Goal: Task Accomplishment & Management: Manage account settings

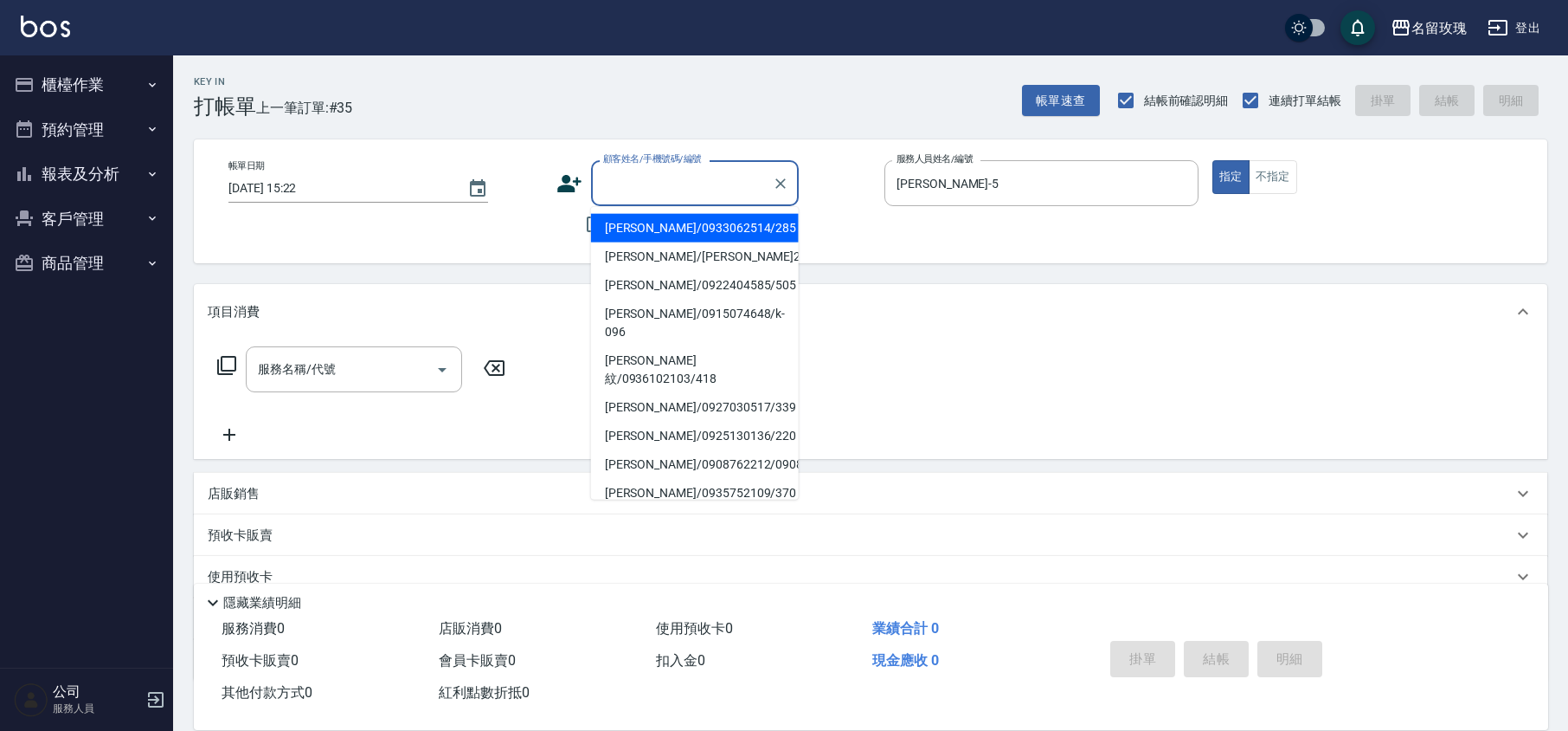
click at [711, 192] on input "顧客姓名/手機號碼/編號" at bounding box center [682, 182] width 166 height 30
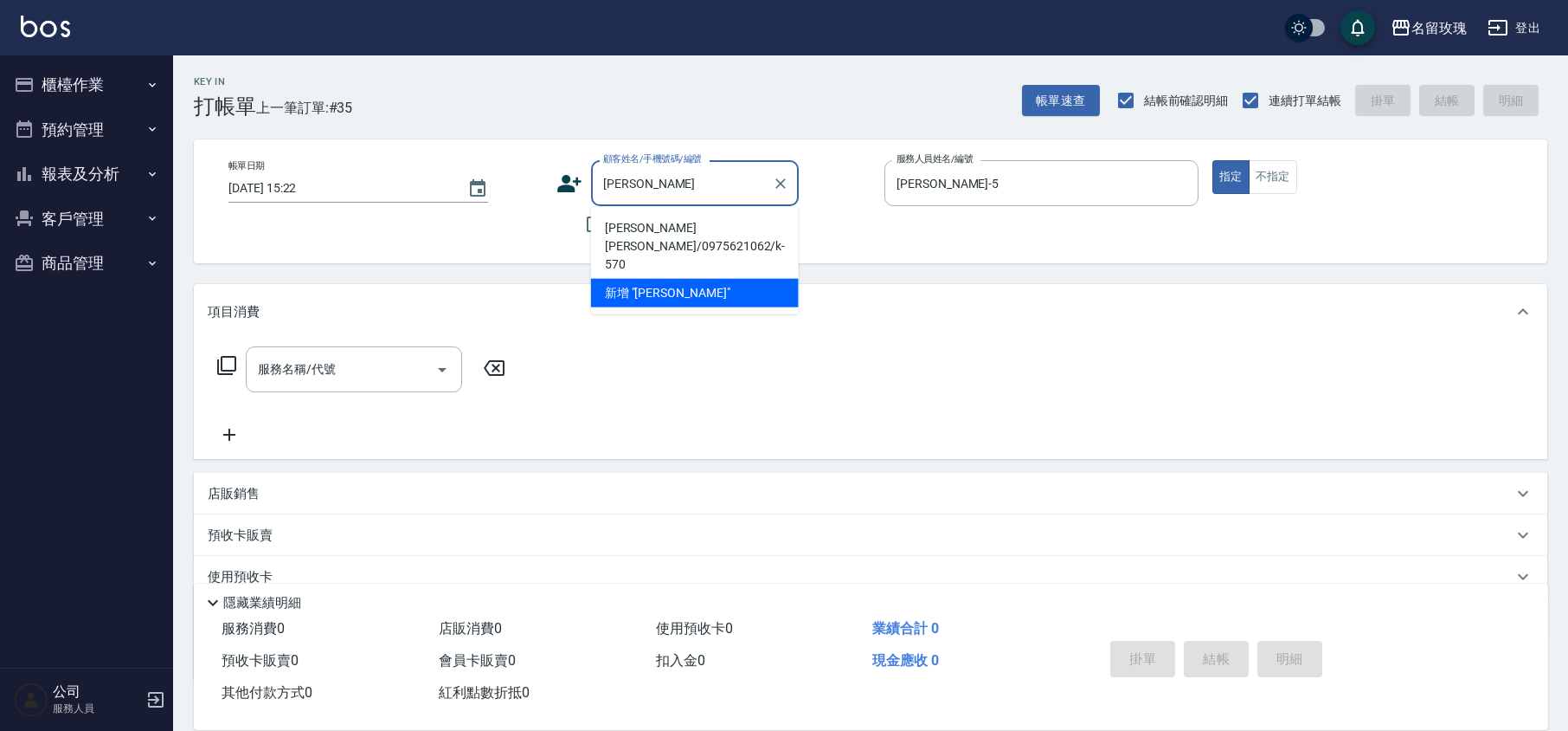
click at [697, 233] on li "[PERSON_NAME] [PERSON_NAME]/0975621062/k-570" at bounding box center [695, 246] width 208 height 65
type input "[PERSON_NAME] [PERSON_NAME]/0975621062/k-570"
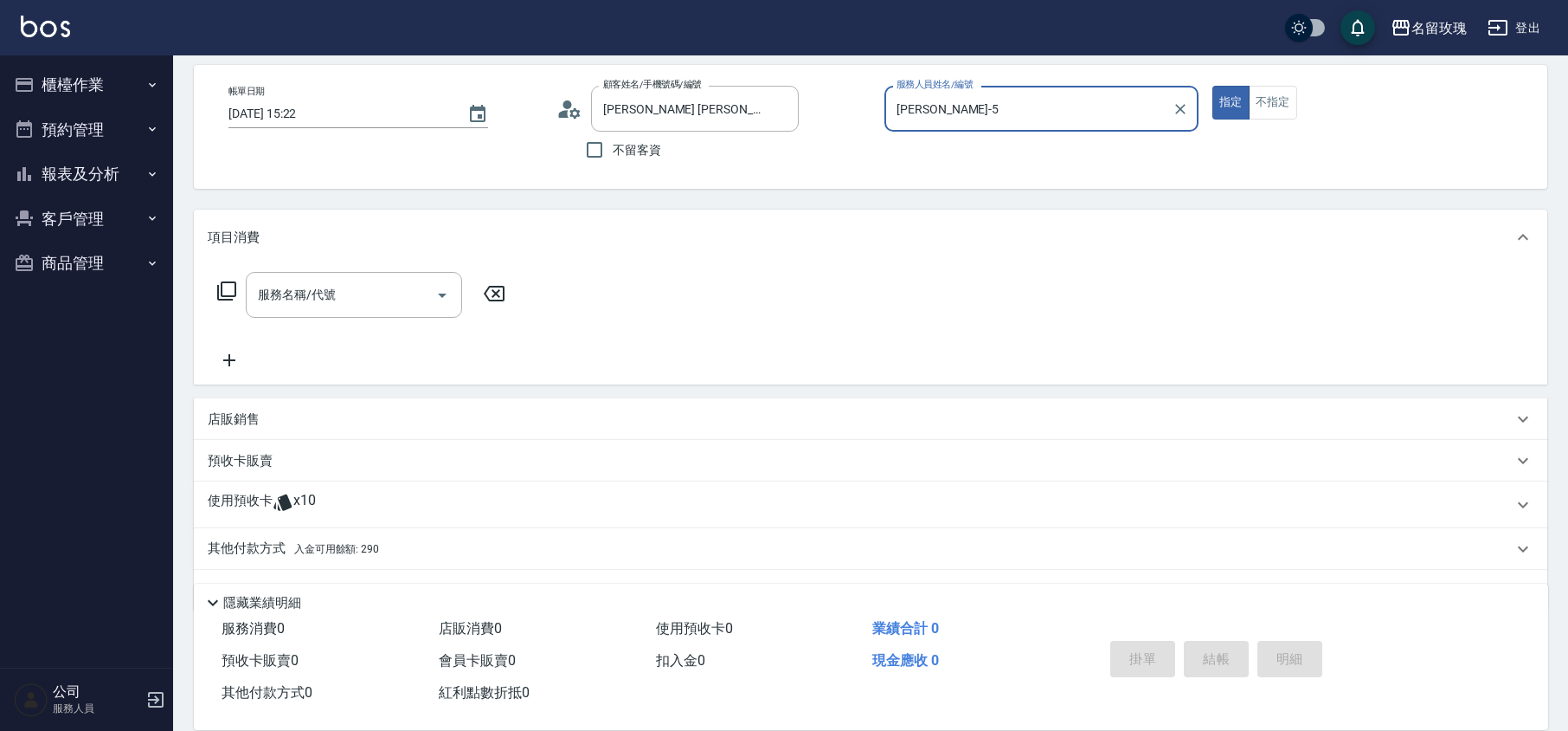
scroll to position [115, 0]
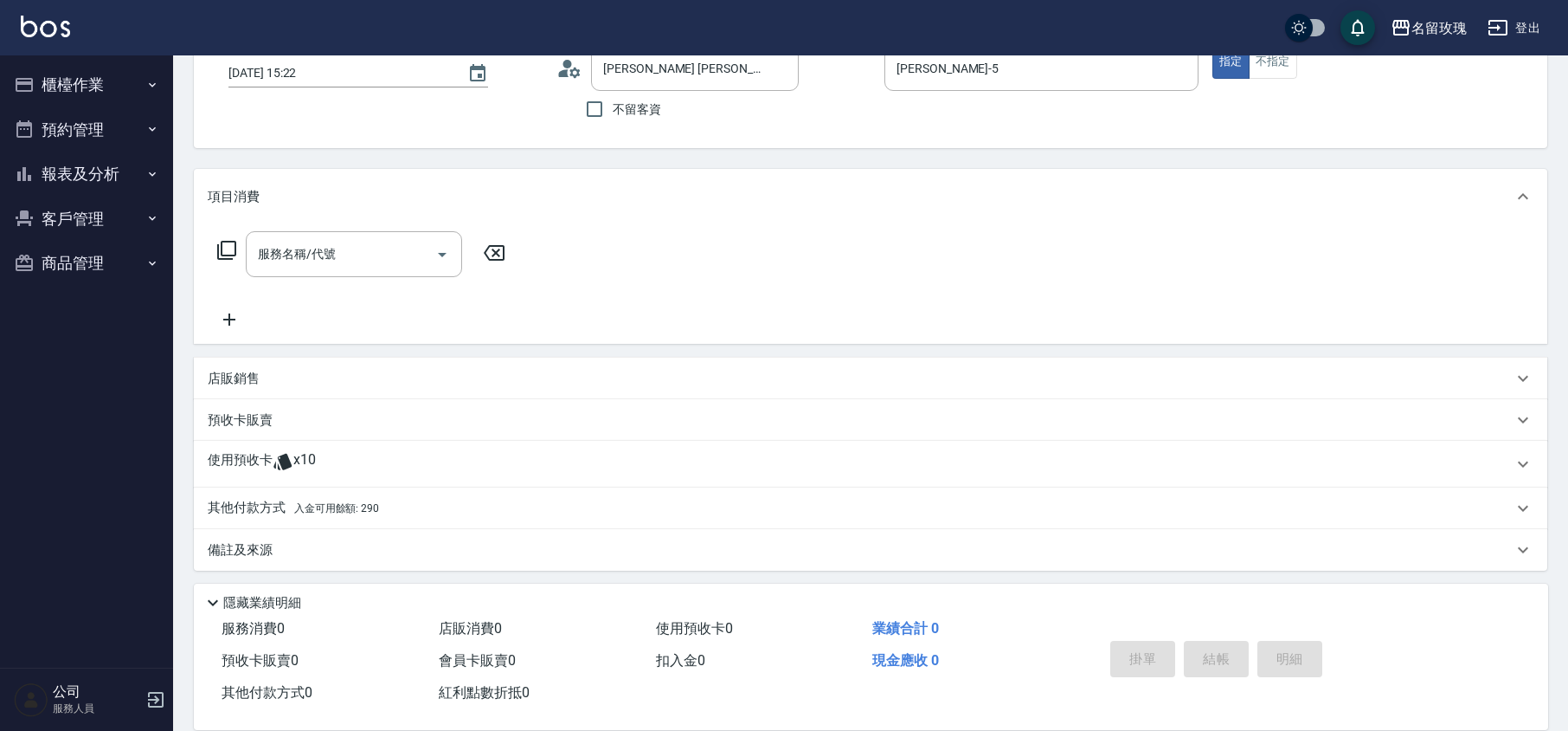
click at [291, 457] on icon at bounding box center [283, 461] width 20 height 20
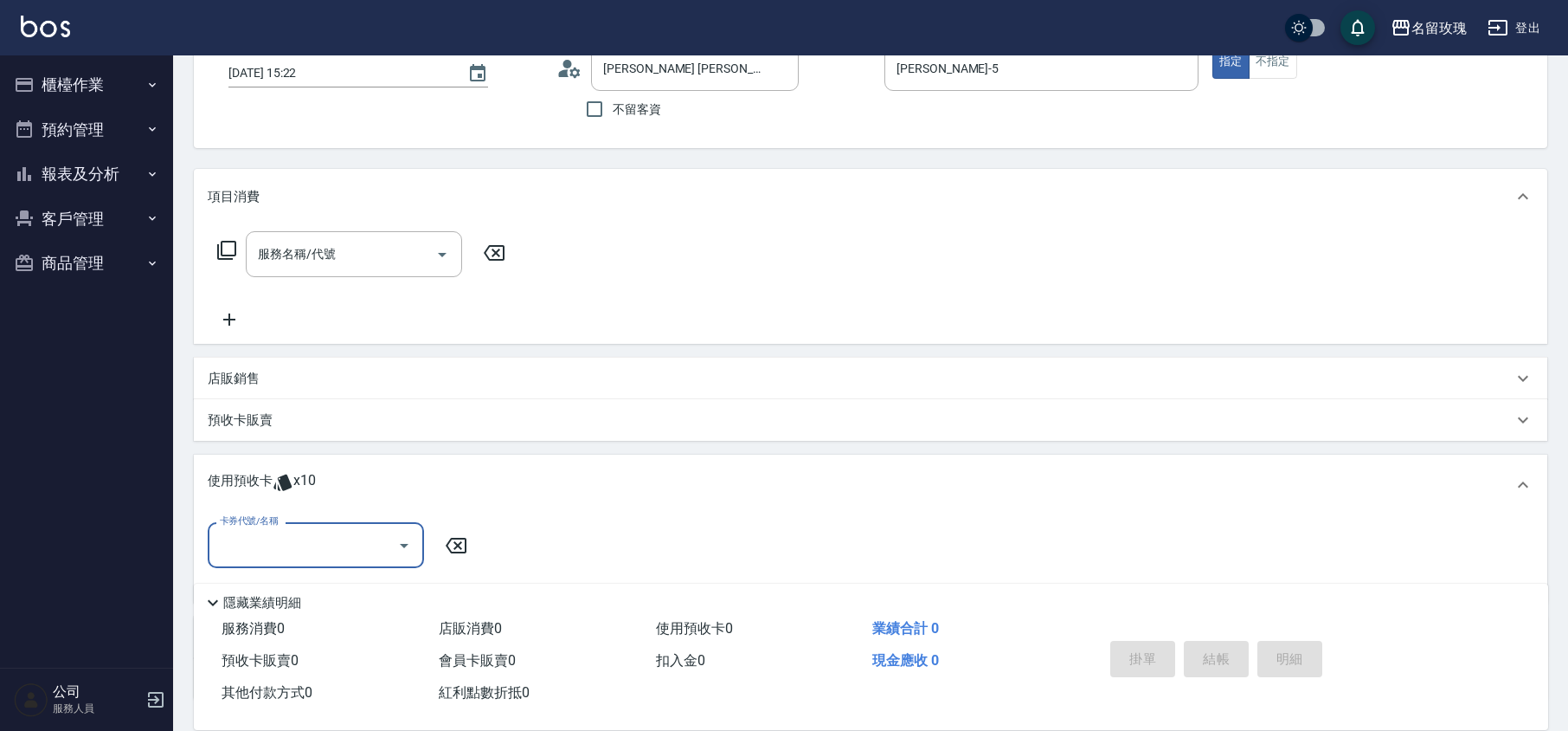
scroll to position [0, 0]
click at [409, 537] on icon "Open" at bounding box center [404, 545] width 20 height 20
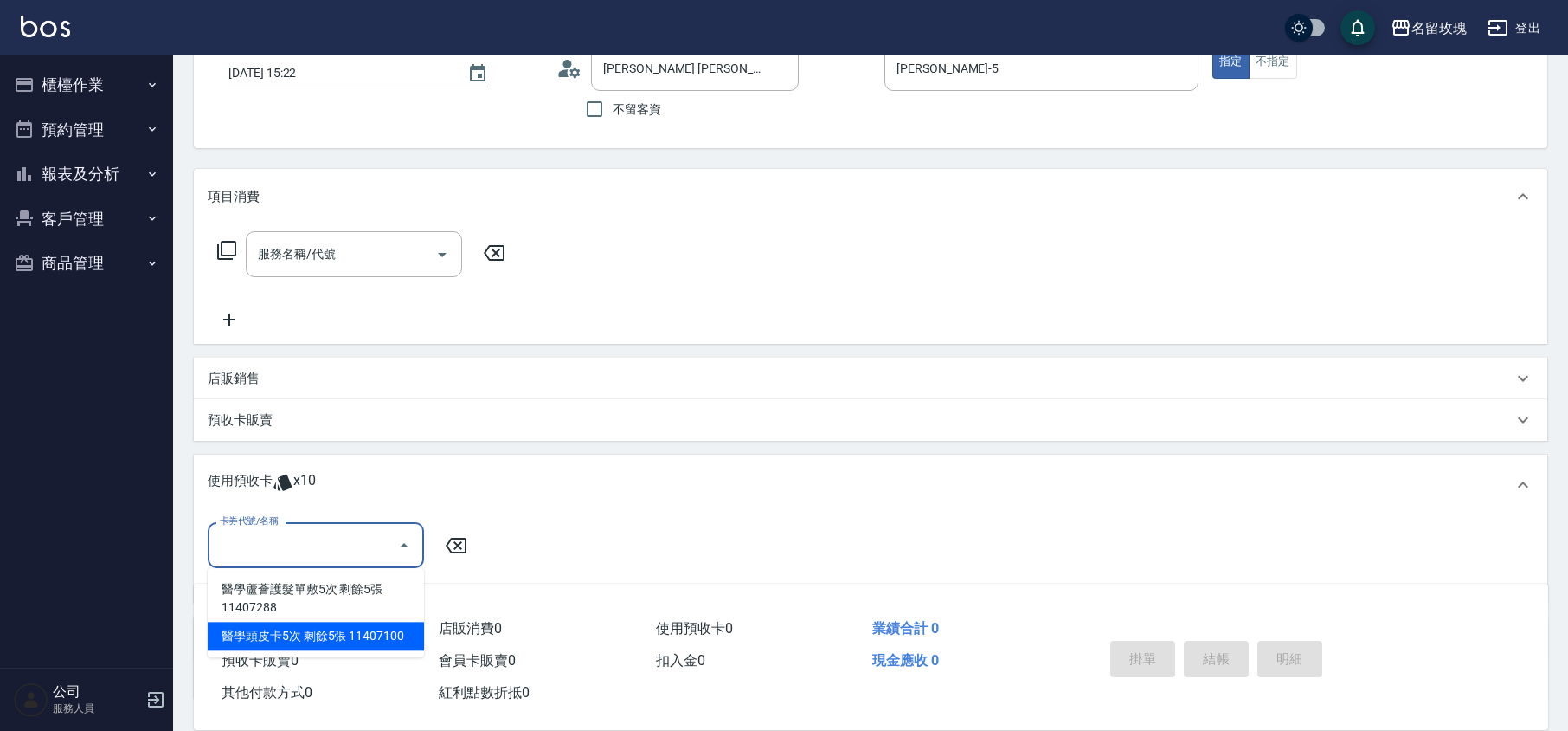
click at [381, 639] on div "醫學頭皮卡5次 剩餘5張 11407100" at bounding box center [317, 636] width 217 height 29
type input "醫學頭皮卡5次 11407100"
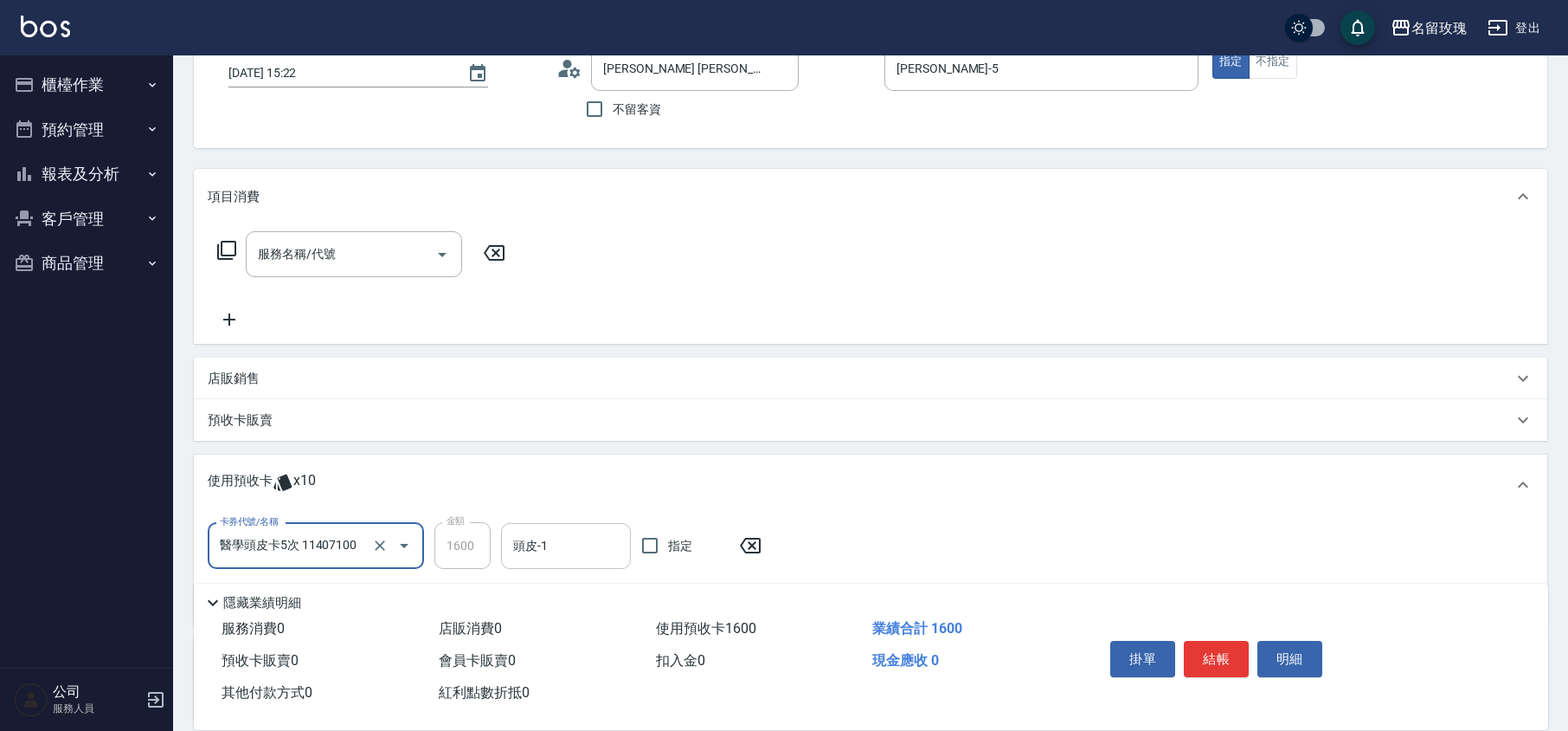
click at [524, 547] on input "頭皮-1" at bounding box center [566, 545] width 114 height 30
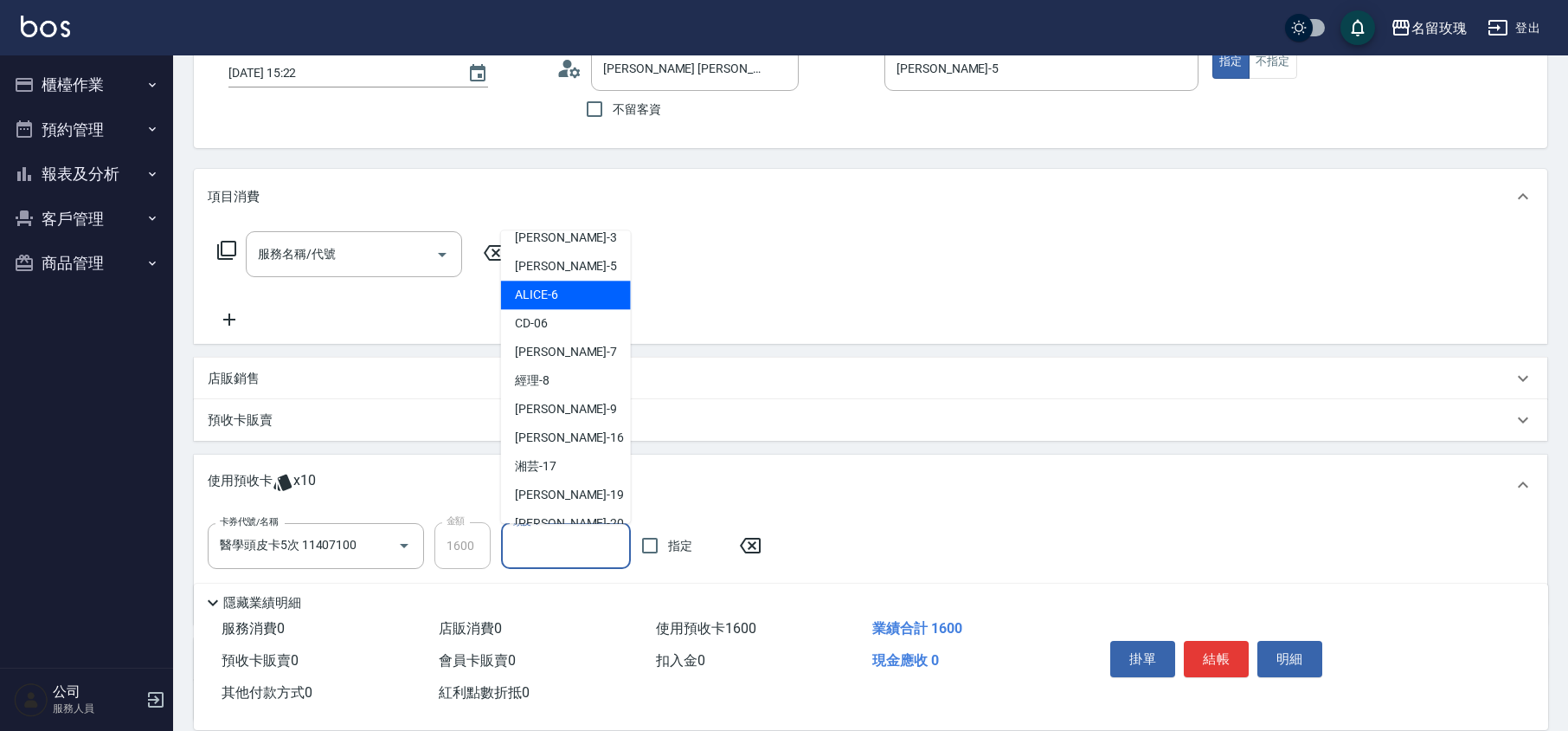
scroll to position [322, 0]
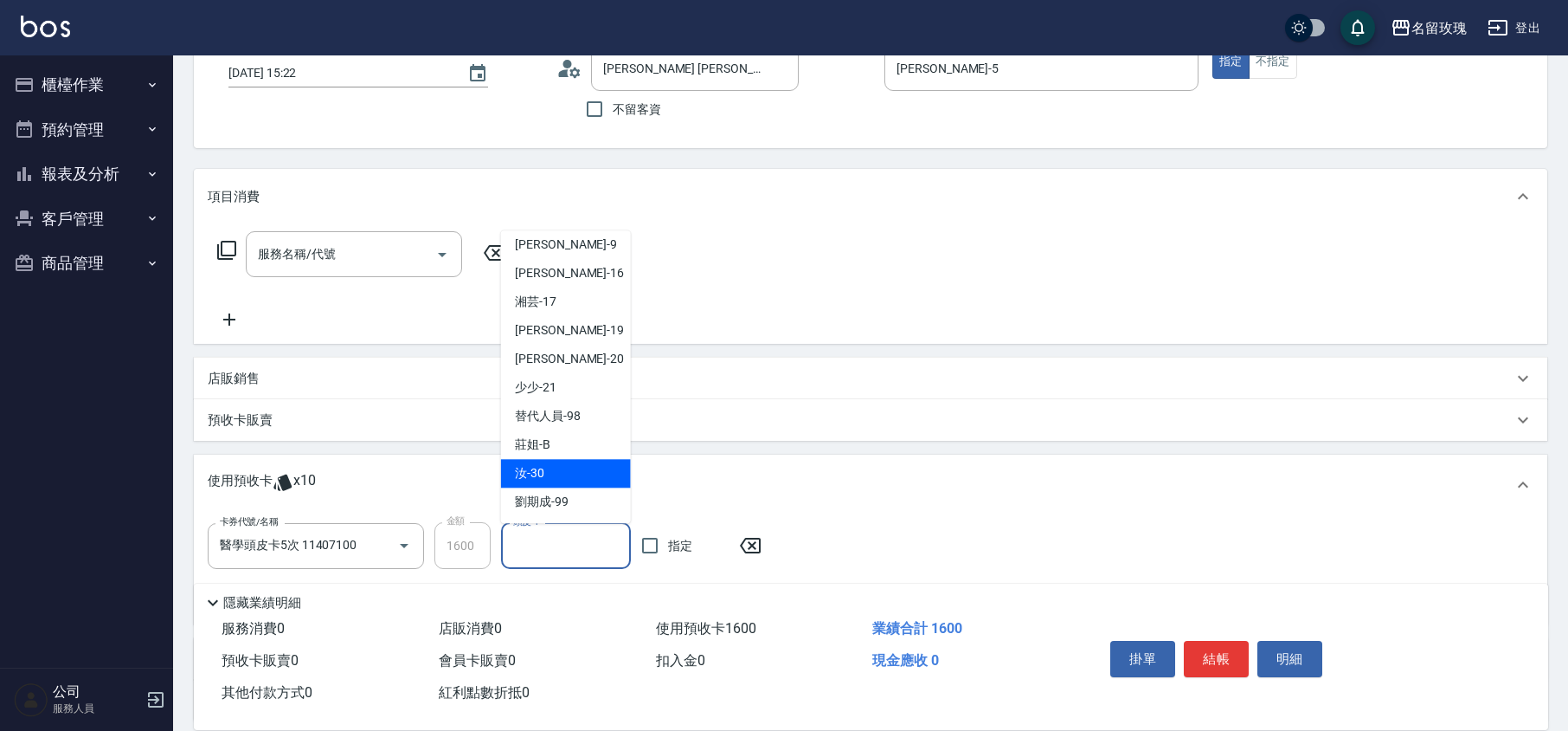
drag, startPoint x: 544, startPoint y: 481, endPoint x: 545, endPoint y: 472, distance: 9.1
click at [545, 478] on div "汝 -30" at bounding box center [566, 474] width 130 height 29
type input "汝-30"
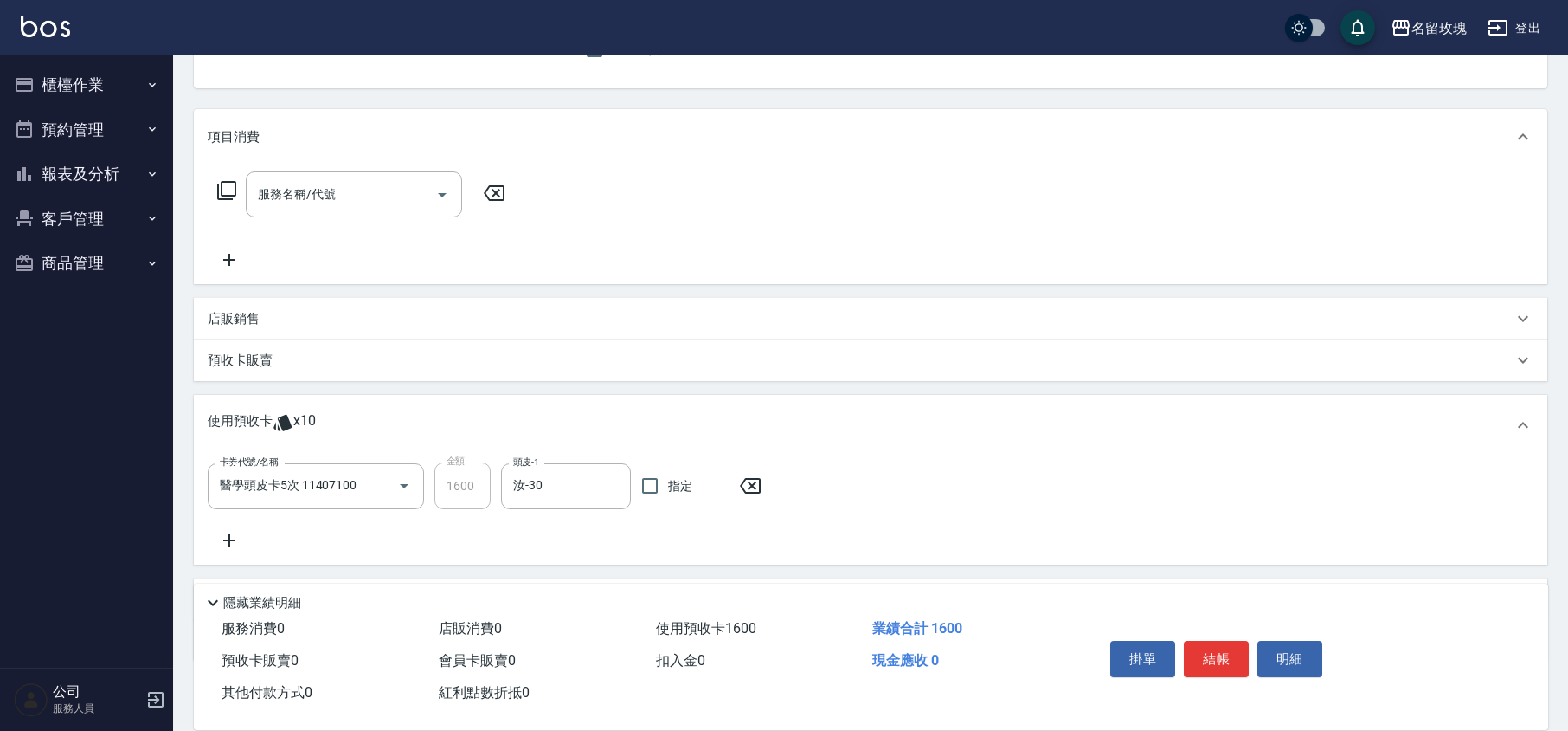
scroll to position [268, 0]
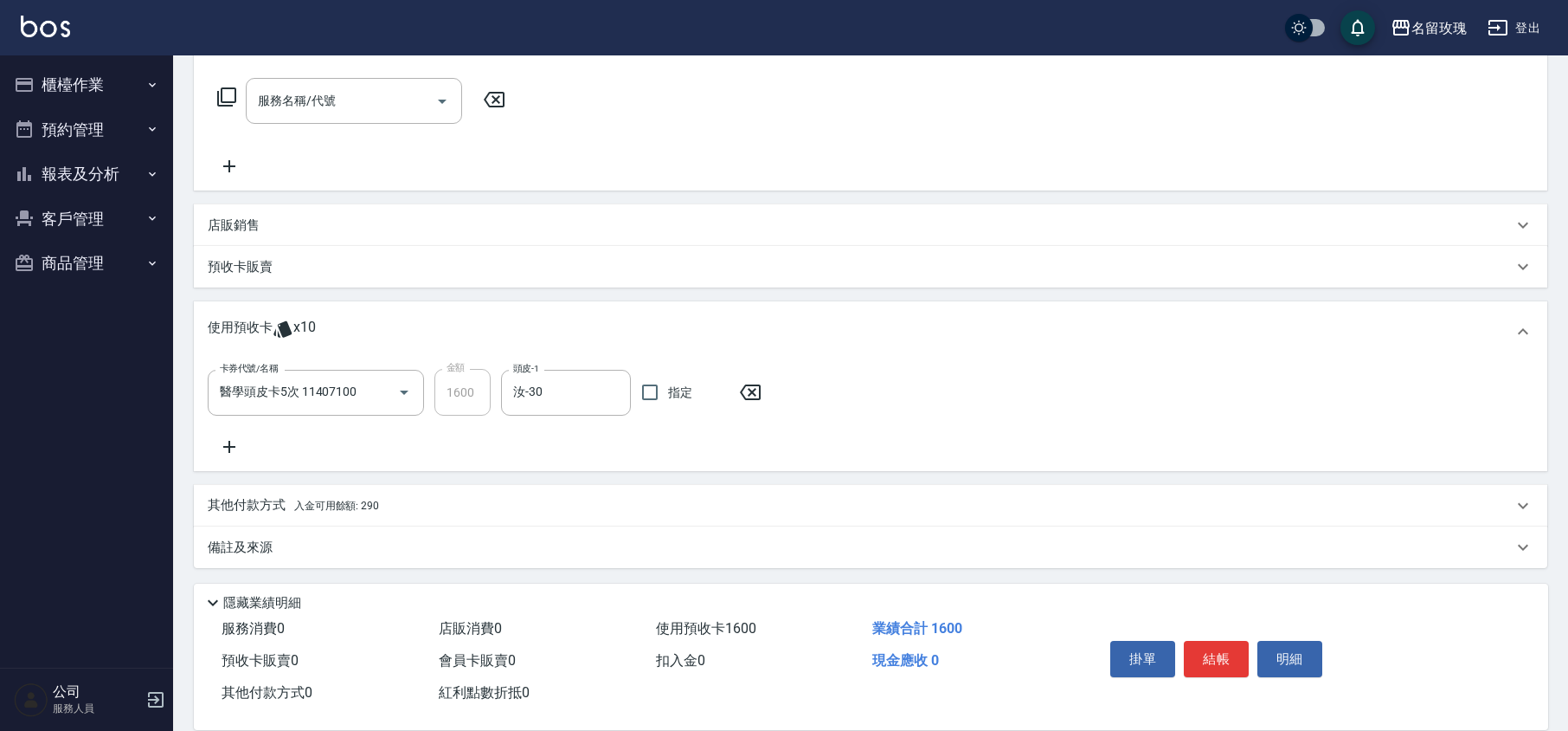
click at [233, 442] on icon at bounding box center [229, 446] width 44 height 20
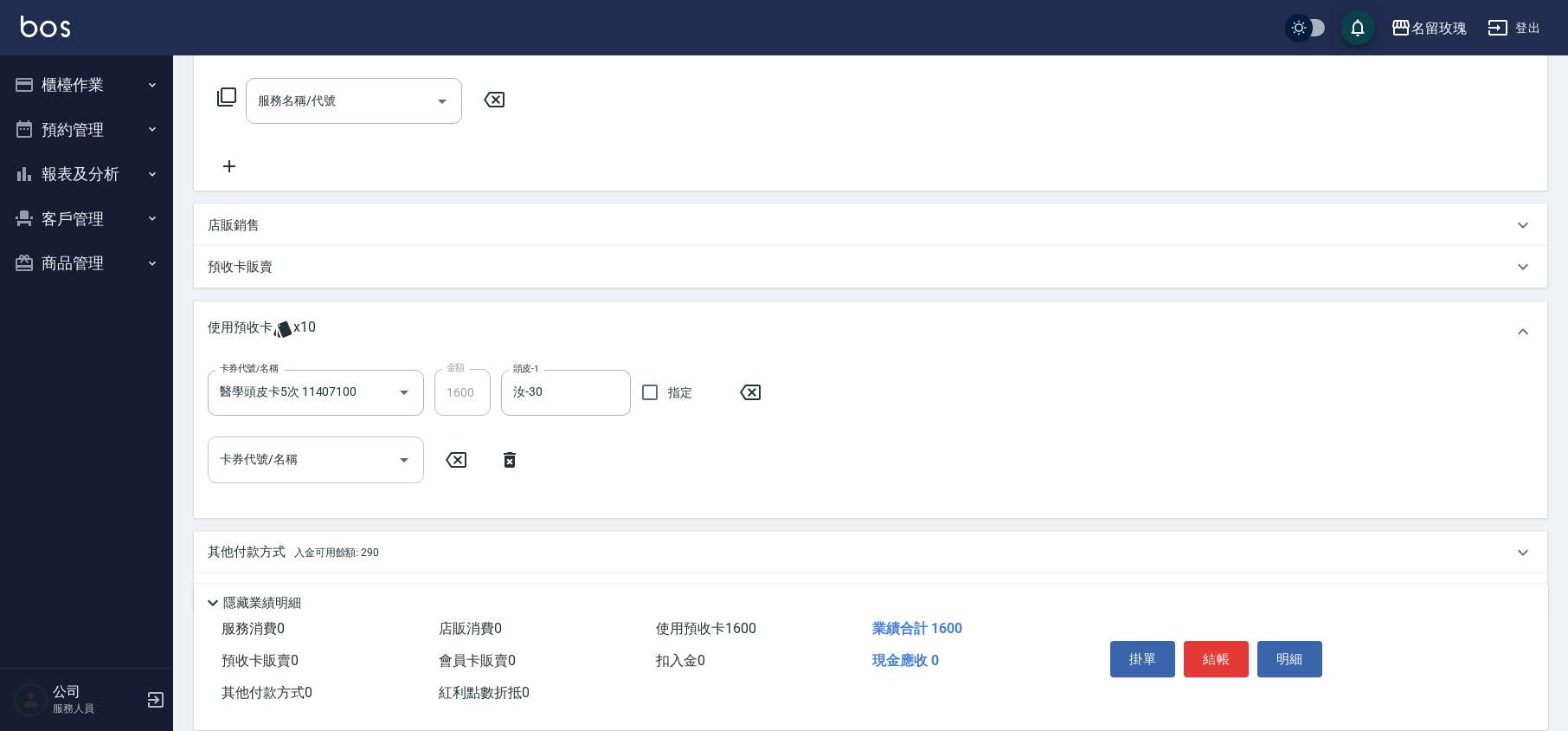
click at [395, 466] on icon "Open" at bounding box center [404, 459] width 20 height 20
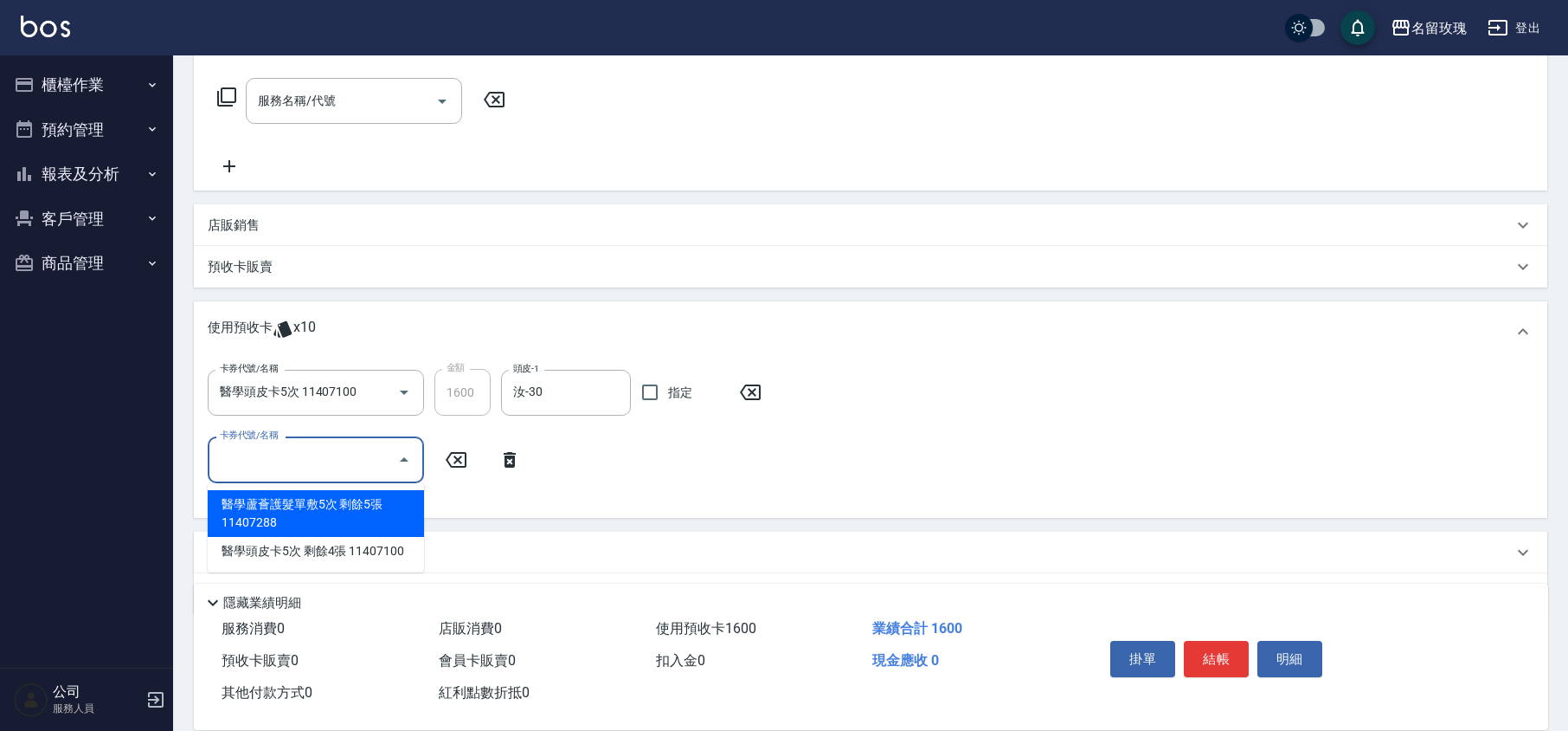
click at [336, 507] on div "醫學蘆薈護髮單敷5次 剩餘5張 11407288" at bounding box center [317, 513] width 217 height 46
type input "醫學蘆薈護髮單敷5次 11407288"
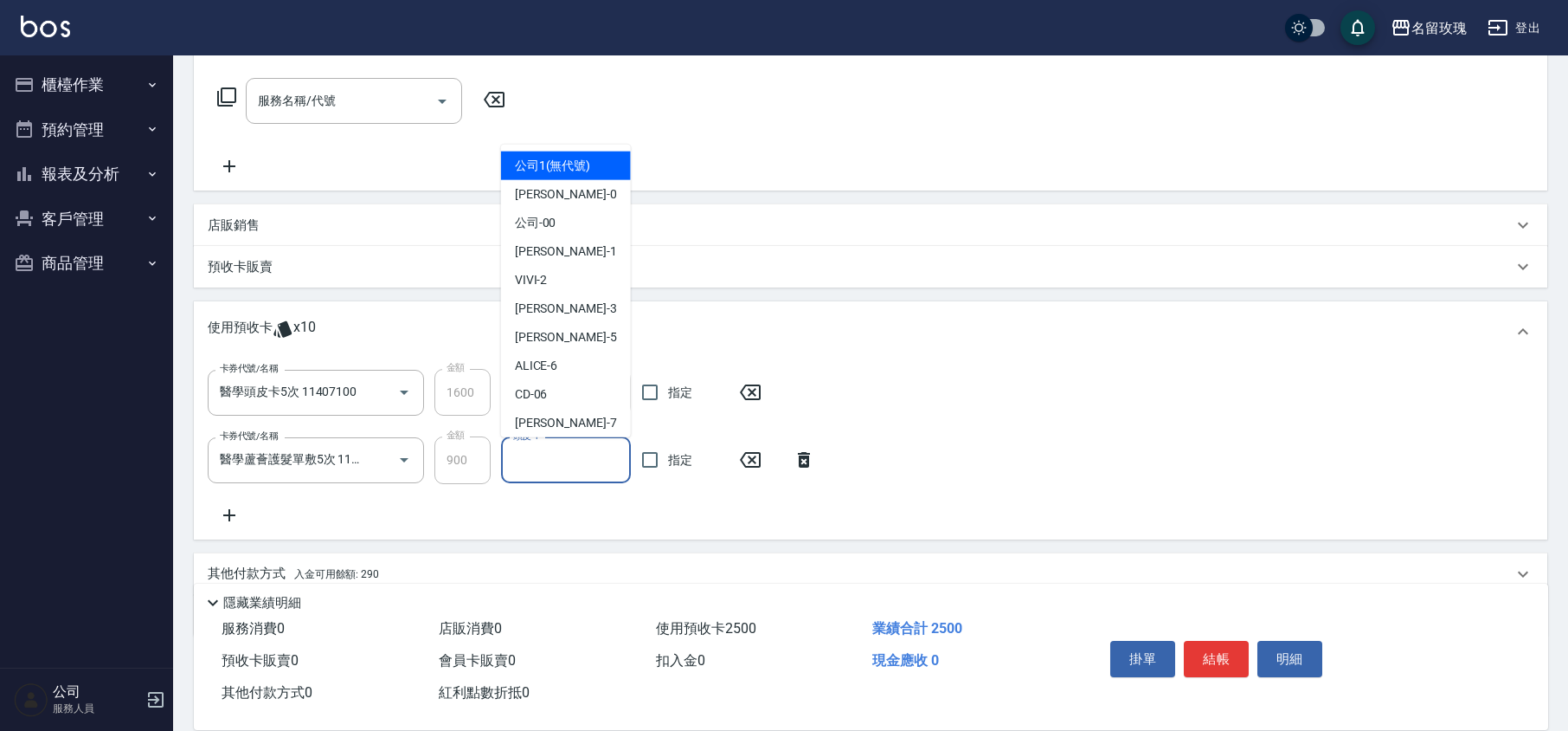
click at [556, 462] on input "頭皮-1" at bounding box center [566, 460] width 114 height 30
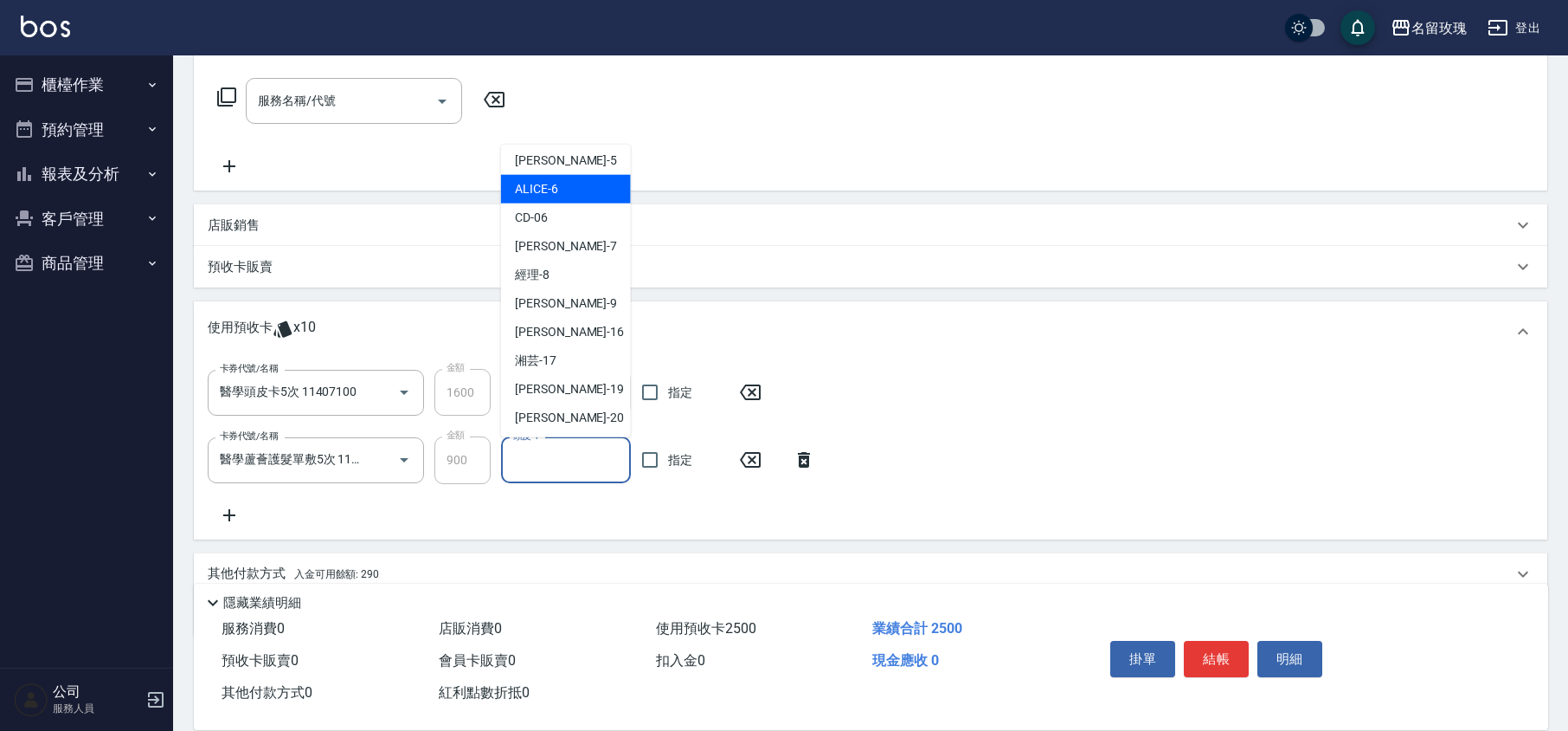
scroll to position [322, 0]
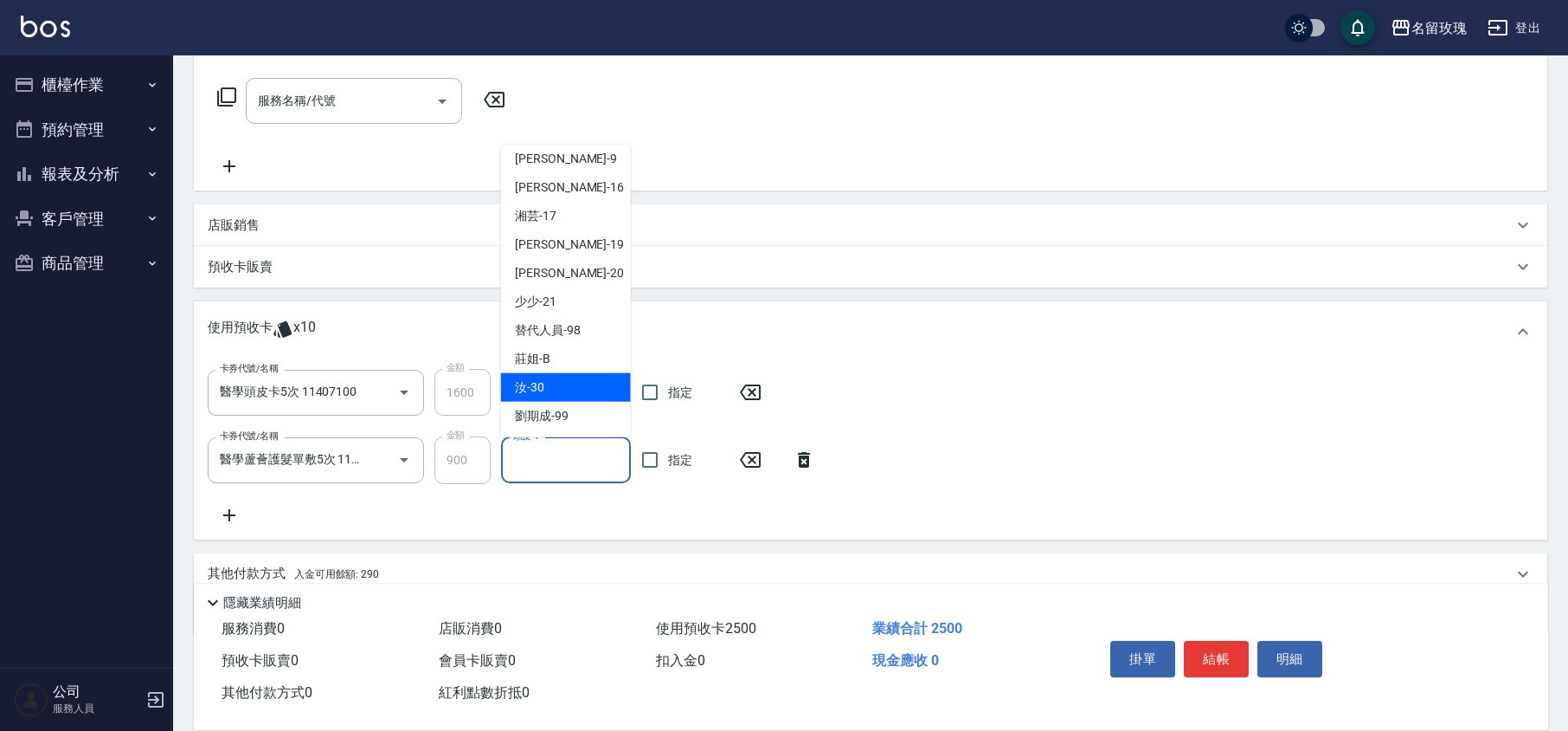
click at [544, 381] on div "汝 -30" at bounding box center [566, 387] width 130 height 29
type input "汝-30"
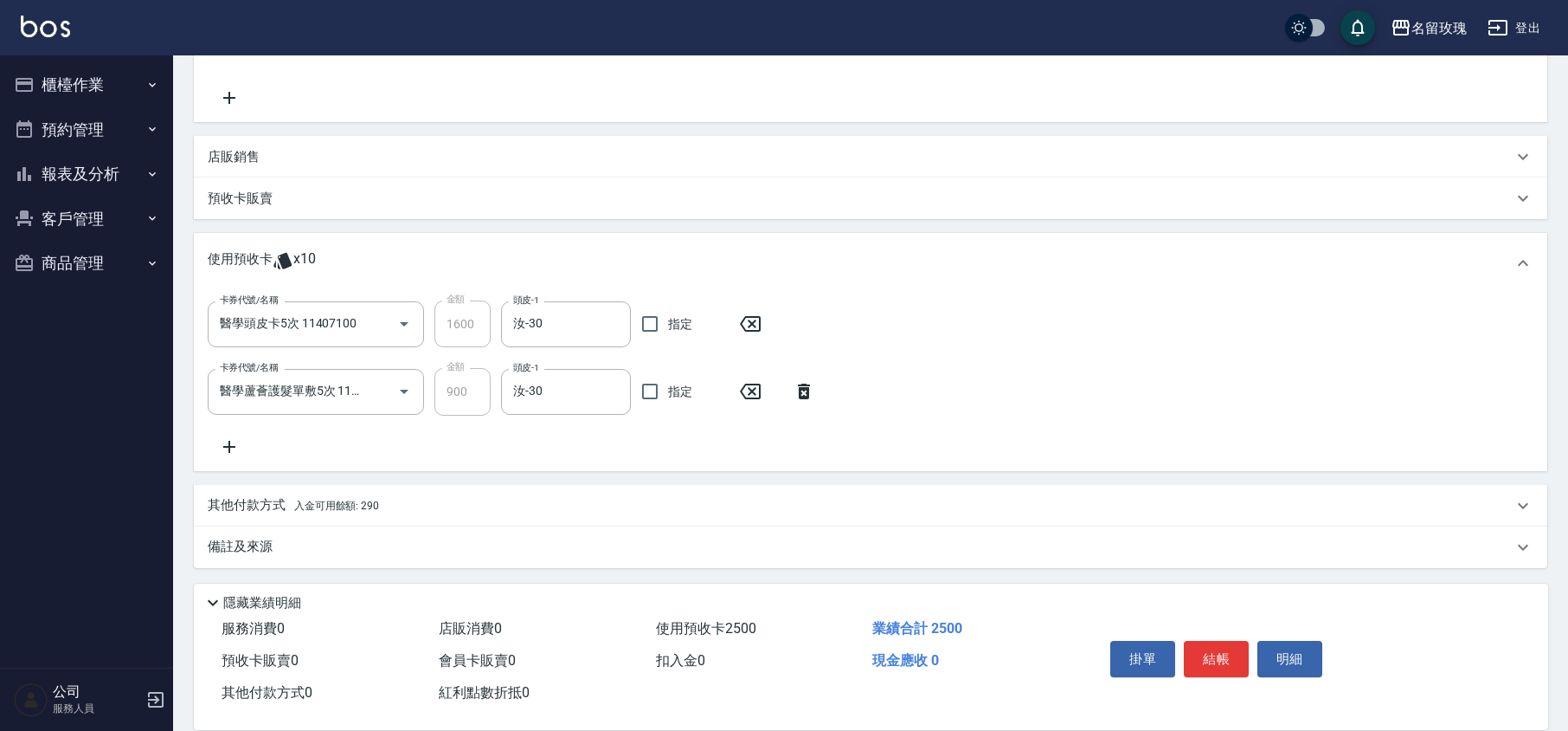
click at [246, 556] on div "備註及來源" at bounding box center [870, 547] width 1354 height 42
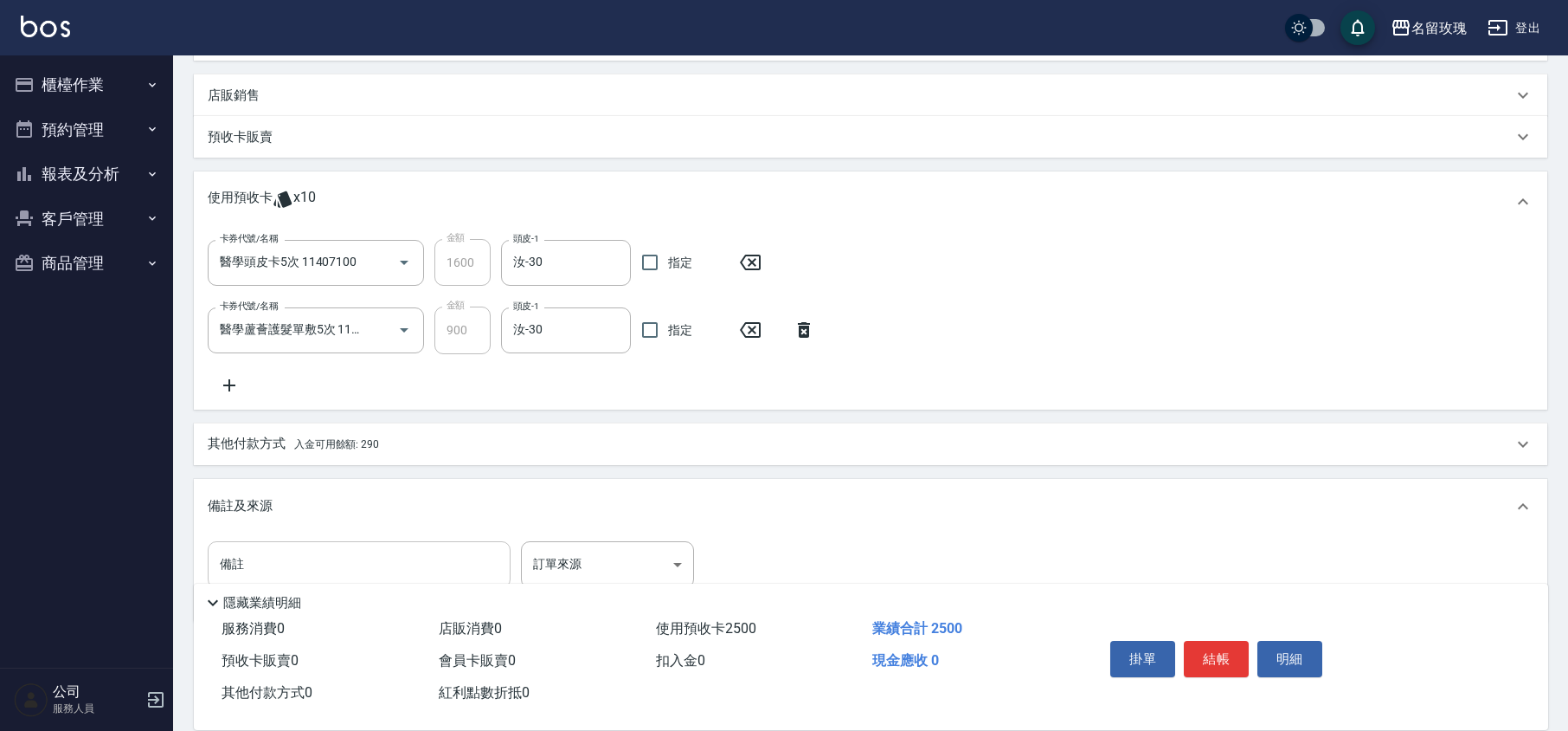
scroll to position [452, 0]
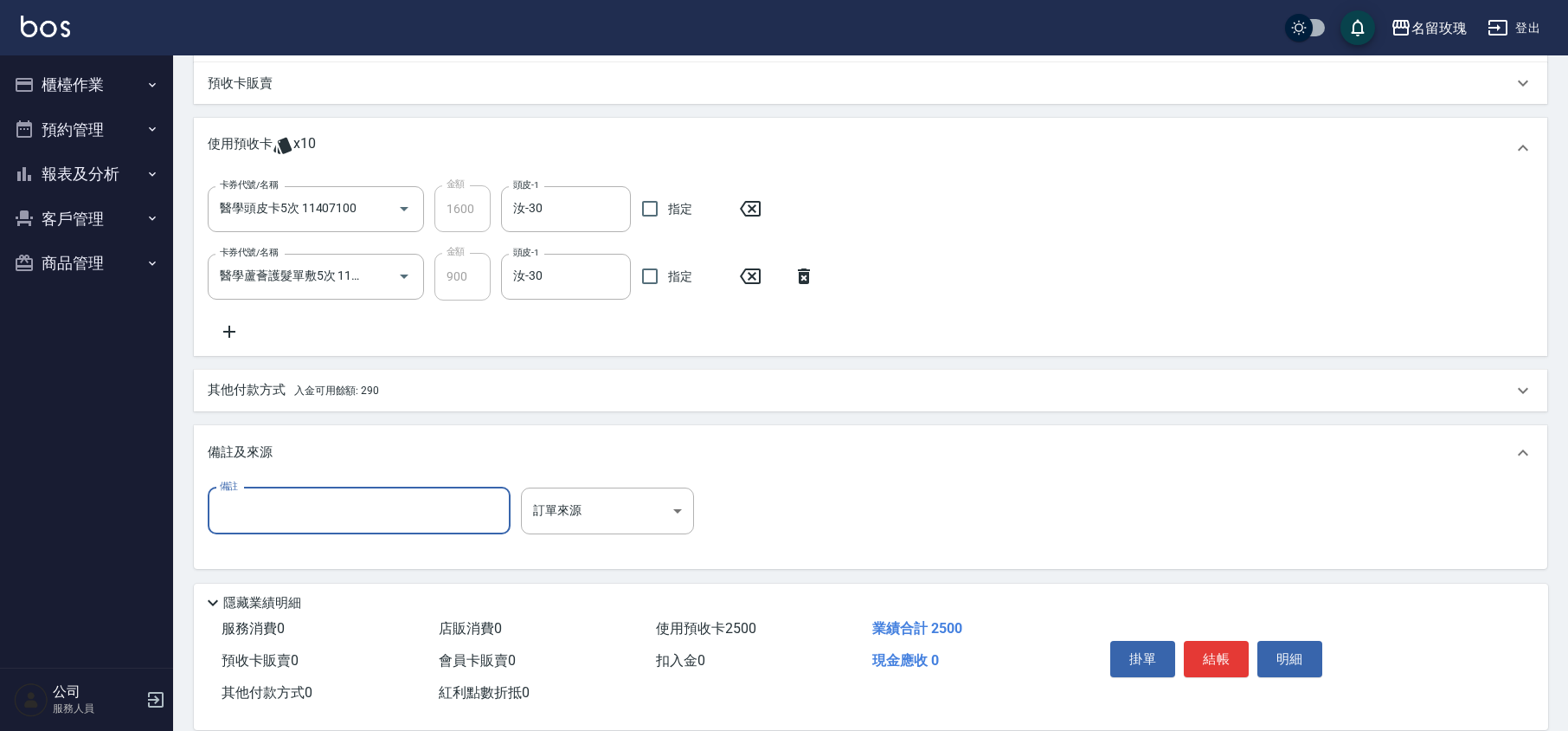
click at [347, 514] on input "備註" at bounding box center [359, 510] width 303 height 46
type input "老婆妹妹"
type input "[DATE] 17:58"
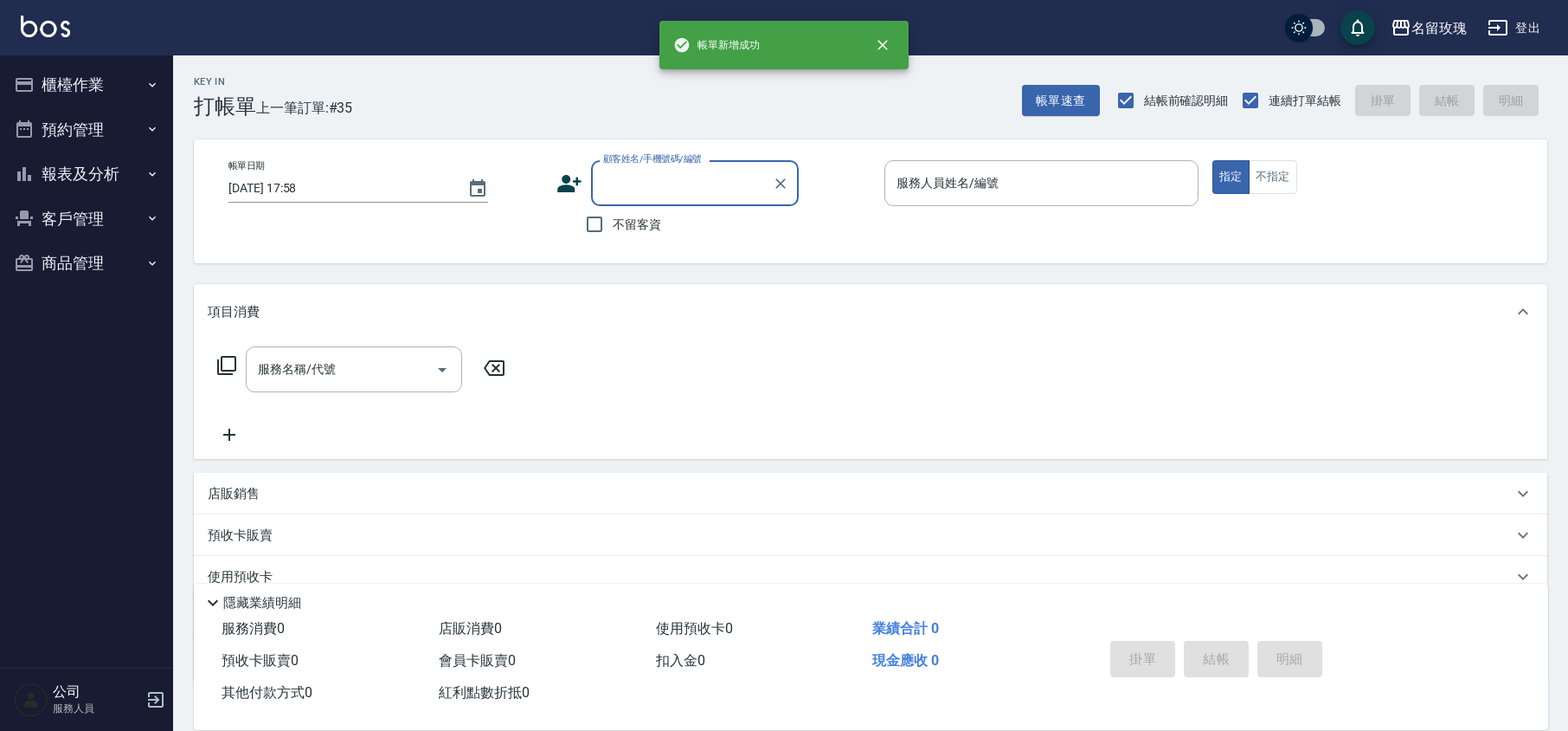
scroll to position [0, 0]
click at [644, 189] on input "顧客姓名/手機號碼/編號" at bounding box center [682, 182] width 166 height 30
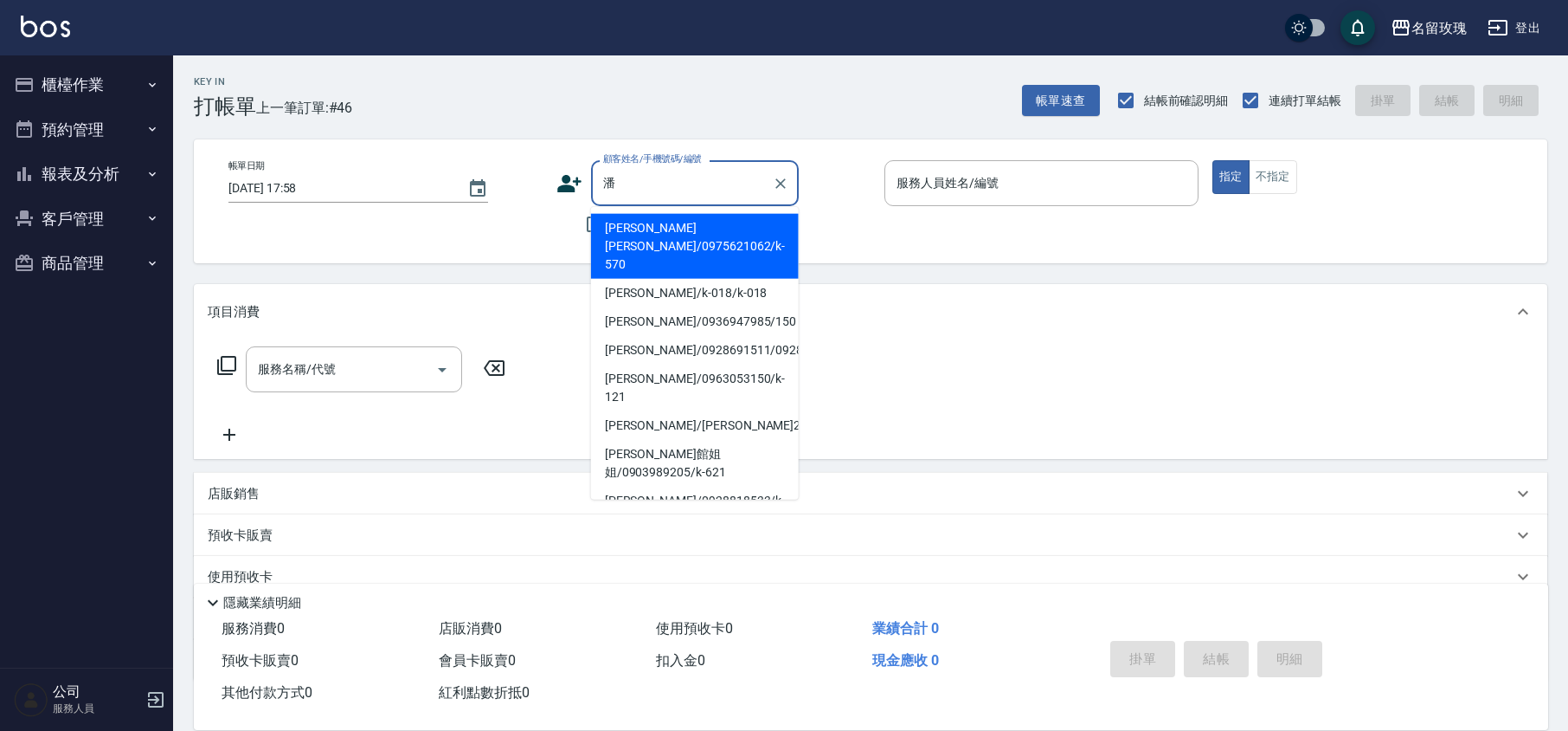
type input "潘"
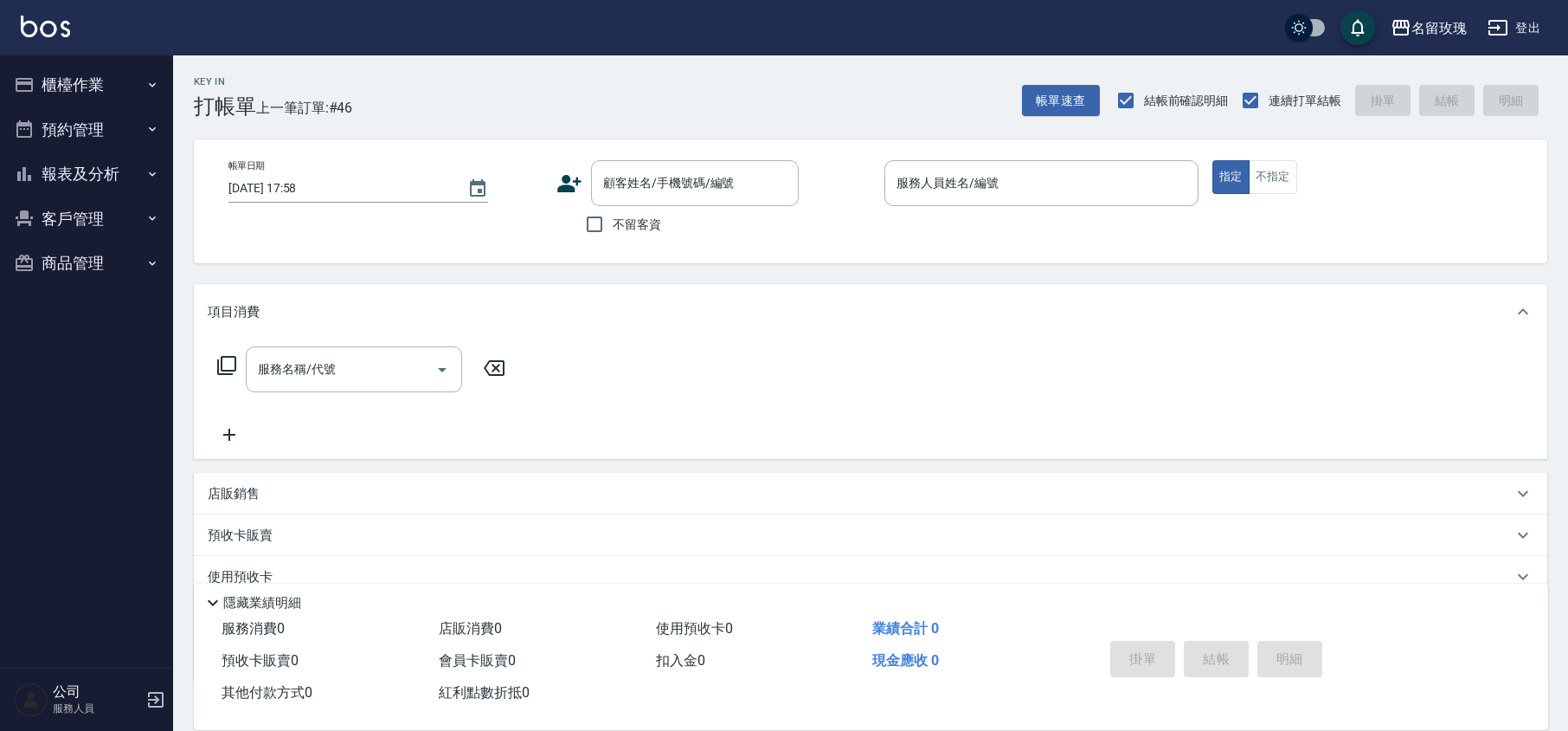
click at [564, 189] on icon at bounding box center [569, 184] width 24 height 17
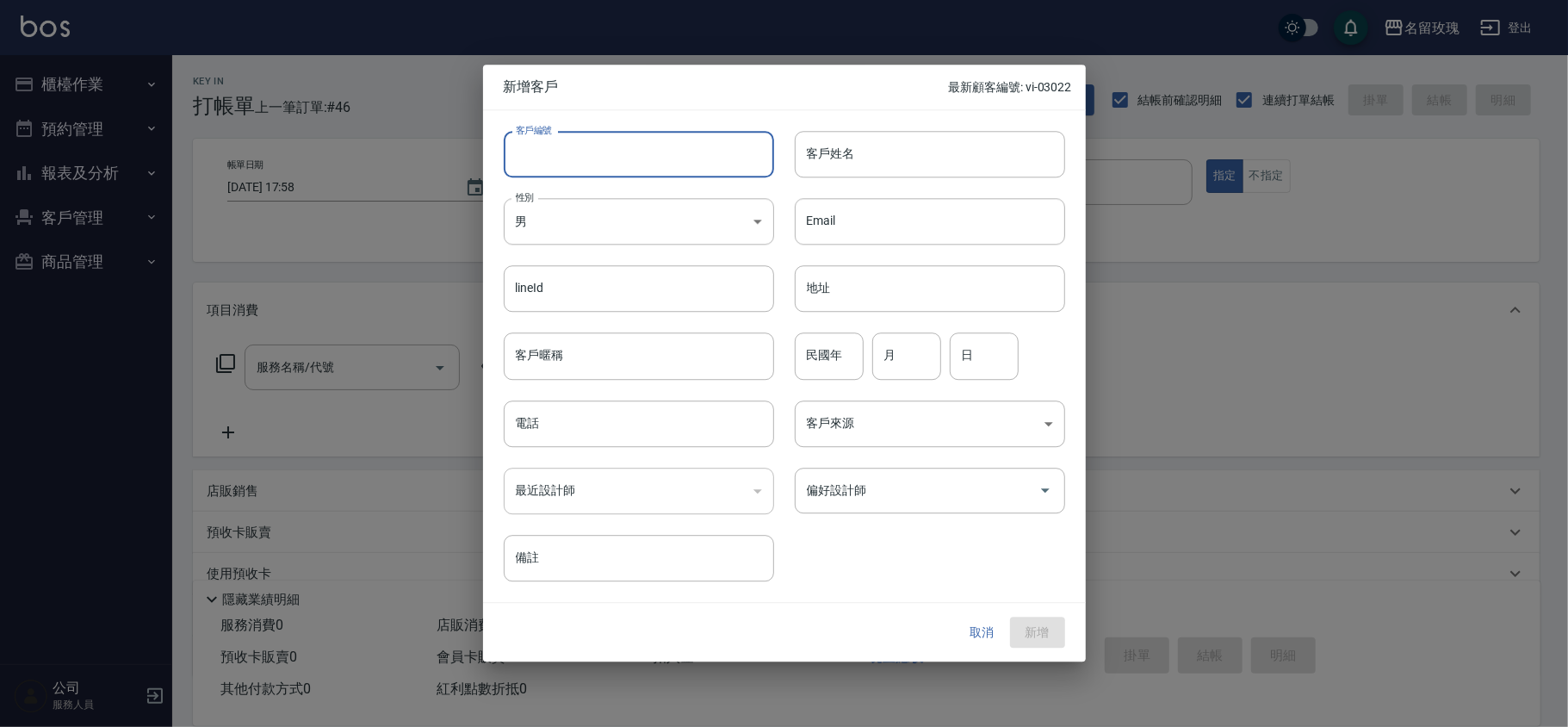
click at [660, 143] on input "客戶編號" at bounding box center [639, 154] width 271 height 46
type input "k-706"
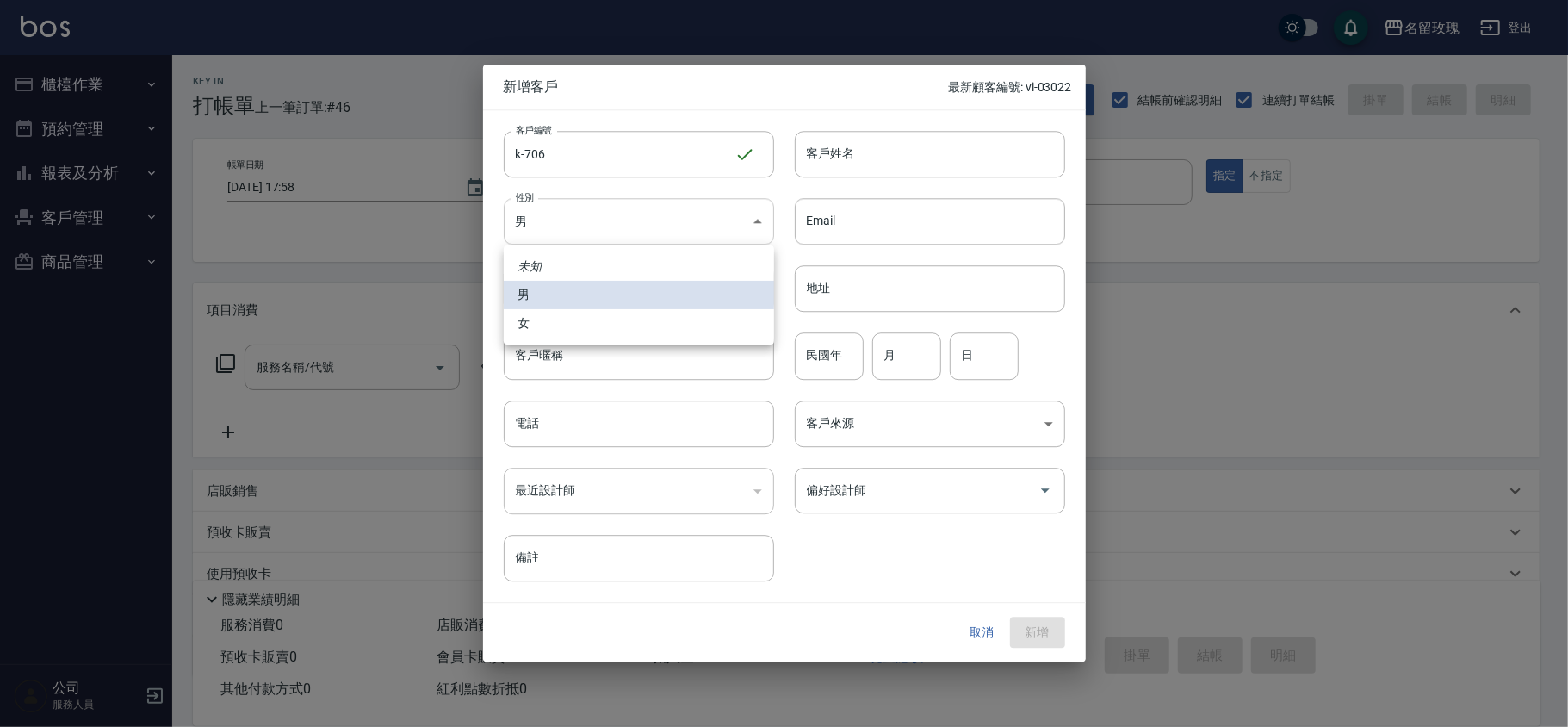
click at [548, 205] on body "名留玫瑰 登出 櫃檯作業 打帳單 帳單列表 現金收支登錄 材料自購登錄 每日結帳 排班表 現場電腦打卡 預約管理 預約管理 單日預約紀錄 單週預約紀錄 報表及…" at bounding box center [784, 419] width 1568 height 839
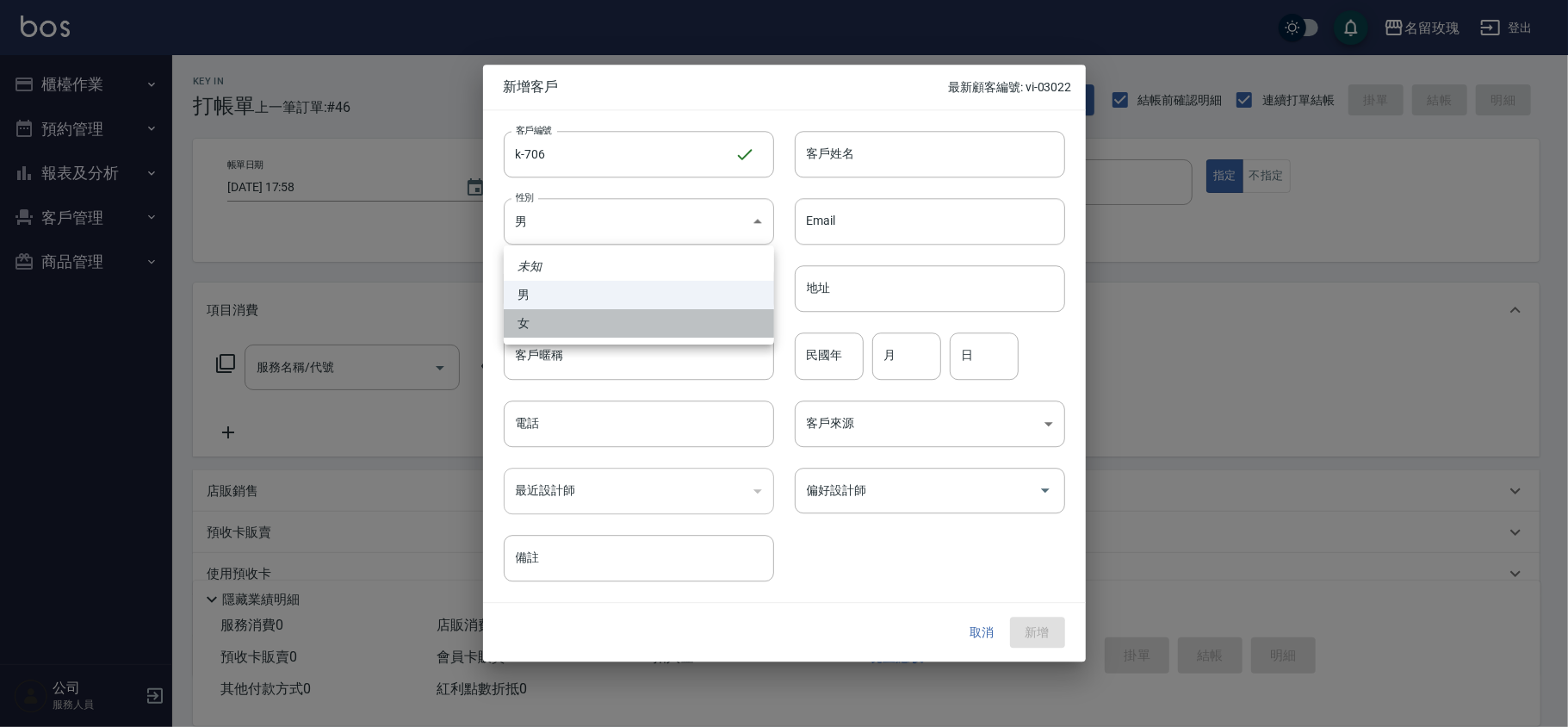
click at [533, 322] on li "女" at bounding box center [639, 324] width 271 height 29
type input "[DEMOGRAPHIC_DATA]"
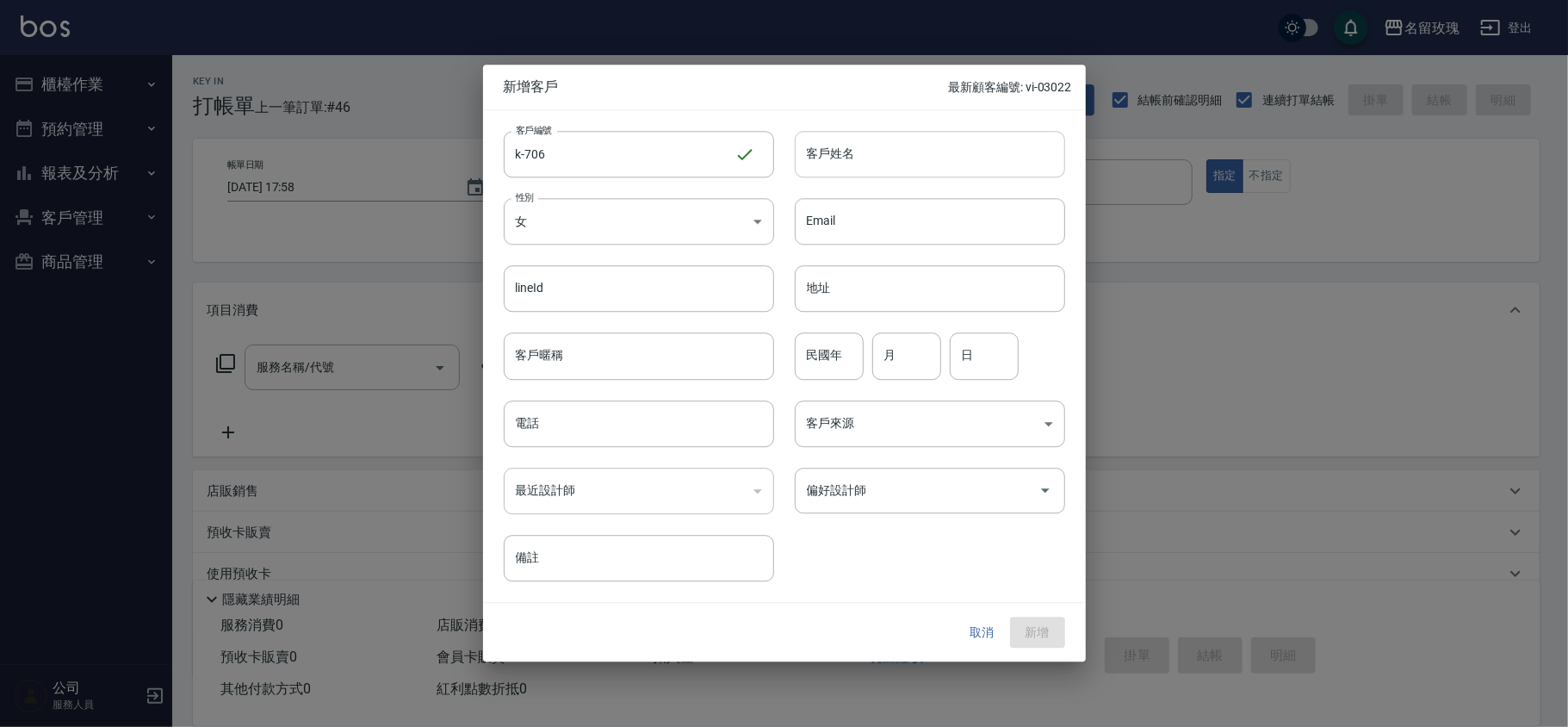
click at [868, 166] on input "客戶姓名" at bounding box center [929, 154] width 271 height 46
type input "[PERSON_NAME] [PERSON_NAME]小女兒"
click at [841, 363] on input "民國年" at bounding box center [829, 356] width 69 height 46
type input "83"
type input "10"
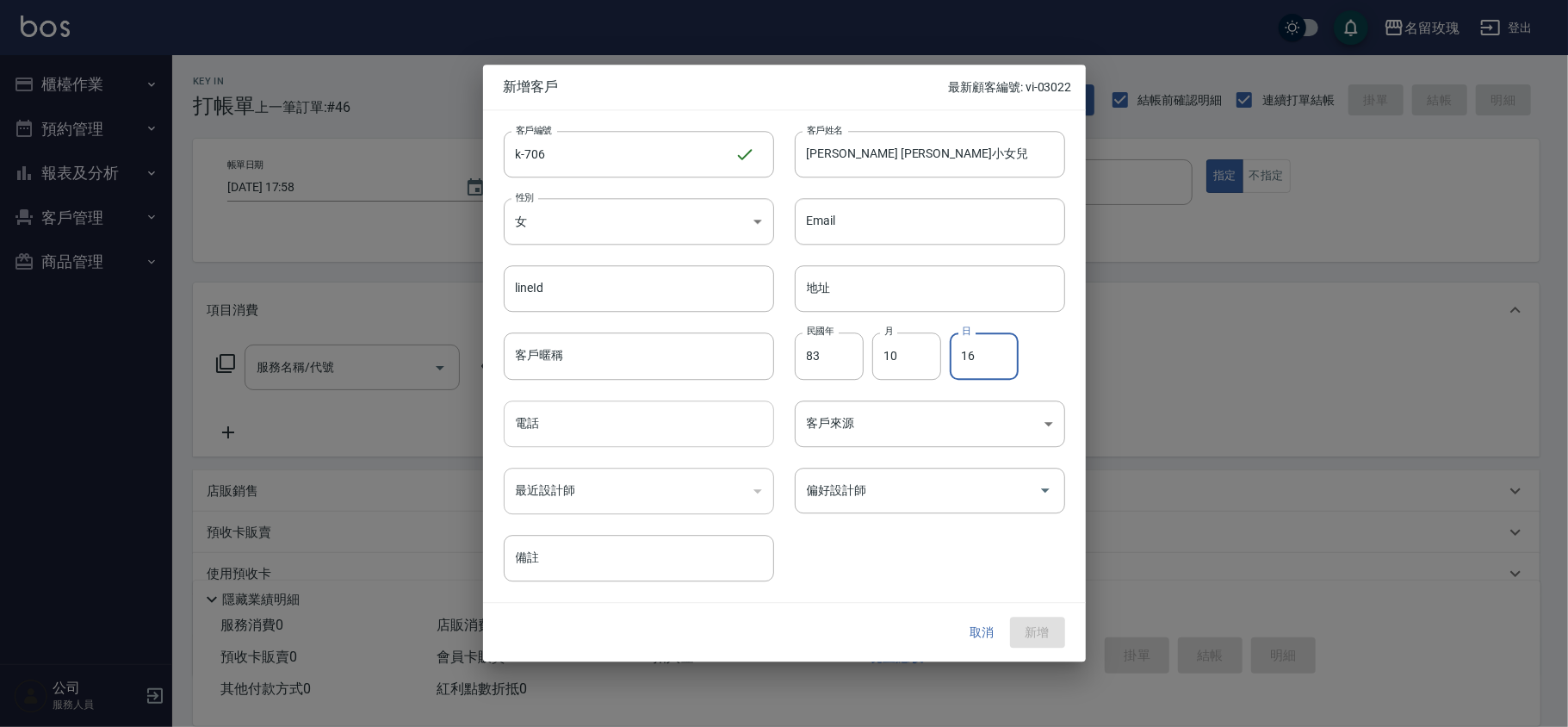
type input "16"
click at [617, 425] on input "電話" at bounding box center [639, 424] width 271 height 46
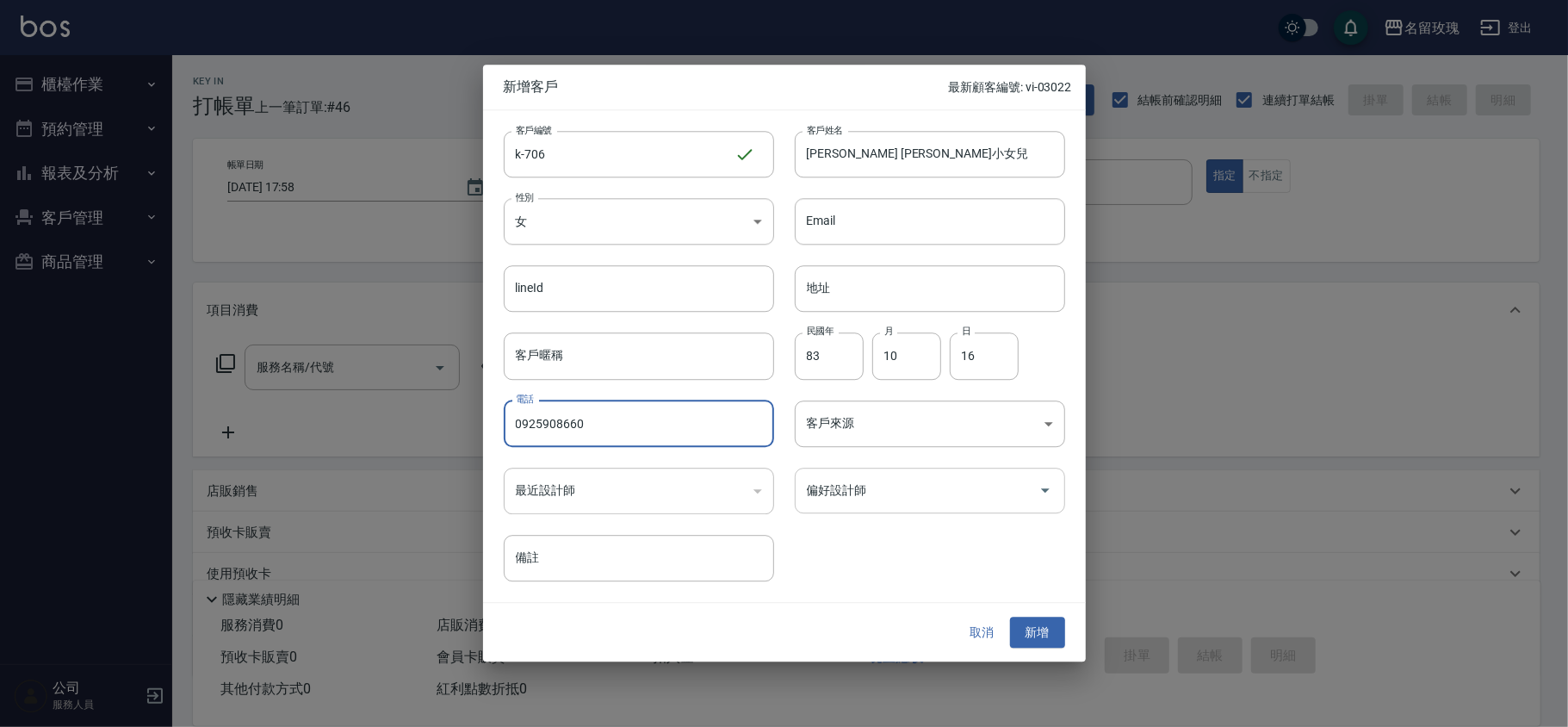
click at [848, 509] on div "偏好設計師" at bounding box center [929, 490] width 271 height 45
type input "0925908660"
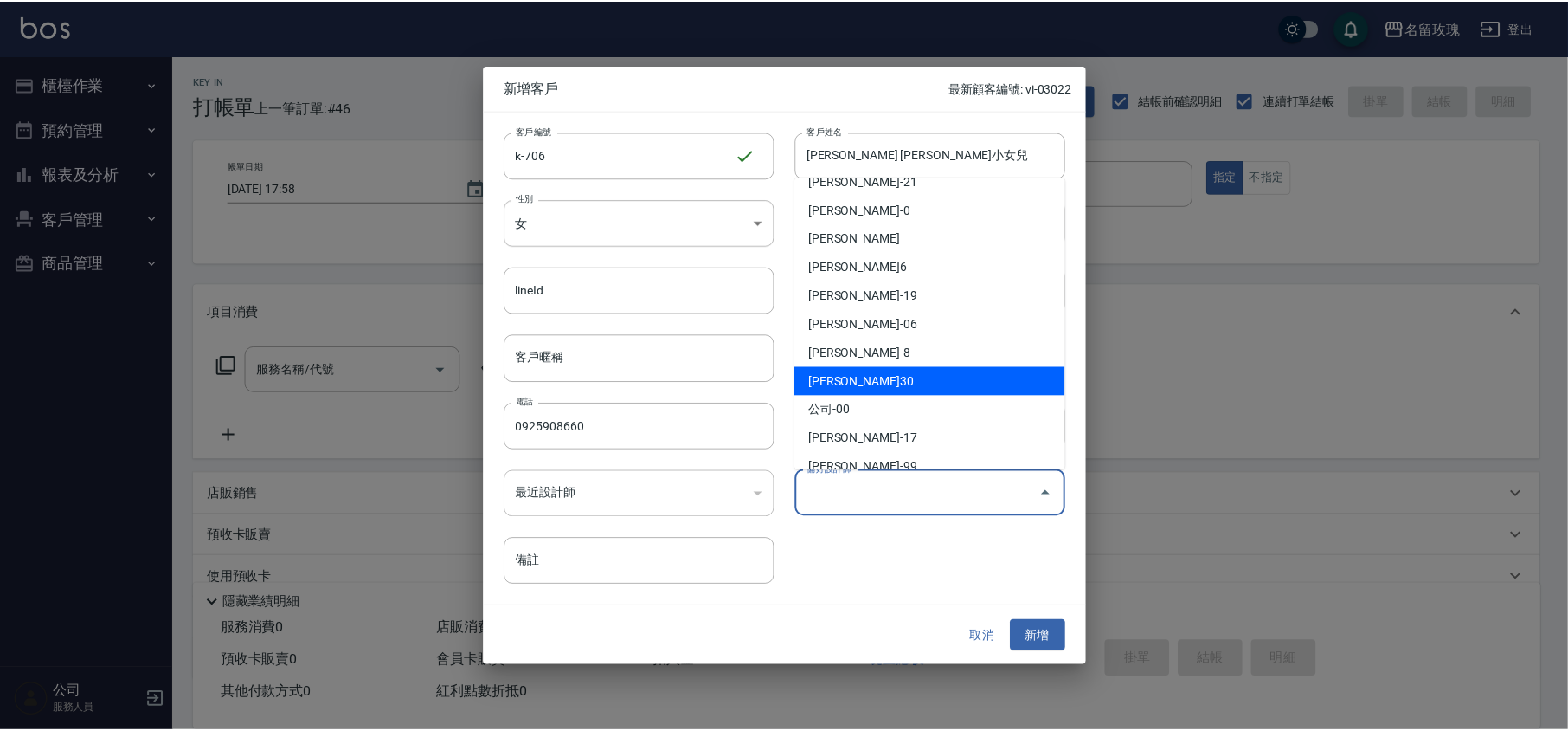
scroll to position [322, 0]
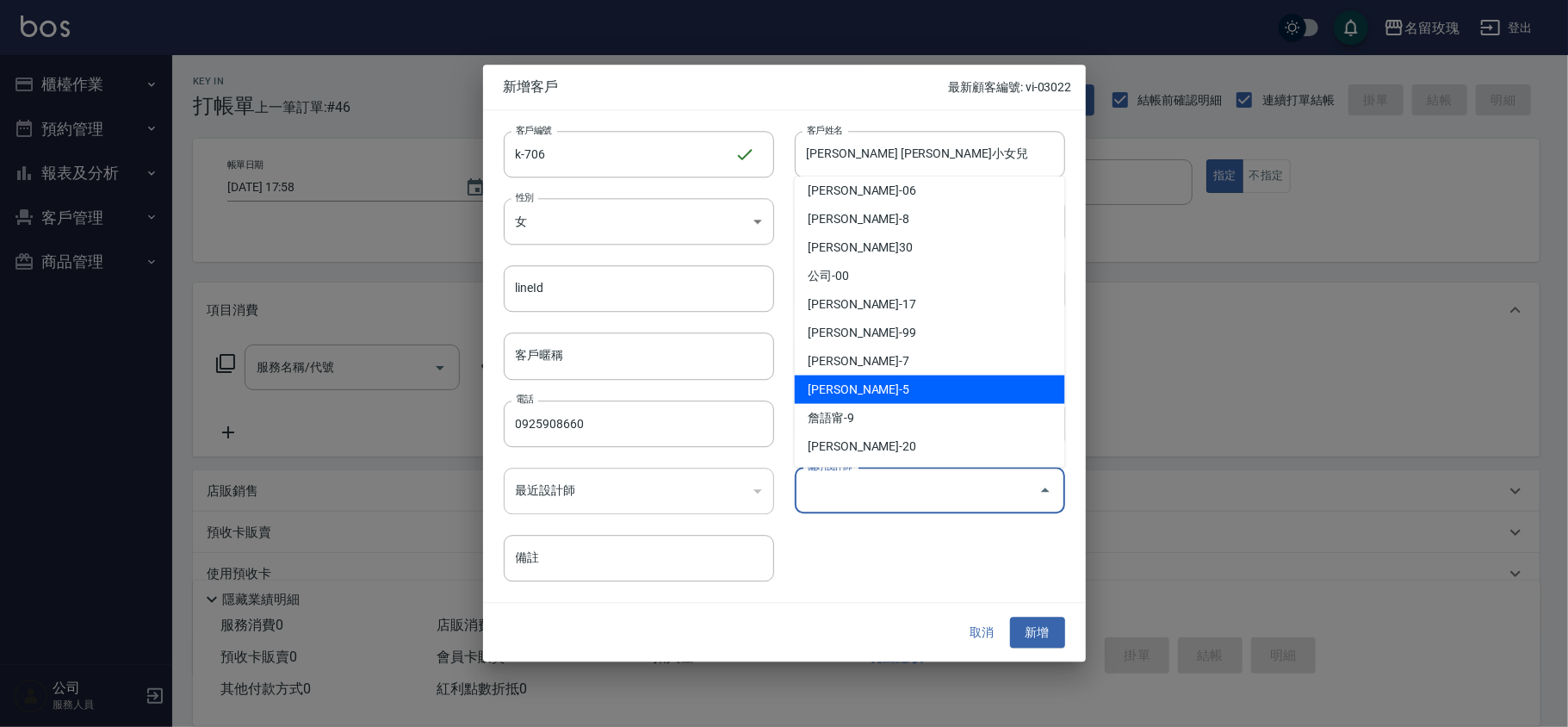
click at [863, 393] on li "[PERSON_NAME]-5" at bounding box center [929, 390] width 271 height 29
type input "[PERSON_NAME]"
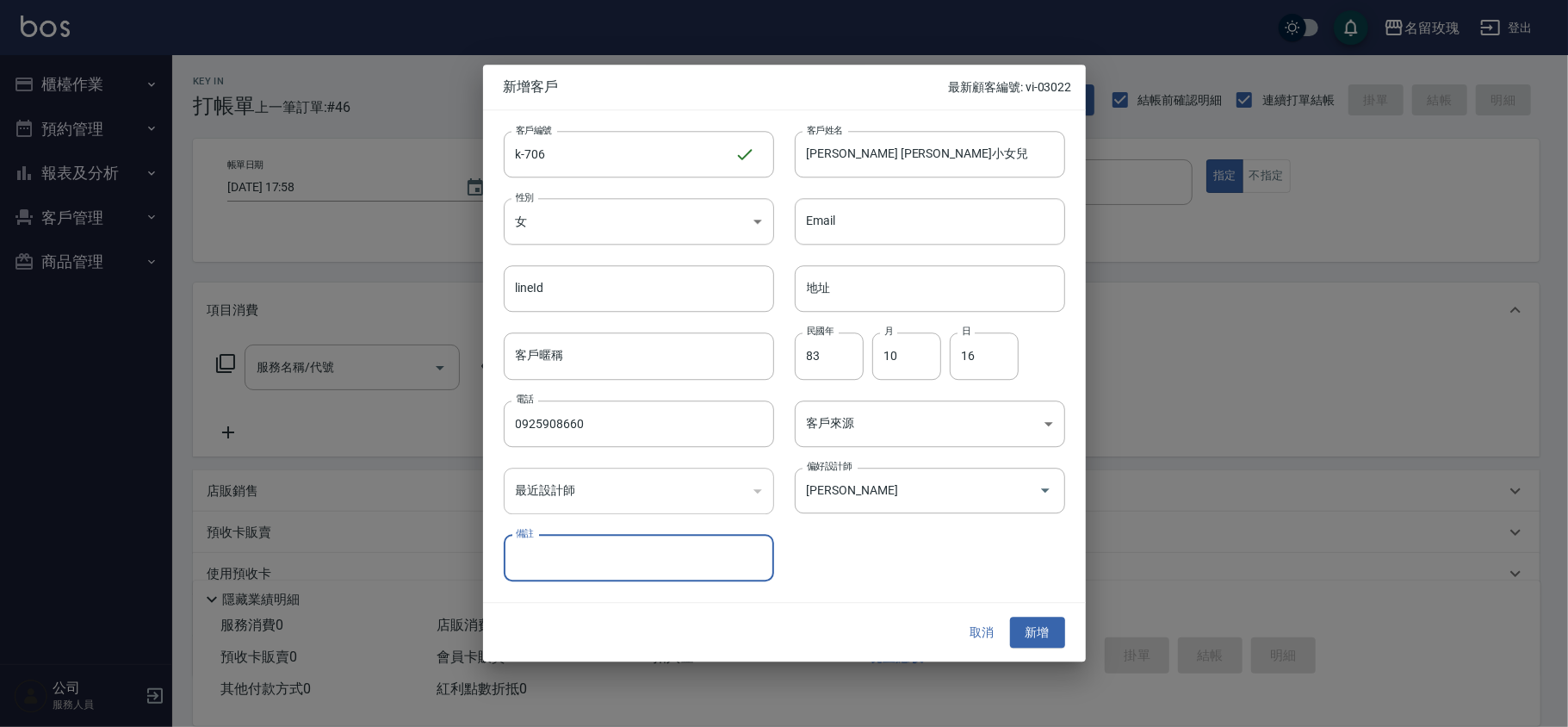
click at [890, 558] on div "客戶編號 k-706 ​ 客戶編號 客戶姓名 [PERSON_NAME] [PERSON_NAME]小女兒 客戶姓名 性別 女 [DEMOGRAPHIC_DA…" at bounding box center [774, 345] width 582 height 471
click at [1041, 628] on button "新增" at bounding box center [1037, 632] width 55 height 32
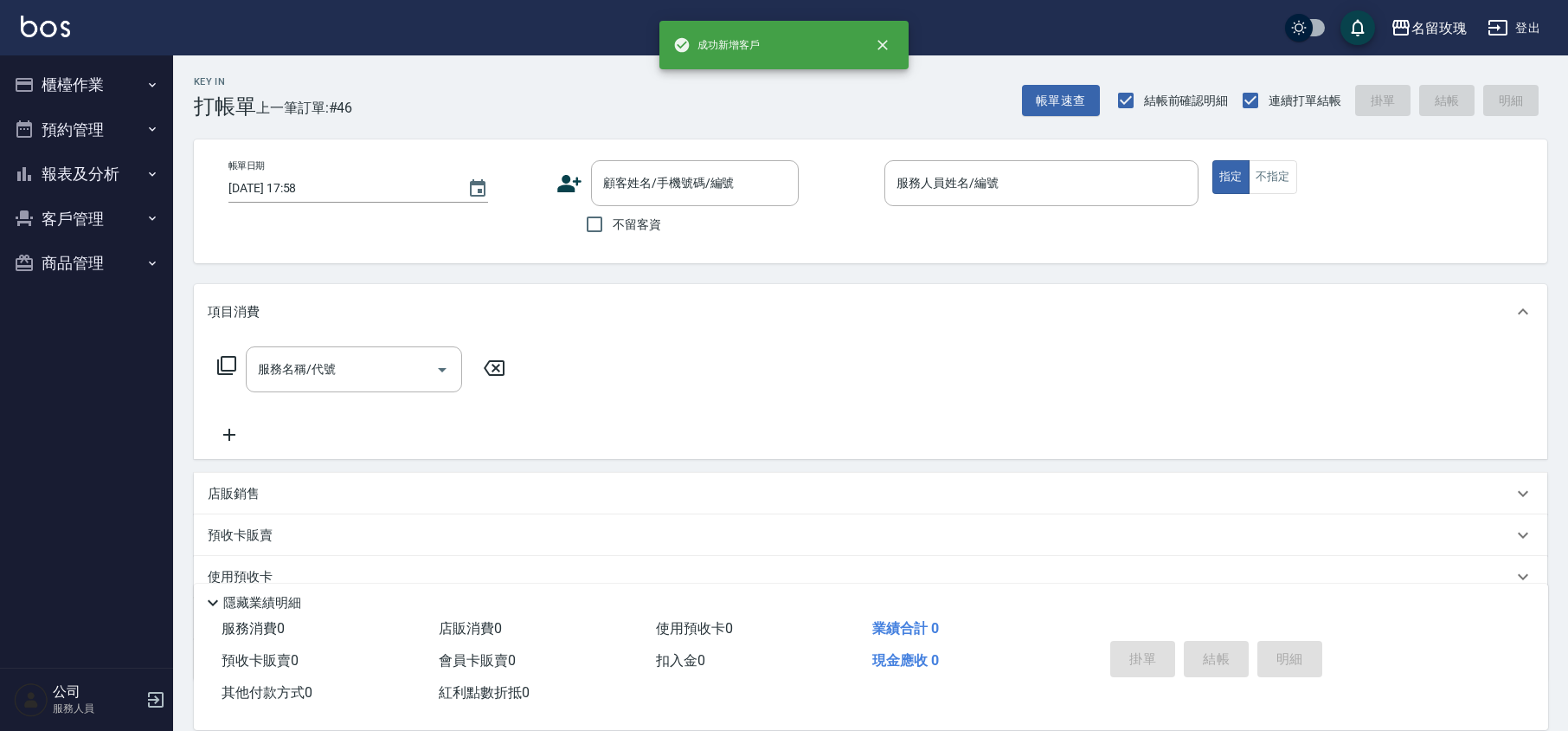
click at [829, 94] on div "Key In 打帳單 上一筆訂單:#46 帳單速查 結帳前確認明細 連續打單結帳 掛單 結帳 明細" at bounding box center [860, 86] width 1374 height 63
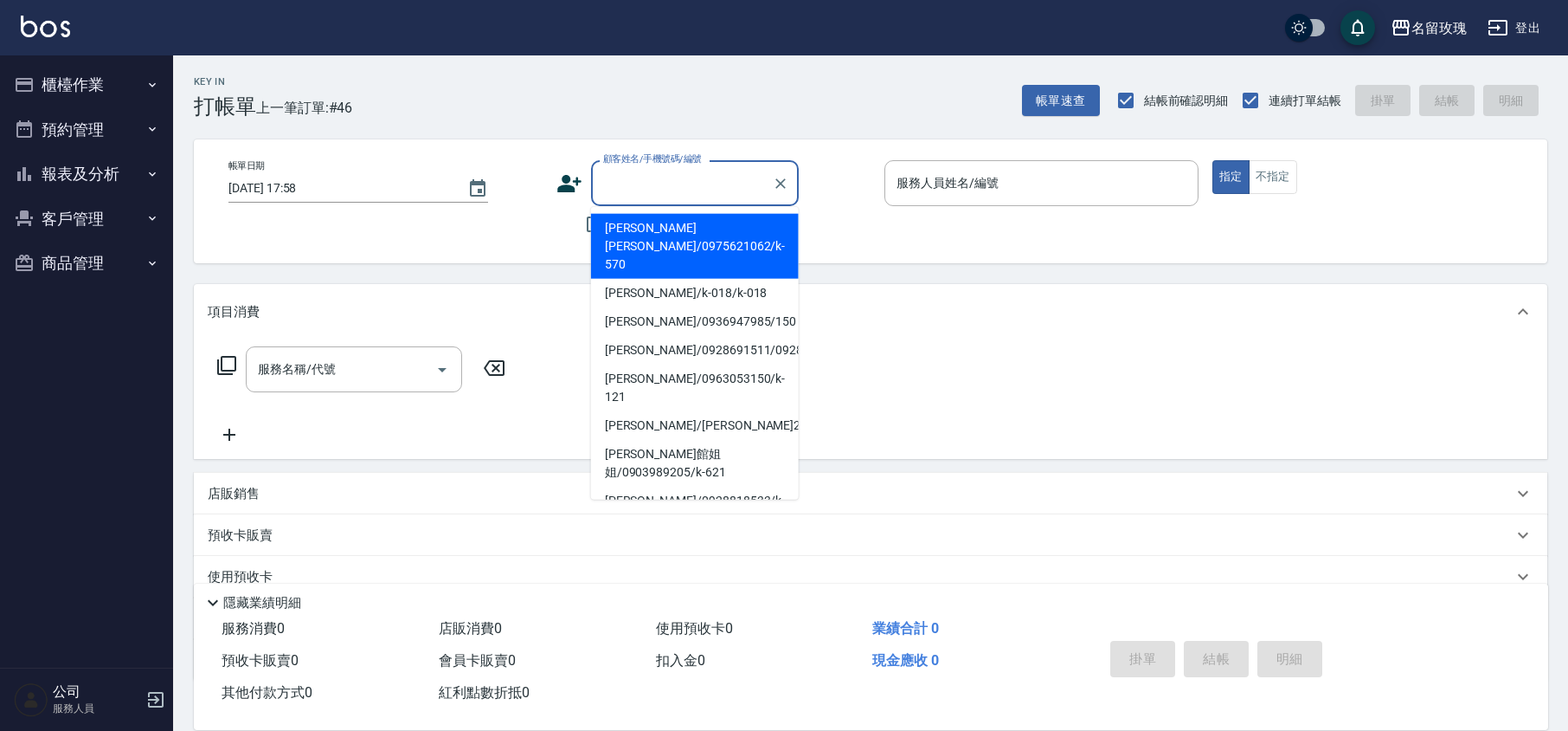
click at [711, 176] on input "顧客姓名/手機號碼/編號" at bounding box center [682, 182] width 166 height 30
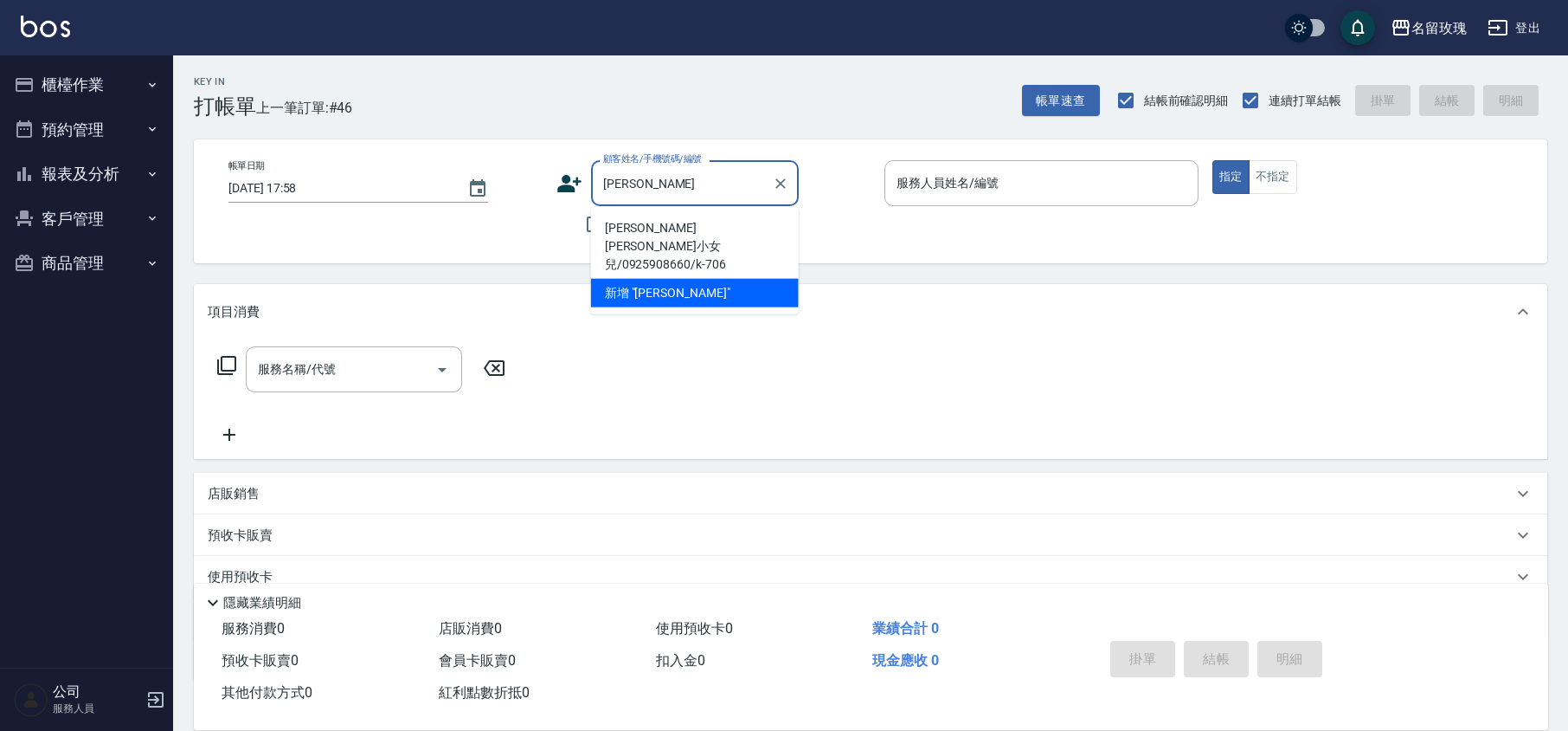
click at [638, 218] on li "[PERSON_NAME] [PERSON_NAME]小女兒/0925908660/k-706" at bounding box center [695, 246] width 208 height 65
type input "[PERSON_NAME] [PERSON_NAME]小女兒/0925908660/k-706"
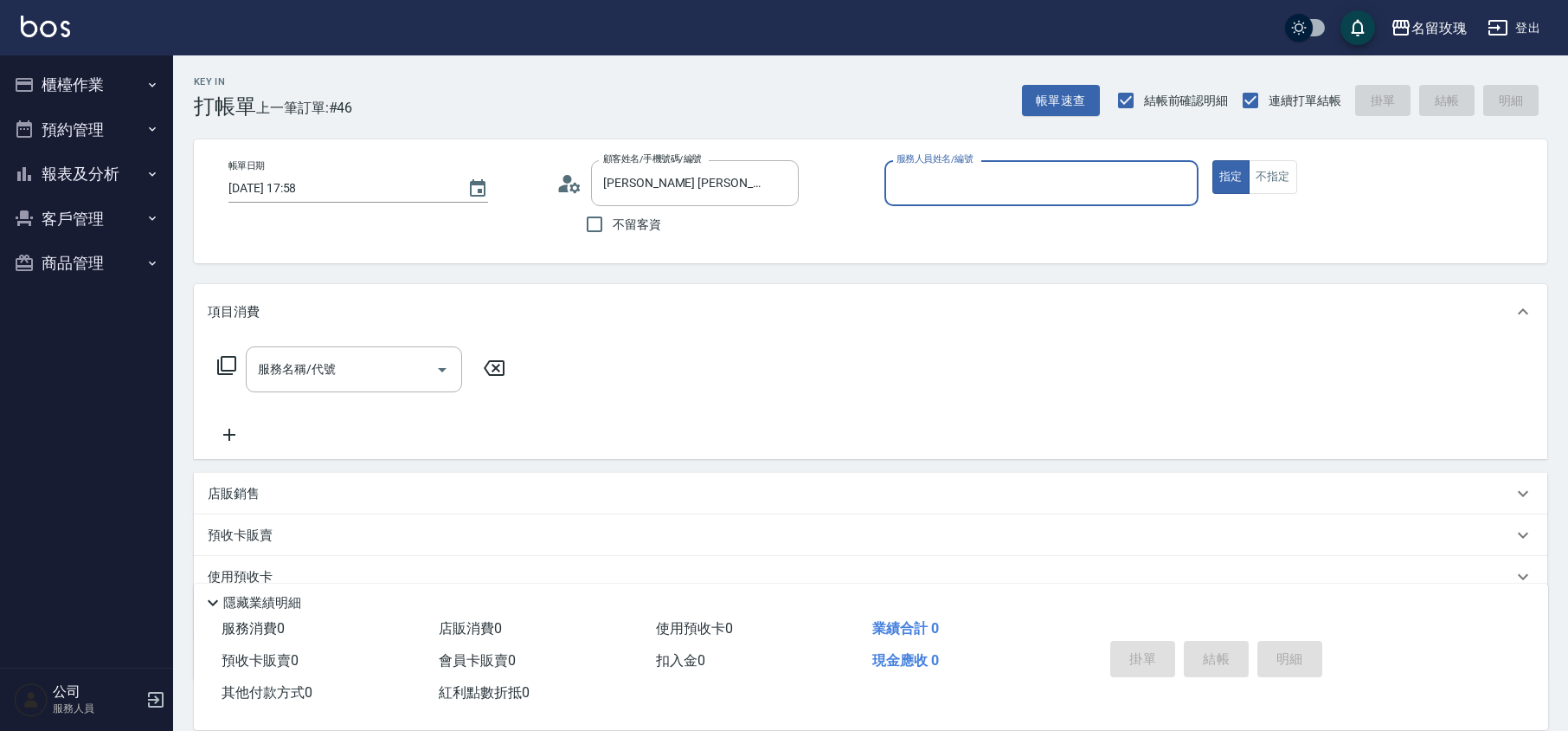
type input "[PERSON_NAME]-5"
click at [266, 369] on input "服務名稱/代號" at bounding box center [341, 369] width 175 height 30
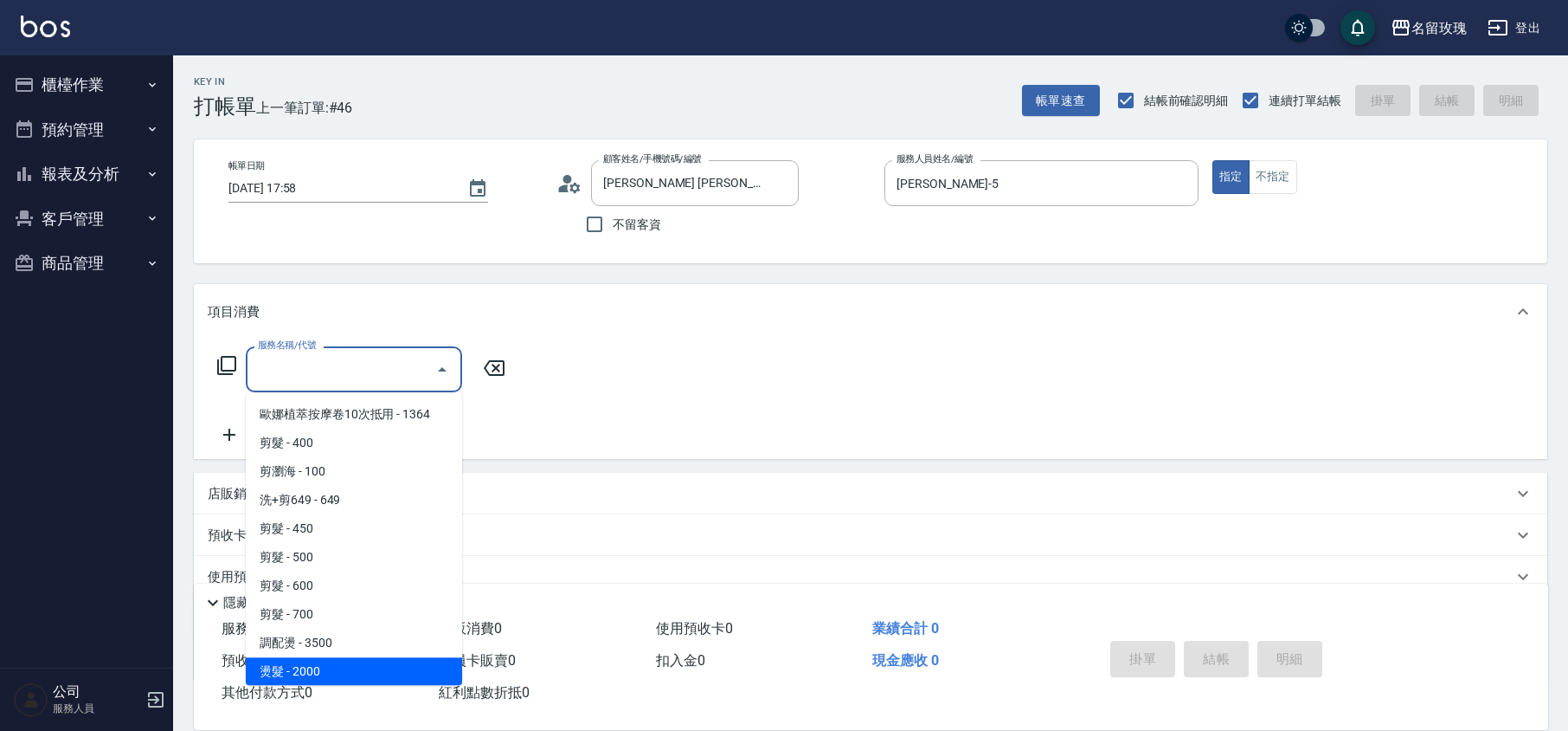
scroll to position [807, 0]
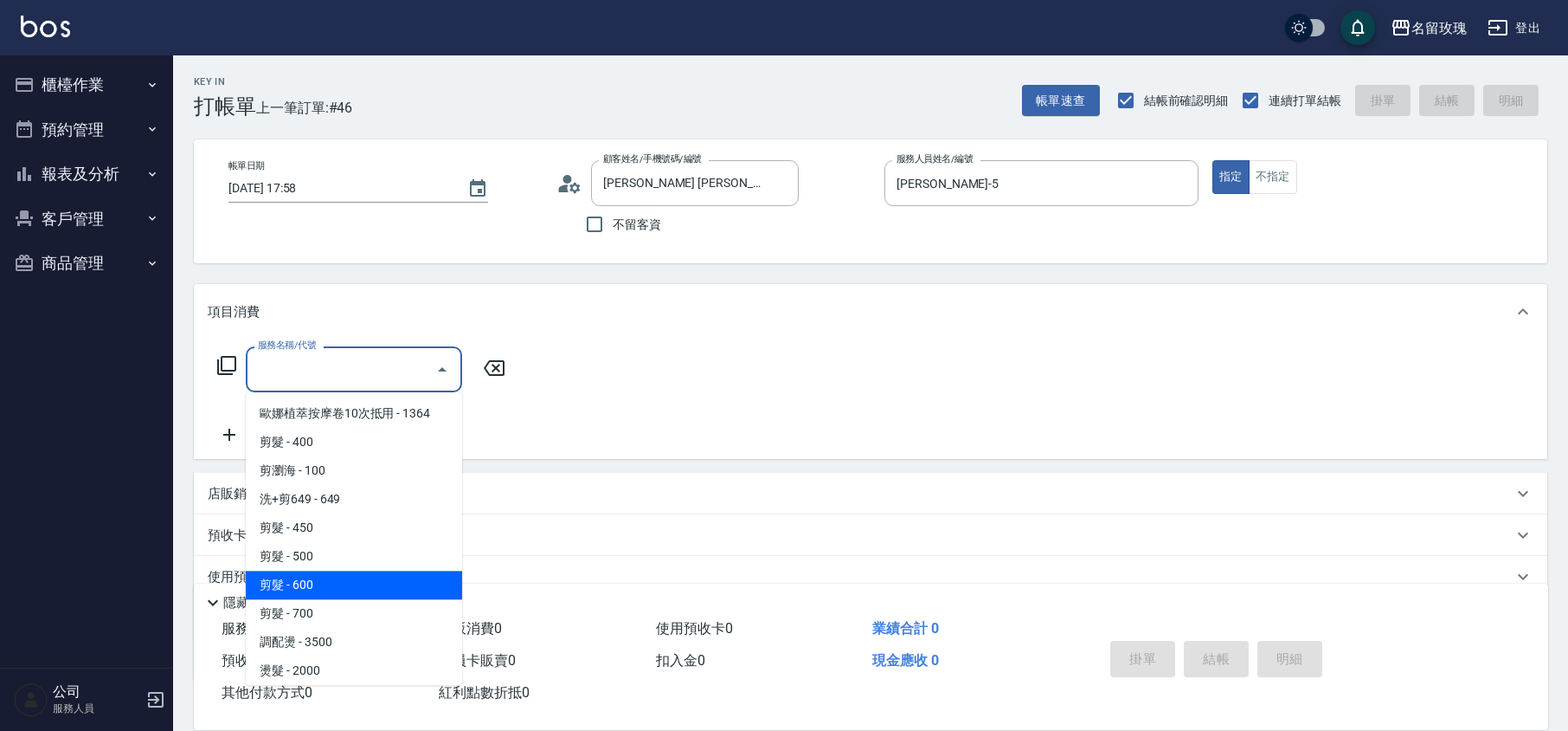
click at [331, 570] on span "剪髮 - 600" at bounding box center [354, 585] width 217 height 29
type input "剪髮(306)"
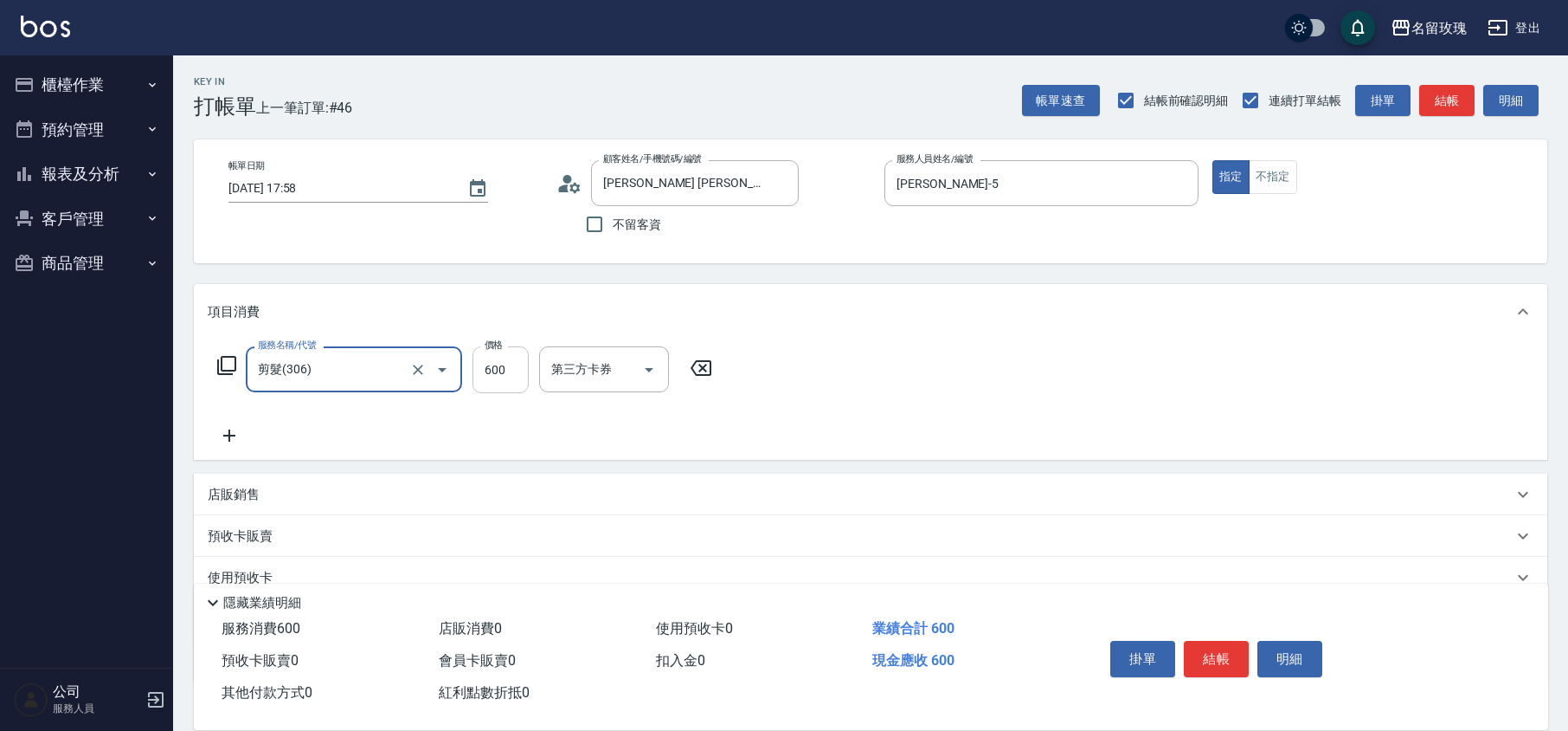
drag, startPoint x: 506, startPoint y: 372, endPoint x: 516, endPoint y: 353, distance: 21.5
click at [506, 372] on input "600" at bounding box center [500, 370] width 56 height 46
type input "650"
click at [498, 250] on div "帳單日期 [DATE] 17:58 顧客姓名/手機號碼/編號 [PERSON_NAME] [PERSON_NAME]小女兒/0925908660/k-706 …" at bounding box center [870, 201] width 1354 height 124
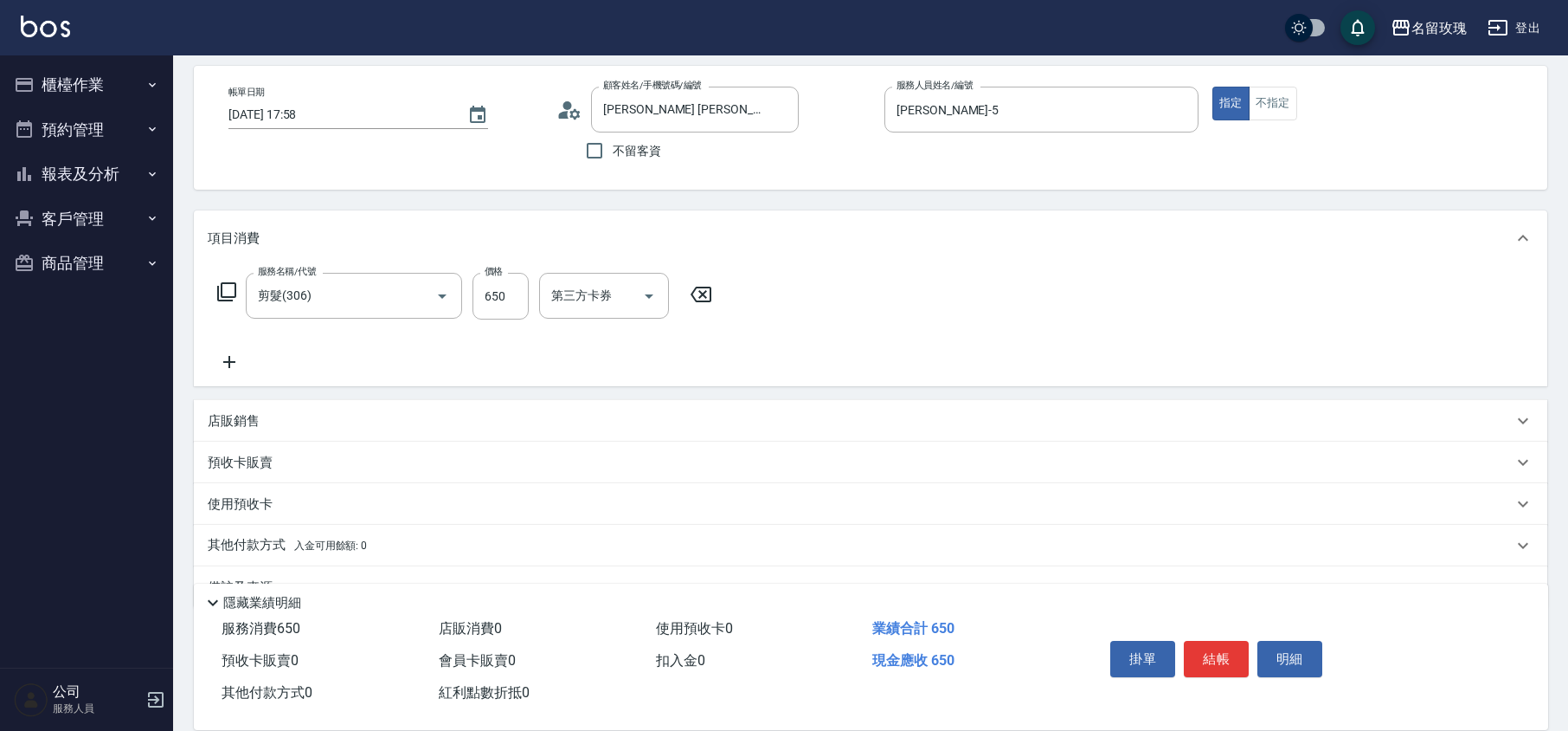
scroll to position [112, 0]
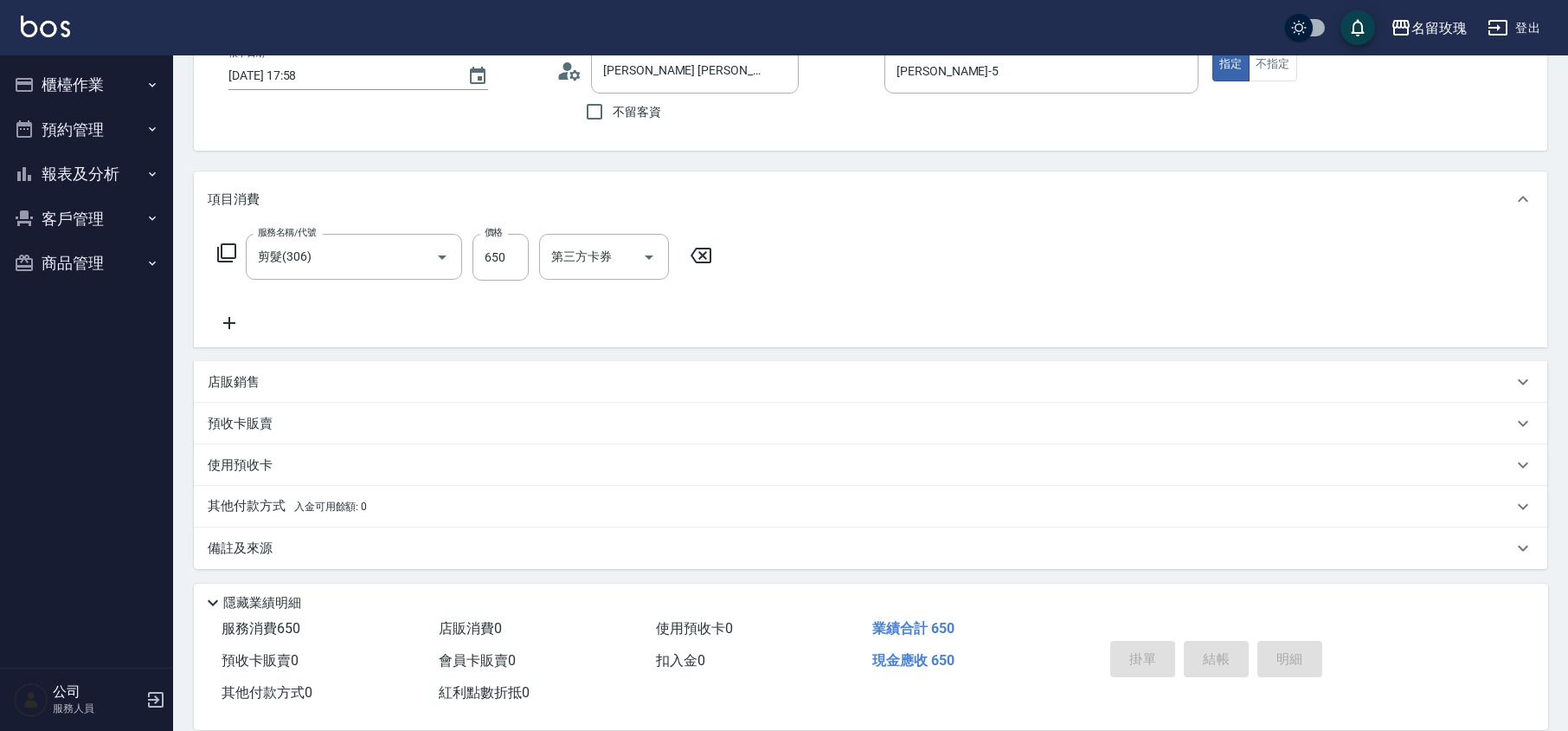
type input "[DATE] 18:09"
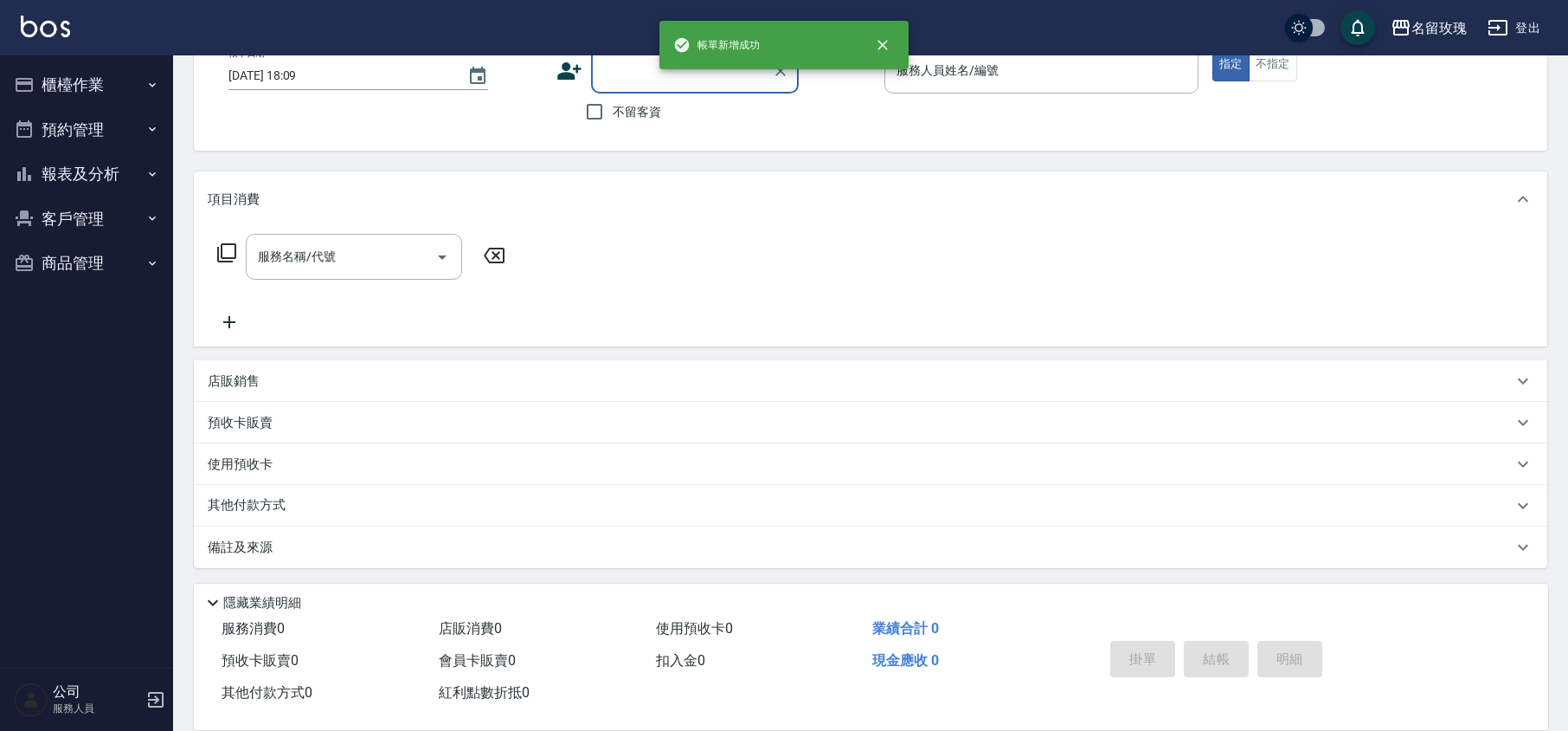
scroll to position [0, 0]
click at [129, 81] on button "櫃檯作業" at bounding box center [86, 84] width 160 height 45
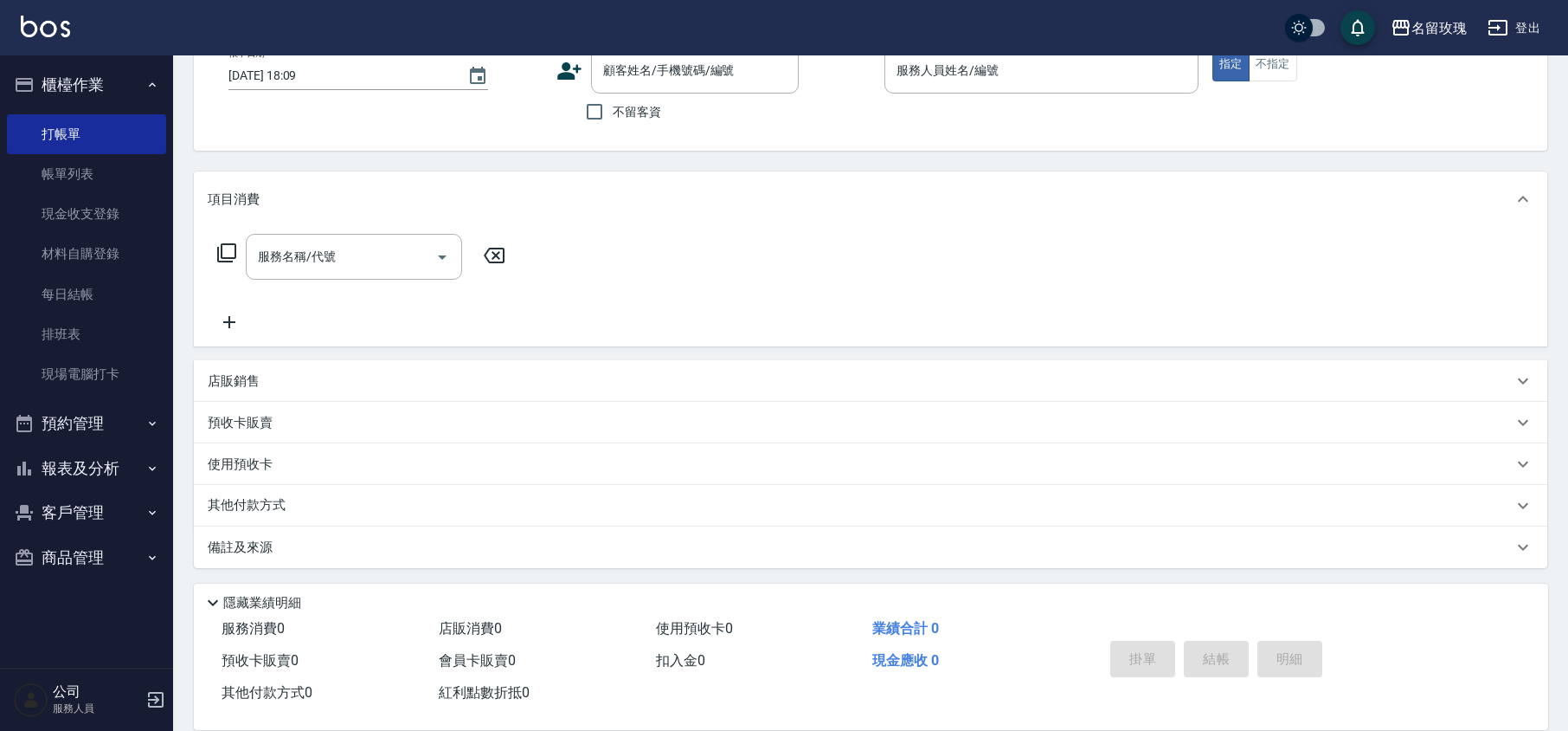
click at [133, 160] on link "帳單列表" at bounding box center [86, 173] width 160 height 40
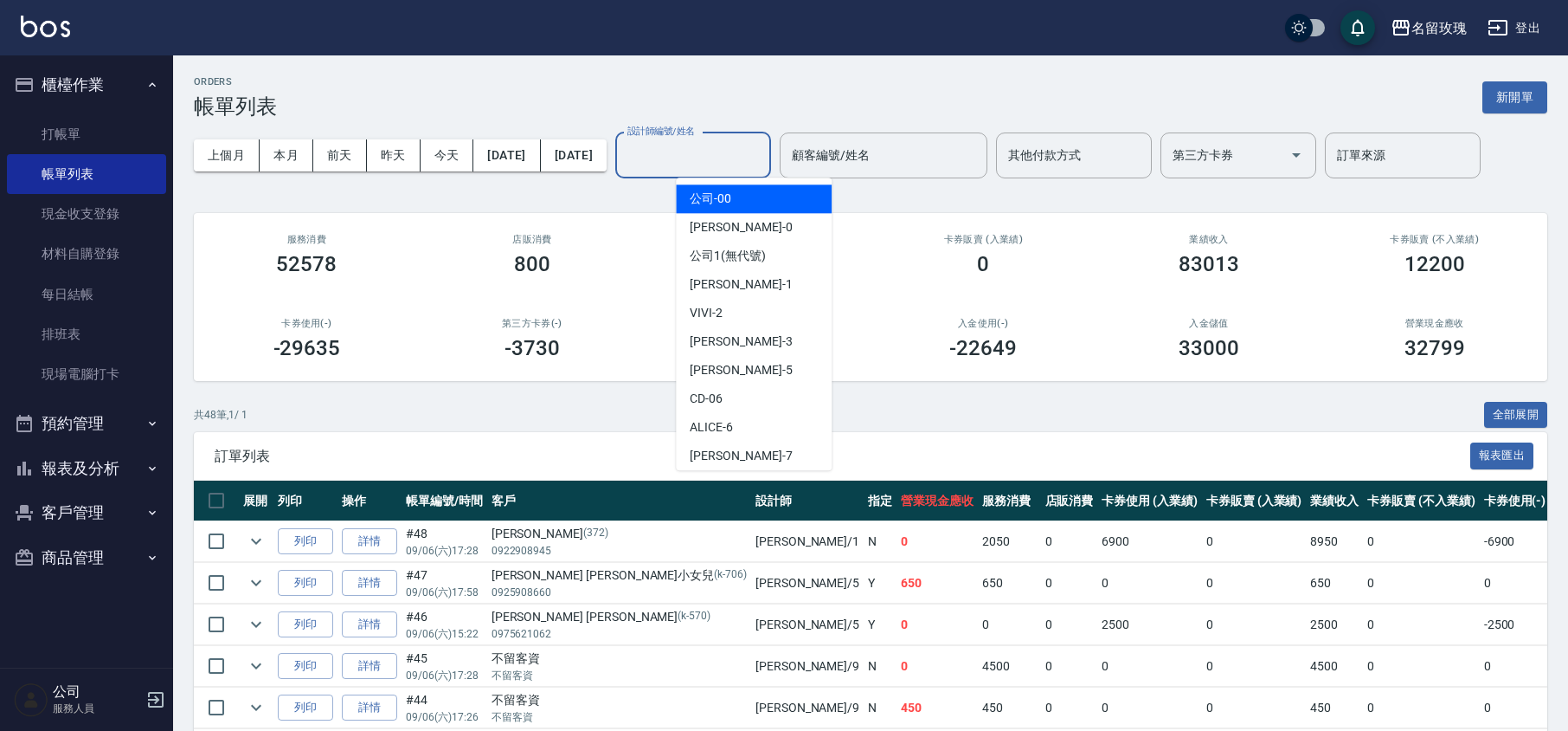
click at [758, 149] on input "設計師編號/姓名" at bounding box center [693, 155] width 140 height 30
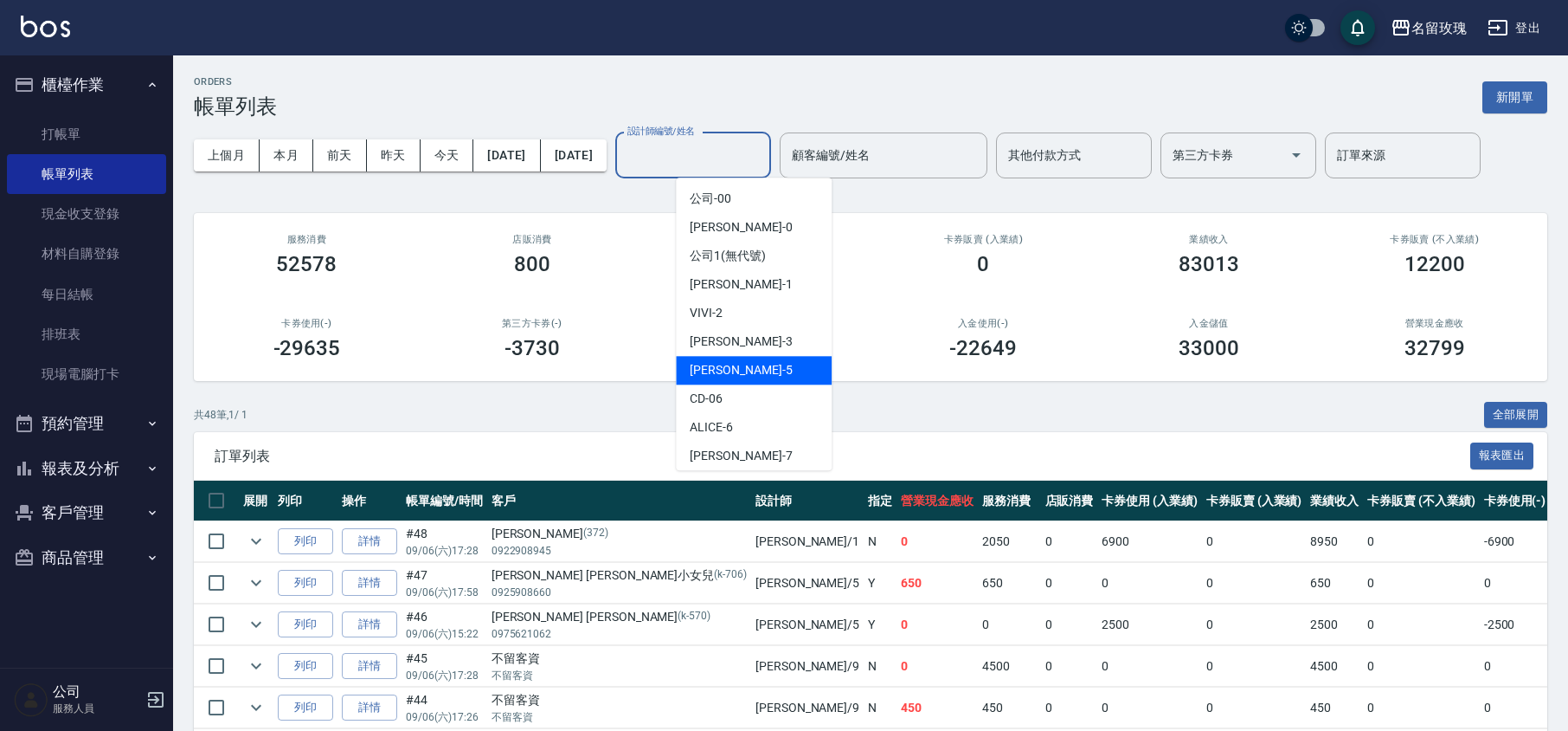
drag, startPoint x: 798, startPoint y: 378, endPoint x: 798, endPoint y: 369, distance: 9.0
click at [799, 378] on div "[PERSON_NAME] -5" at bounding box center [753, 371] width 156 height 29
type input "[PERSON_NAME]-5"
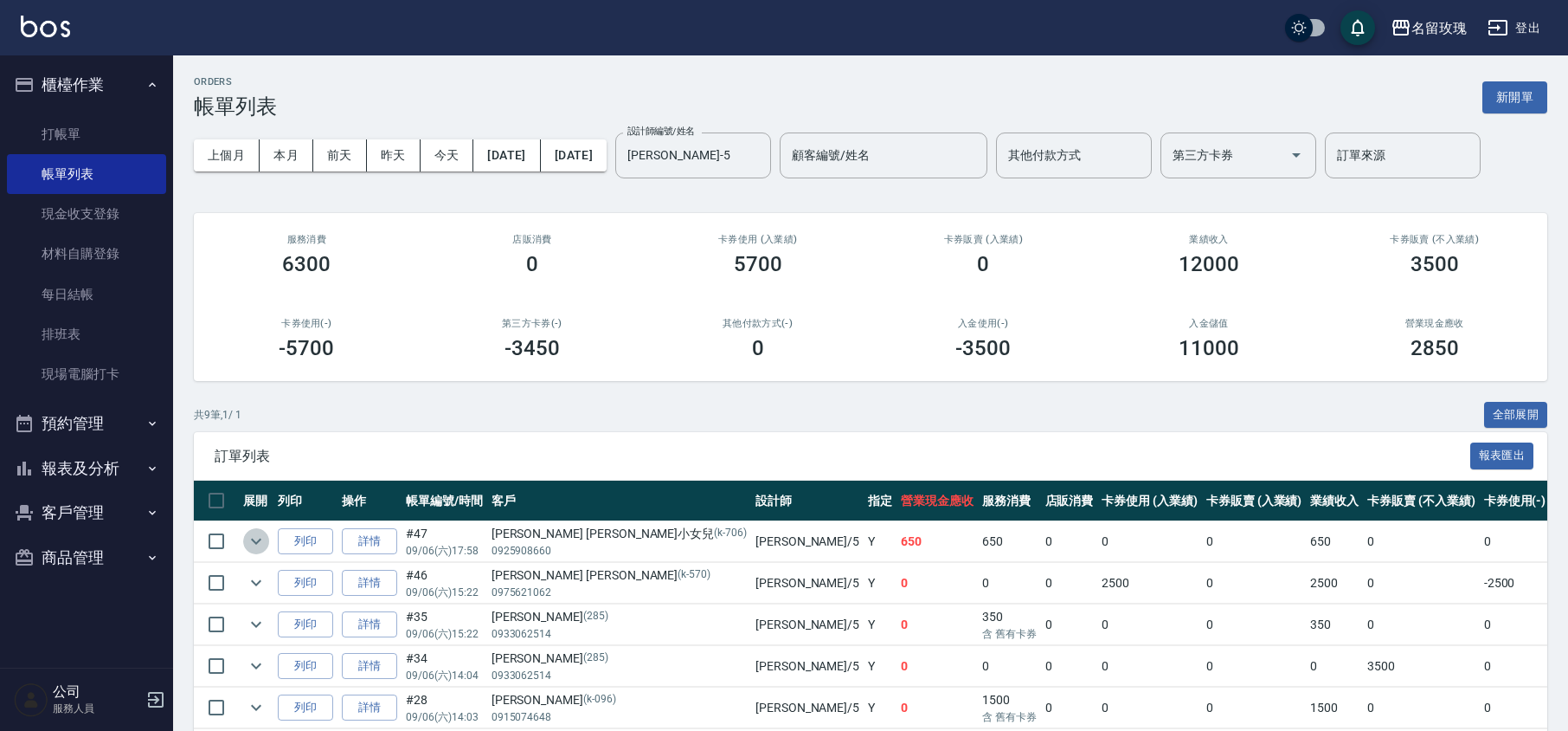
click at [254, 540] on icon "expand row" at bounding box center [256, 540] width 20 height 20
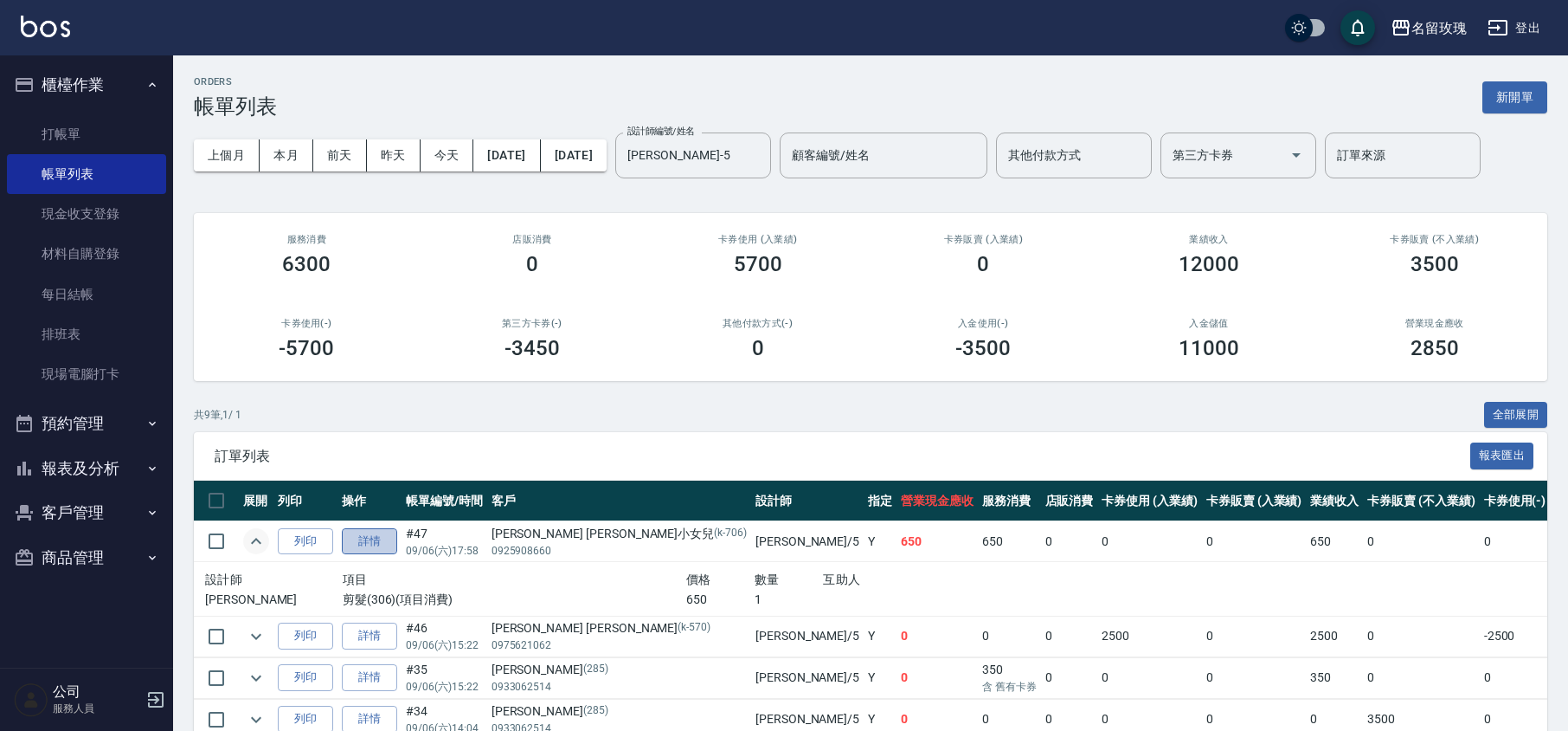
click at [367, 538] on link "詳情" at bounding box center [369, 541] width 55 height 27
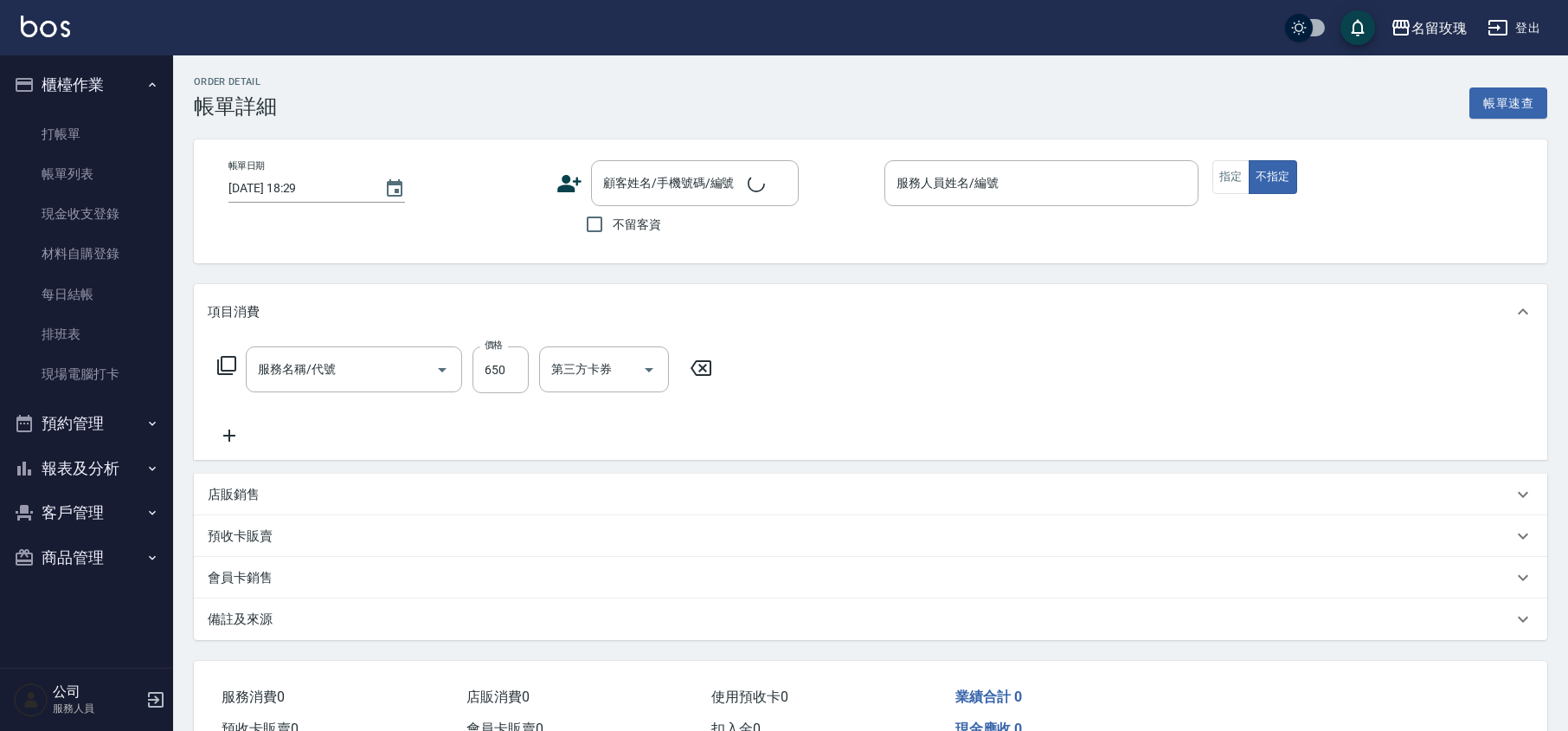
type input "剪髮(306)"
type input "[DATE] 17:58"
type input "[PERSON_NAME]-5"
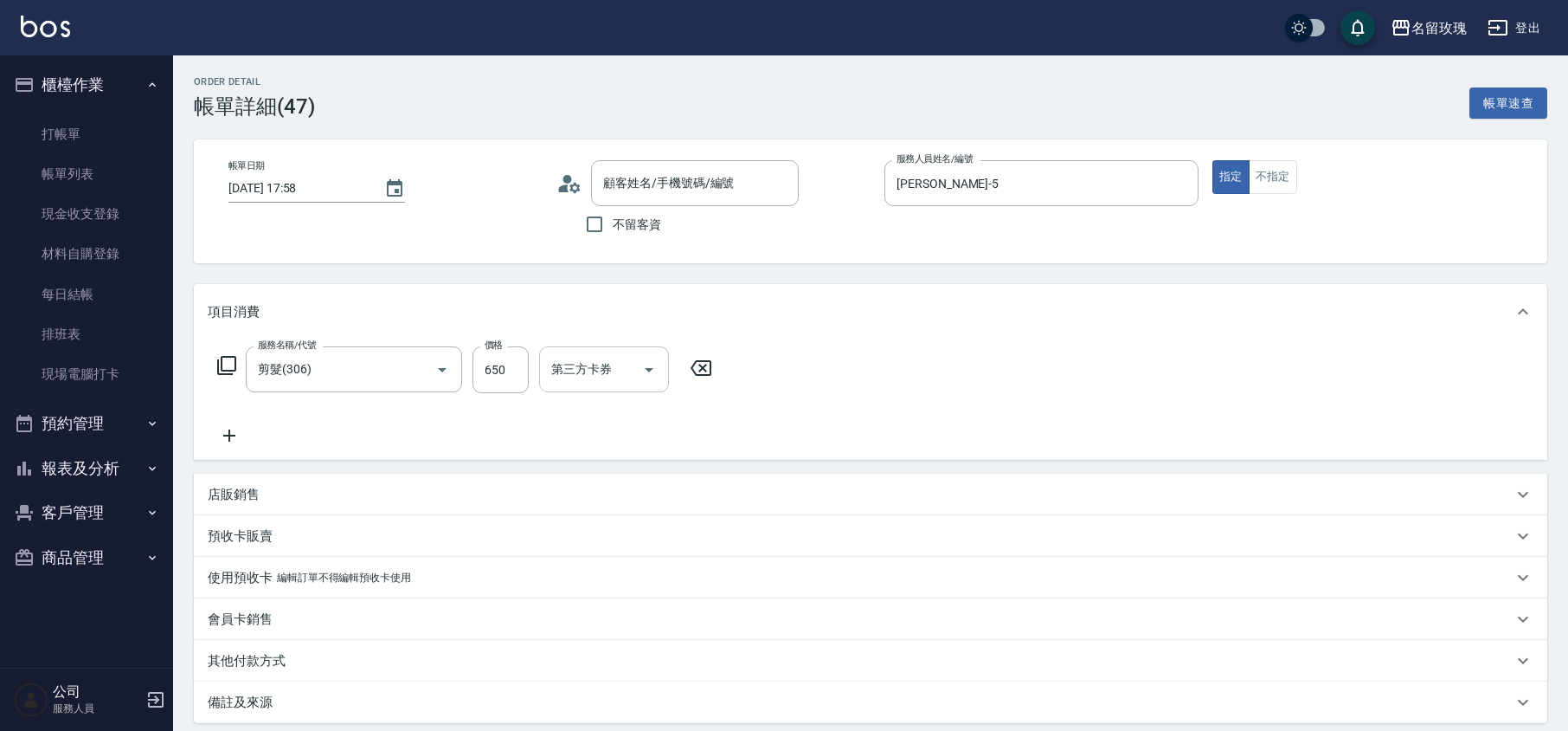
type input "[PERSON_NAME] [PERSON_NAME]小女兒/0925908660/k-706"
click at [355, 380] on input "剪髮(306)" at bounding box center [329, 369] width 152 height 30
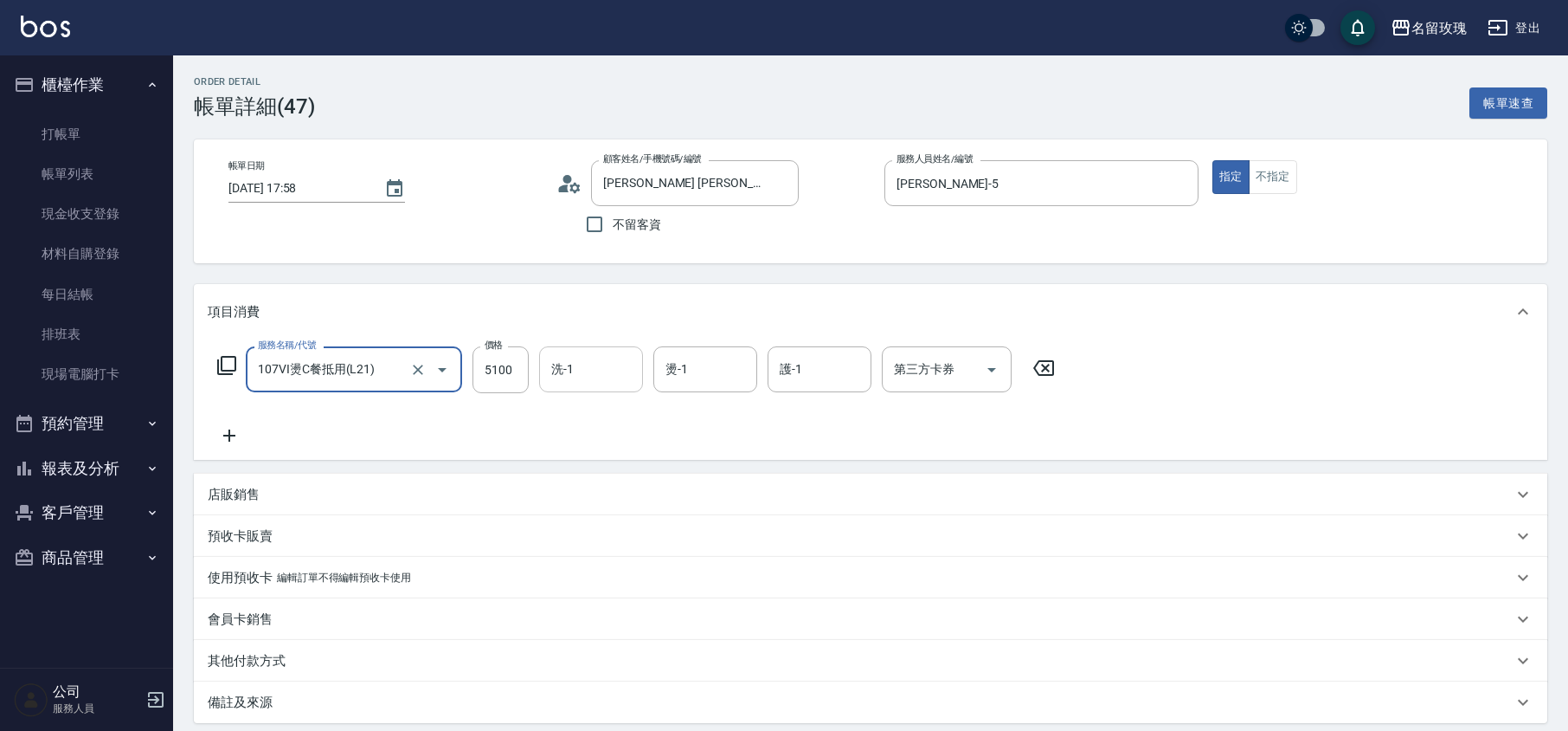
type input "107VI燙C餐抵用(L21)"
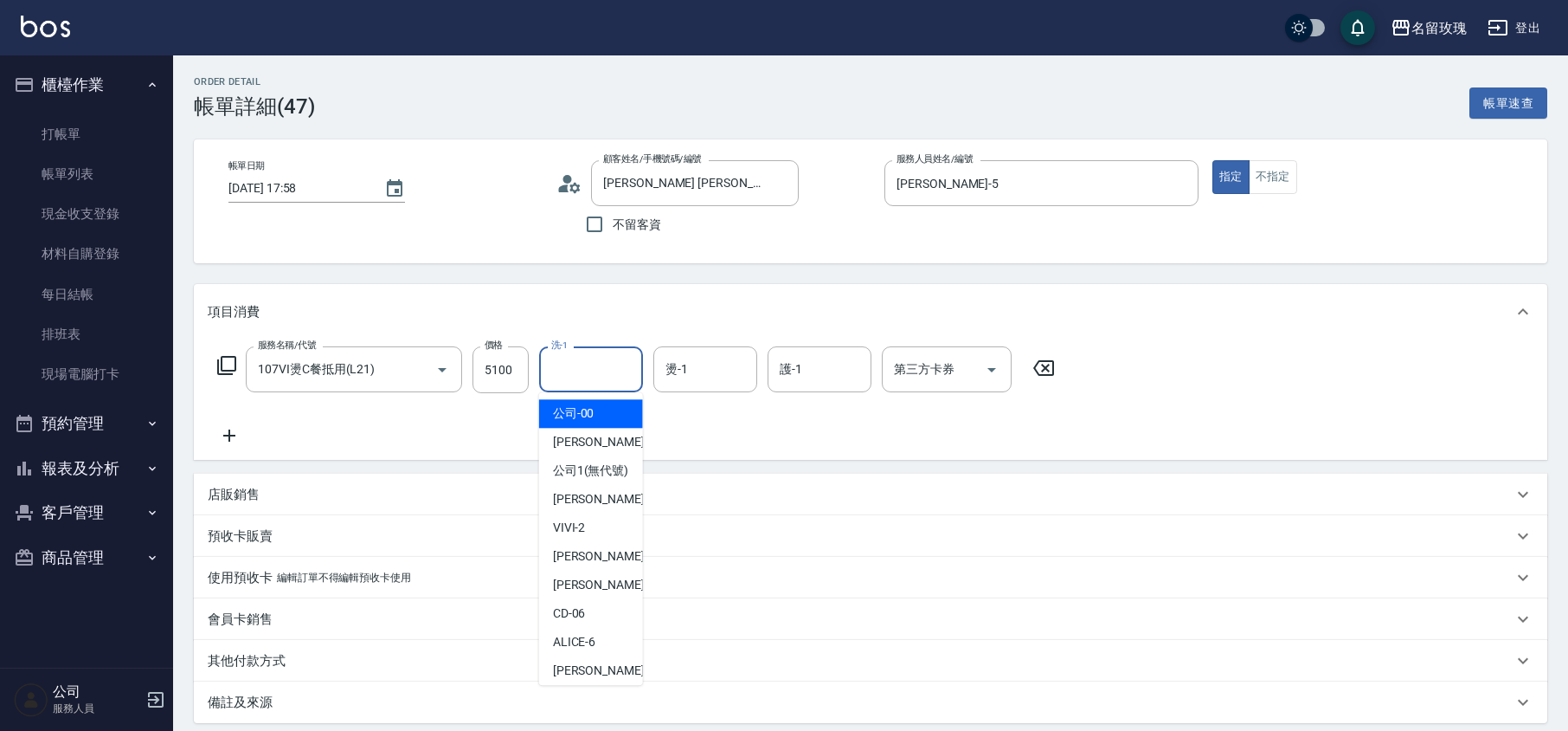
click at [562, 380] on input "洗-1" at bounding box center [590, 369] width 88 height 30
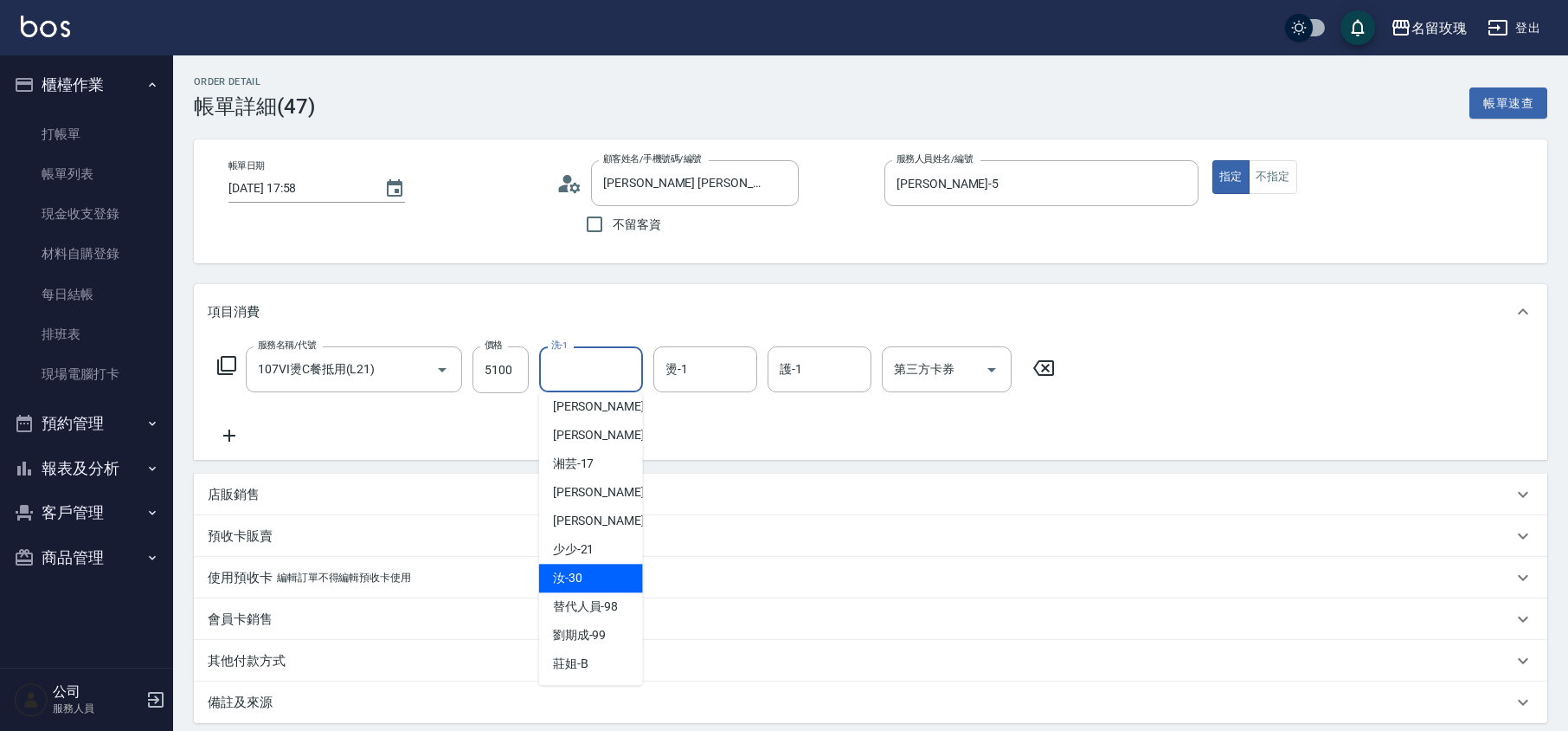
click at [595, 579] on div "汝 -30" at bounding box center [590, 578] width 104 height 29
type input "汝-30"
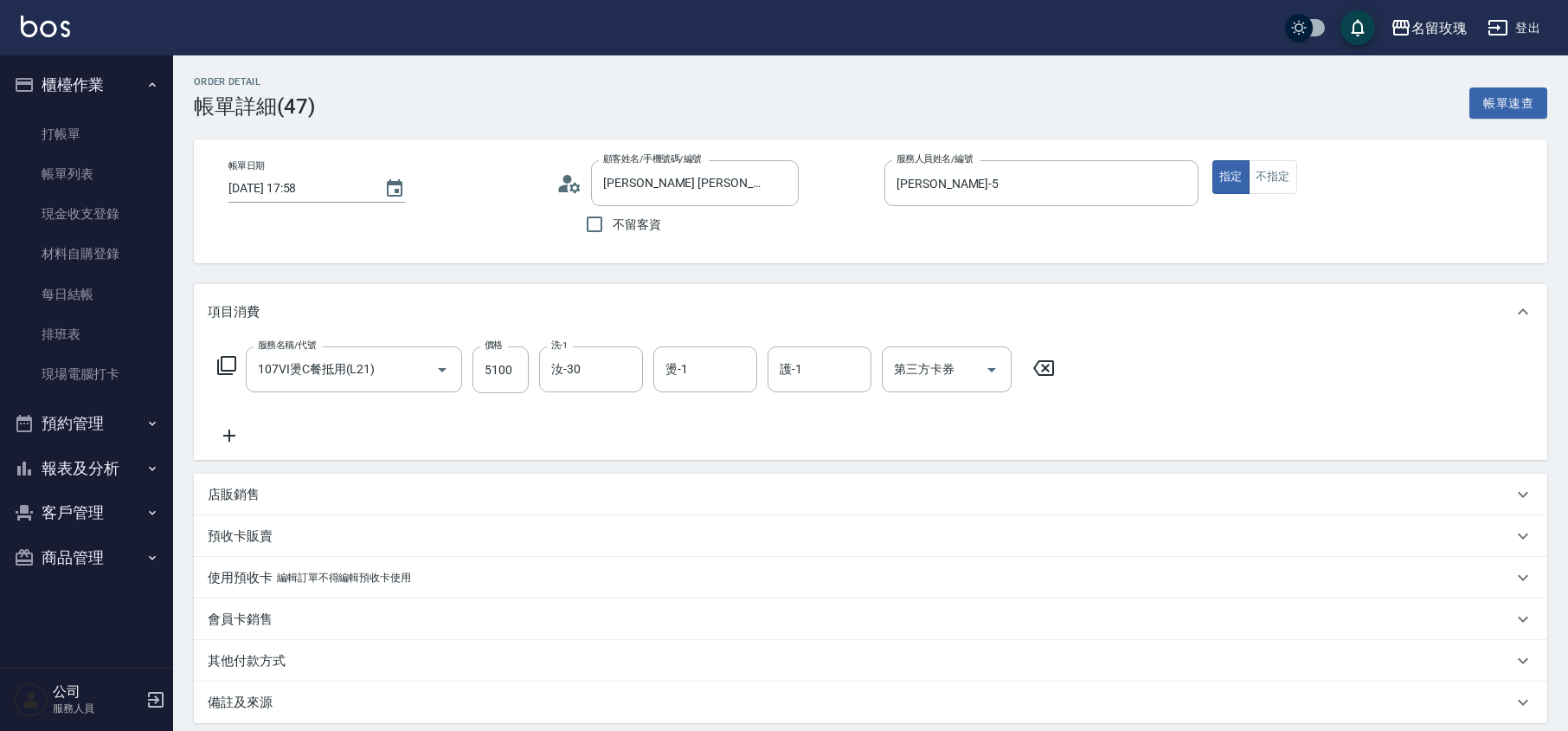
click at [675, 345] on div "服務名稱/代號 107VI燙C餐抵用(L21) 服務名稱/代號 價格 5100 價格 洗-1 汝-30 洗-1 燙-1 燙-1 護-1 護-1 第三方卡券 第…" at bounding box center [870, 400] width 1354 height 120
click at [691, 376] on input "燙-1" at bounding box center [705, 369] width 88 height 30
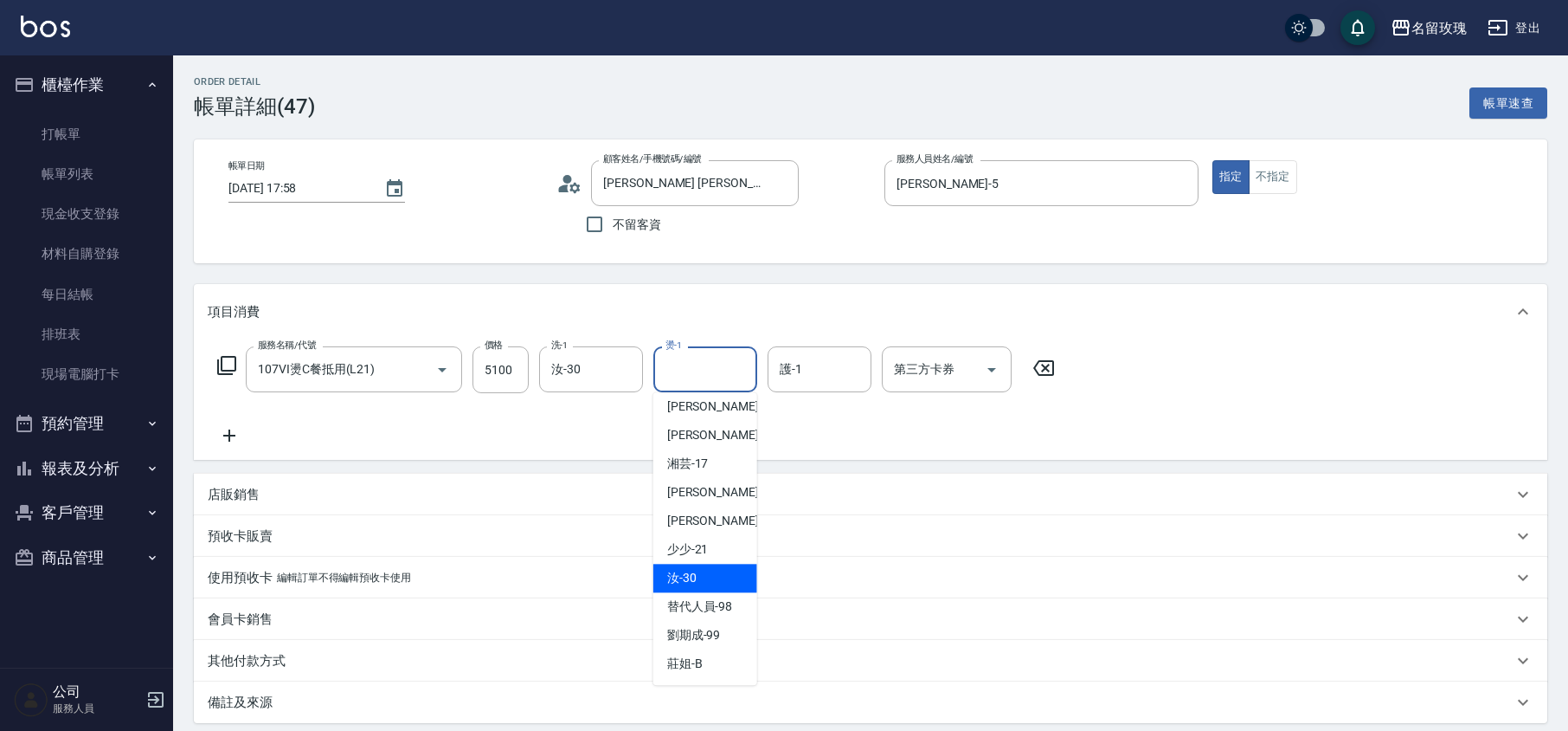
click at [721, 568] on div "汝 -30" at bounding box center [705, 578] width 104 height 29
type input "汝-30"
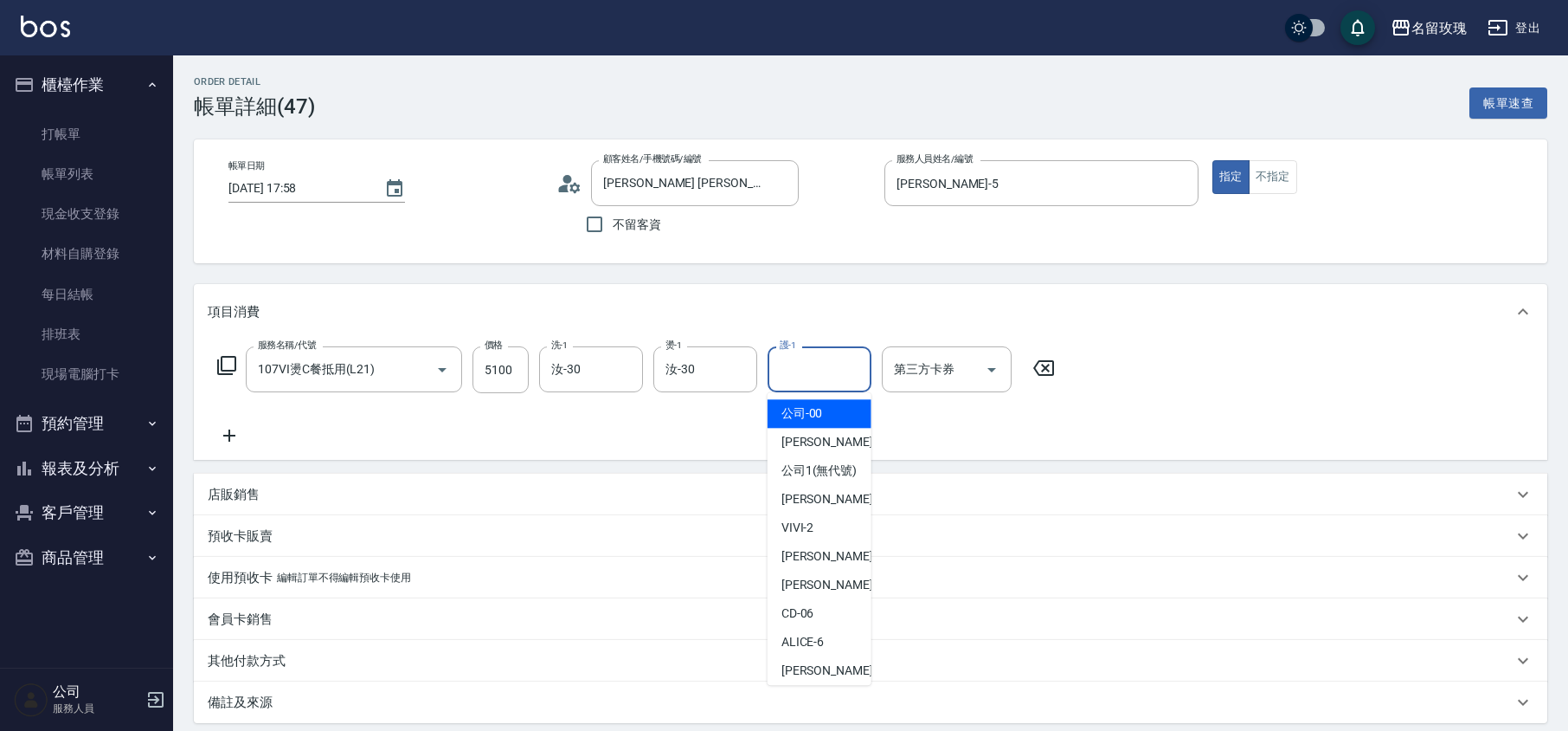
click at [817, 355] on input "護-1" at bounding box center [819, 369] width 88 height 30
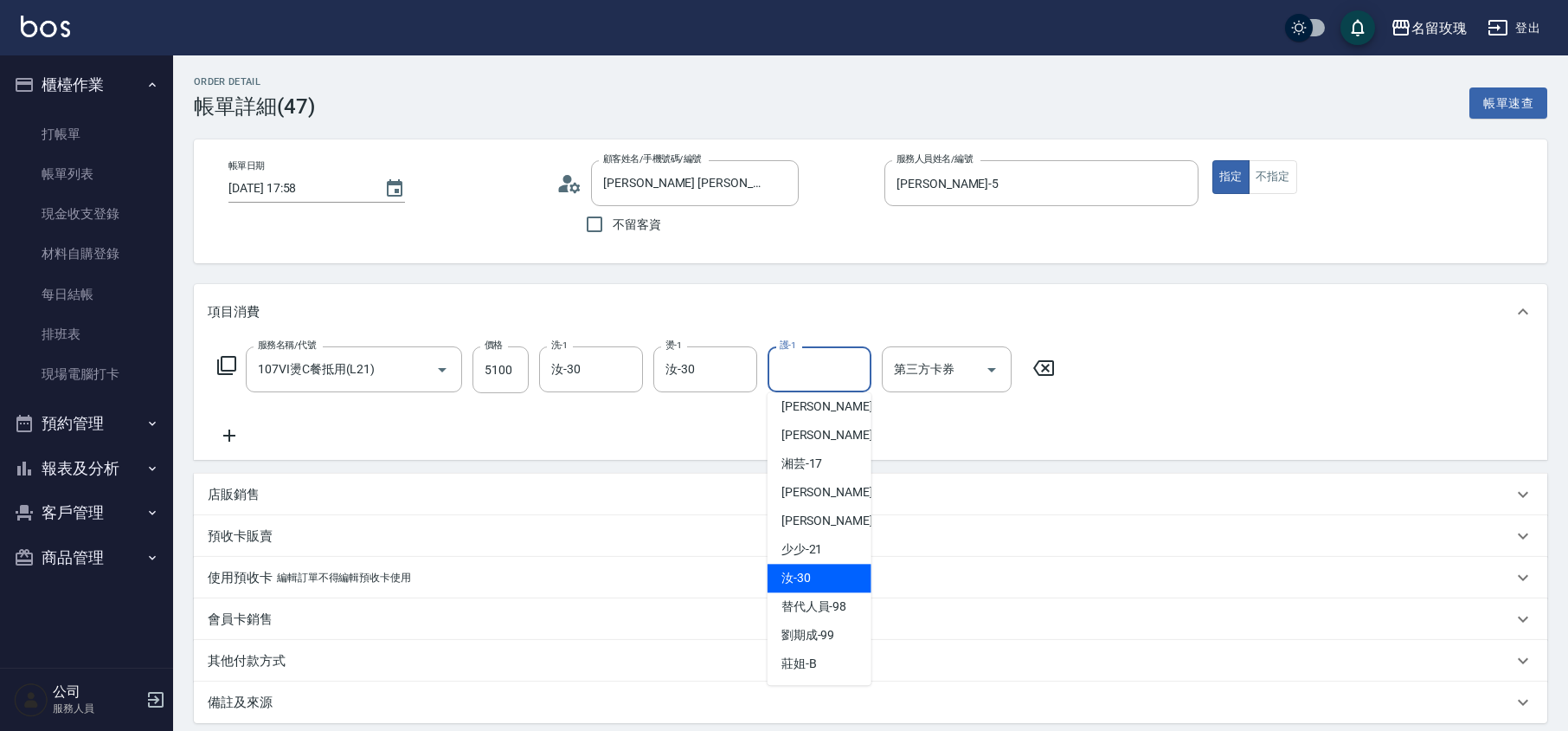
click at [818, 564] on div "汝 -30" at bounding box center [819, 578] width 104 height 29
type input "汝-30"
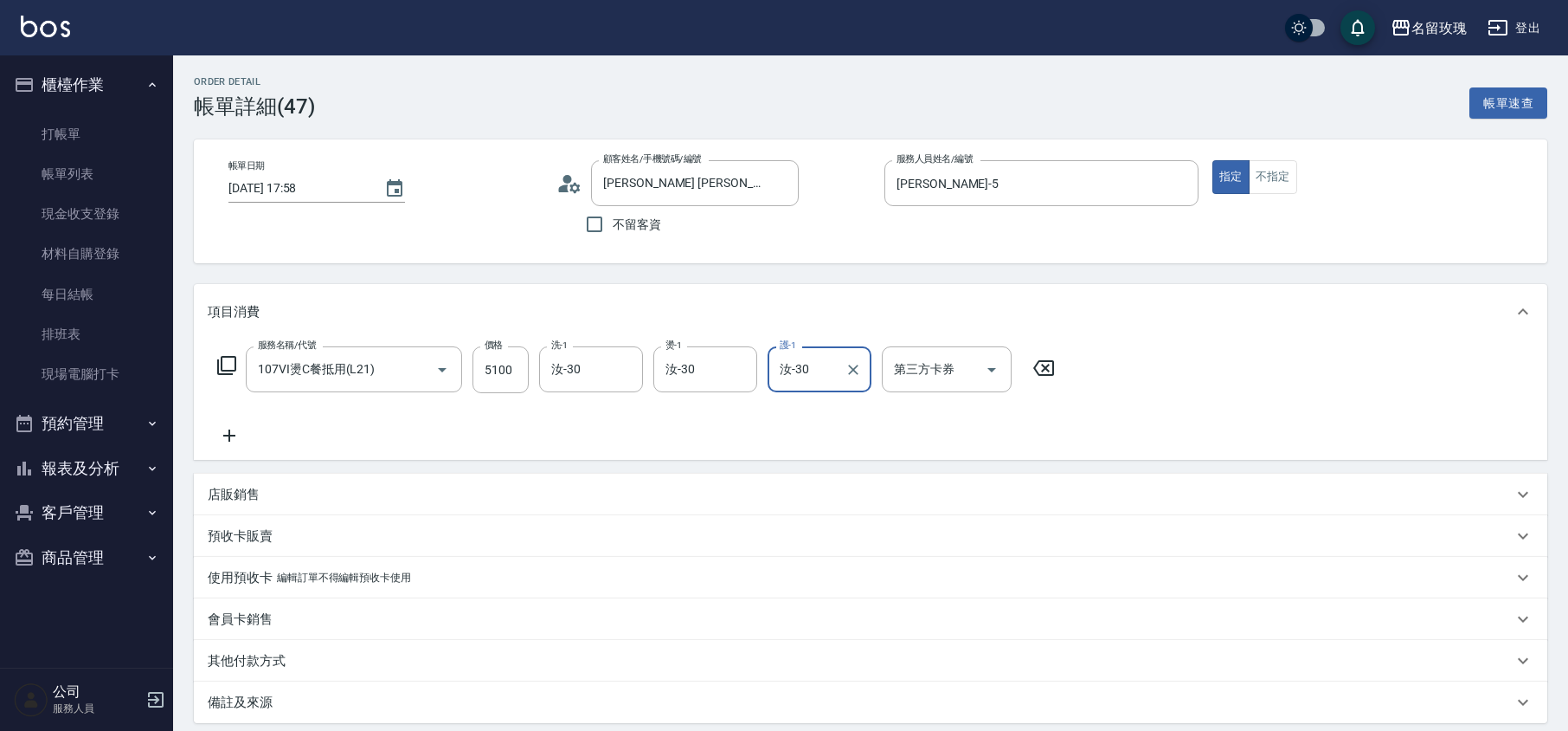
click at [1037, 367] on icon at bounding box center [1043, 367] width 44 height 20
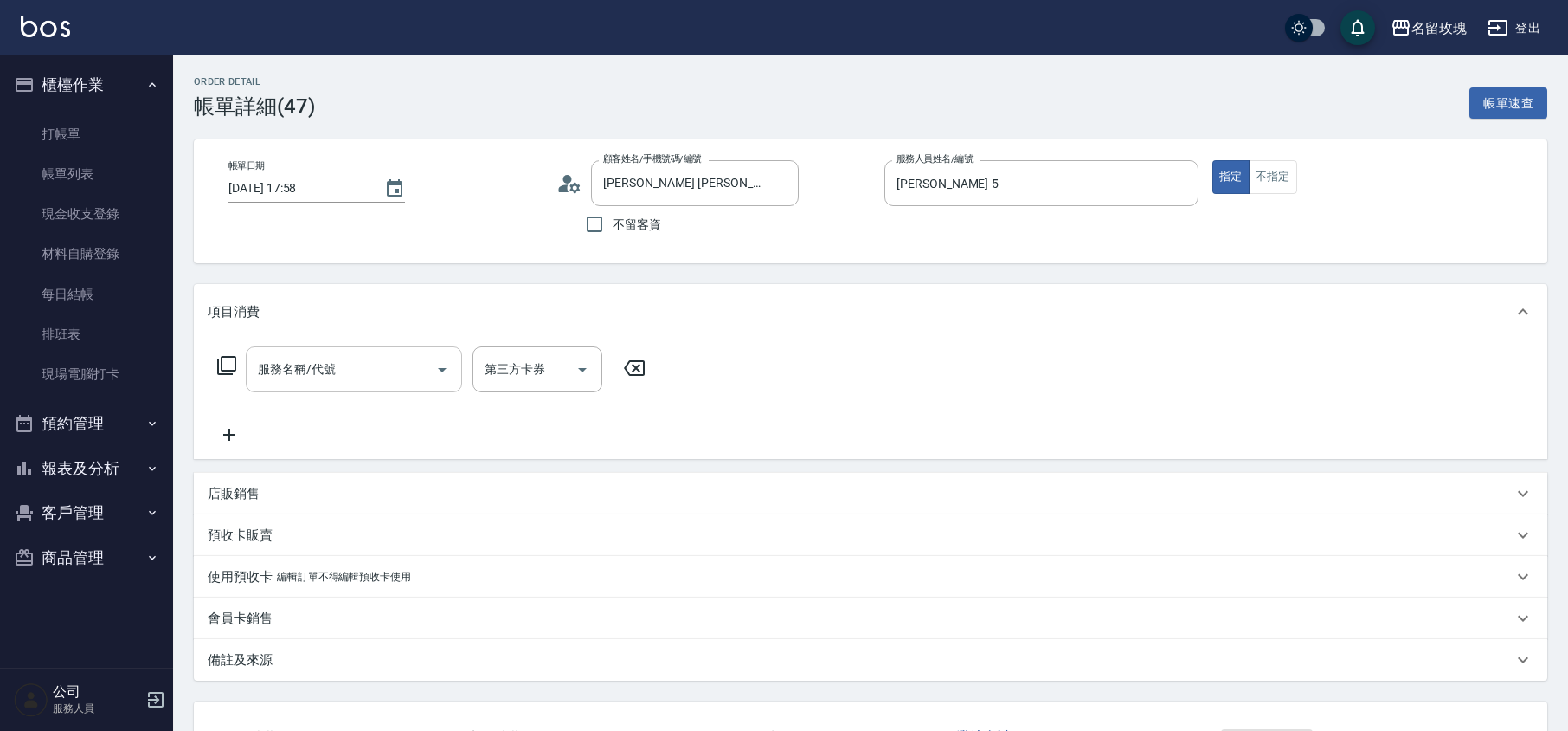
click at [340, 385] on div "服務名稱/代號" at bounding box center [354, 369] width 217 height 46
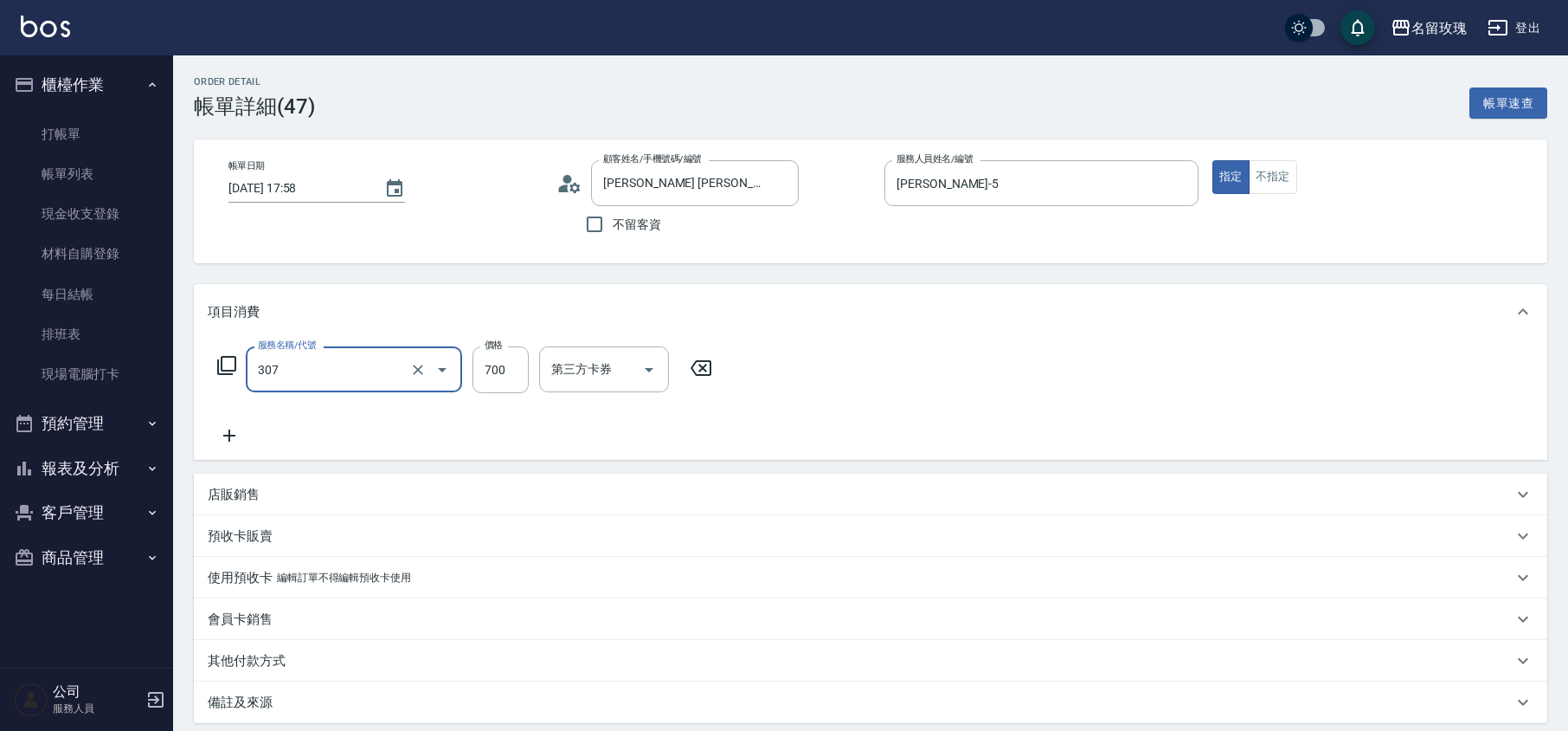
type input "剪髮(307)"
type input "1000"
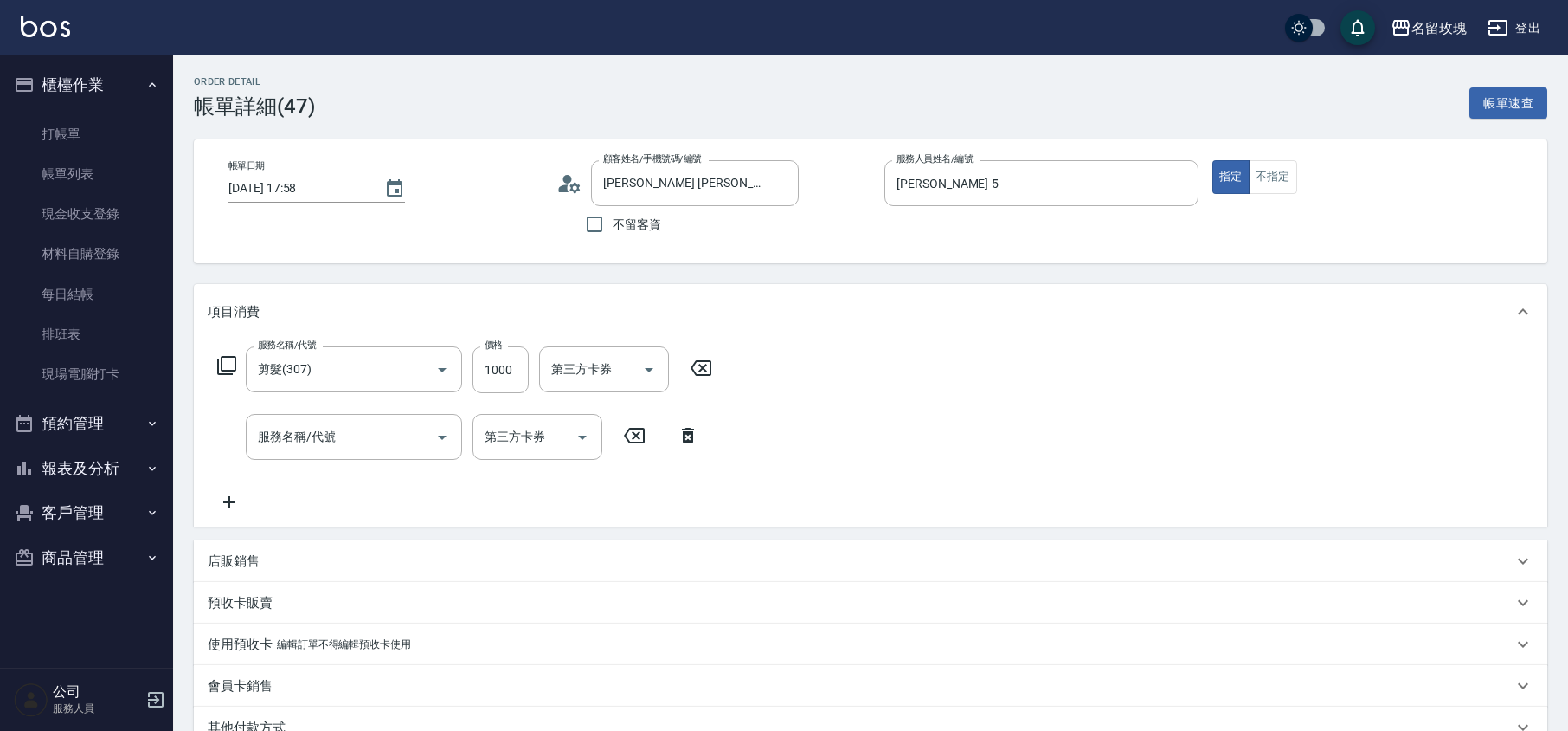
click at [685, 438] on icon at bounding box center [688, 436] width 13 height 15
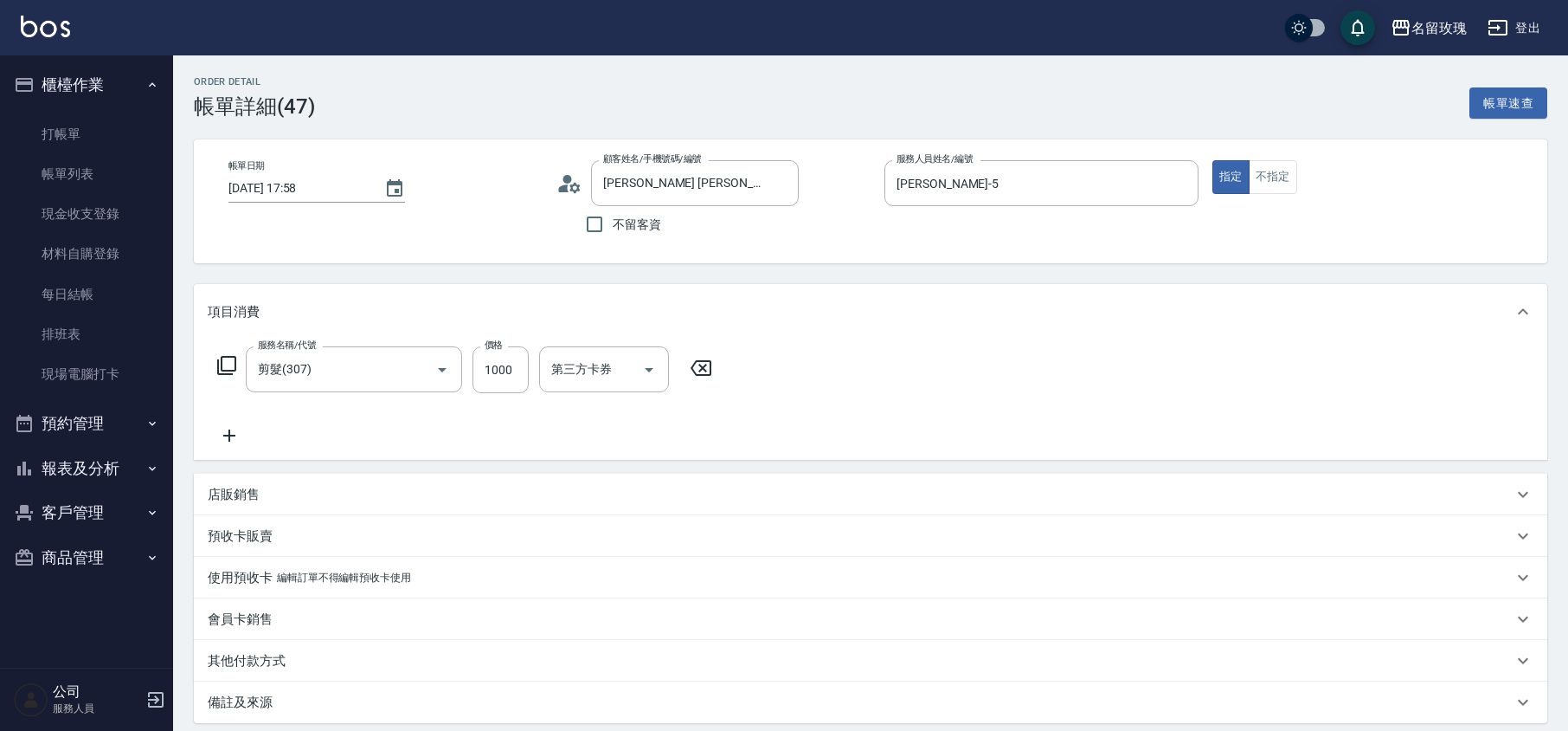
click at [687, 428] on div "服務名稱/代號 剪髮(307) 服務名稱/代號 價格 1000 價格 第三方卡券 第三方卡券" at bounding box center [466, 396] width 515 height 100
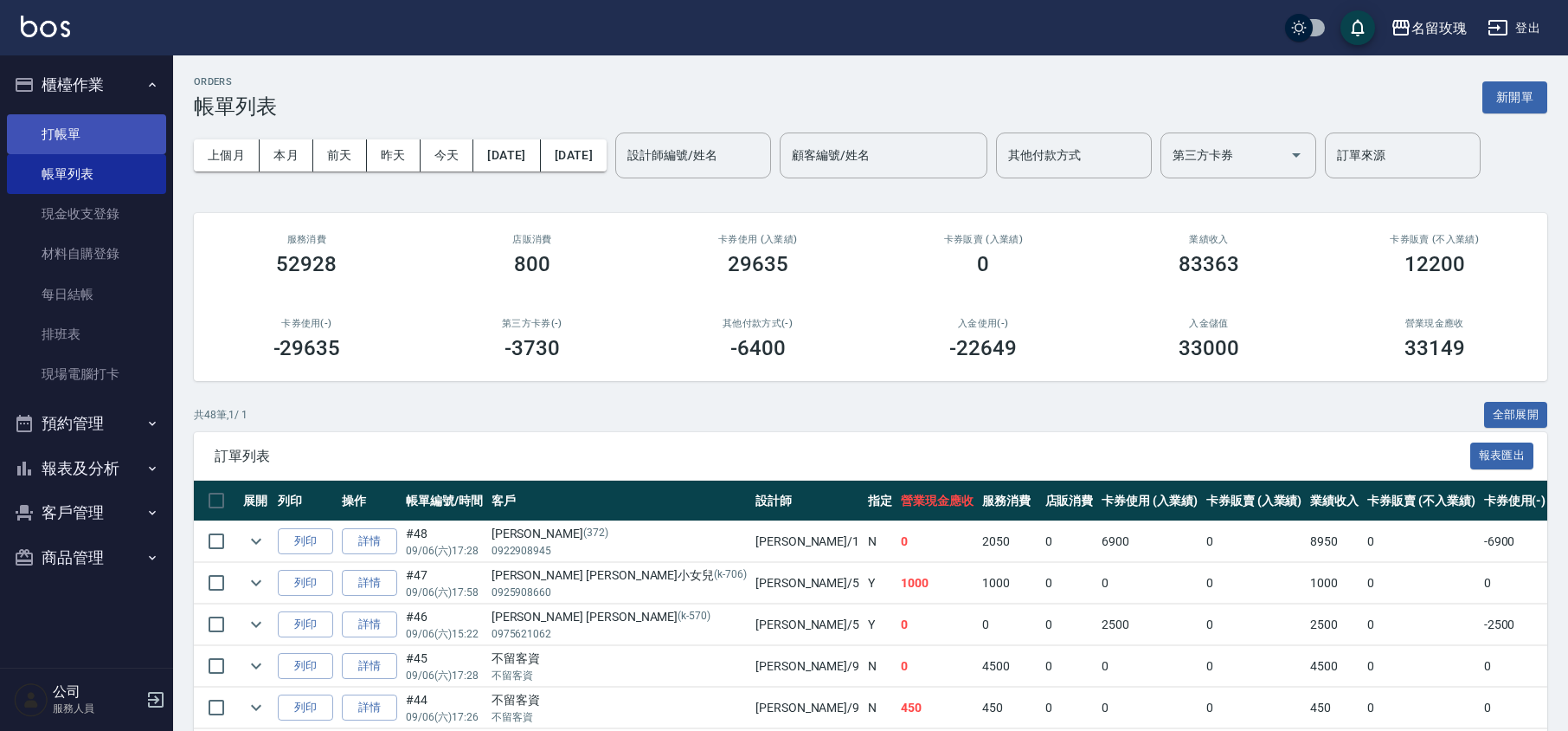
click at [55, 130] on link "打帳單" at bounding box center [86, 134] width 160 height 40
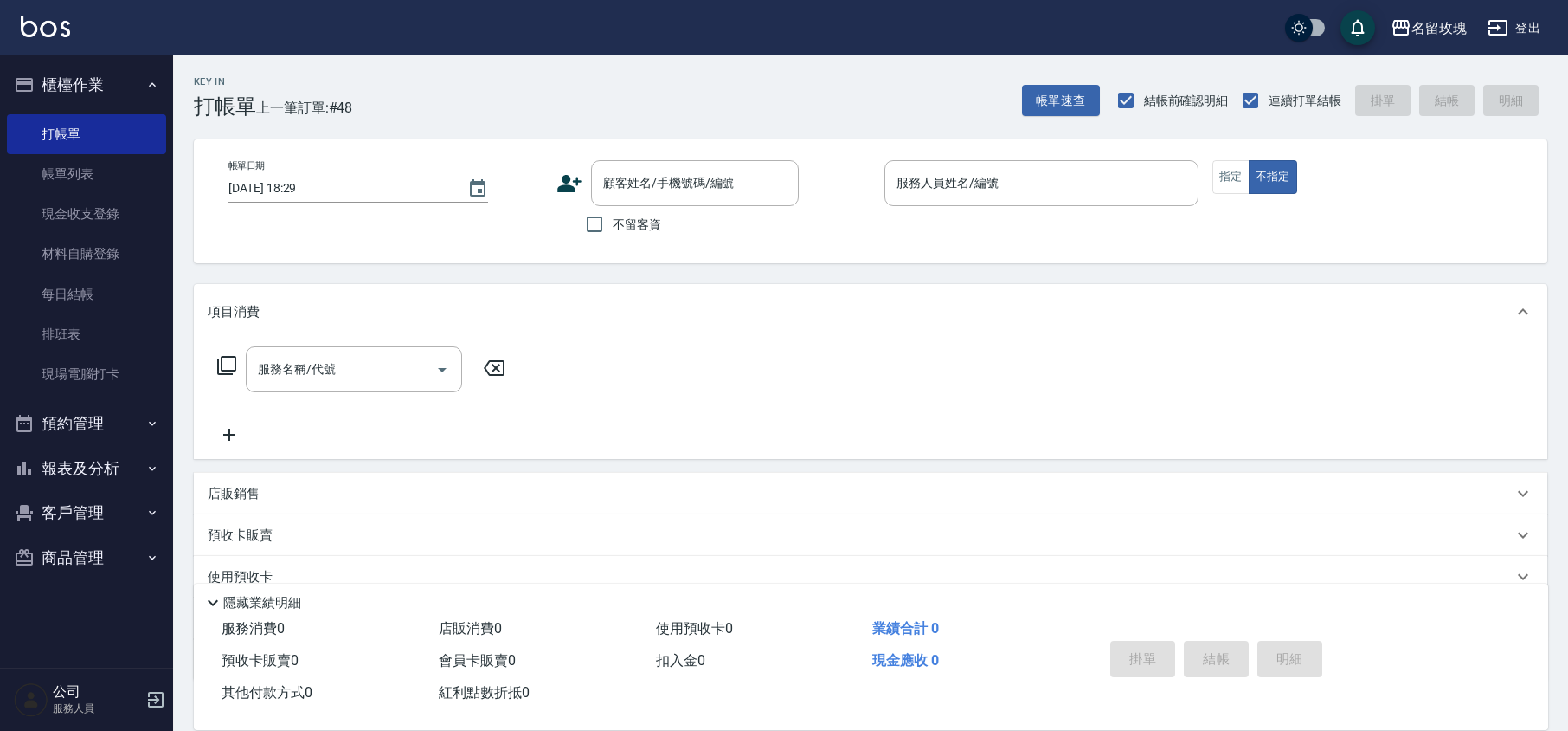
click at [634, 219] on span "不留客資" at bounding box center [637, 225] width 48 height 18
click at [613, 219] on input "不留客資" at bounding box center [595, 225] width 37 height 37
checkbox input "true"
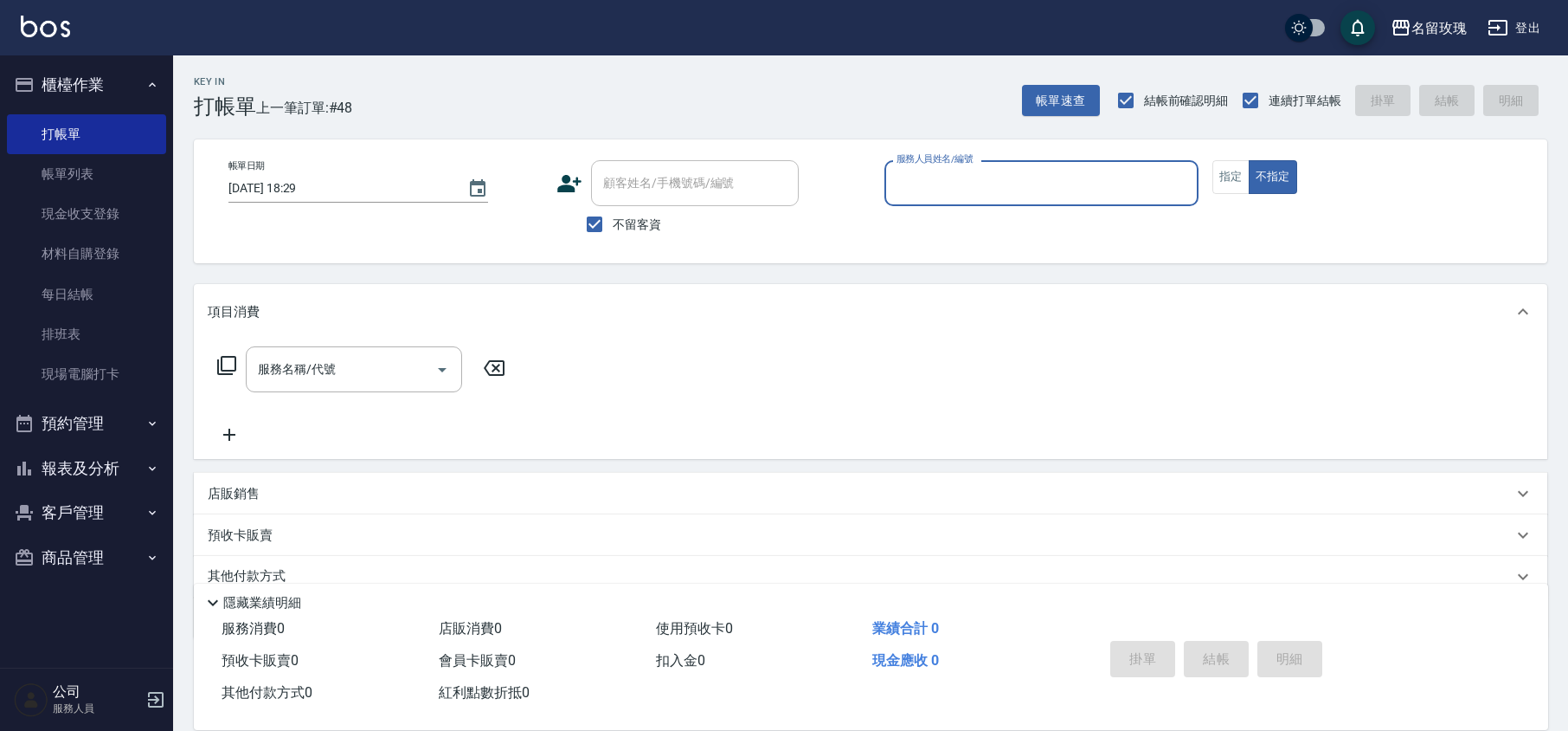
click at [949, 189] on input "服務人員姓名/編號" at bounding box center [1041, 182] width 298 height 30
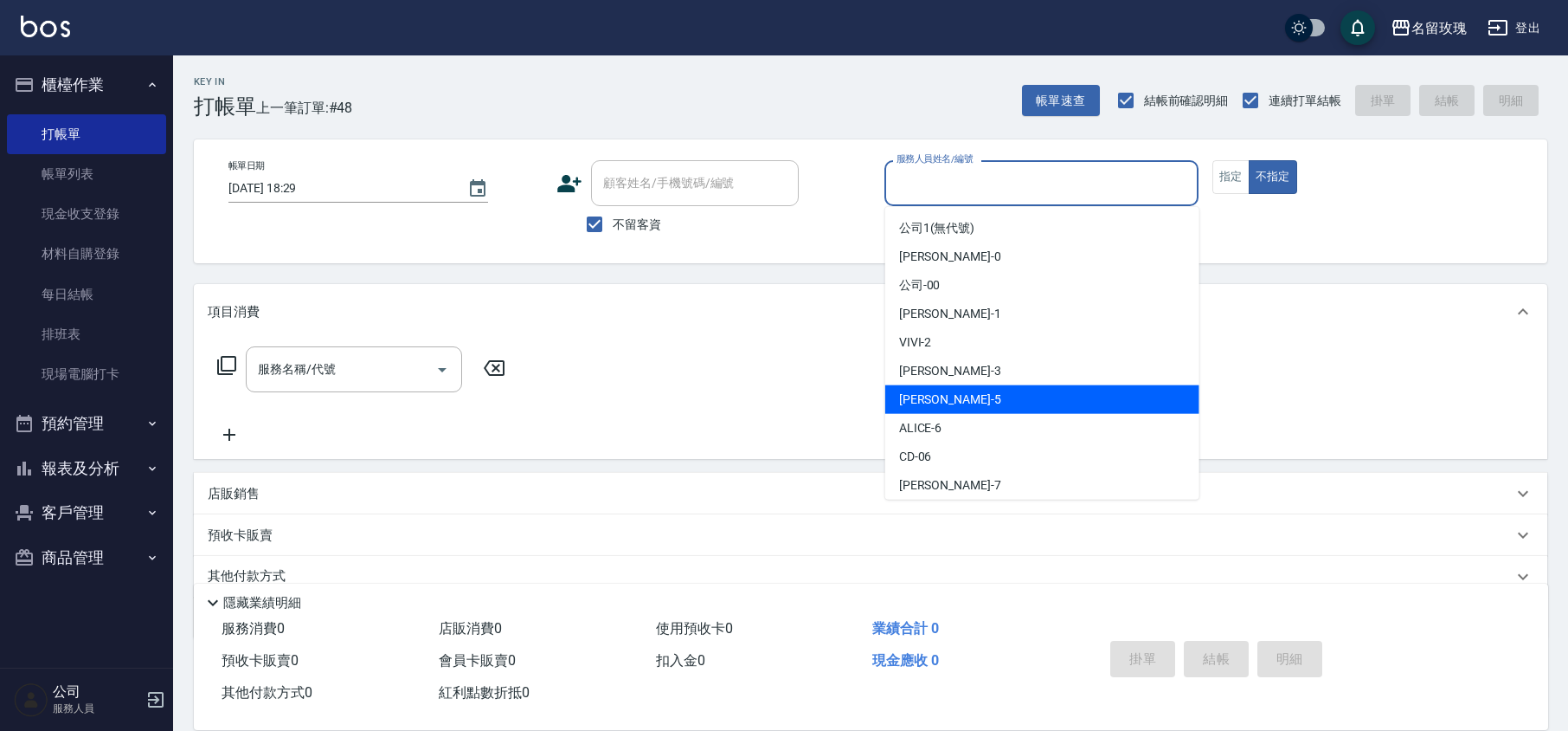
click at [963, 396] on div "[PERSON_NAME] -5" at bounding box center [1042, 400] width 315 height 29
type input "[PERSON_NAME]-5"
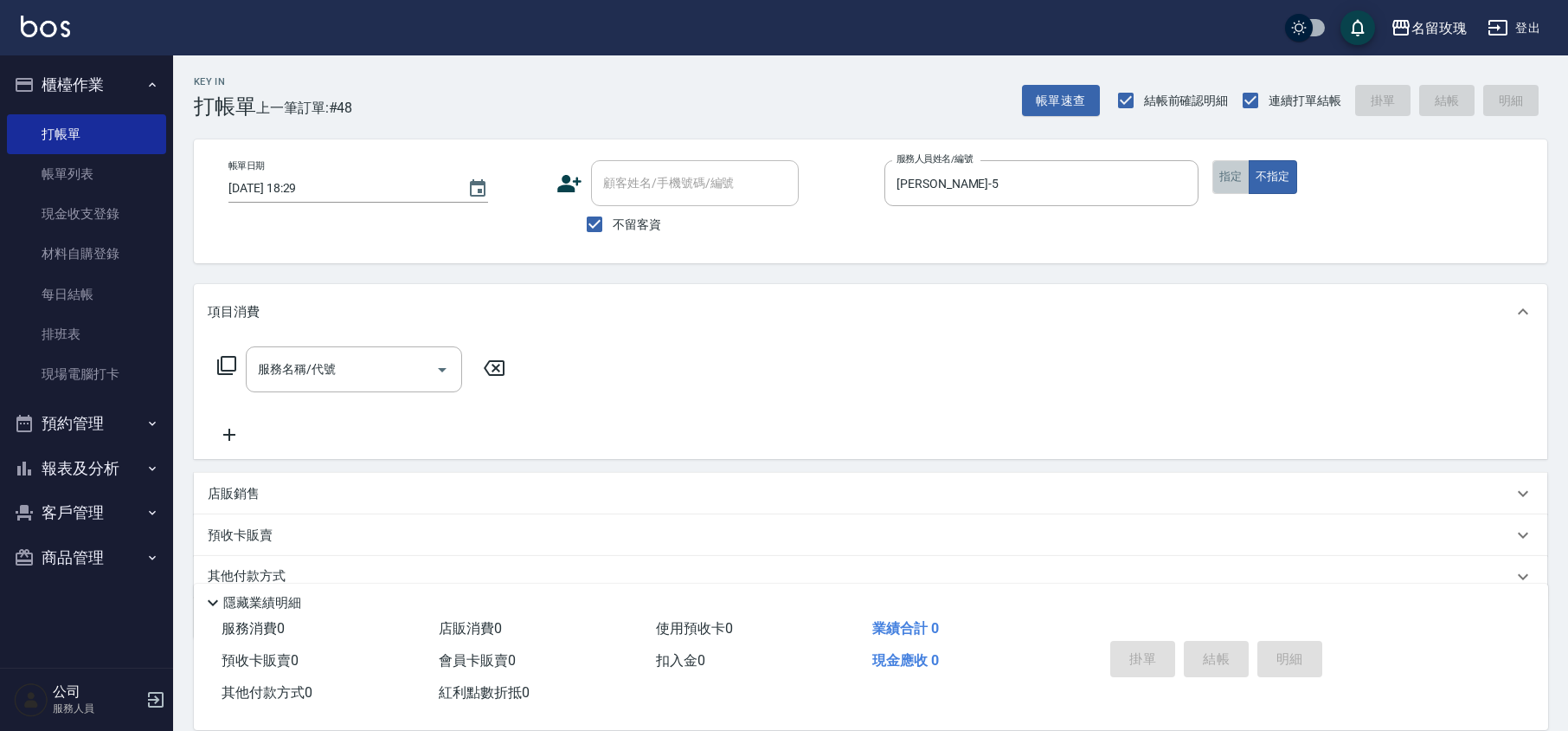
click at [1233, 188] on button "指定" at bounding box center [1231, 176] width 37 height 34
click at [232, 364] on icon at bounding box center [226, 365] width 20 height 20
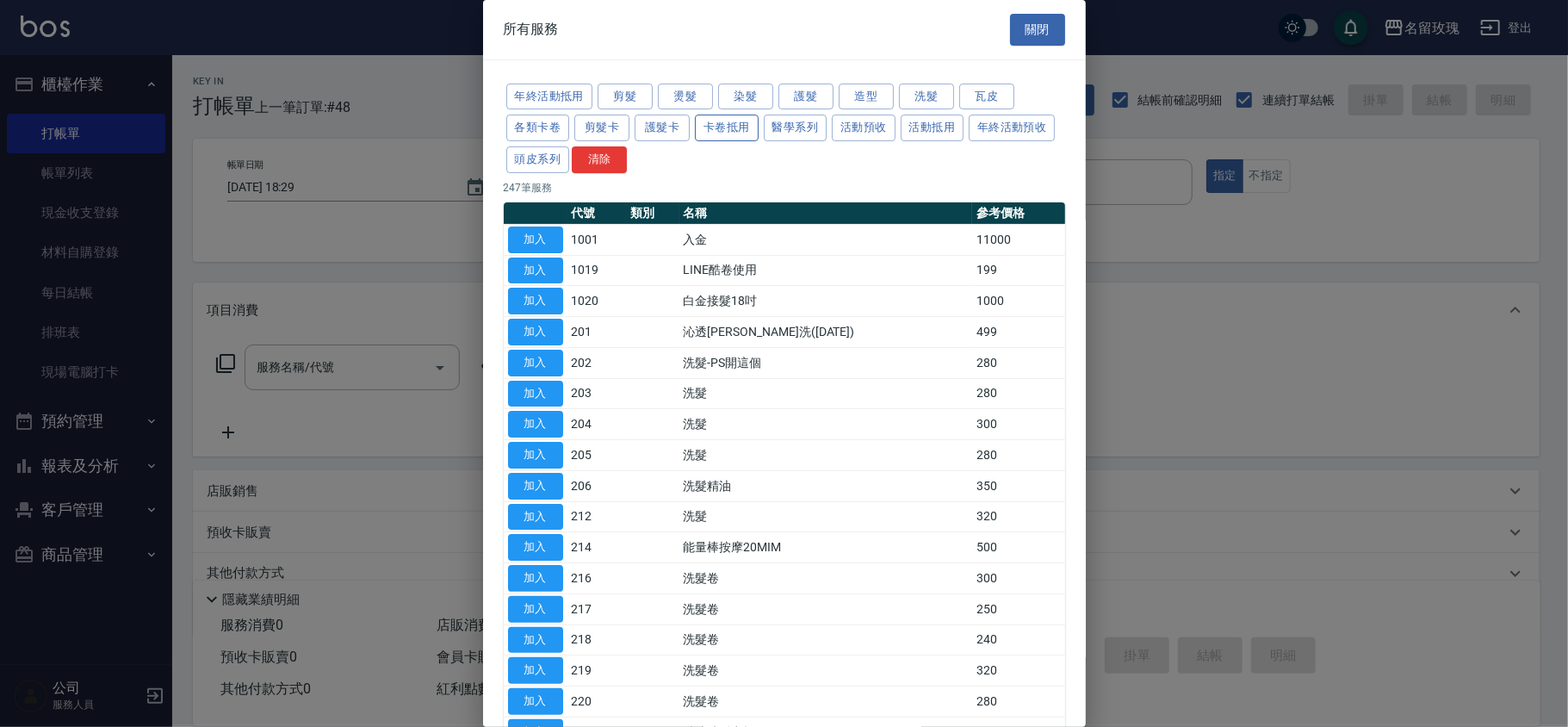
click at [738, 134] on button "卡卷抵用" at bounding box center [727, 128] width 64 height 27
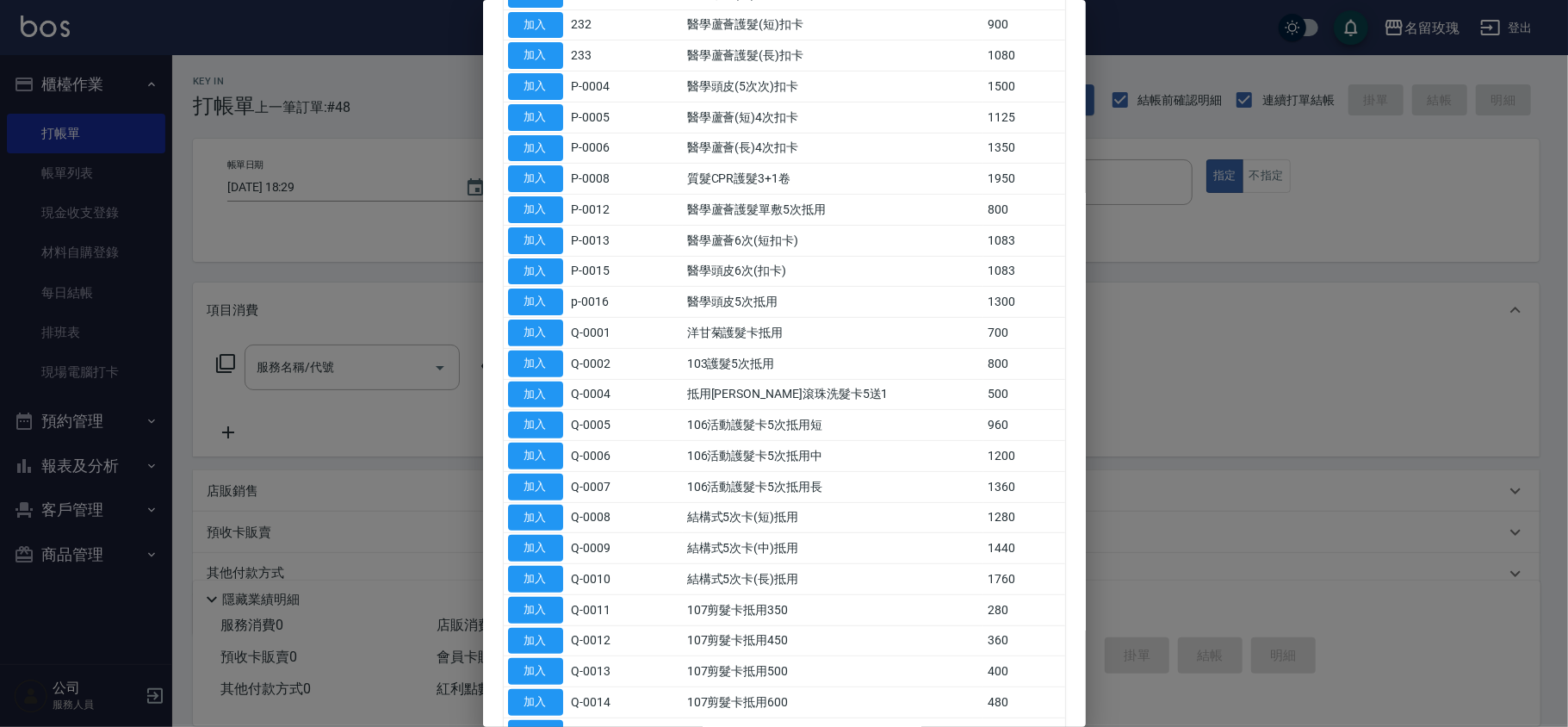
scroll to position [24, 0]
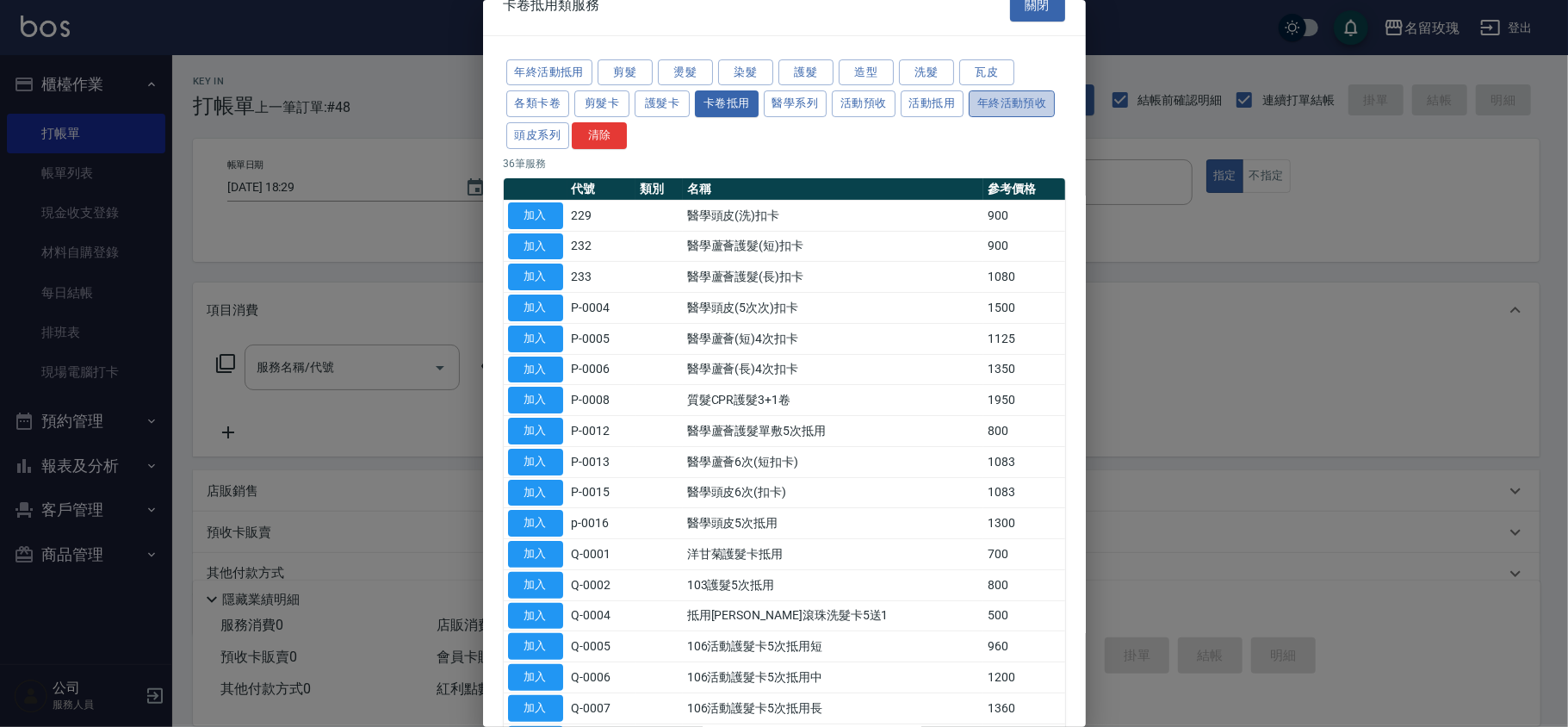
click at [969, 117] on button "年終活動預收" at bounding box center [1011, 104] width 86 height 27
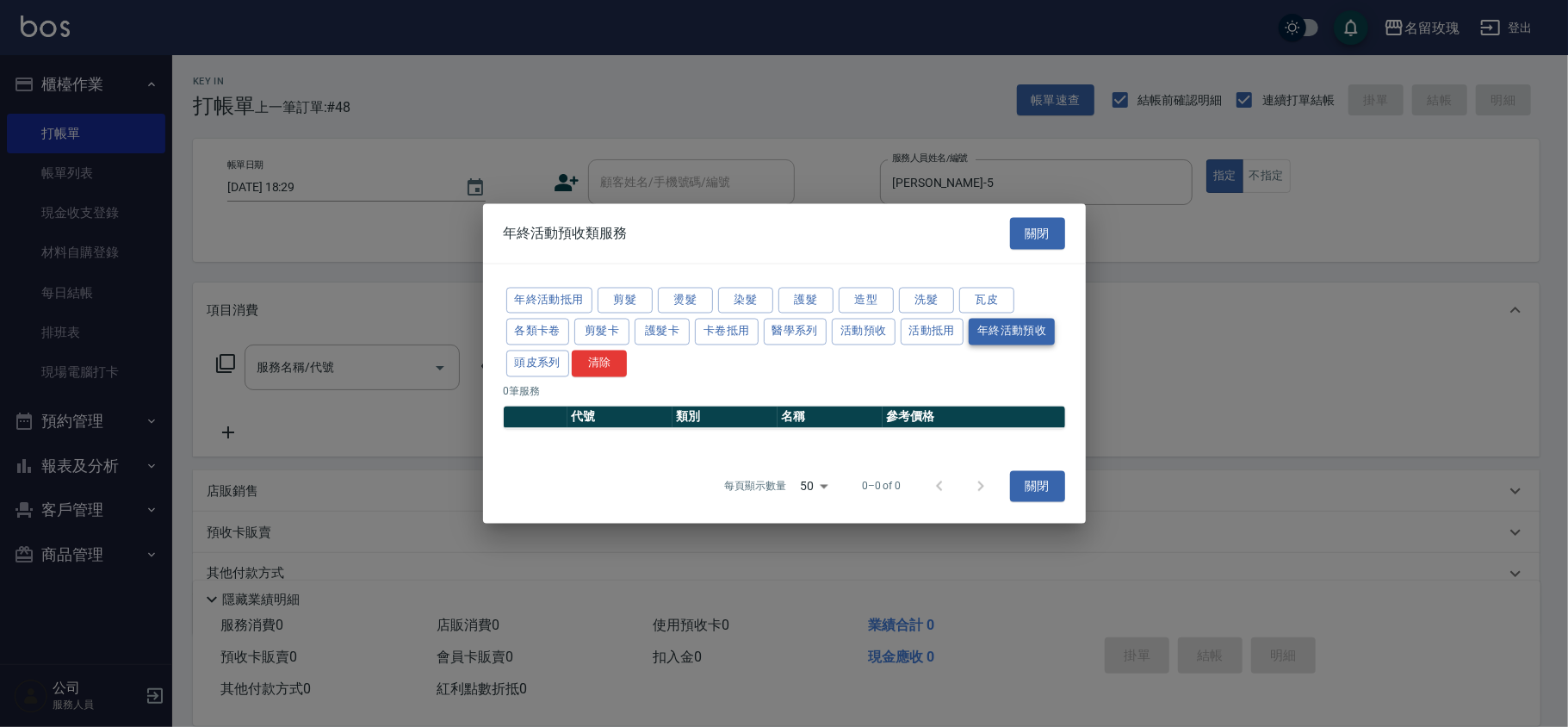
scroll to position [0, 0]
click at [942, 325] on button "活動抵用" at bounding box center [932, 332] width 64 height 27
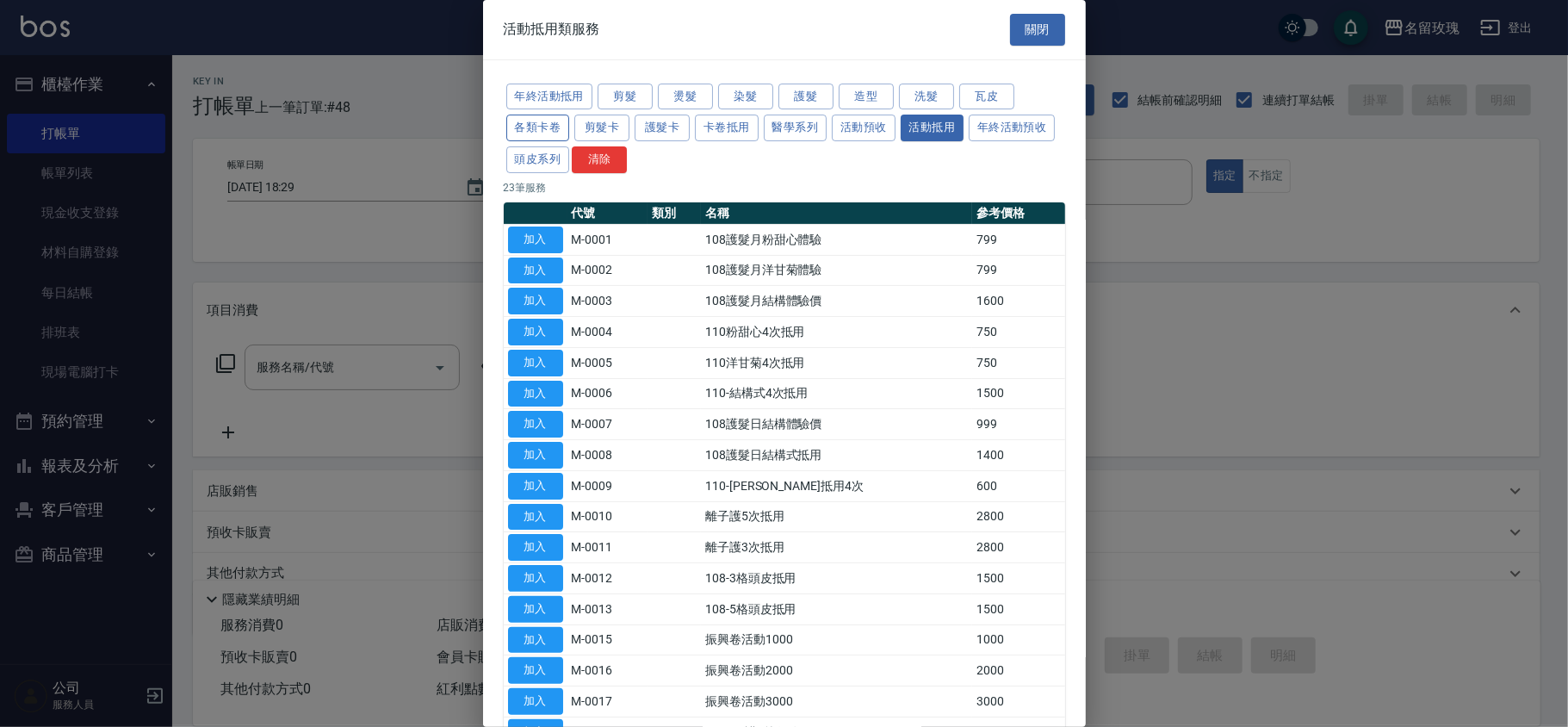
click at [541, 125] on button "各類卡卷" at bounding box center [538, 128] width 64 height 27
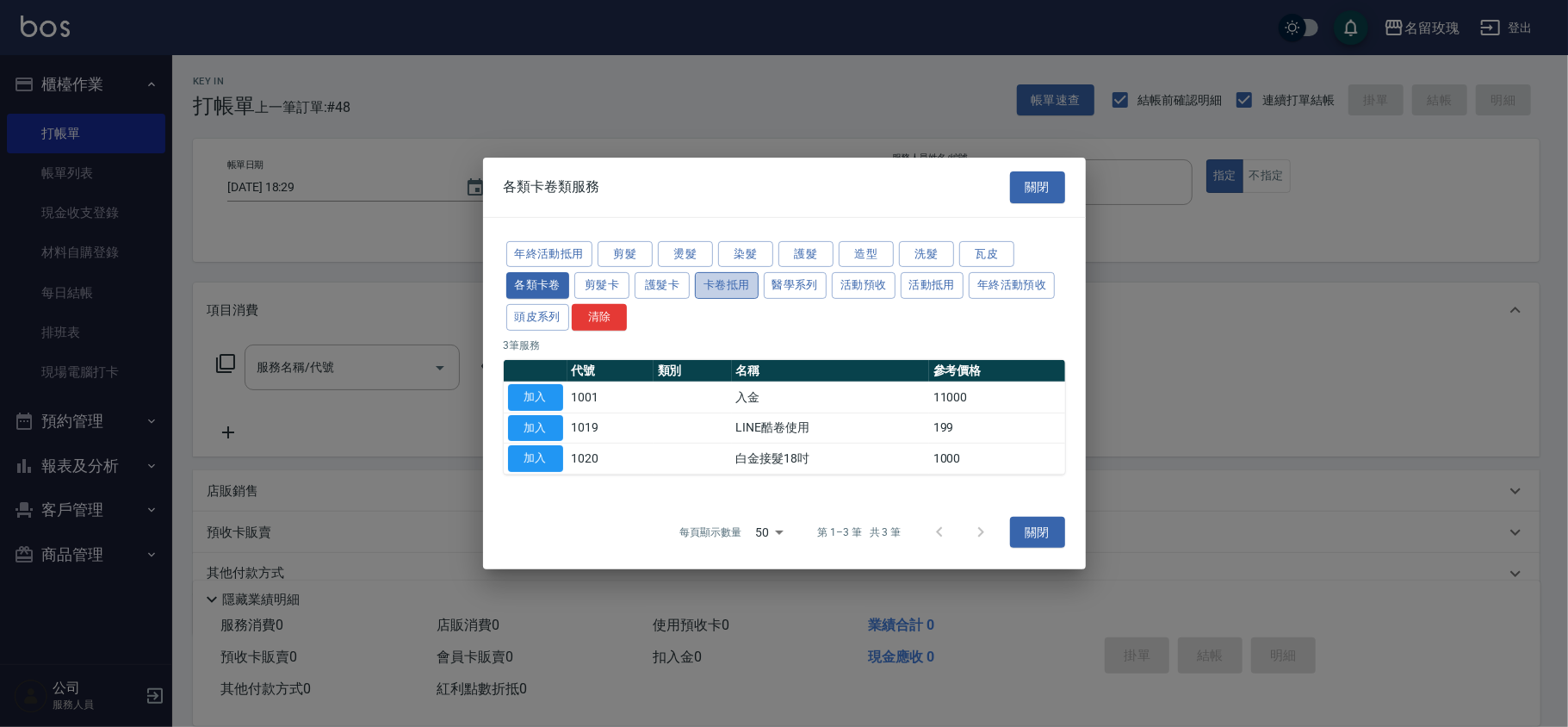
click at [727, 284] on button "卡卷抵用" at bounding box center [727, 286] width 64 height 27
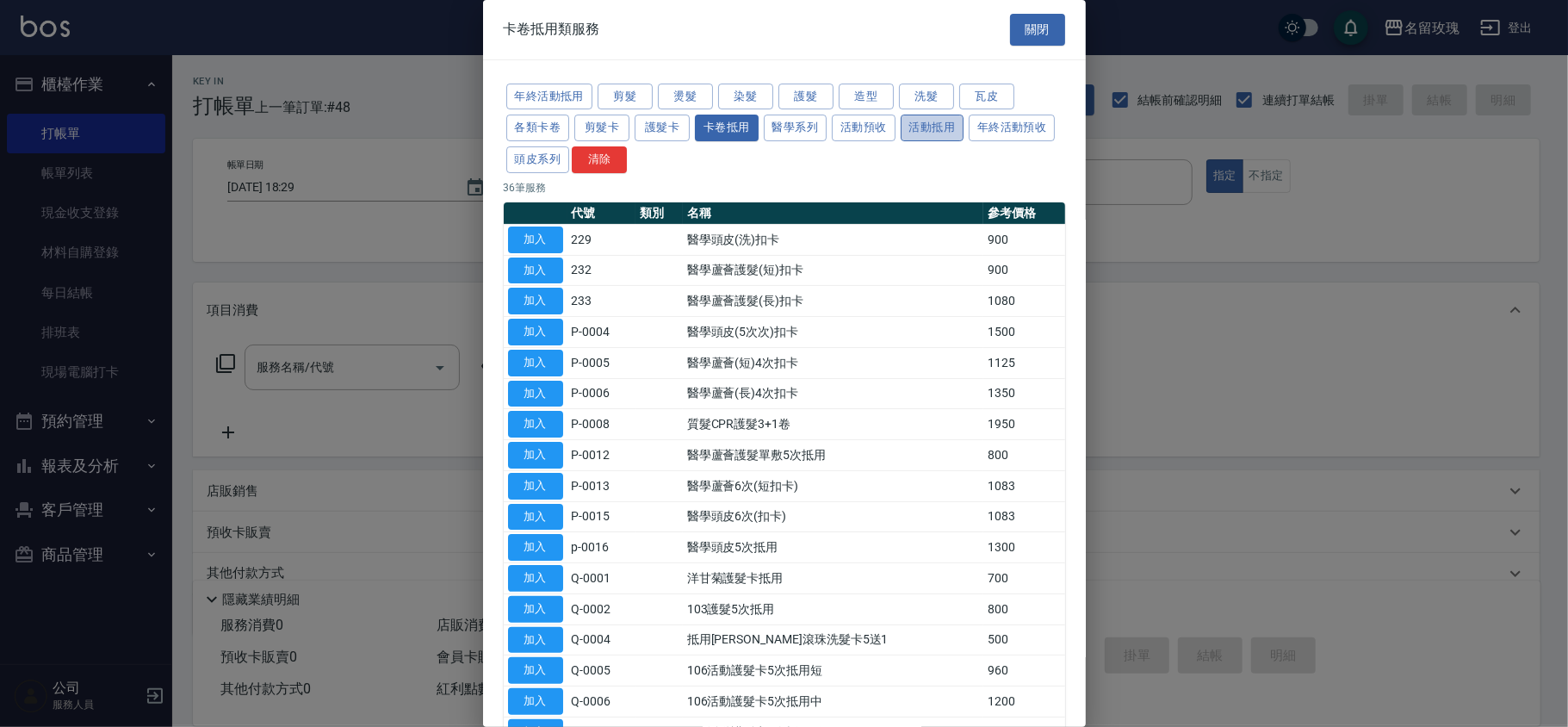
click at [934, 121] on button "活動抵用" at bounding box center [932, 128] width 64 height 27
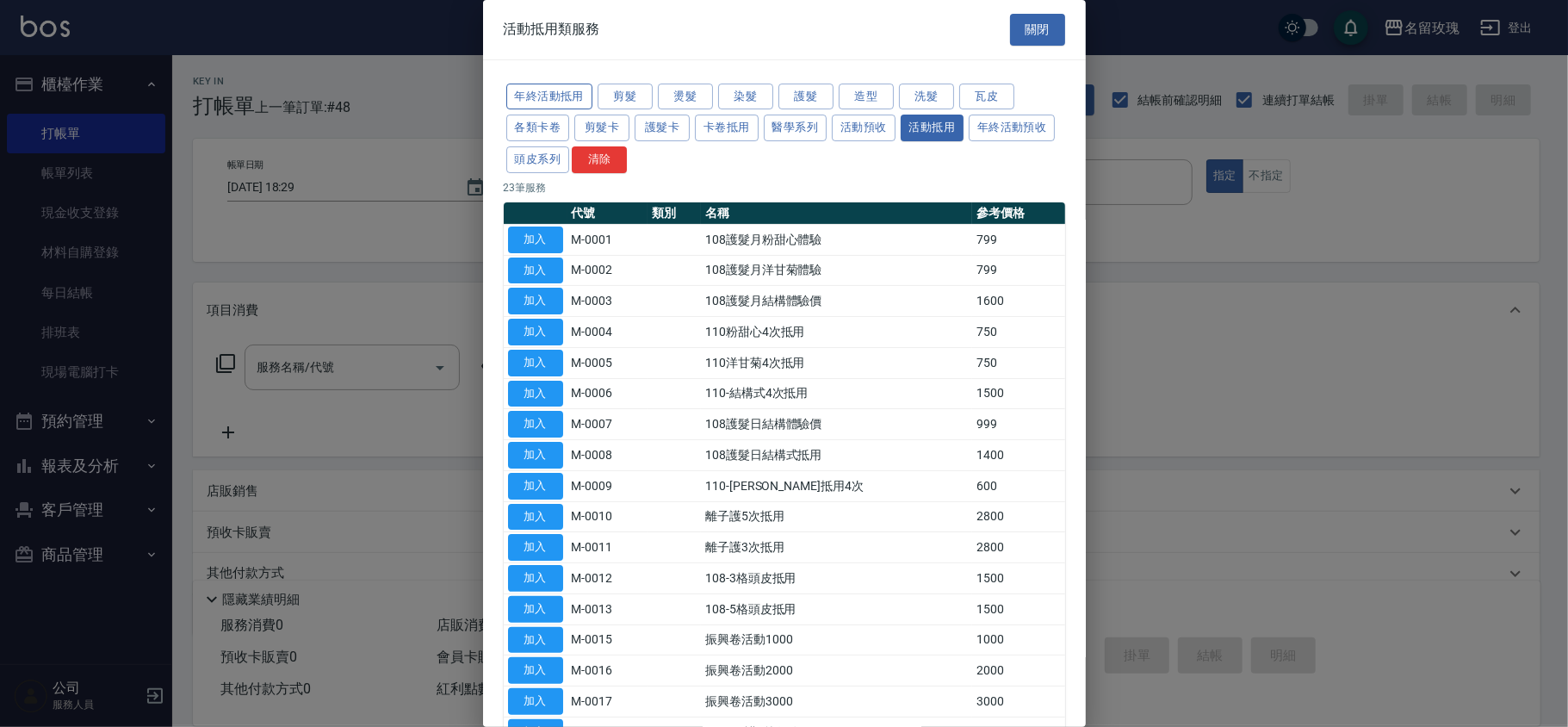
click at [565, 103] on button "年終活動抵用" at bounding box center [549, 97] width 86 height 27
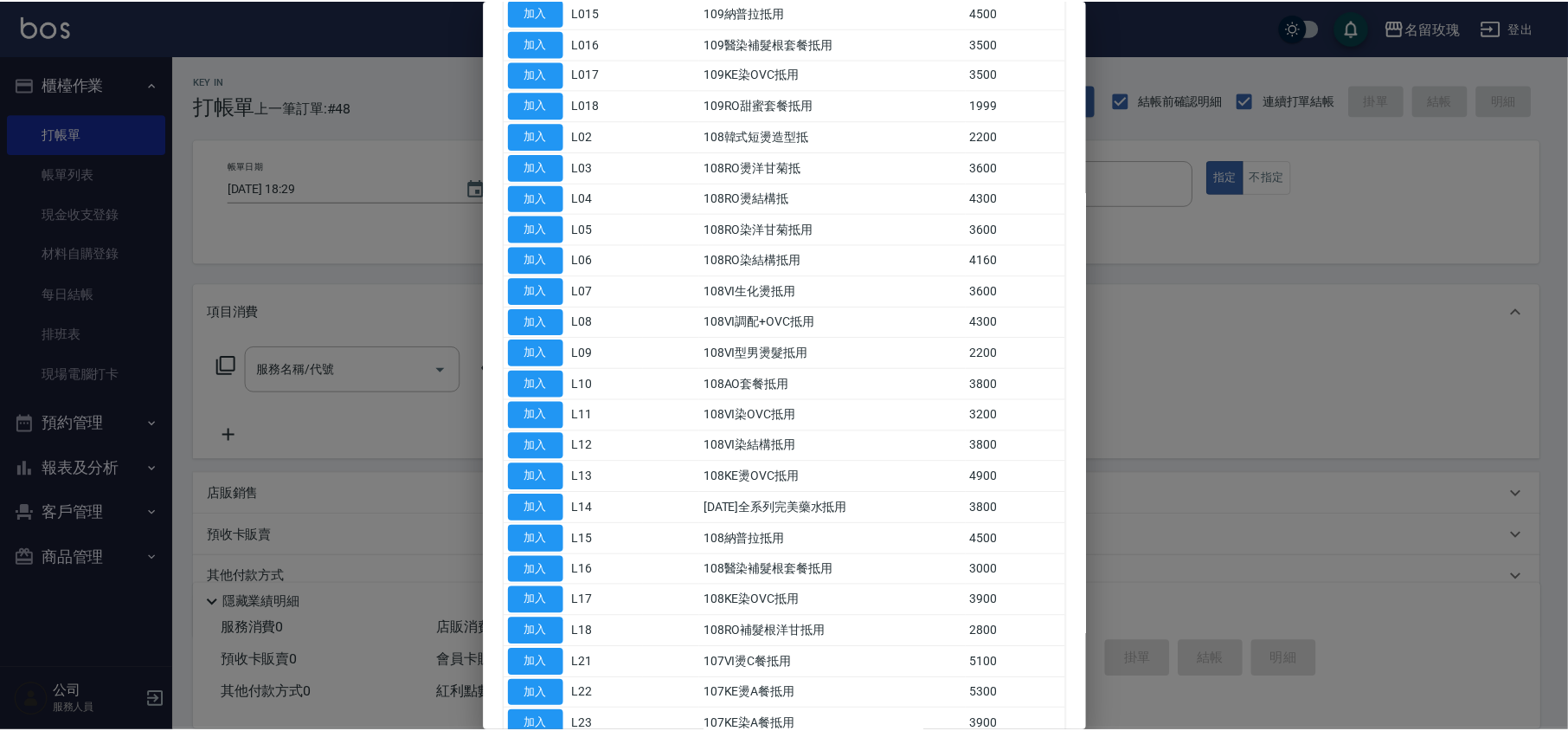
scroll to position [1154, 0]
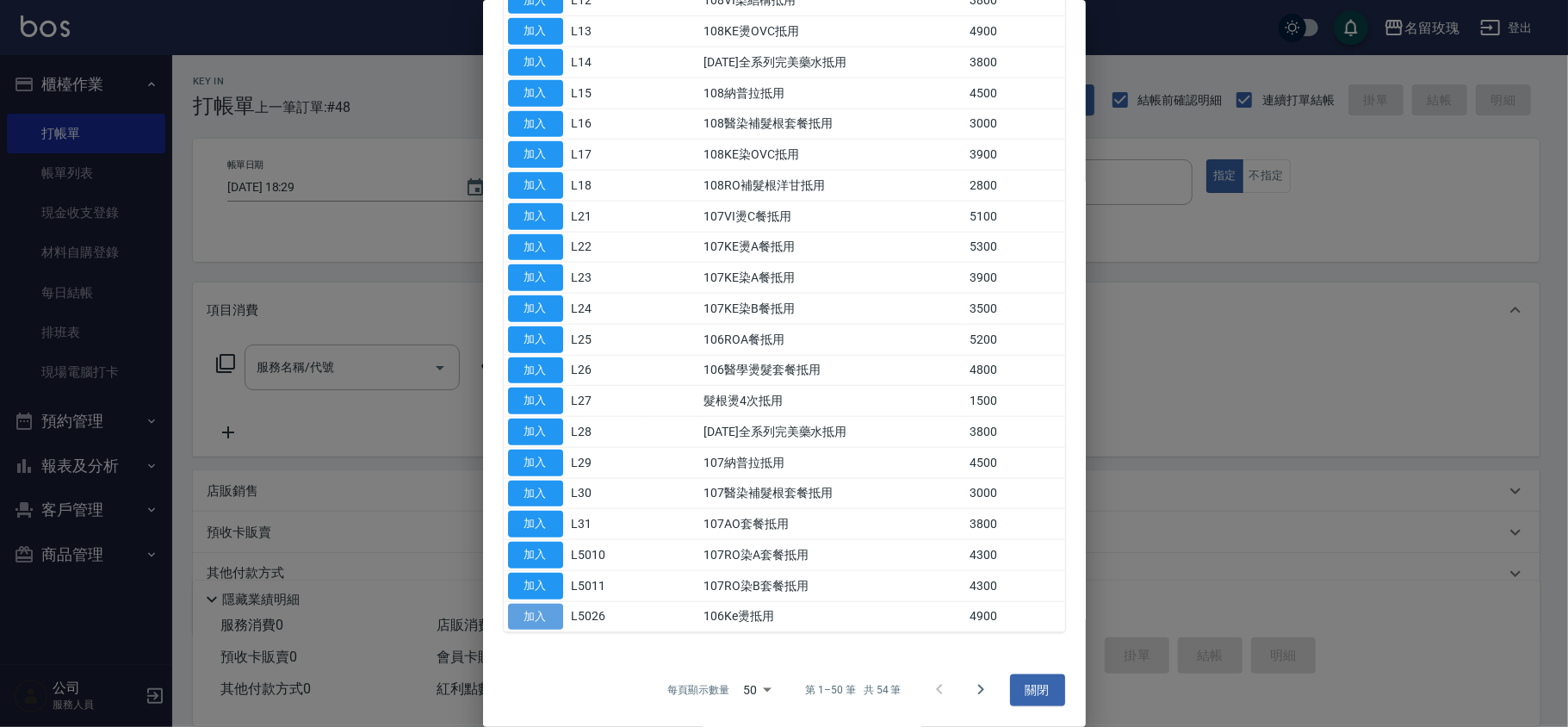
click at [520, 621] on button "加入" at bounding box center [536, 617] width 55 height 27
type input "106Ke燙抵用(L5026)"
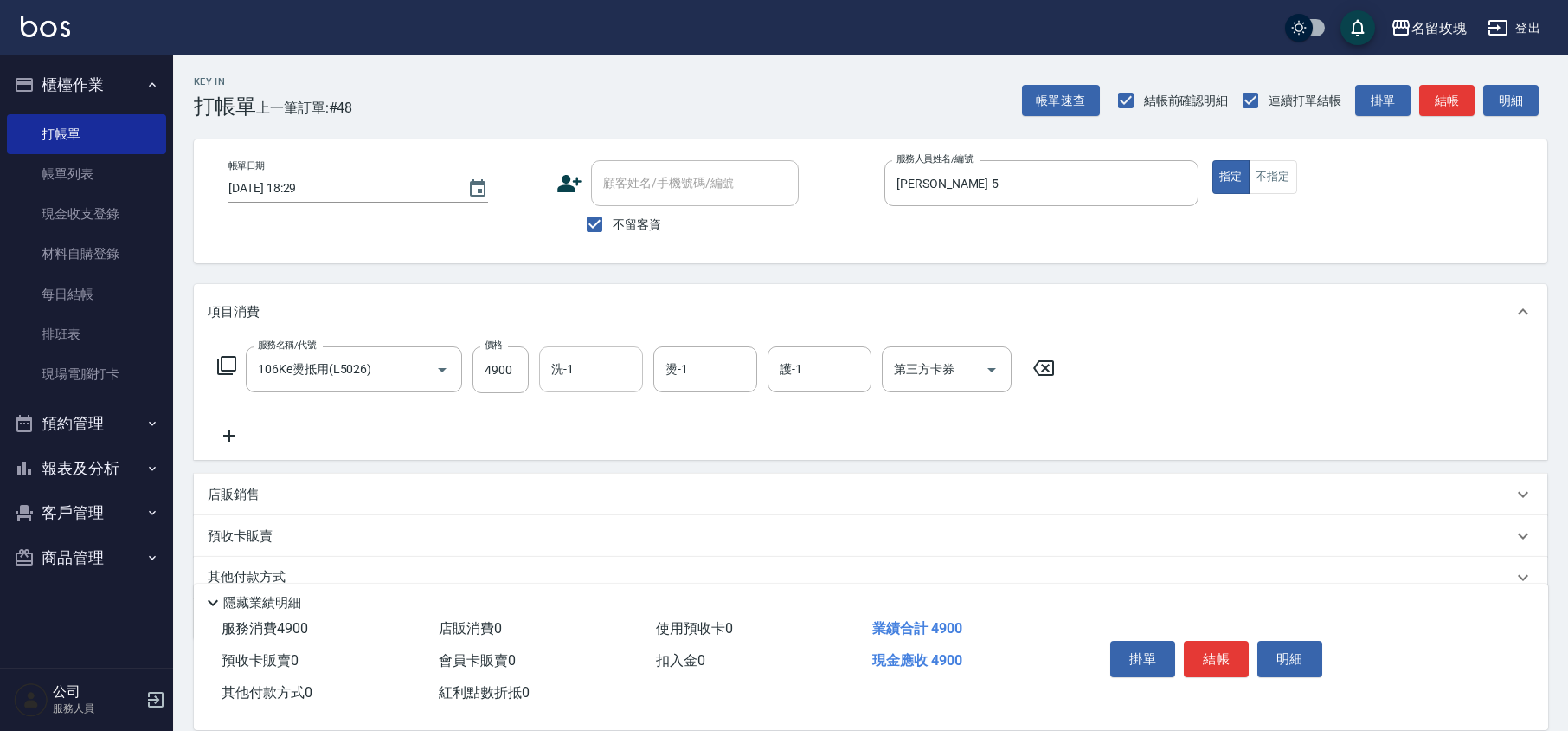
click at [576, 375] on input "洗-1" at bounding box center [590, 369] width 88 height 30
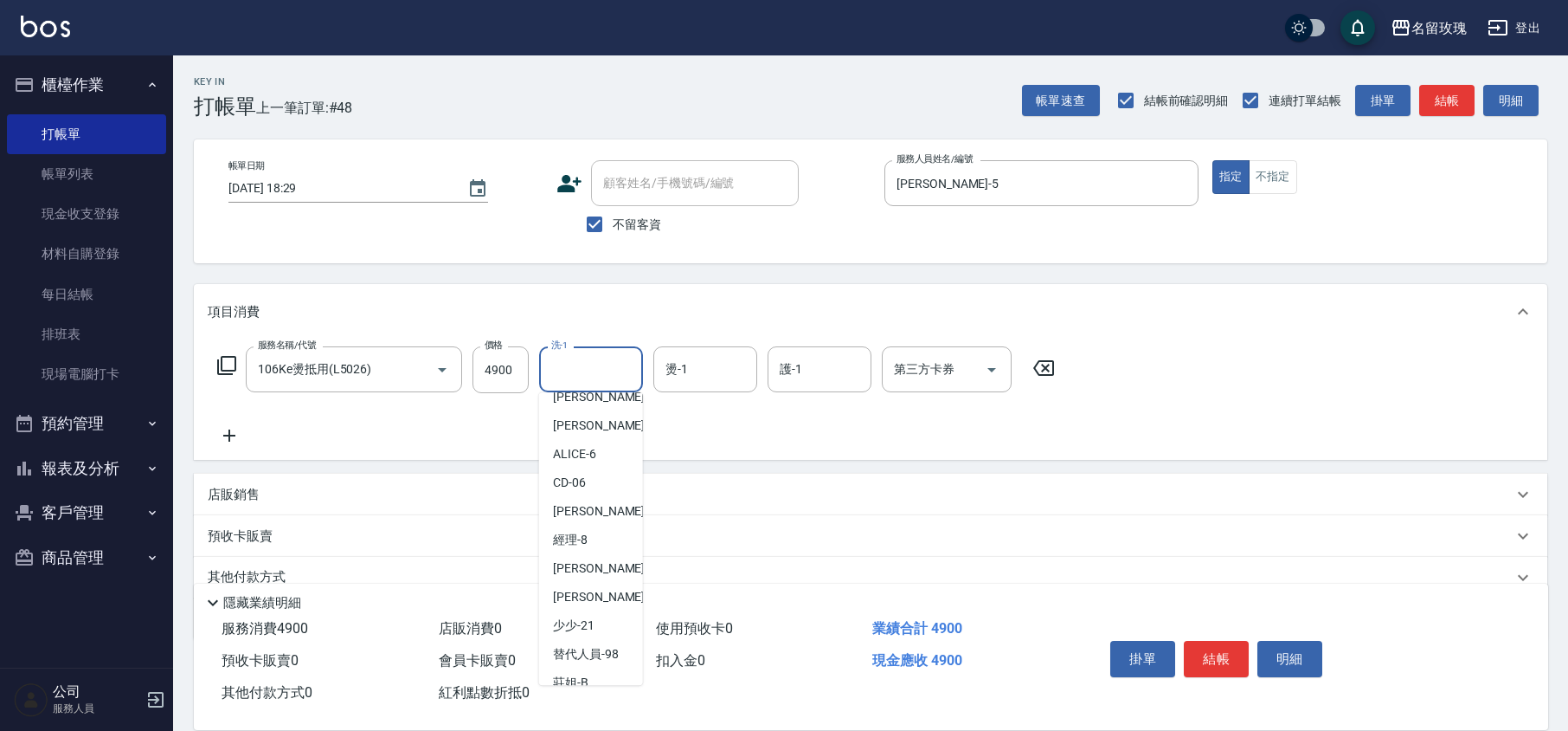
scroll to position [340, 0]
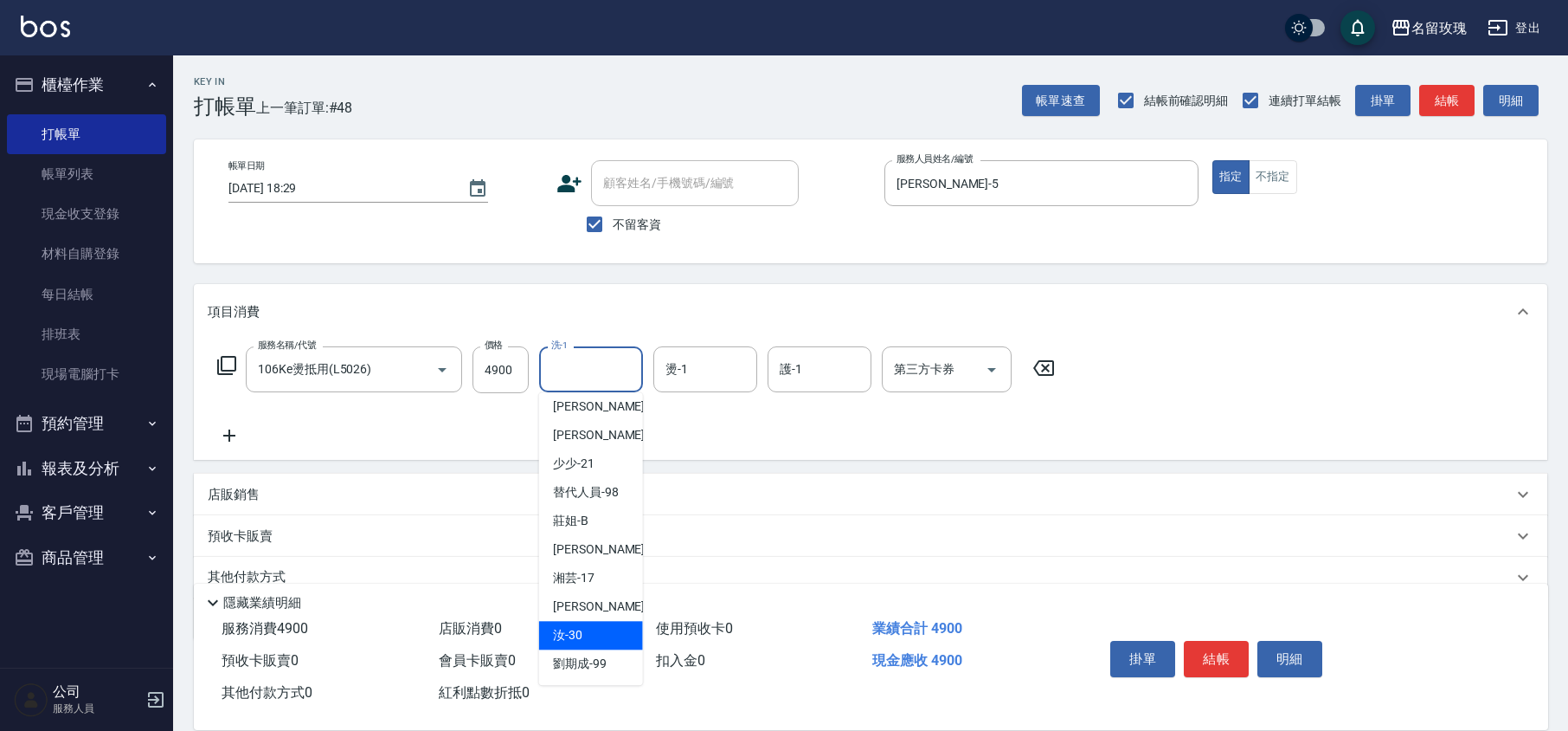
click at [590, 632] on div "汝 -30" at bounding box center [590, 635] width 104 height 29
type input "汝-30"
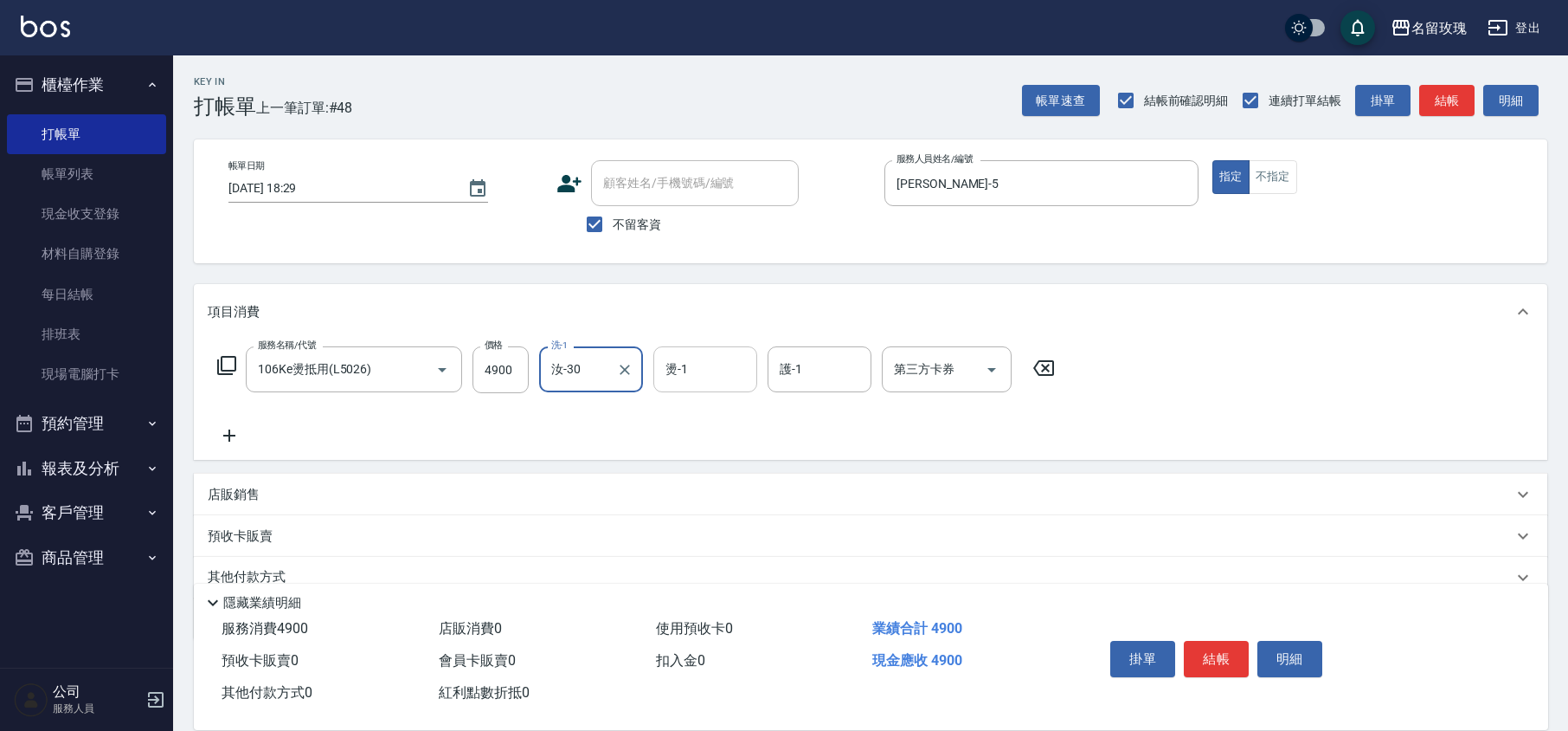
click at [697, 362] on input "燙-1" at bounding box center [705, 369] width 88 height 30
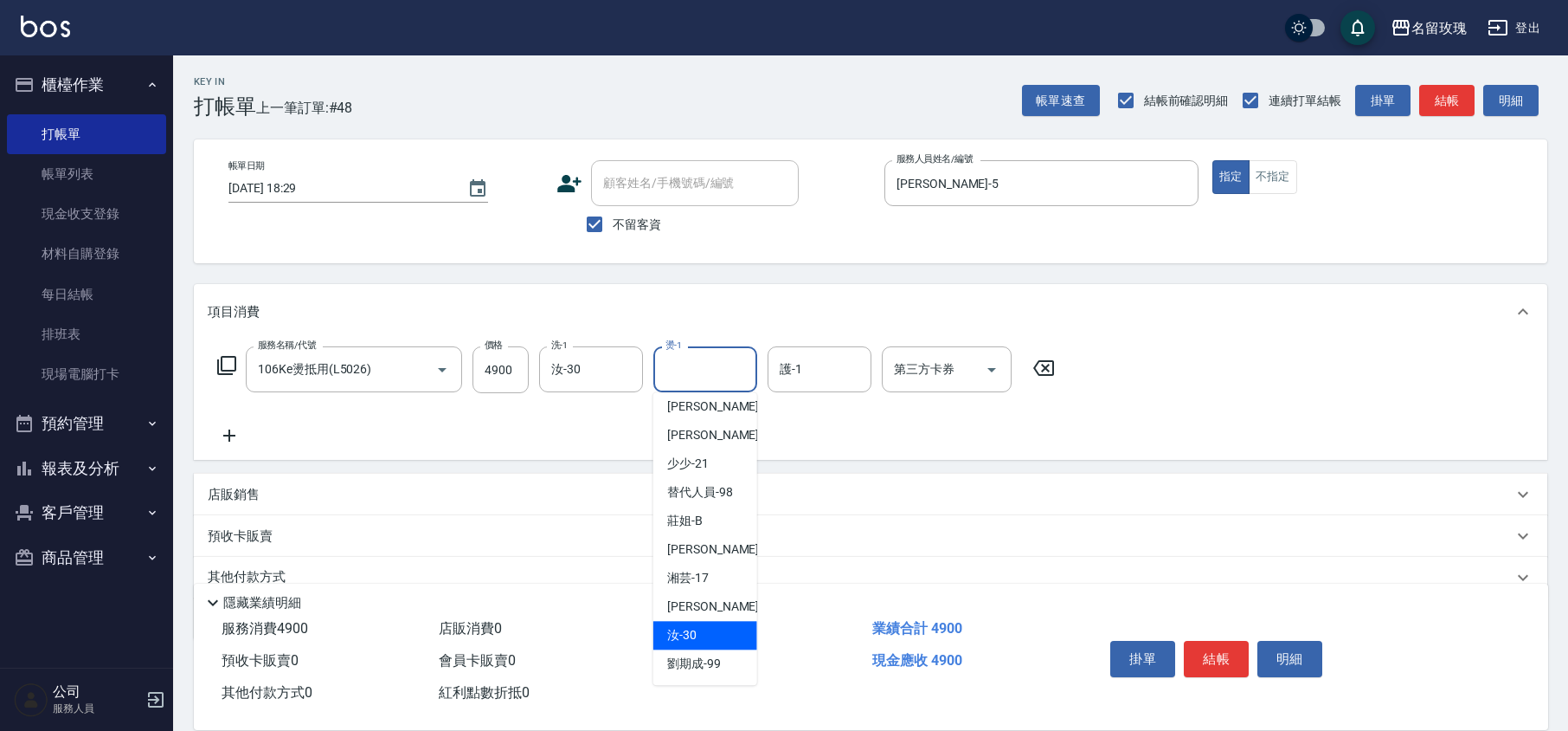
click at [700, 625] on div "汝 -30" at bounding box center [705, 635] width 104 height 29
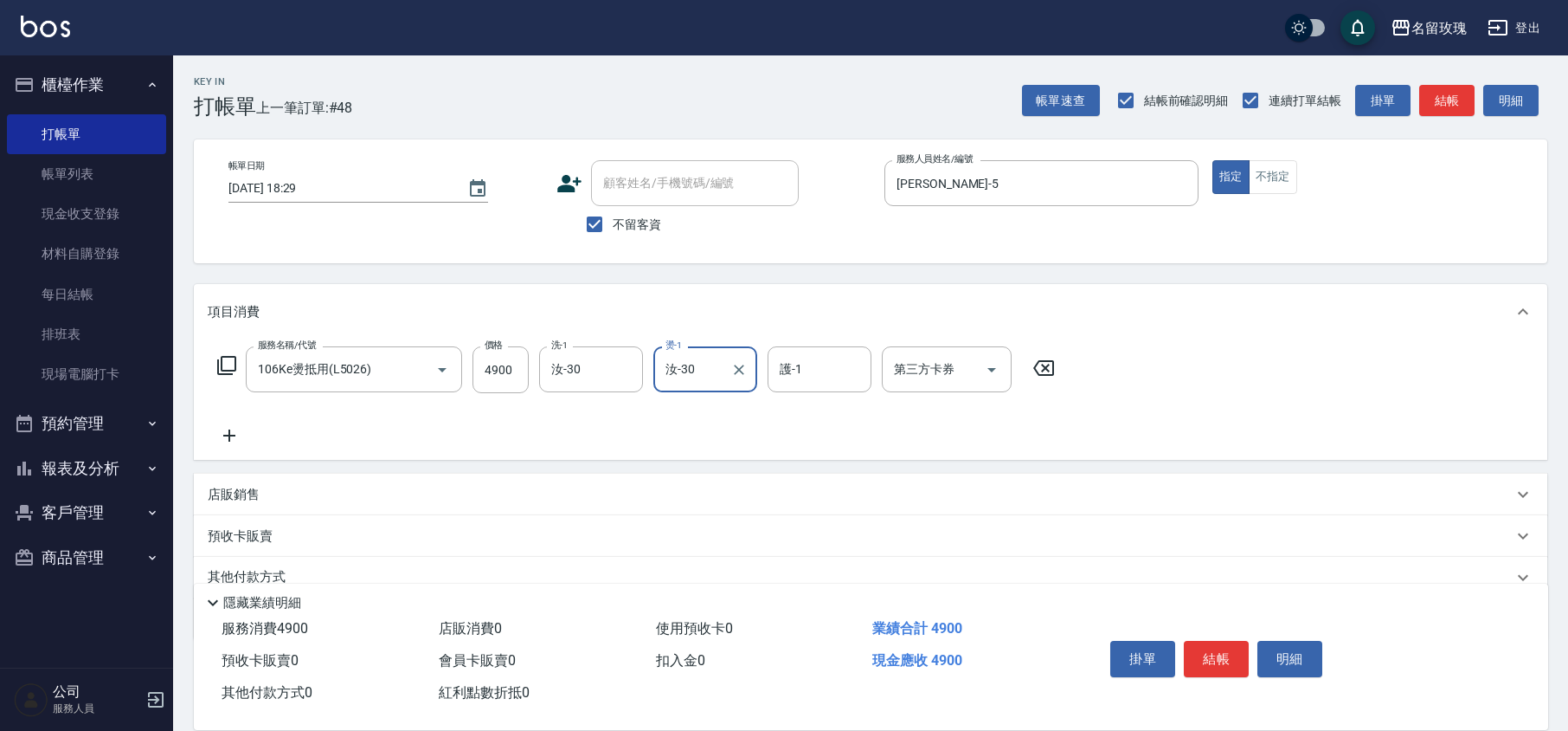
type input "汝-30"
click at [787, 367] on input "護-1" at bounding box center [819, 369] width 88 height 30
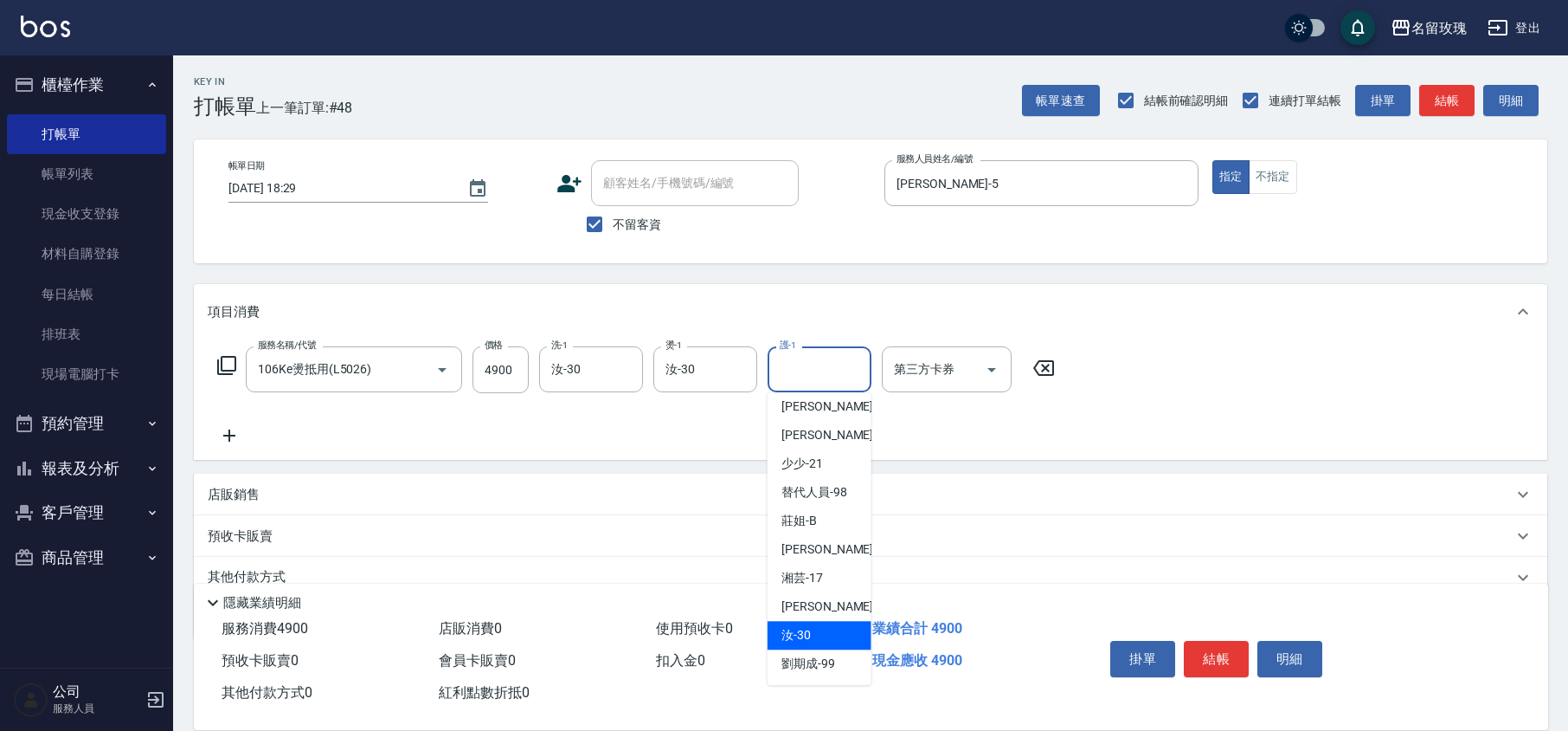
click at [814, 627] on div "汝 -30" at bounding box center [819, 635] width 104 height 29
type input "汝-30"
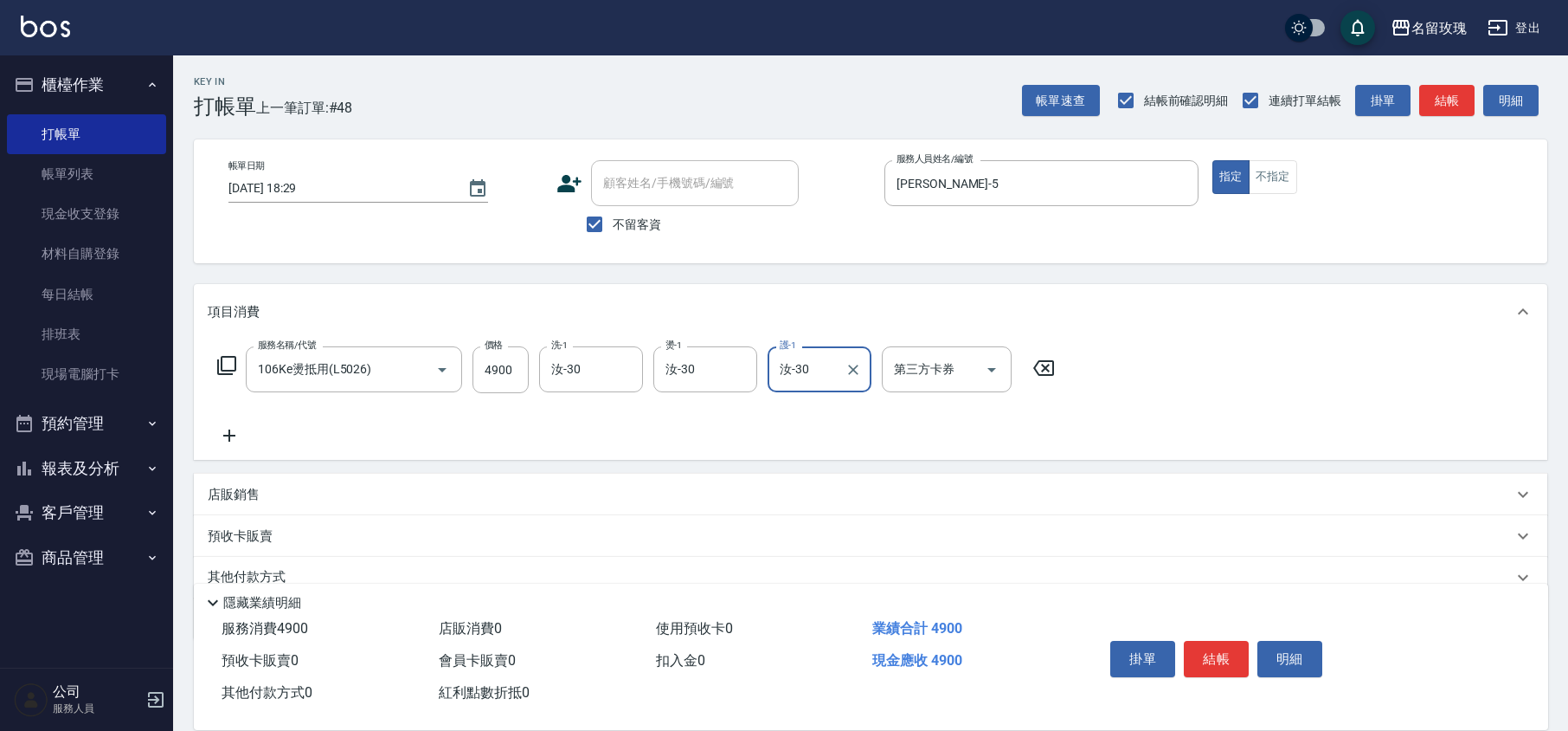
click at [770, 430] on div "服務名稱/代號 106Ke燙抵用(L5026) 服務名稱/代號 價格 4900 價格 洗-1 汝-30 洗-1 燙-1 汝-30 燙-1 護-1 汝-30 護…" at bounding box center [637, 396] width 858 height 100
click at [991, 364] on icon "Open" at bounding box center [991, 369] width 20 height 20
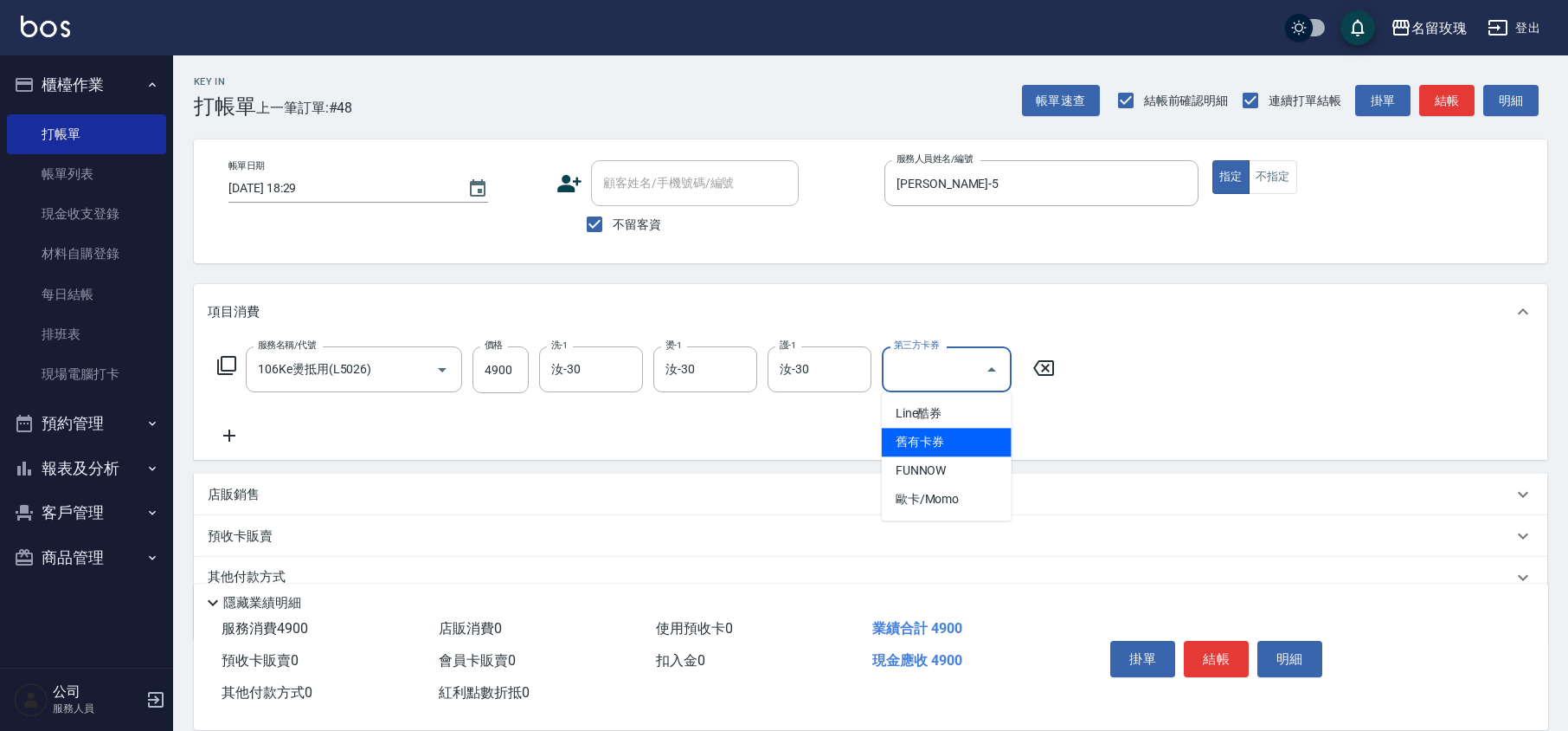
click at [945, 434] on span "舊有卡券" at bounding box center [947, 442] width 130 height 29
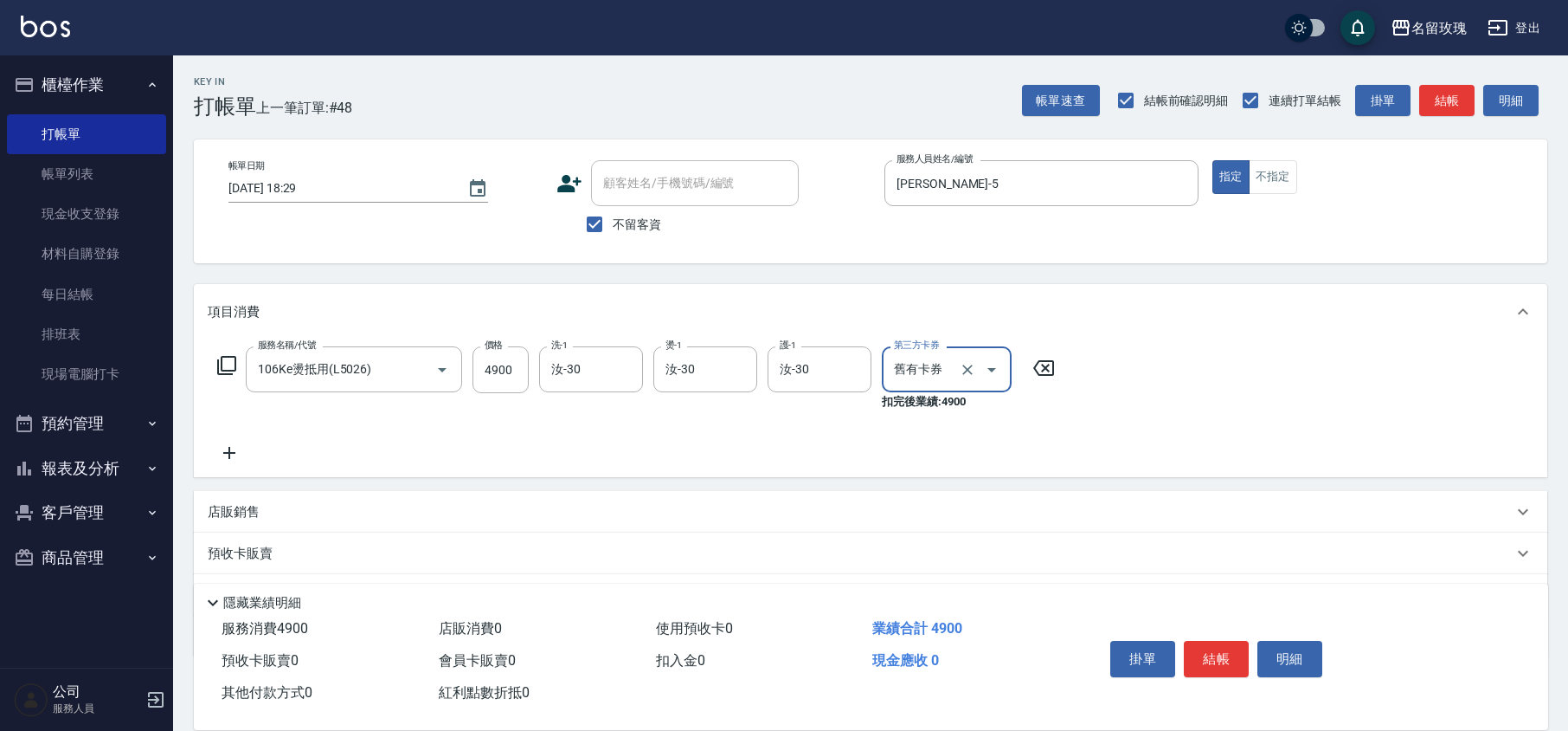
type input "舊有卡券"
click at [915, 446] on div "服務名稱/代號 106Ke燙抵用(L5026) 服務名稱/代號 價格 4900 價格 洗-1 汝-30 洗-1 燙-1 汝-30 燙-1 護-1 汝-30 護…" at bounding box center [637, 405] width 858 height 117
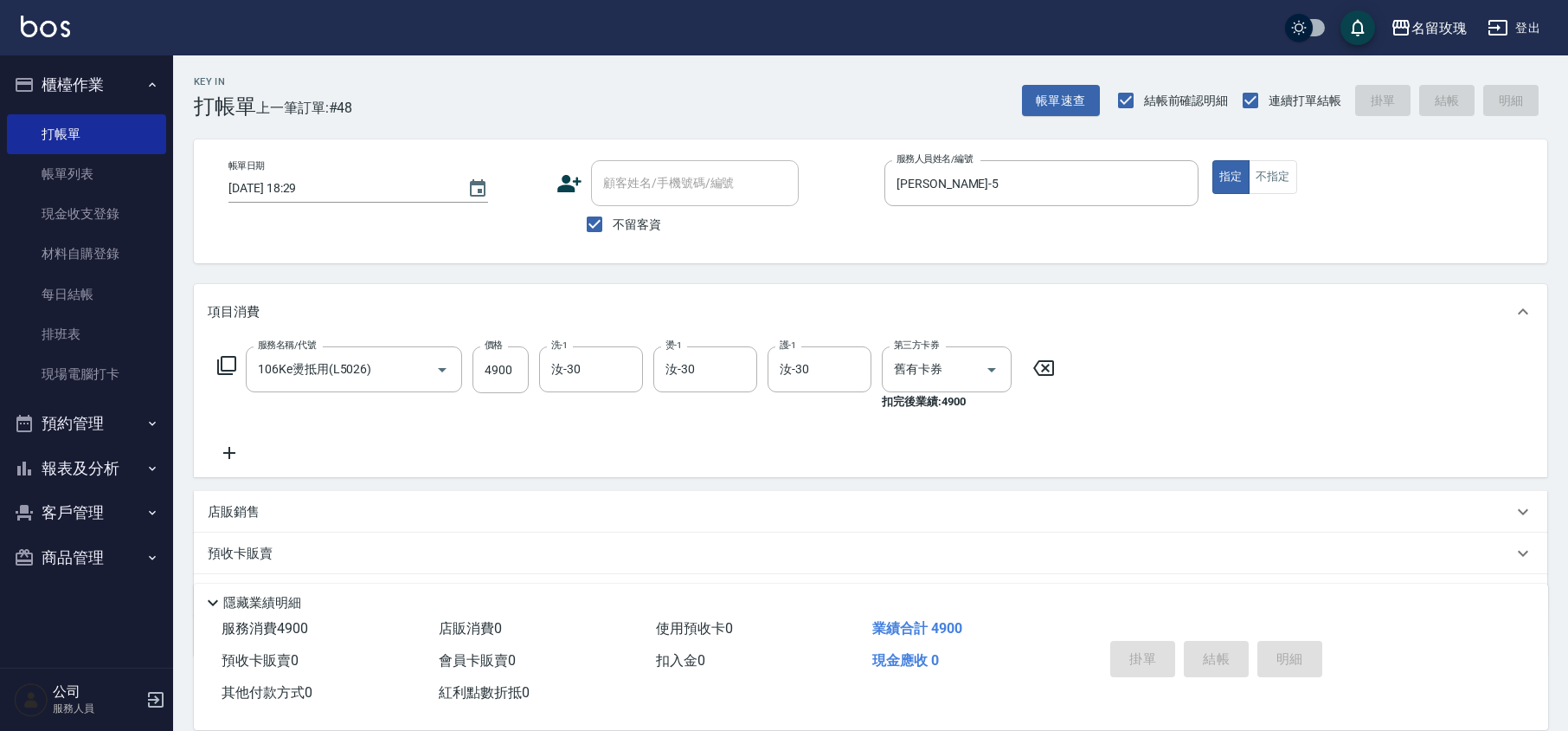
type input "[DATE] 18:30"
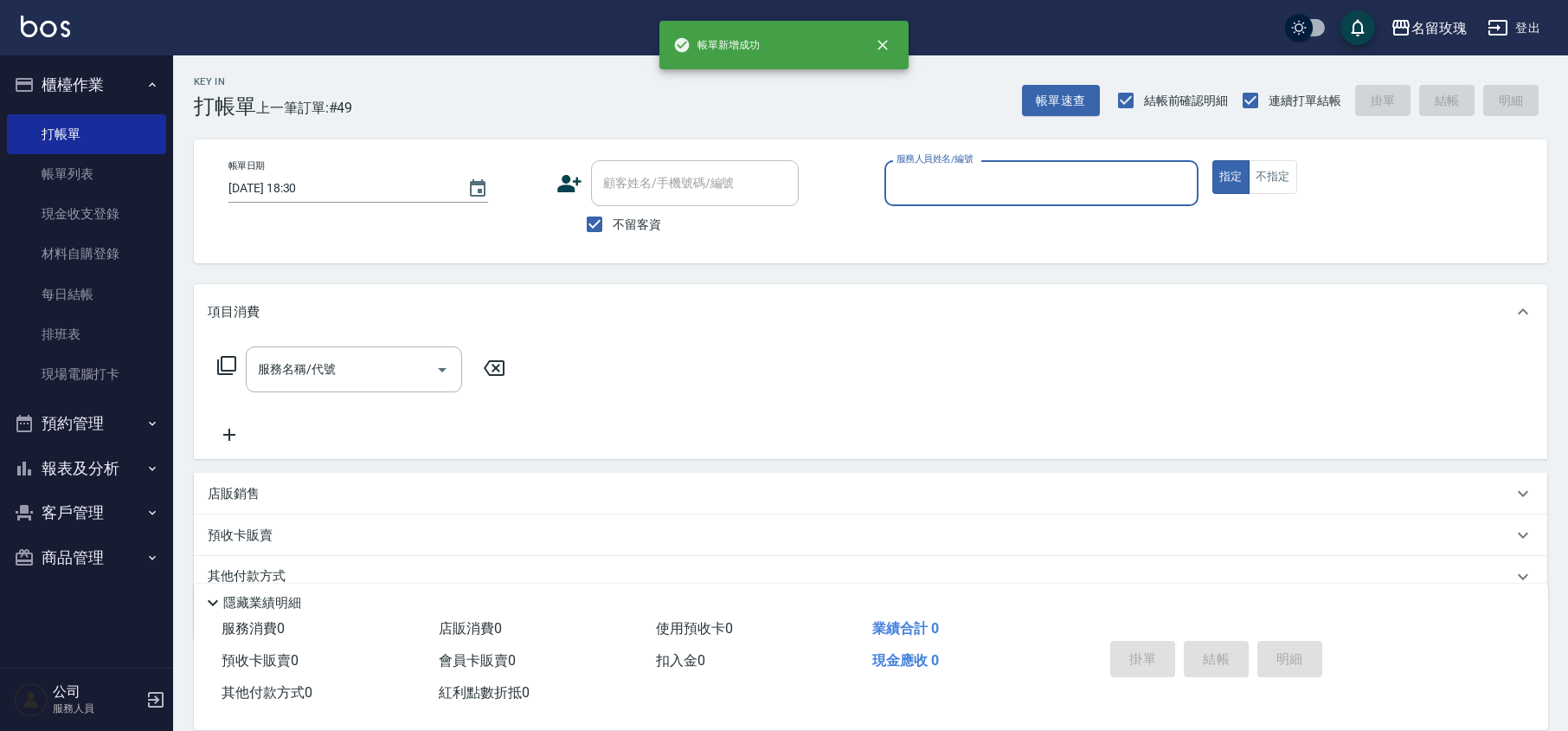
click at [654, 216] on span "不留客資" at bounding box center [637, 225] width 48 height 18
click at [613, 215] on input "不留客資" at bounding box center [595, 225] width 37 height 37
checkbox input "false"
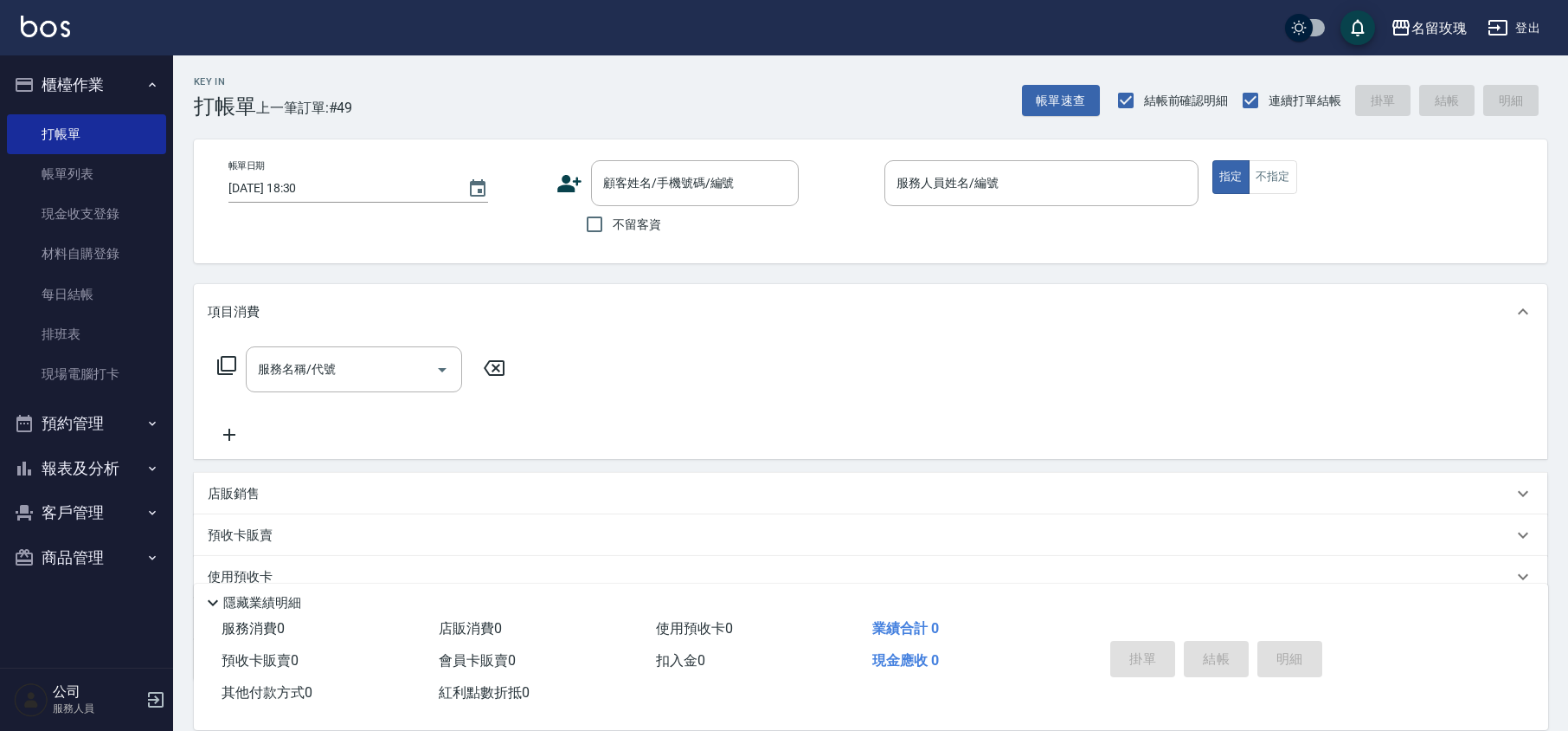
click at [718, 251] on div "帳單日期 [DATE] 18:30 顧客姓名/手機號碼/編號 顧客姓名/手機號碼/編號 不留客資 服務人員姓名/編號 服務人員姓名/編號 指定 不指定" at bounding box center [870, 201] width 1354 height 124
click at [81, 77] on button "櫃檯作業" at bounding box center [86, 84] width 160 height 45
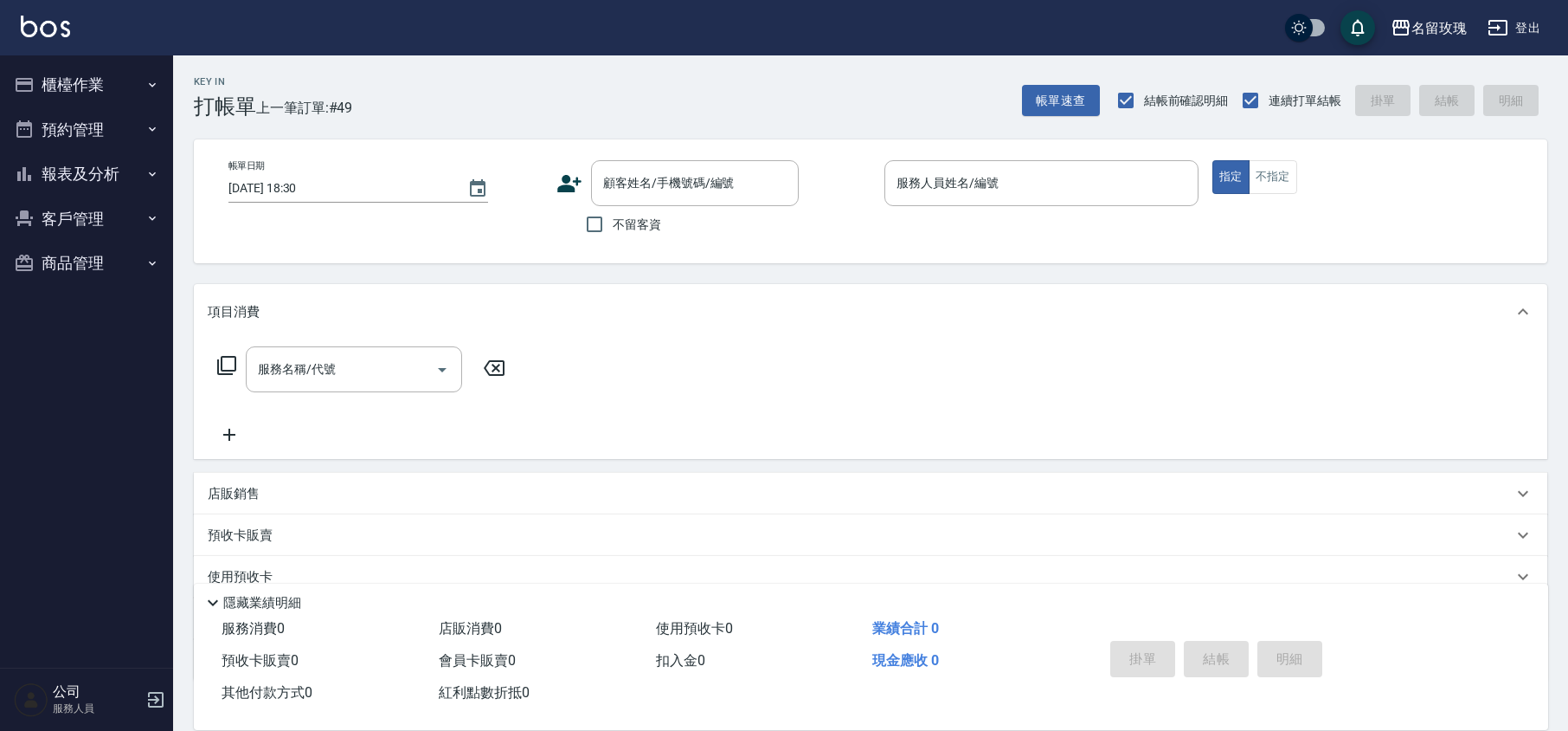
click at [52, 192] on button "報表及分析" at bounding box center [86, 173] width 160 height 45
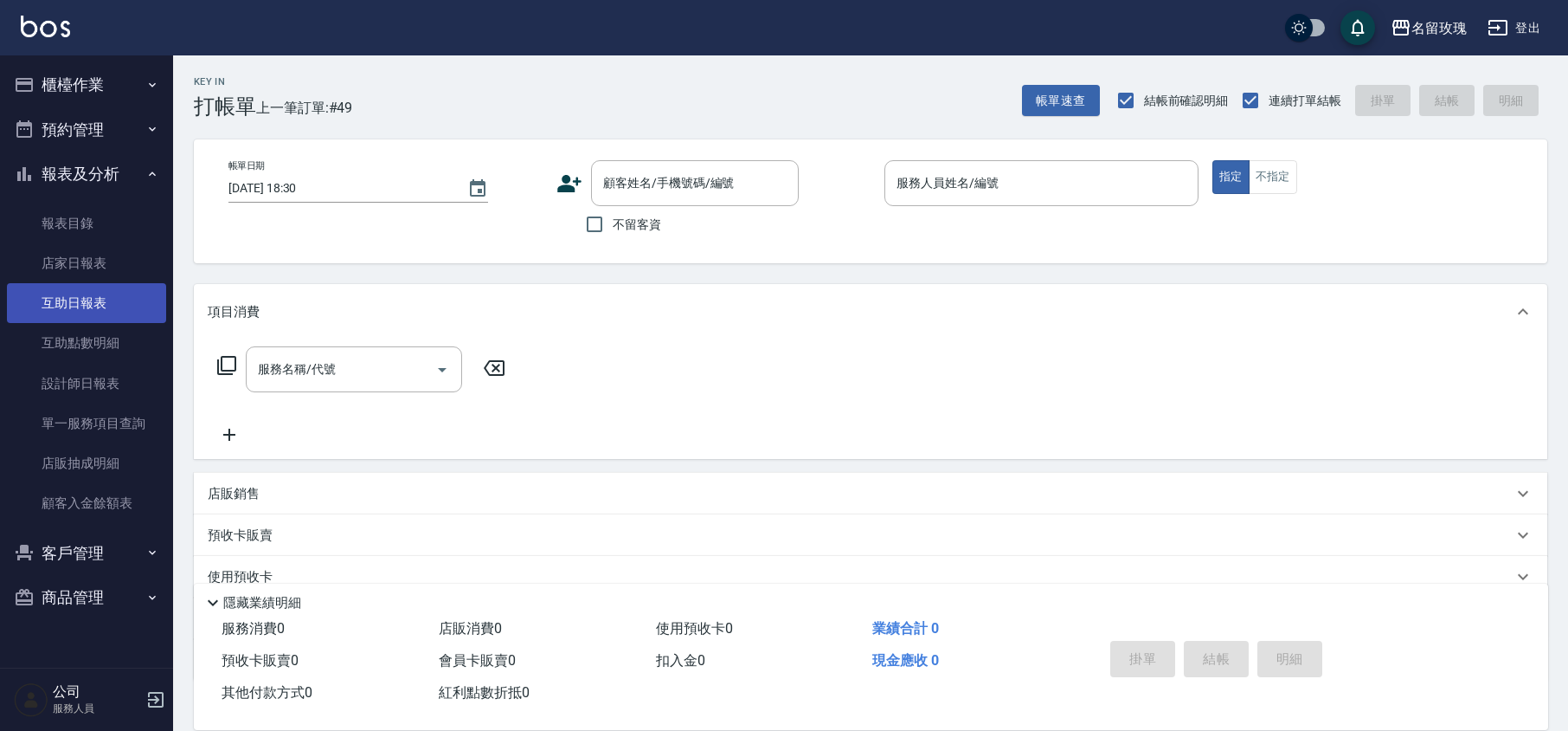
click at [111, 291] on link "互助日報表" at bounding box center [86, 302] width 160 height 40
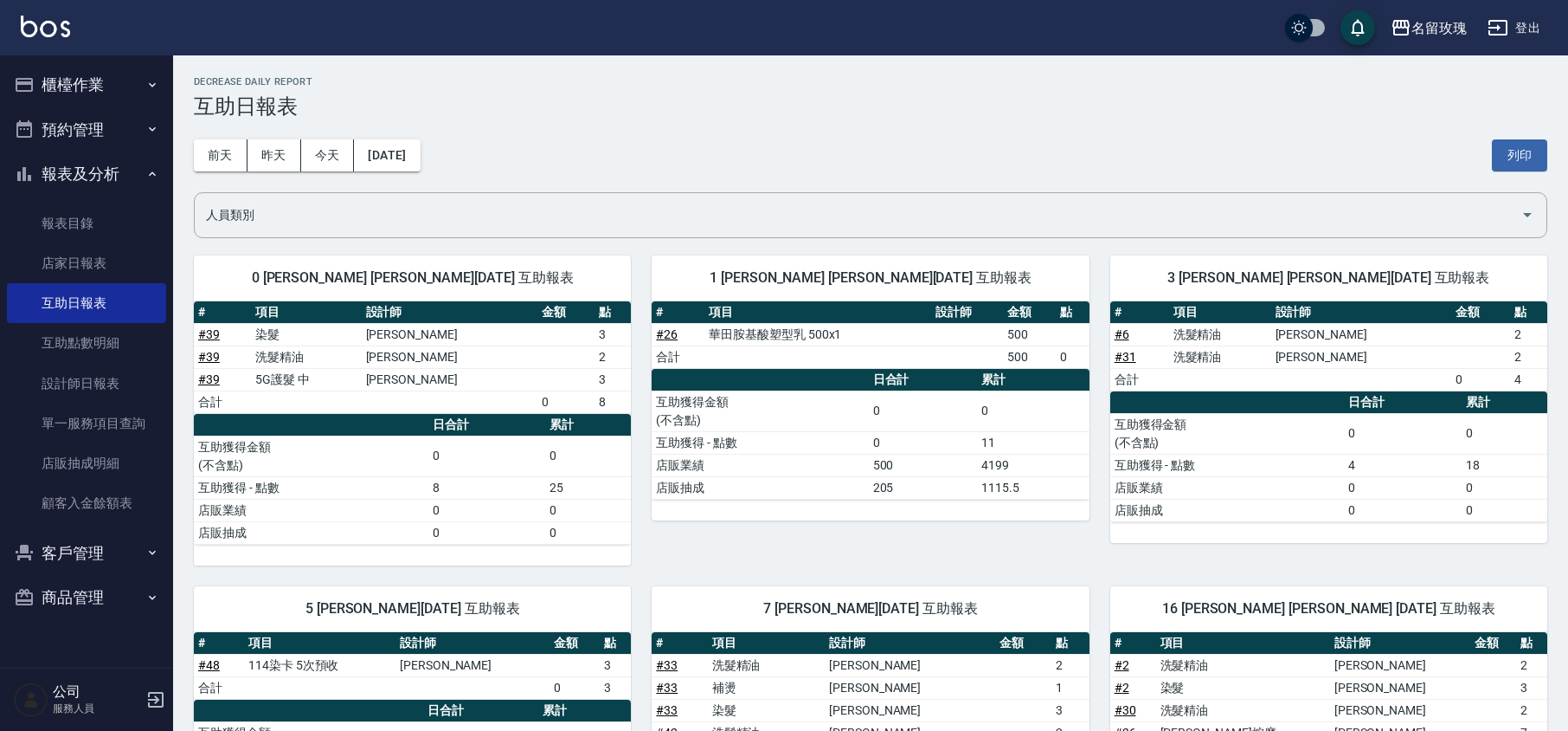
click at [680, 133] on div "[DATE] [DATE] [DATE] [DATE] 列印" at bounding box center [870, 156] width 1354 height 74
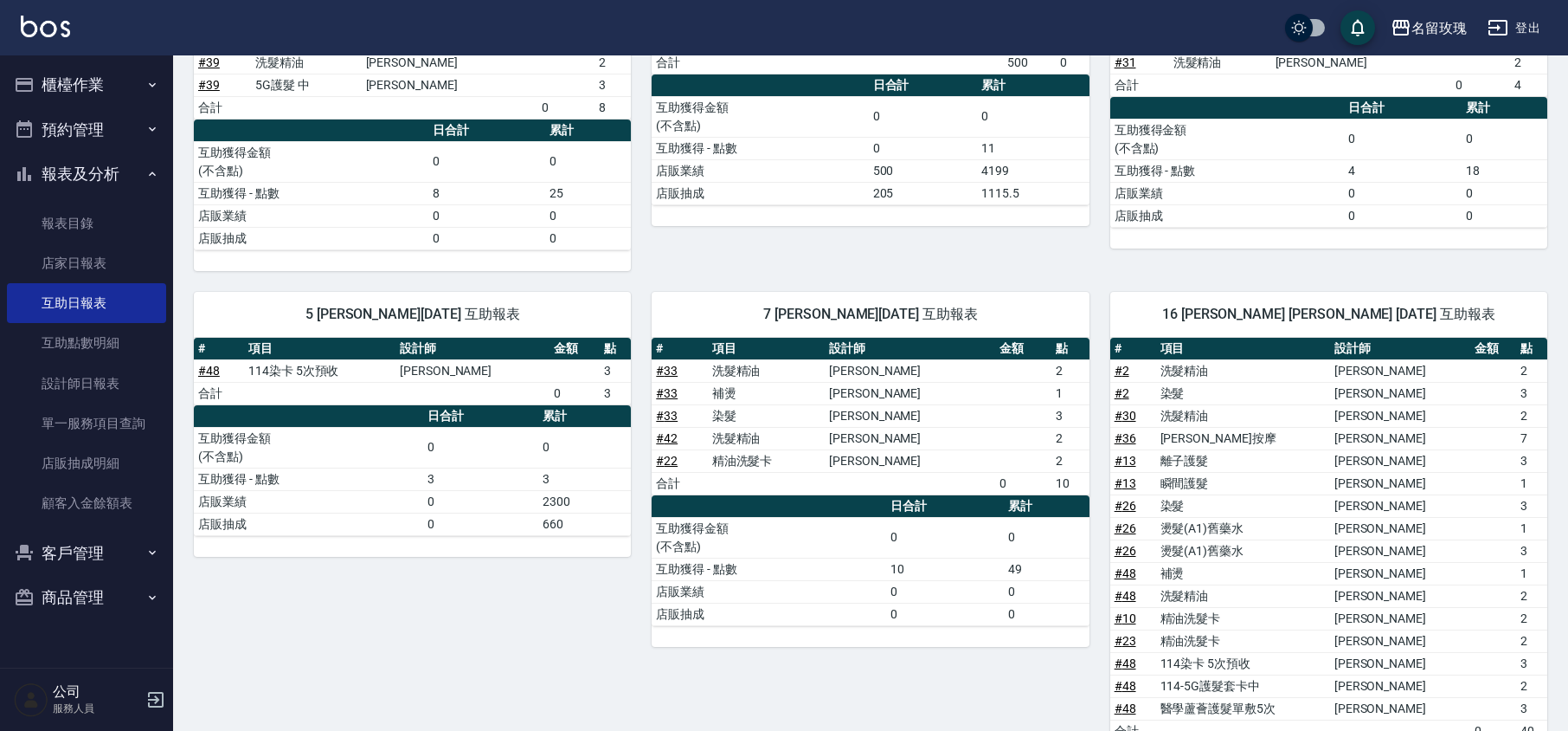
scroll to position [347, 0]
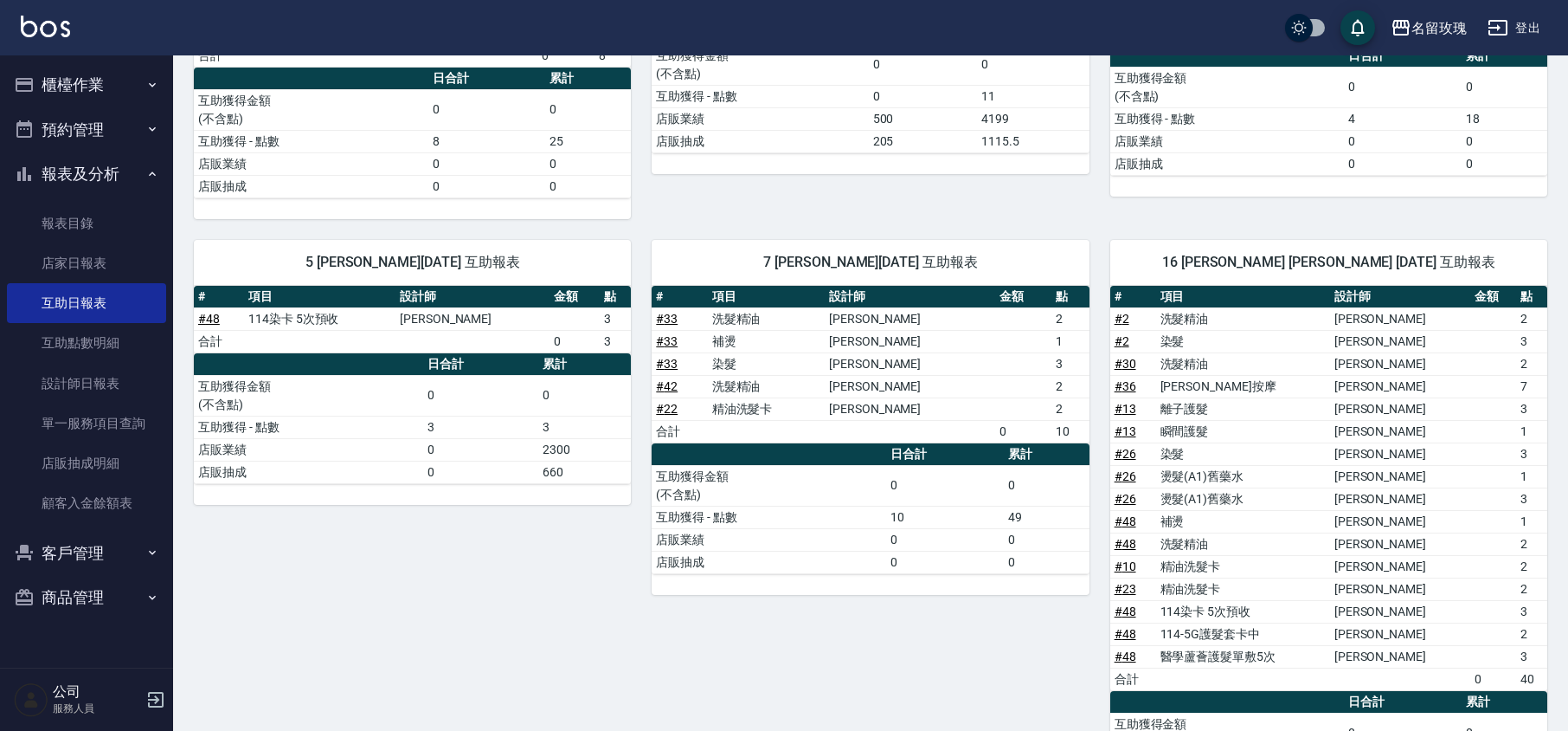
click at [818, 187] on div "1 [PERSON_NAME] [PERSON_NAME][DATE] 互助報表 # 項目 設計師 金額 點 # 26 華田胺基酸塑型乳 500x1 500 …" at bounding box center [859, 54] width 458 height 331
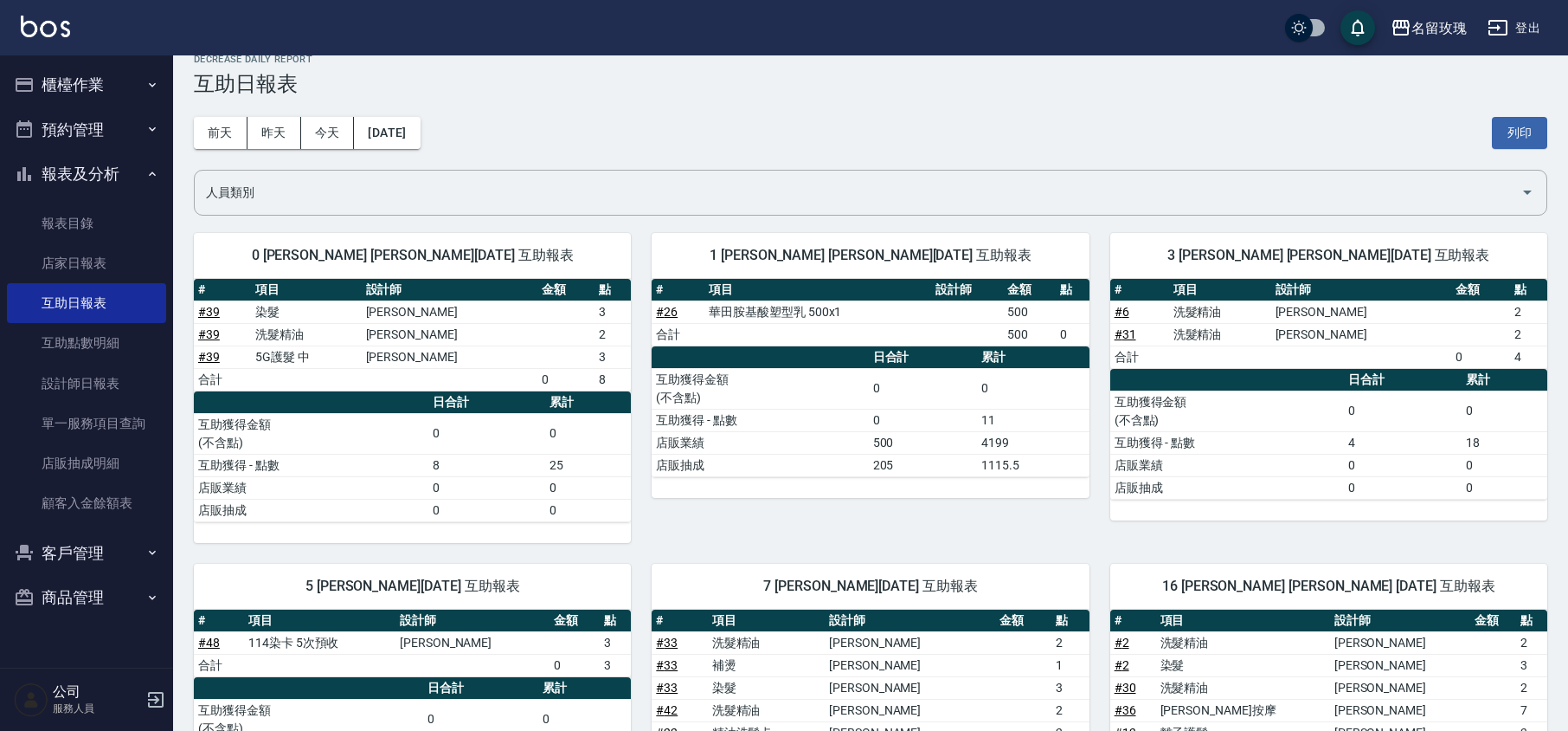
scroll to position [0, 0]
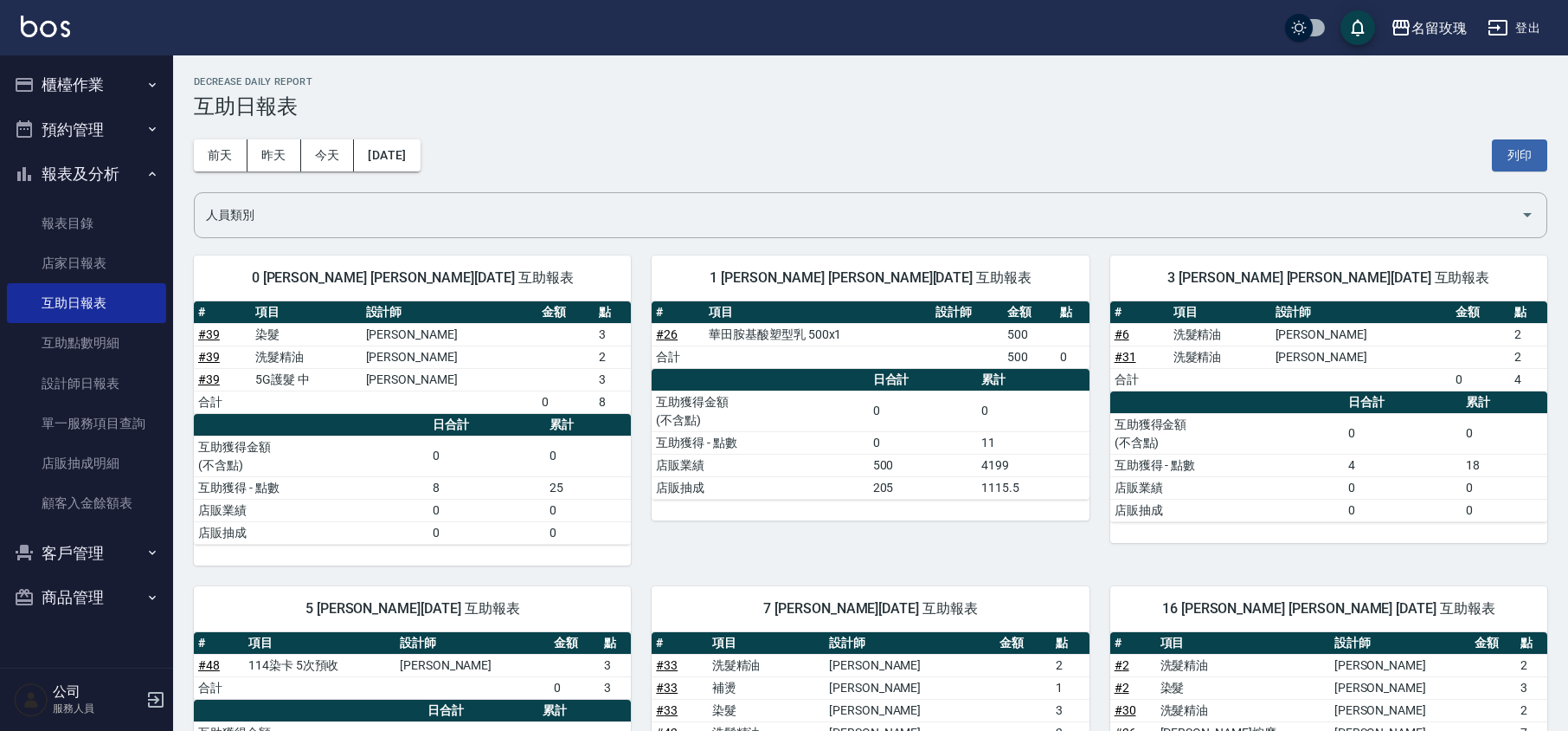
click at [44, 160] on button "報表及分析" at bounding box center [86, 173] width 160 height 45
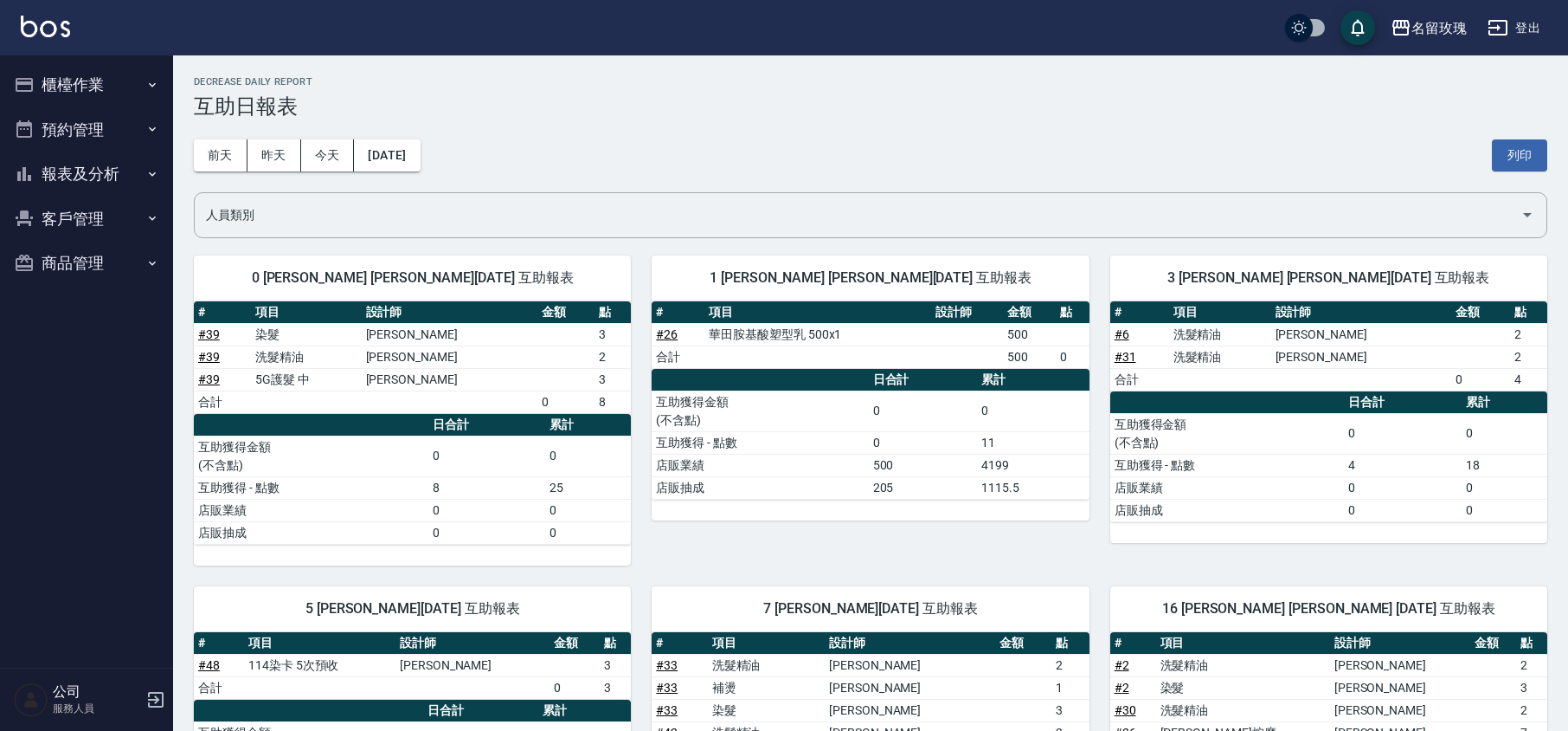
click at [90, 75] on button "櫃檯作業" at bounding box center [86, 84] width 160 height 45
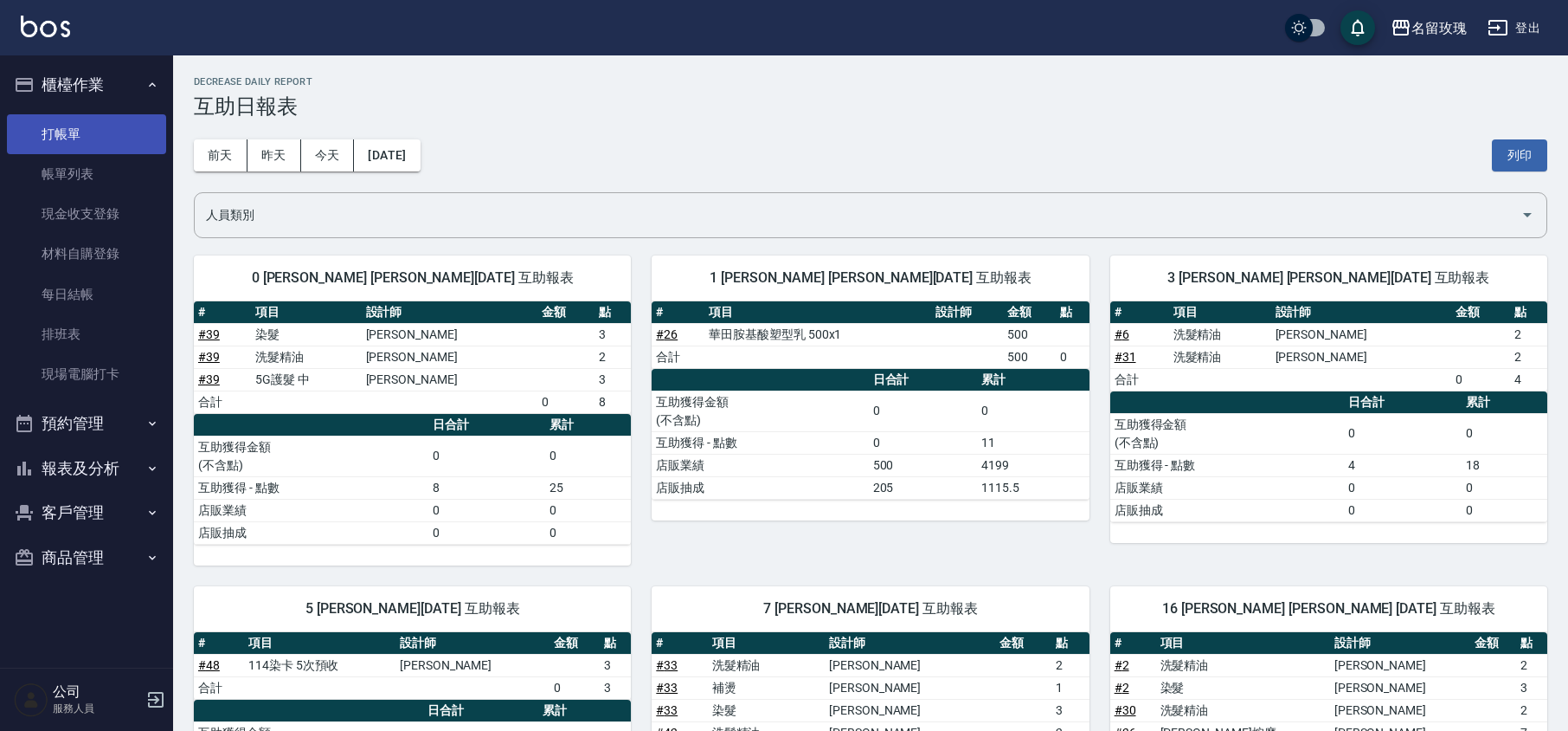
click at [67, 139] on link "打帳單" at bounding box center [86, 134] width 160 height 40
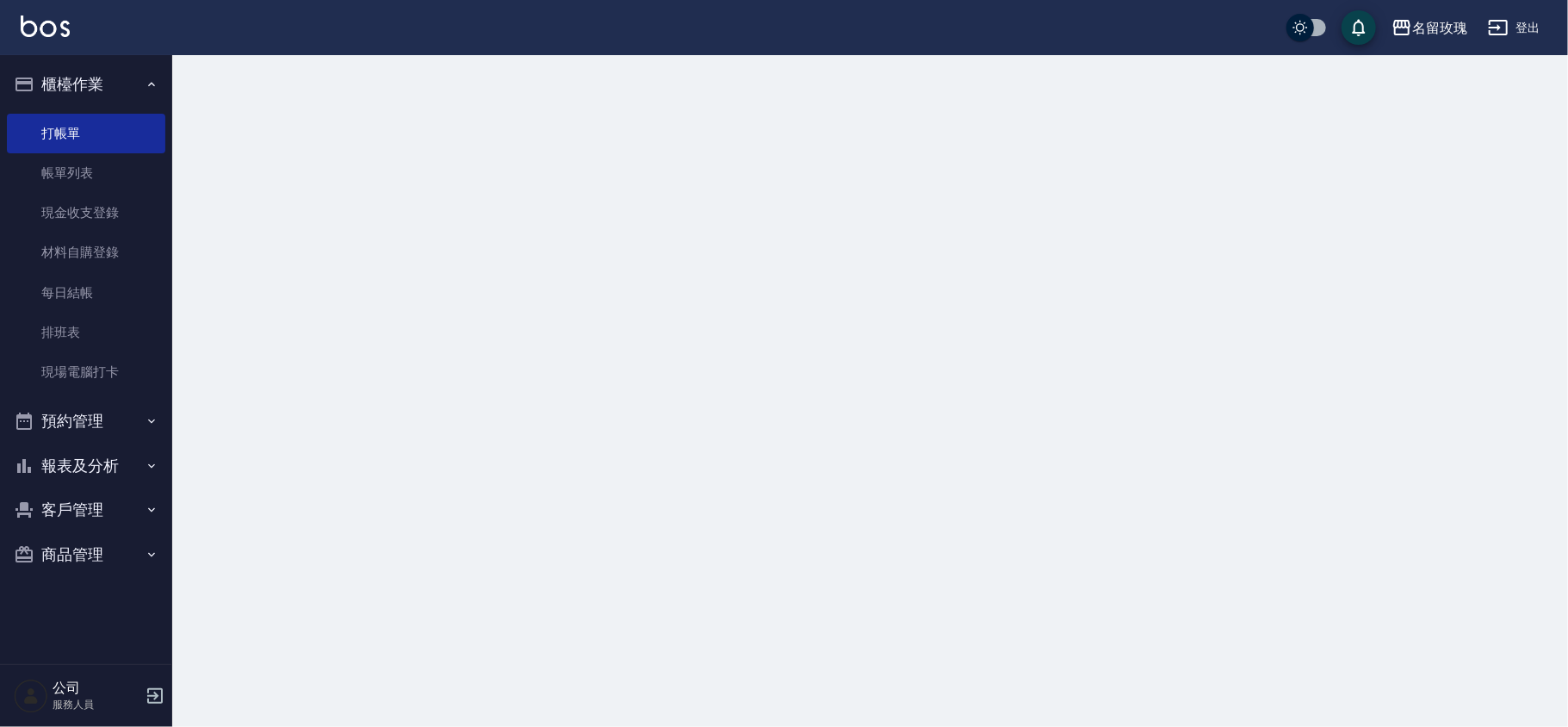
click at [73, 83] on button "櫃檯作業" at bounding box center [86, 84] width 159 height 44
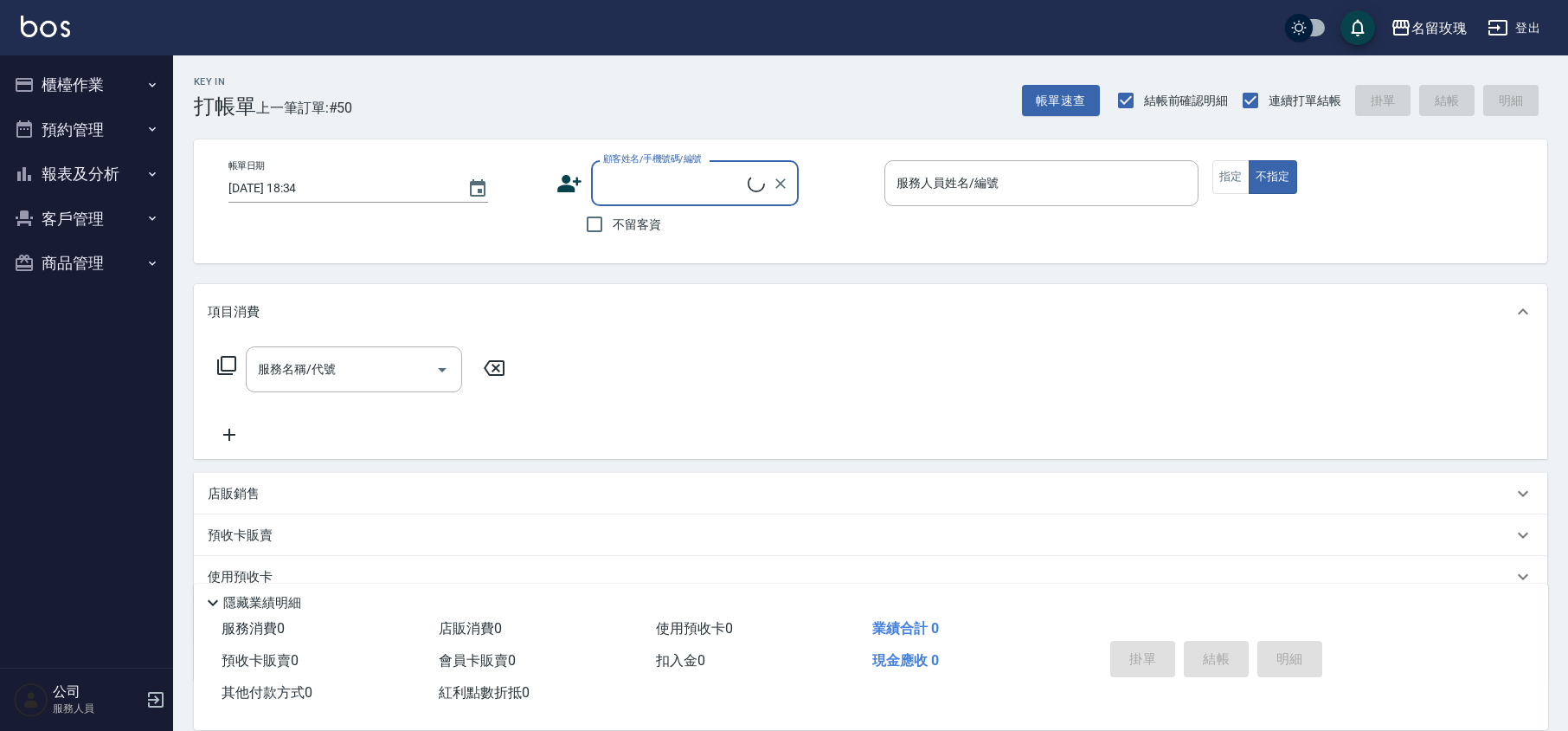
click at [626, 70] on div "Key In 打帳單 上一筆訂單:#50 帳單速查 結帳前確認明細 連續打單結帳 掛單 結帳 明細" at bounding box center [860, 86] width 1374 height 63
click at [571, 81] on div "Key In 打帳單 上一筆訂單:#50 帳單速查 結帳前確認明細 連續打單結帳 掛單 結帳 明細" at bounding box center [860, 86] width 1374 height 63
click at [62, 99] on button "櫃檯作業" at bounding box center [86, 84] width 160 height 45
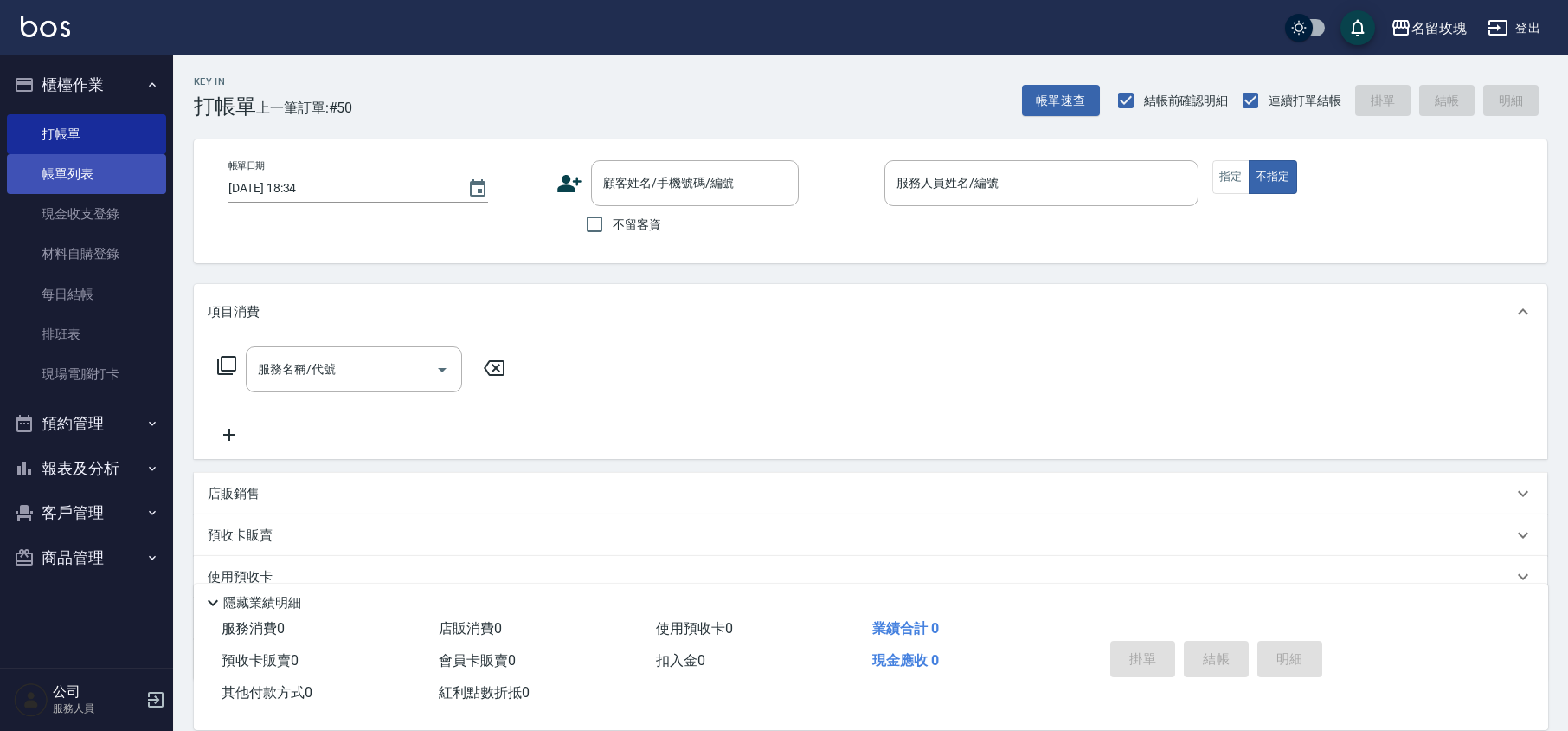
click at [86, 171] on link "帳單列表" at bounding box center [86, 173] width 160 height 40
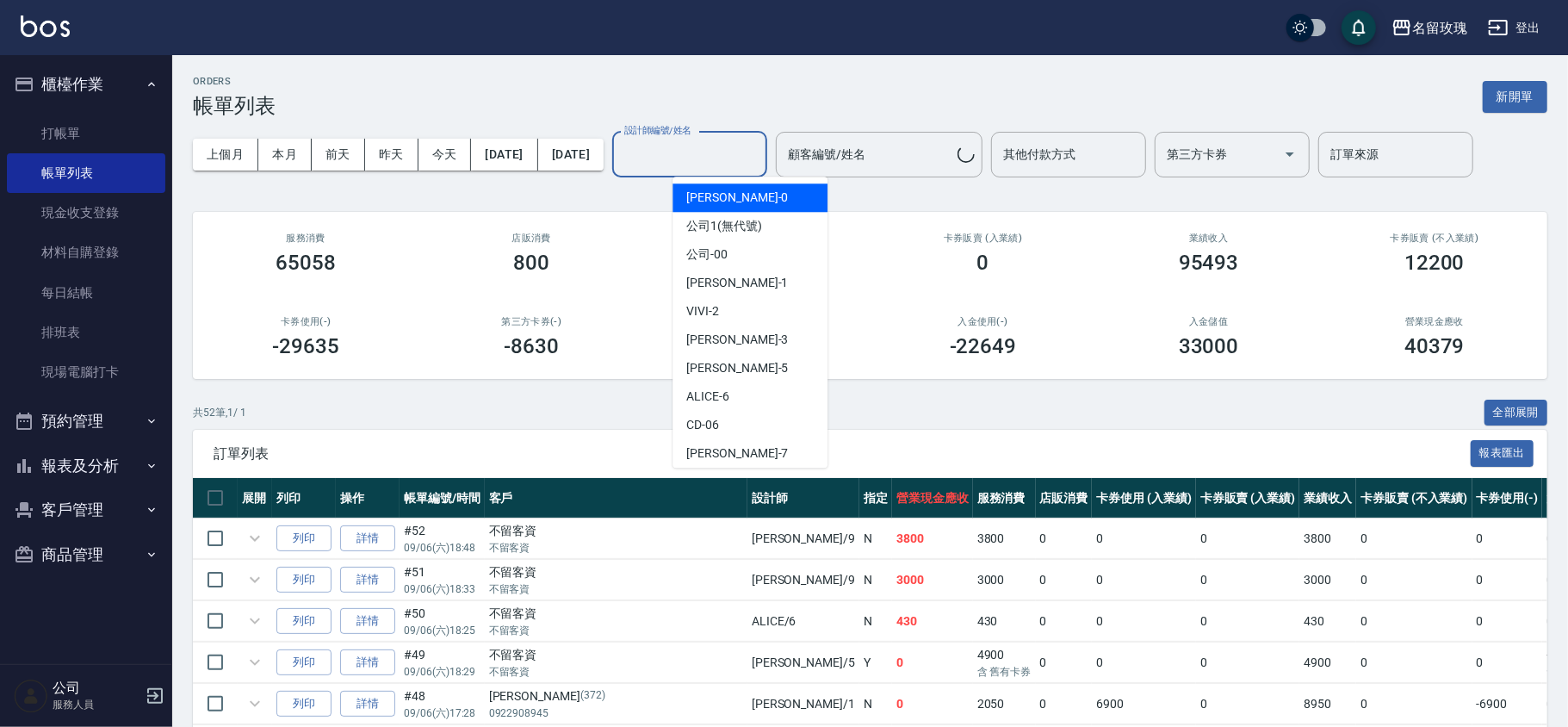
click at [704, 160] on input "設計師編號/姓名" at bounding box center [690, 154] width 140 height 30
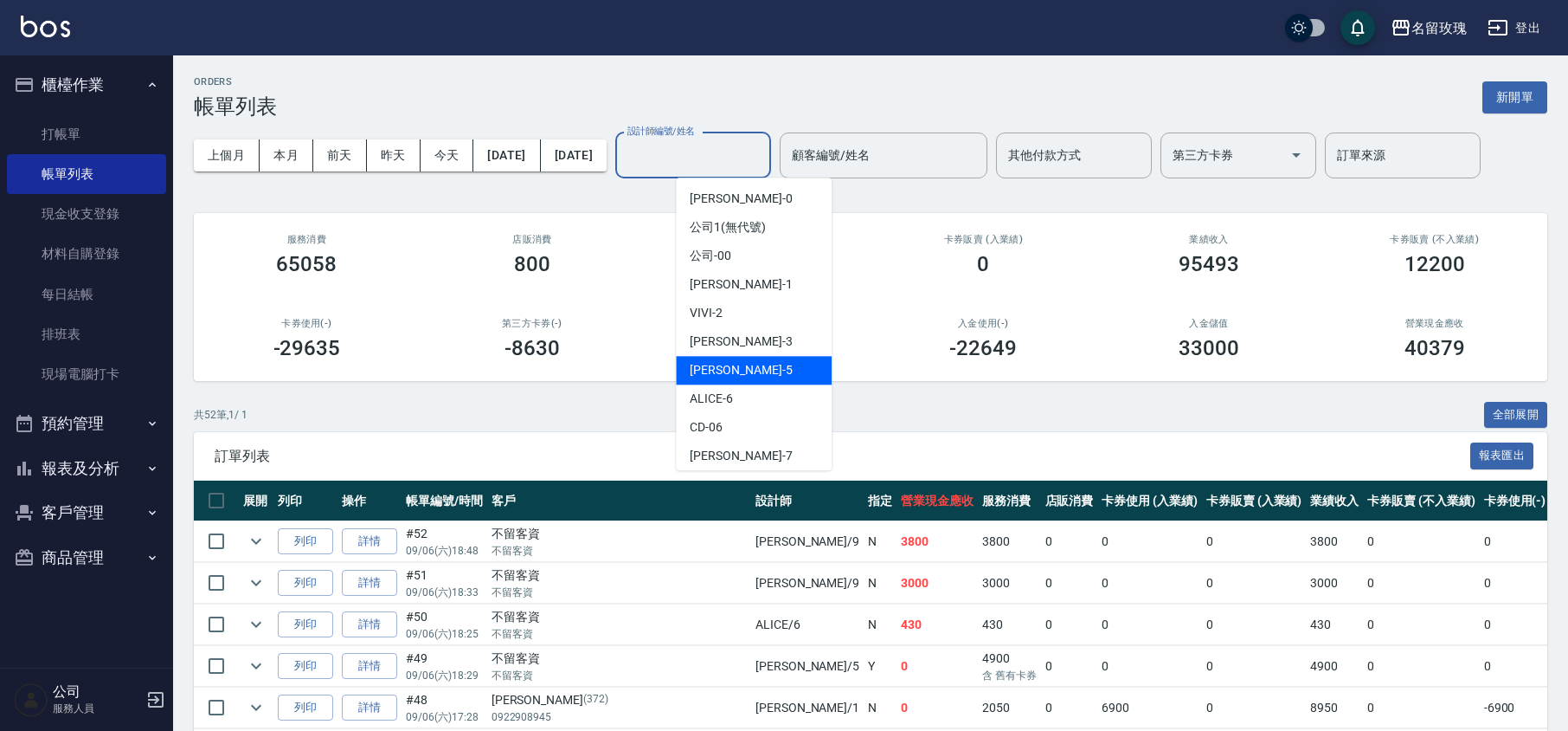
click at [740, 361] on div "[PERSON_NAME] -5" at bounding box center [753, 371] width 156 height 29
type input "[PERSON_NAME]-5"
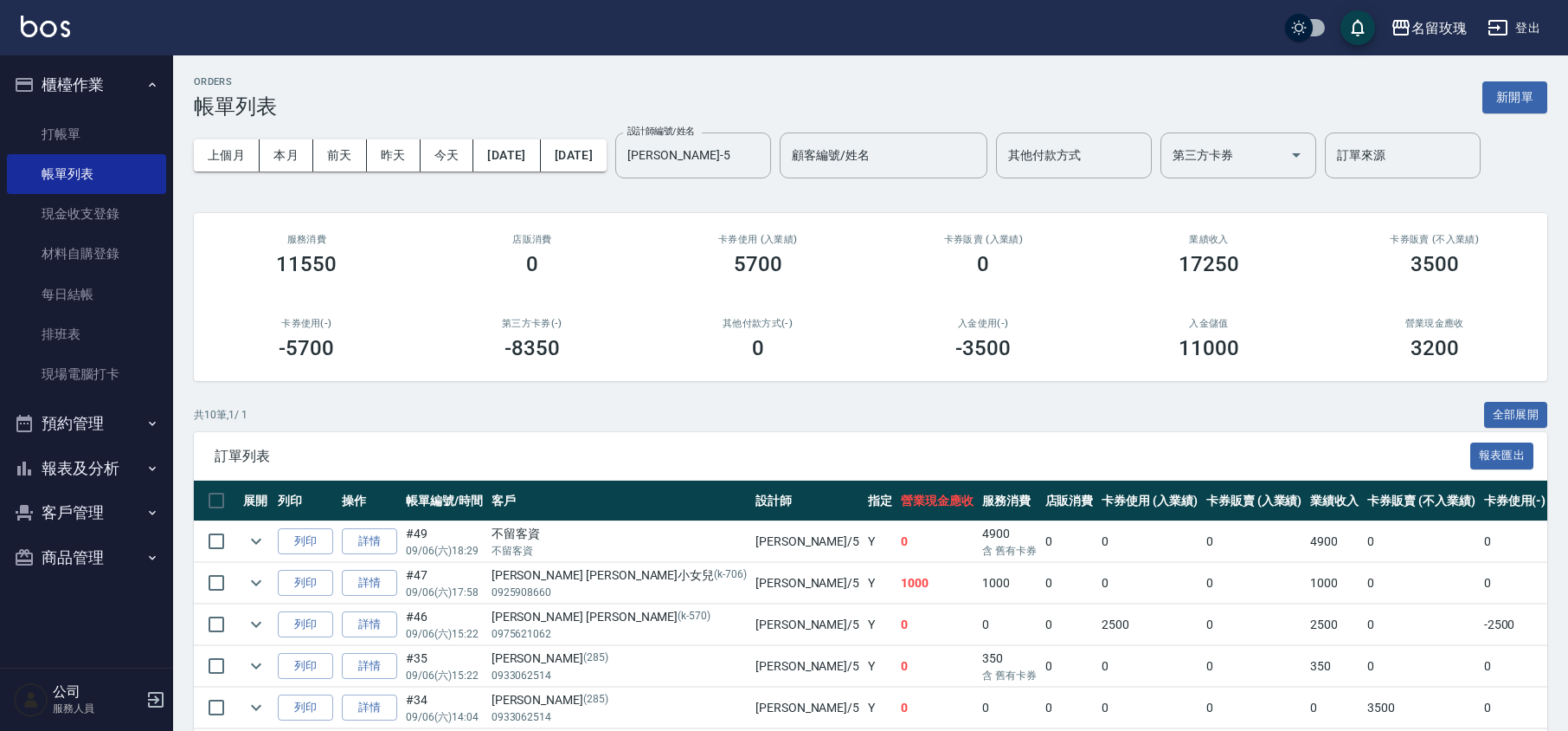
click at [794, 201] on div "ORDERS 帳單列表 新開單 上個月 本月 [DATE] [DATE] [DATE] [DATE] [DATE] 設計師編號/姓名 [PERSON_NAME…" at bounding box center [870, 530] width 1395 height 949
click at [77, 129] on link "打帳單" at bounding box center [86, 134] width 160 height 40
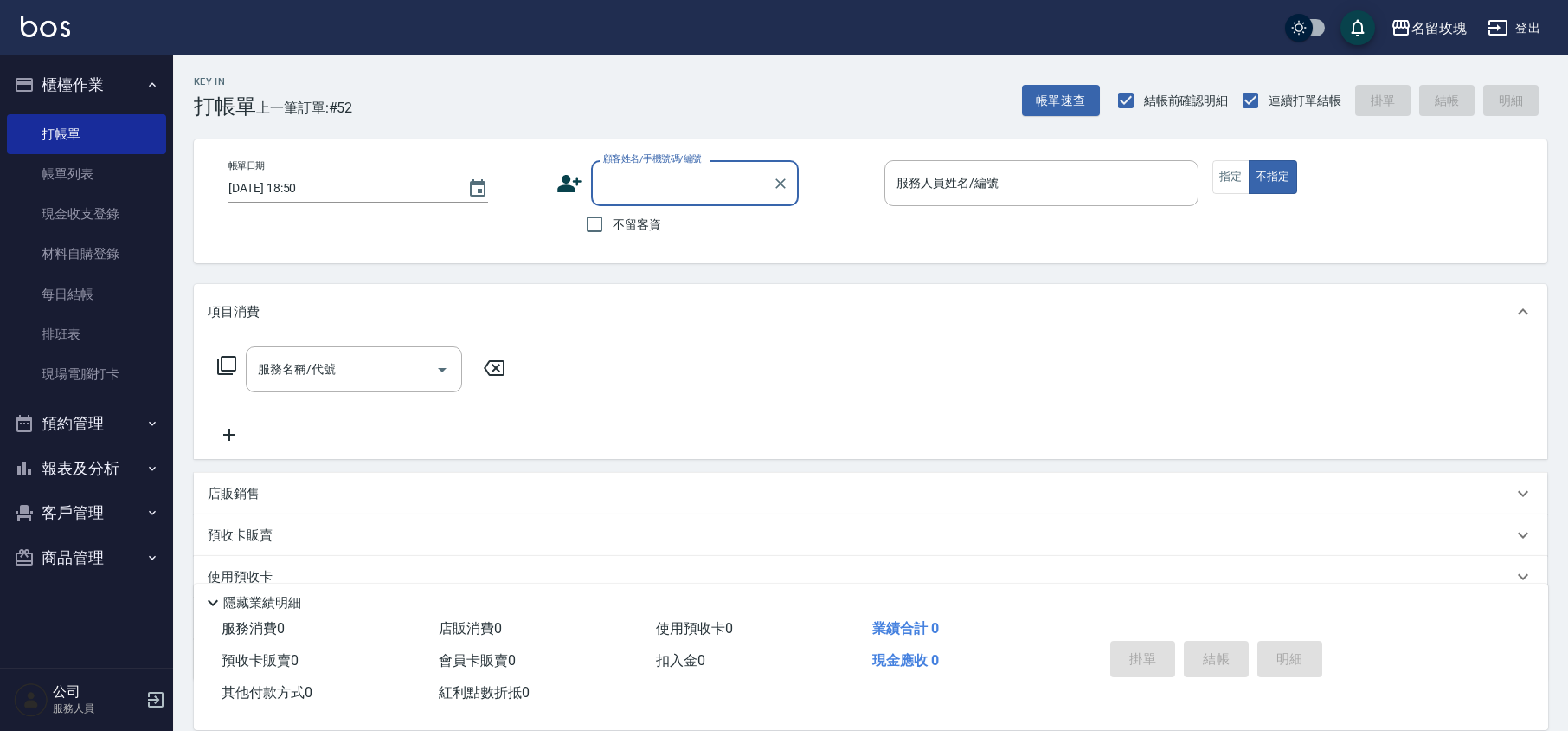
drag, startPoint x: 76, startPoint y: 466, endPoint x: 77, endPoint y: 474, distance: 8.1
click at [77, 466] on button "報表及分析" at bounding box center [86, 469] width 160 height 45
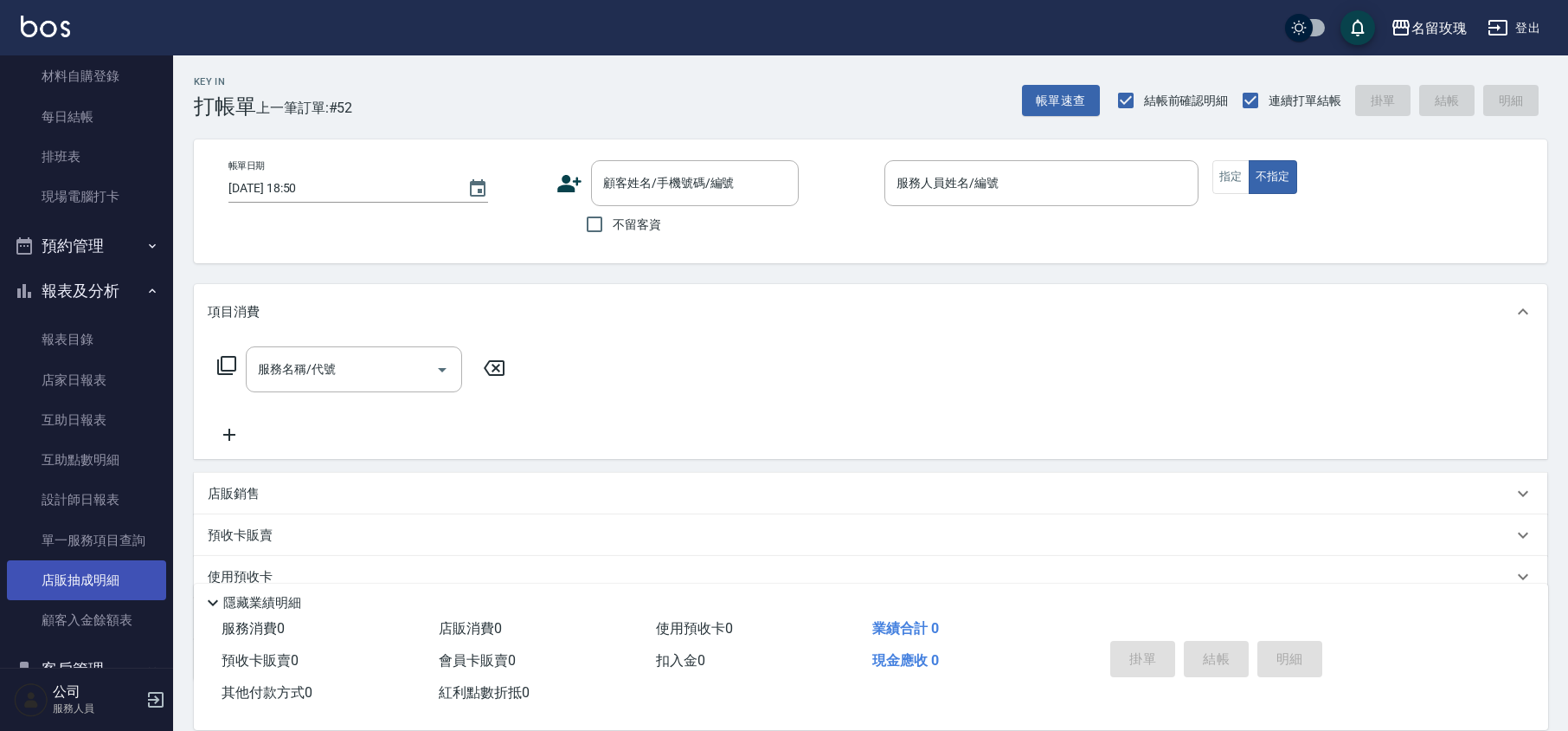
scroll to position [230, 0]
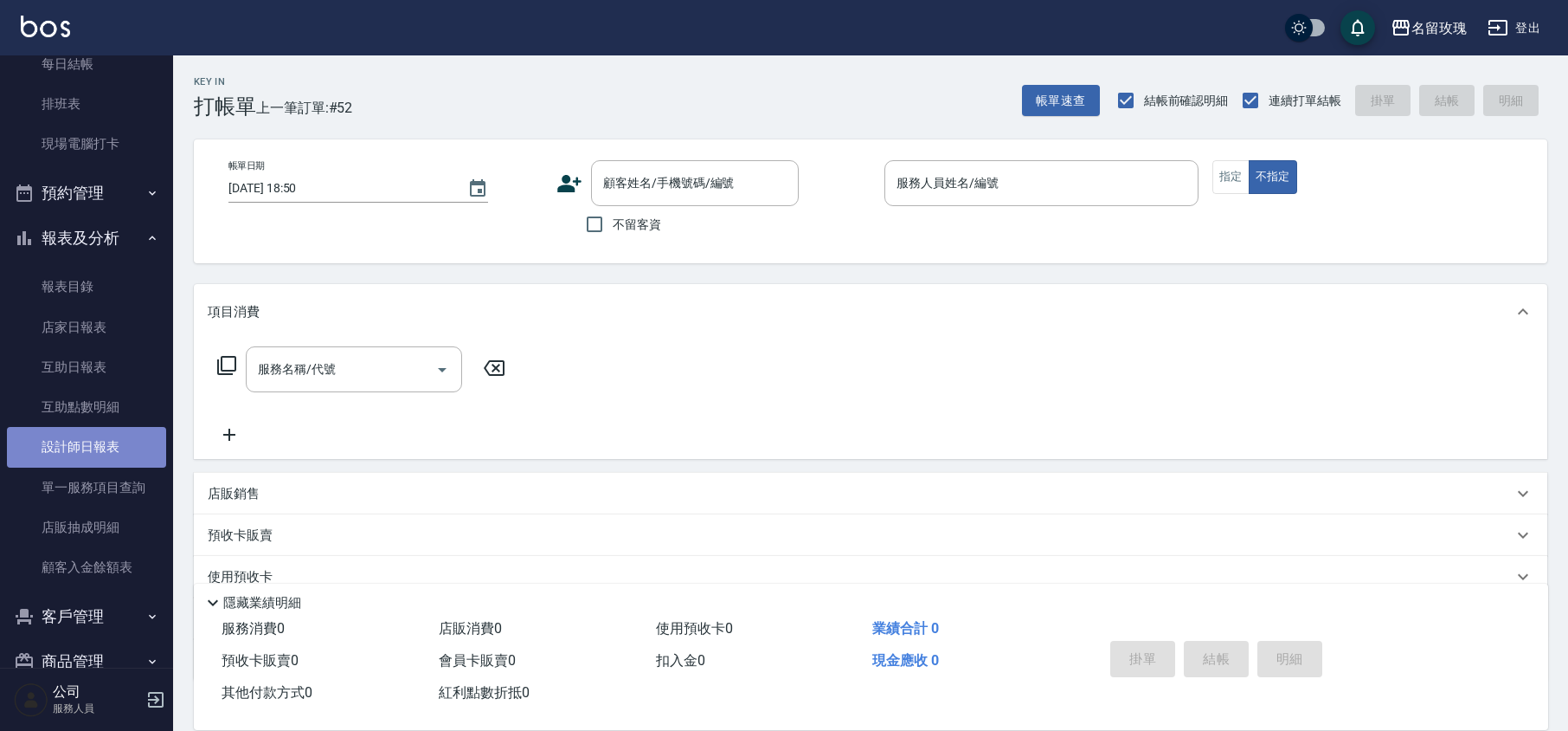
click at [112, 454] on link "設計師日報表" at bounding box center [86, 446] width 160 height 40
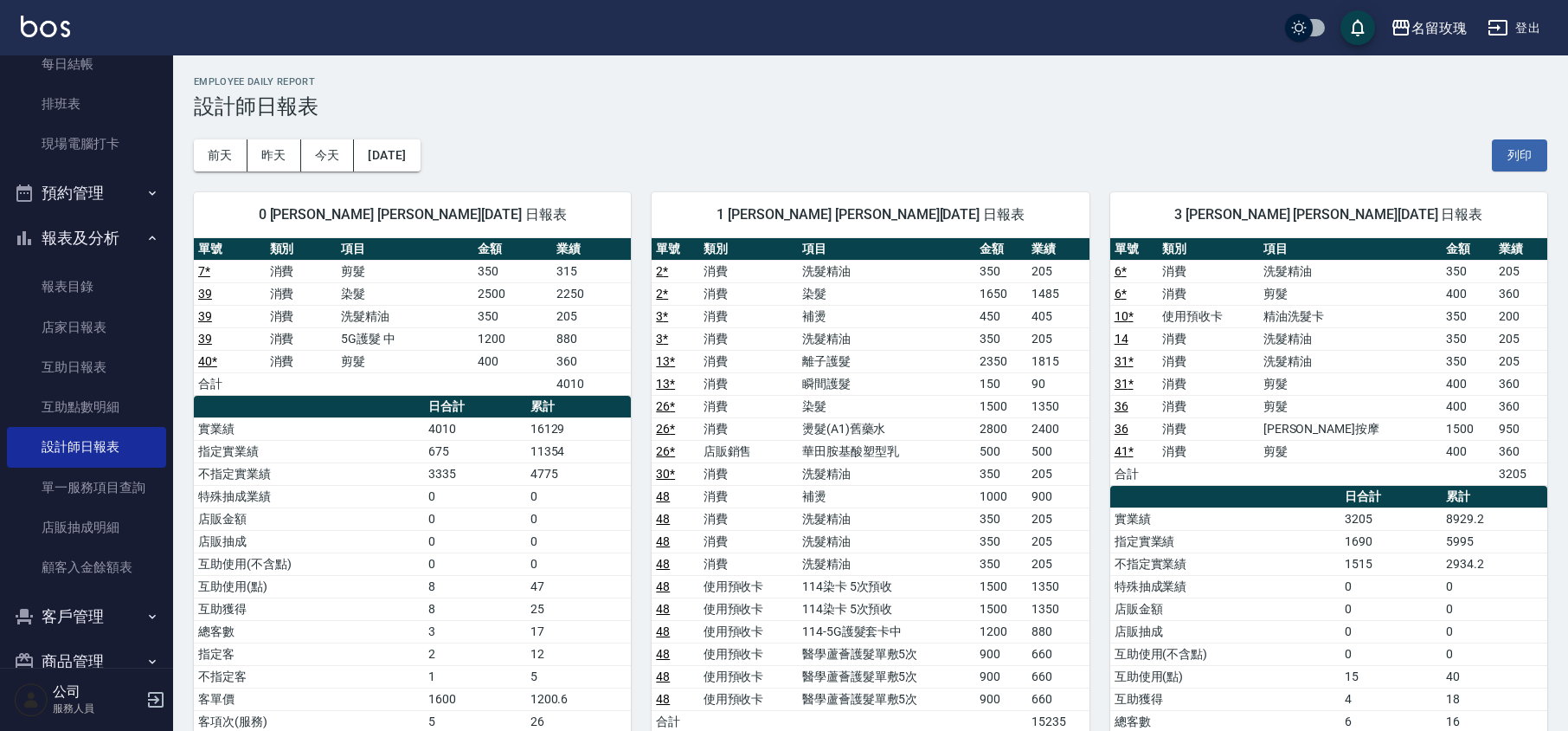
click at [575, 109] on h3 "設計師日報表" at bounding box center [870, 106] width 1354 height 24
drag, startPoint x: 119, startPoint y: 360, endPoint x: 152, endPoint y: 340, distance: 38.6
click at [119, 360] on link "互助日報表" at bounding box center [86, 367] width 160 height 40
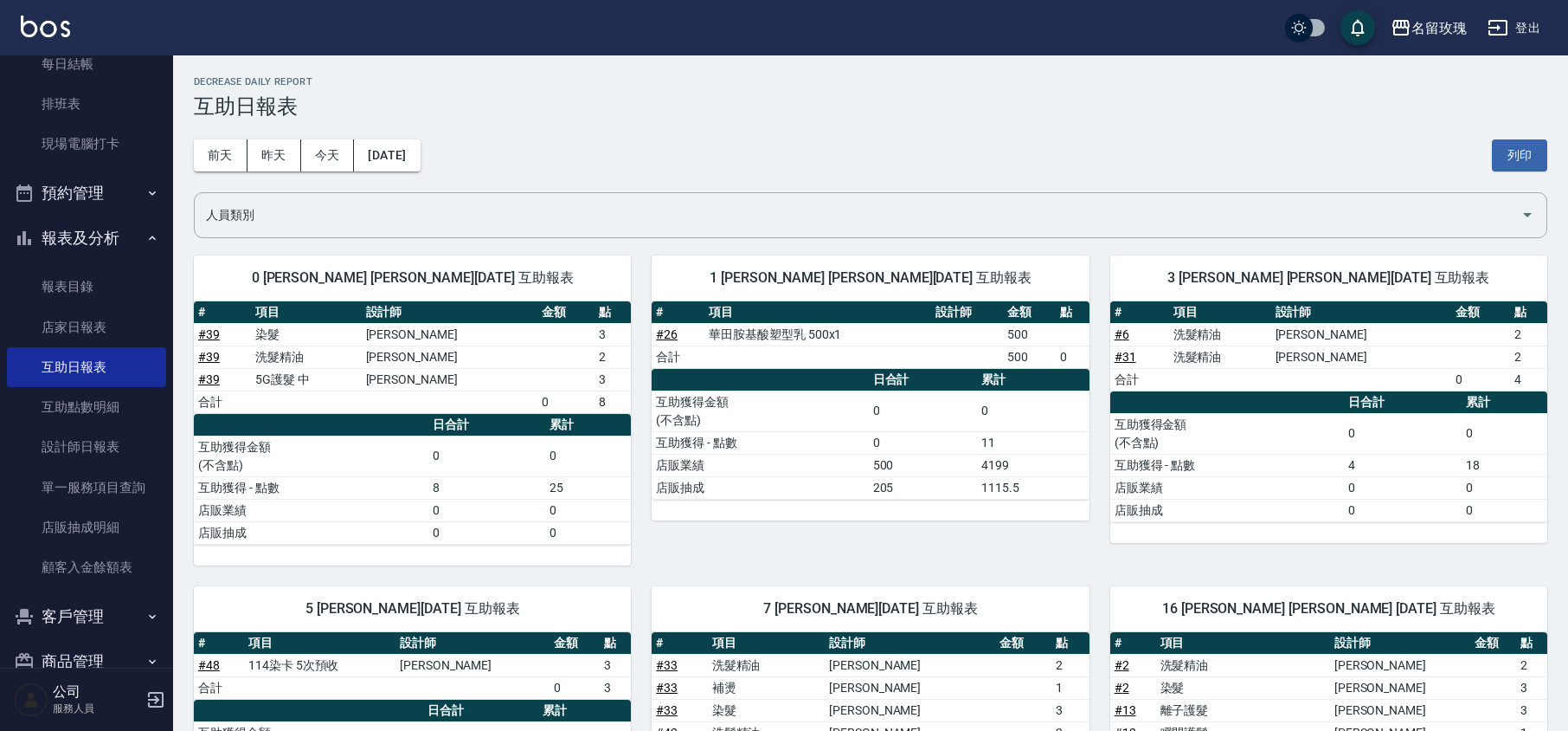
click at [704, 156] on div "[DATE] [DATE] [DATE] [DATE] 列印" at bounding box center [870, 156] width 1354 height 74
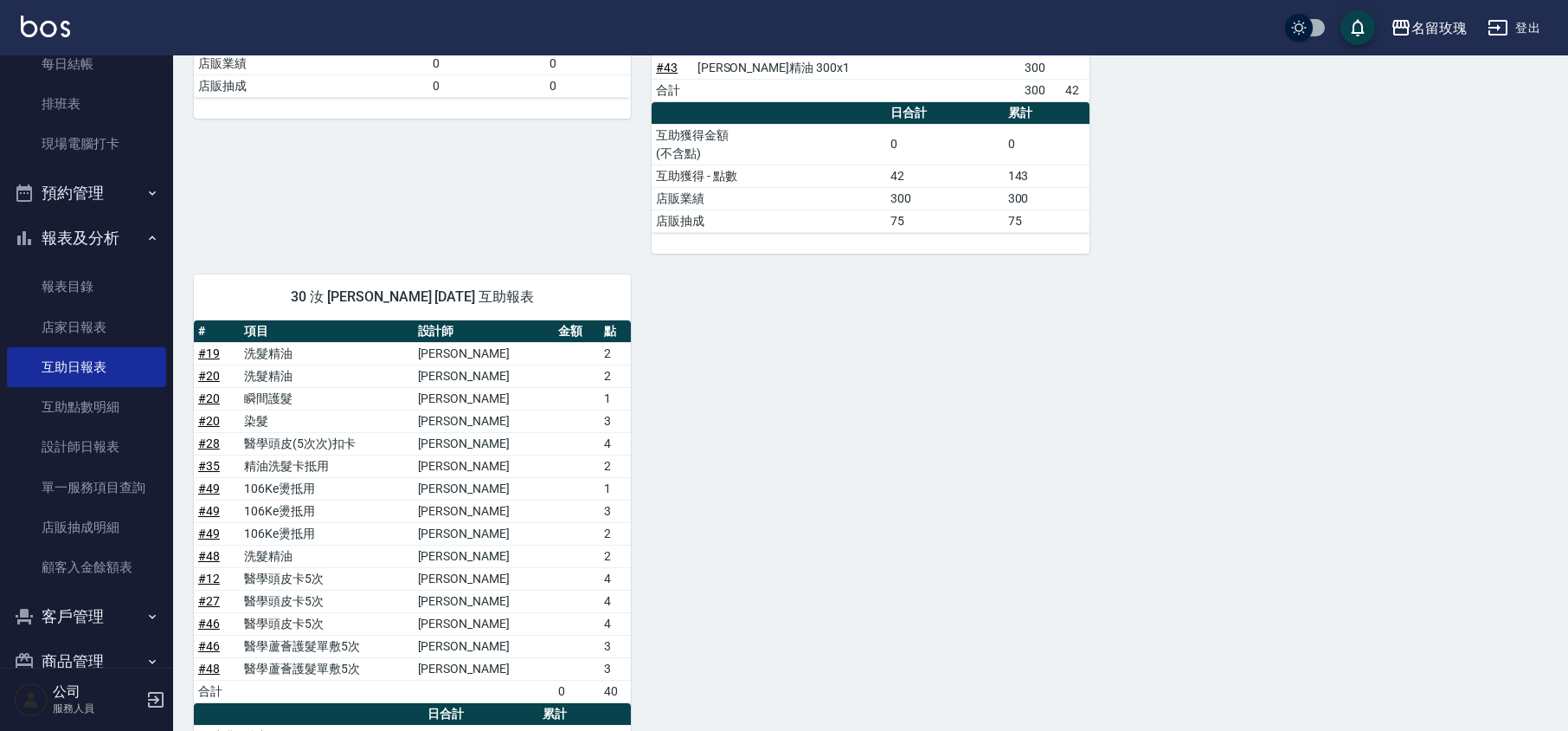
scroll to position [1772, 0]
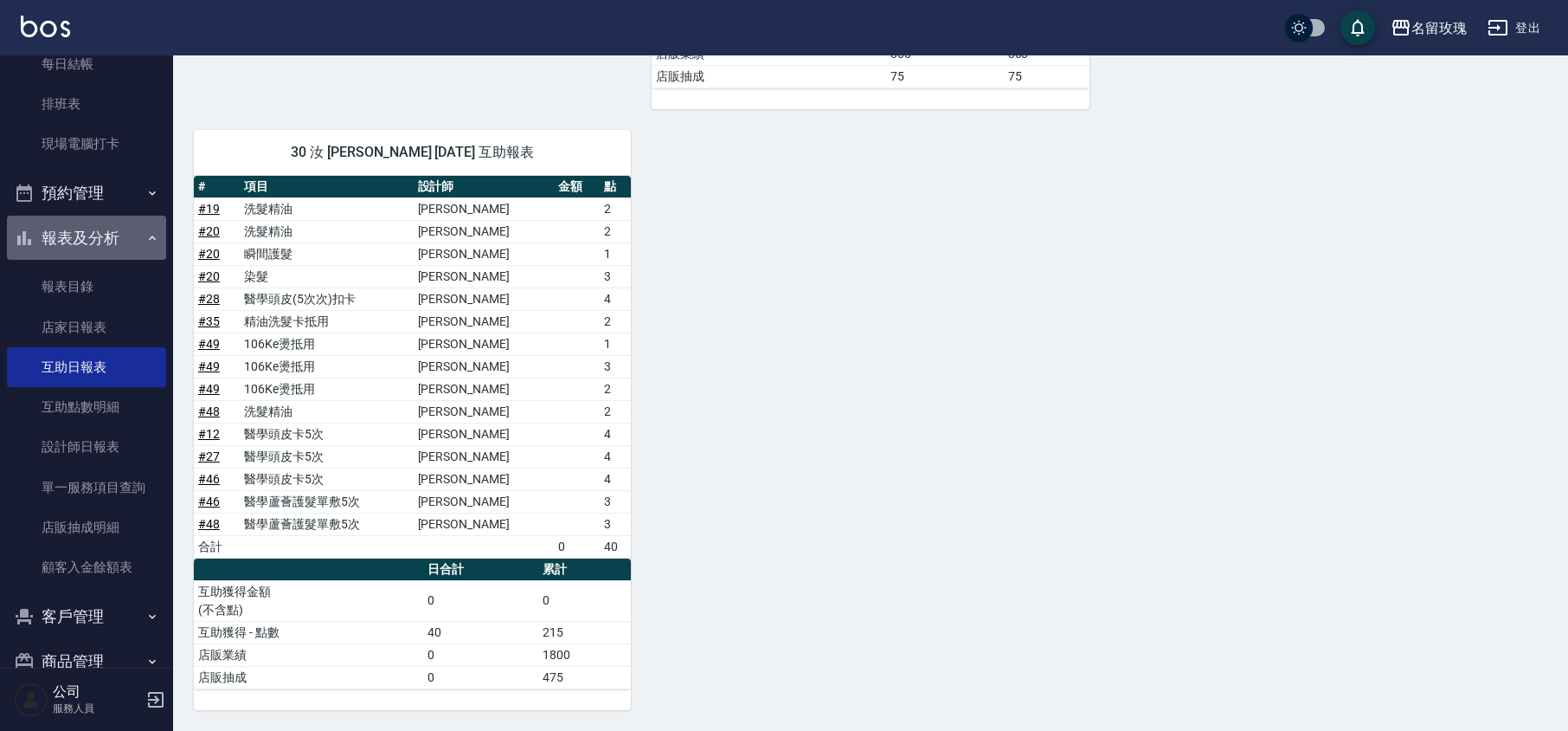
click at [94, 230] on button "報表及分析" at bounding box center [86, 238] width 160 height 45
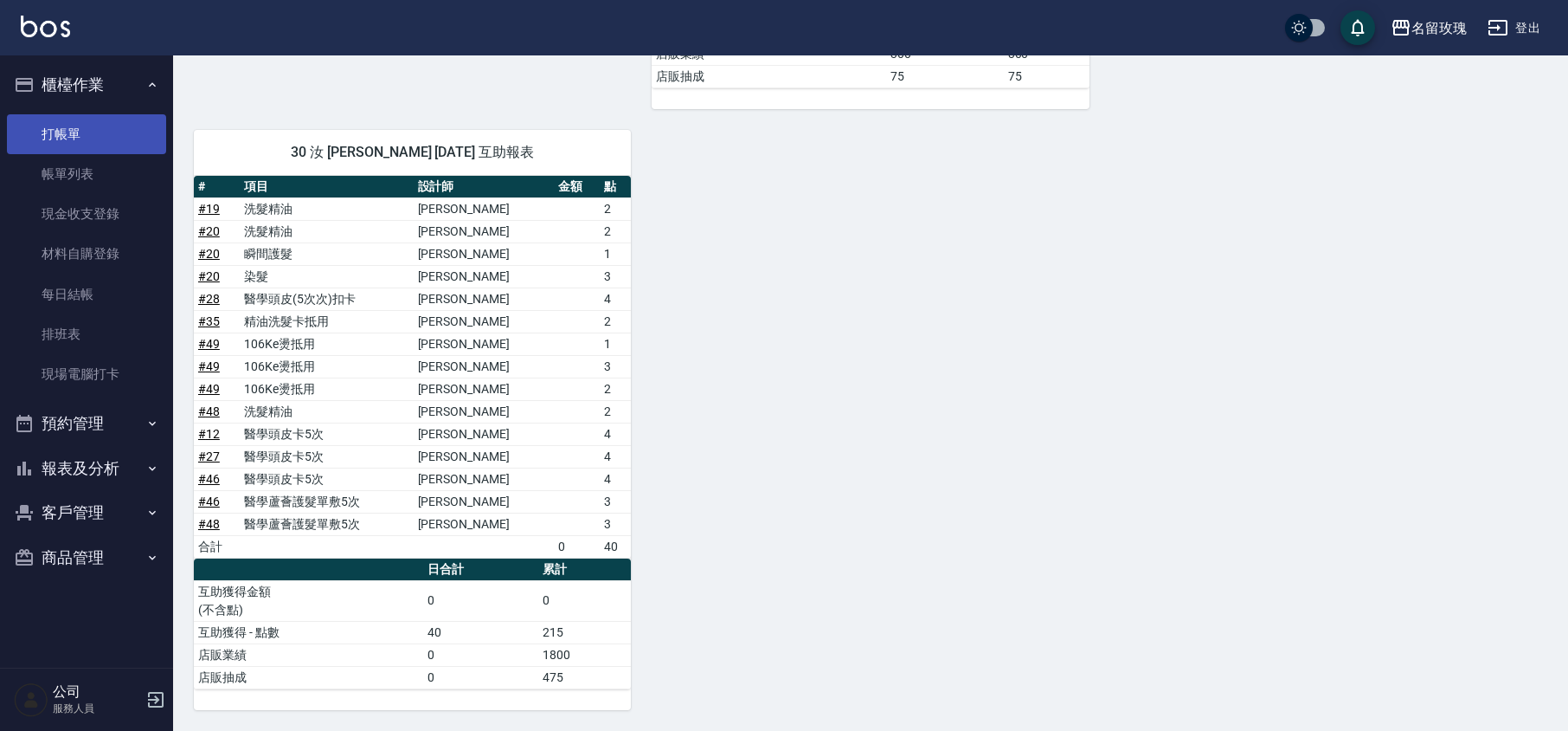
scroll to position [1657, 0]
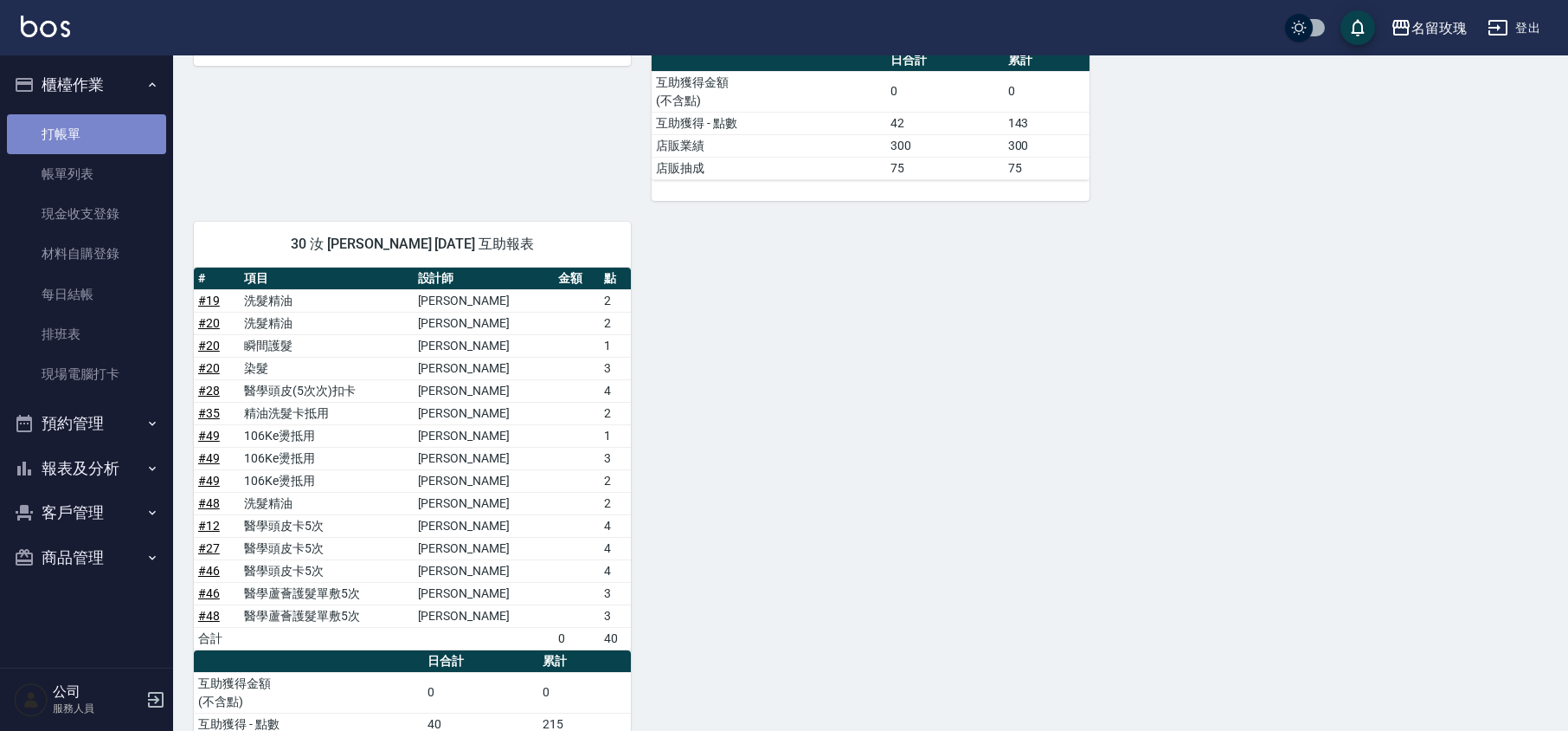
click at [76, 132] on link "打帳單" at bounding box center [86, 134] width 160 height 40
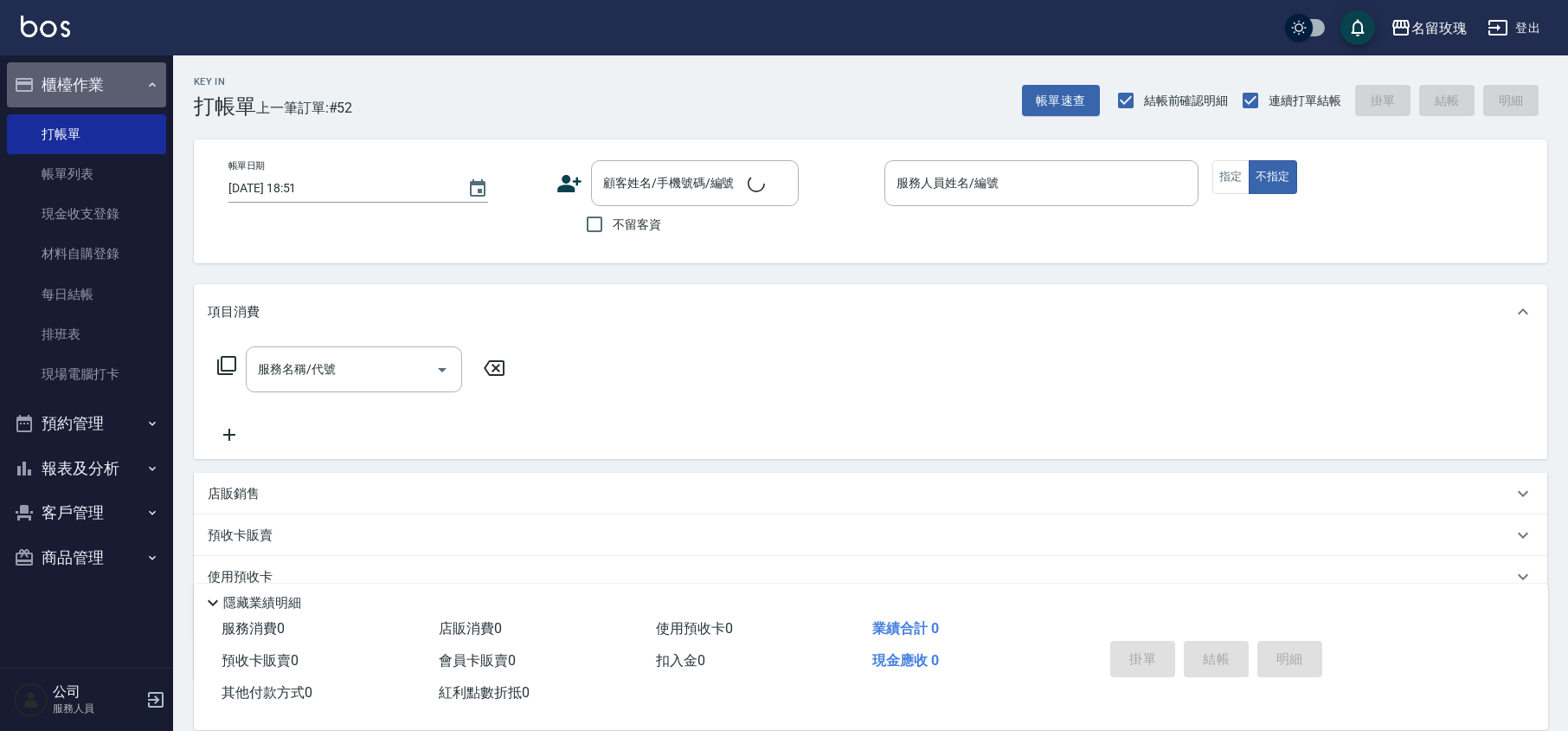
click at [94, 80] on button "櫃檯作業" at bounding box center [86, 84] width 160 height 45
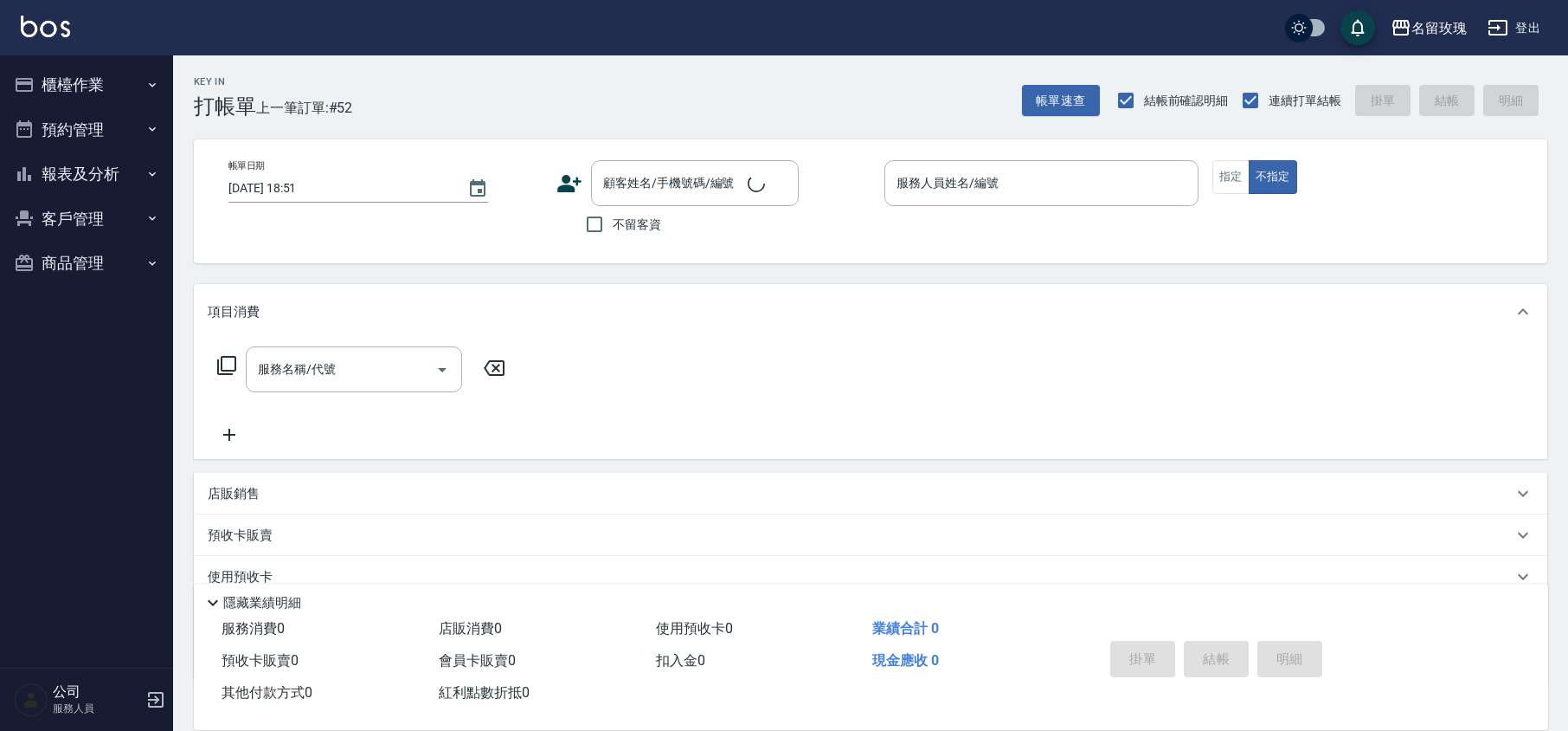
click at [588, 63] on div "Key In 打帳單 上一筆訂單:#52 帳單速查 結帳前確認明細 連續打單結帳 掛單 結帳 明細" at bounding box center [860, 86] width 1374 height 63
click at [118, 75] on button "櫃檯作業" at bounding box center [86, 84] width 160 height 45
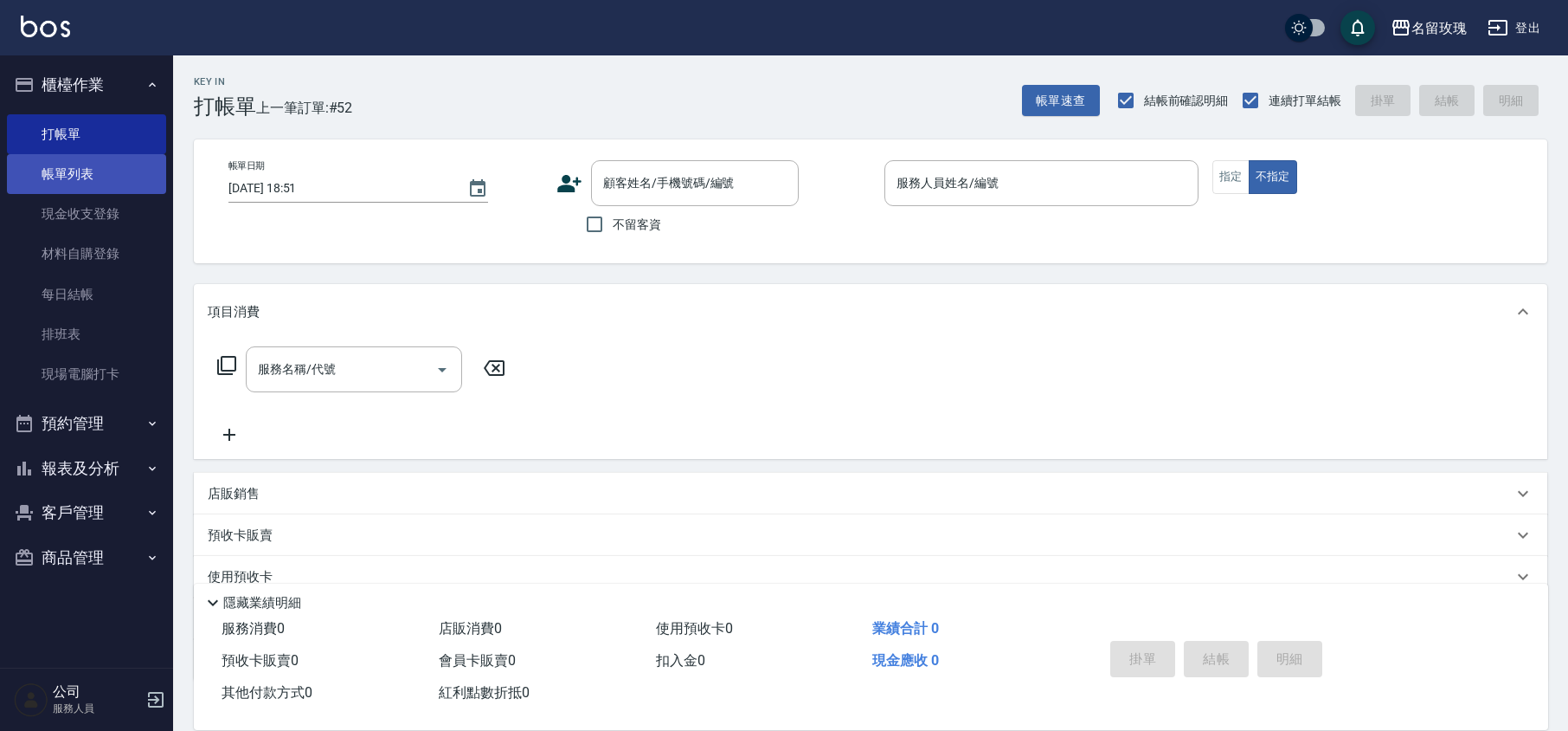
click at [85, 176] on link "帳單列表" at bounding box center [86, 173] width 160 height 40
click at [80, 168] on link "帳單列表" at bounding box center [86, 173] width 160 height 40
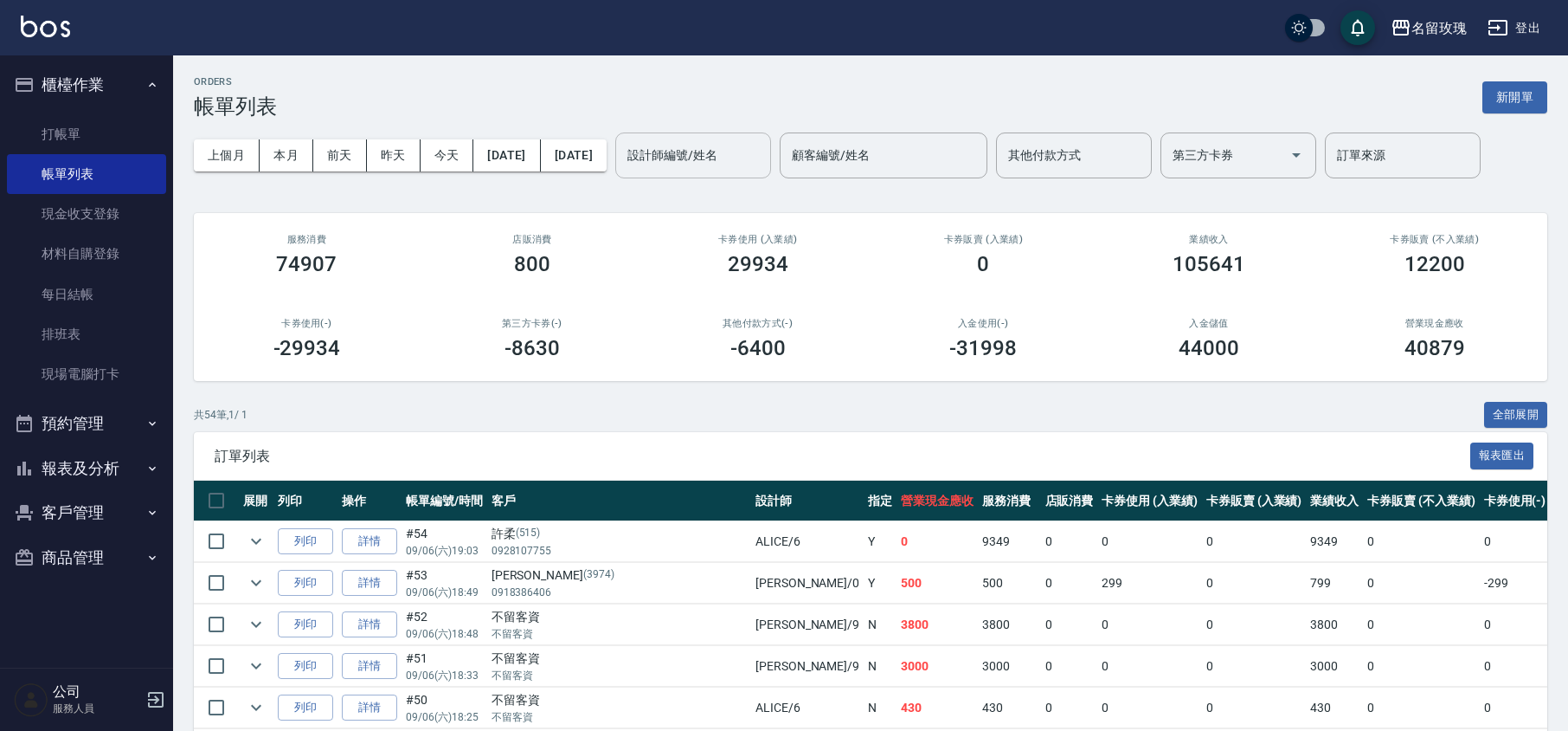
click at [746, 140] on div "設計師編號/姓名 設計師編號/姓名" at bounding box center [693, 155] width 156 height 46
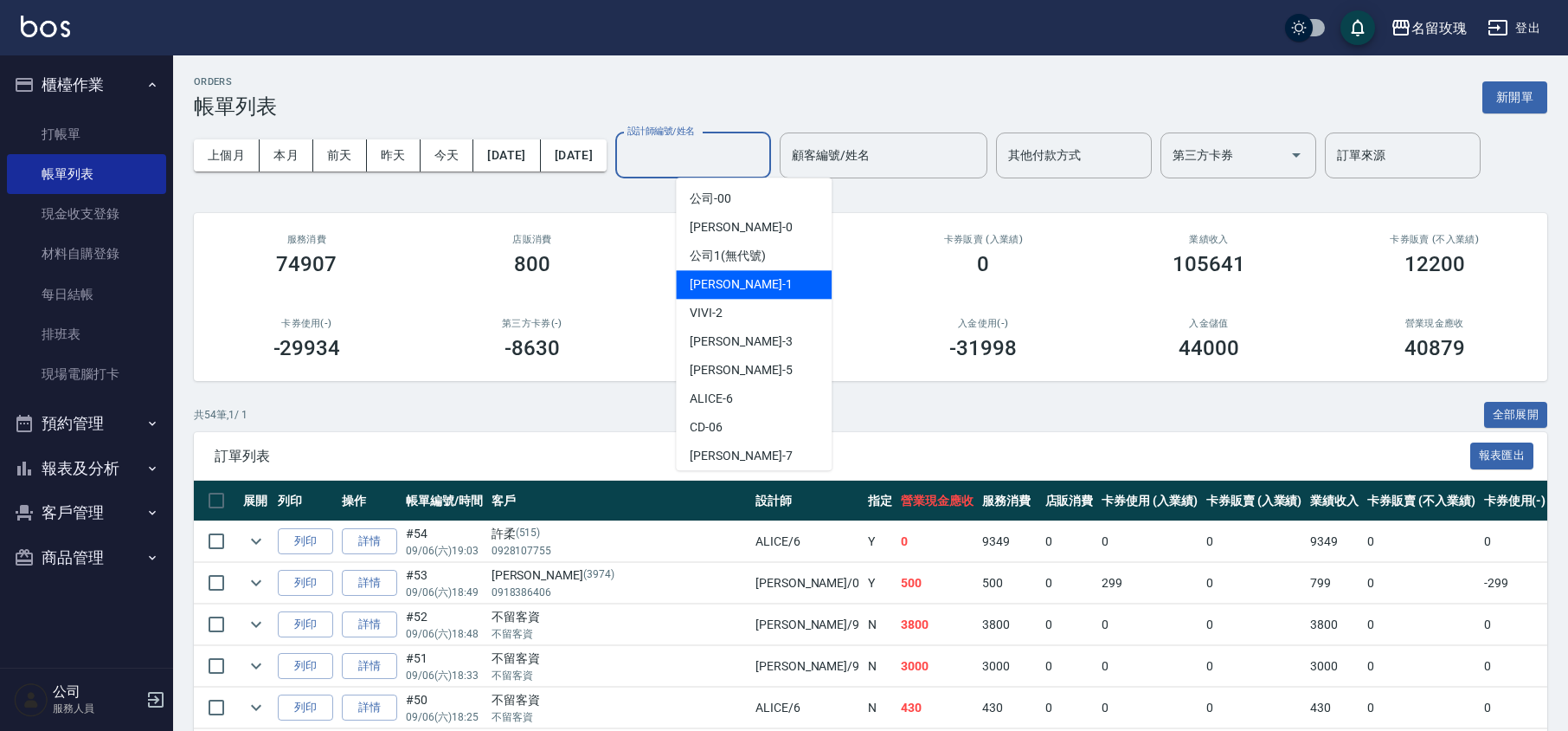
click at [732, 279] on span "[PERSON_NAME] -1" at bounding box center [741, 284] width 103 height 18
type input "[PERSON_NAME]-1"
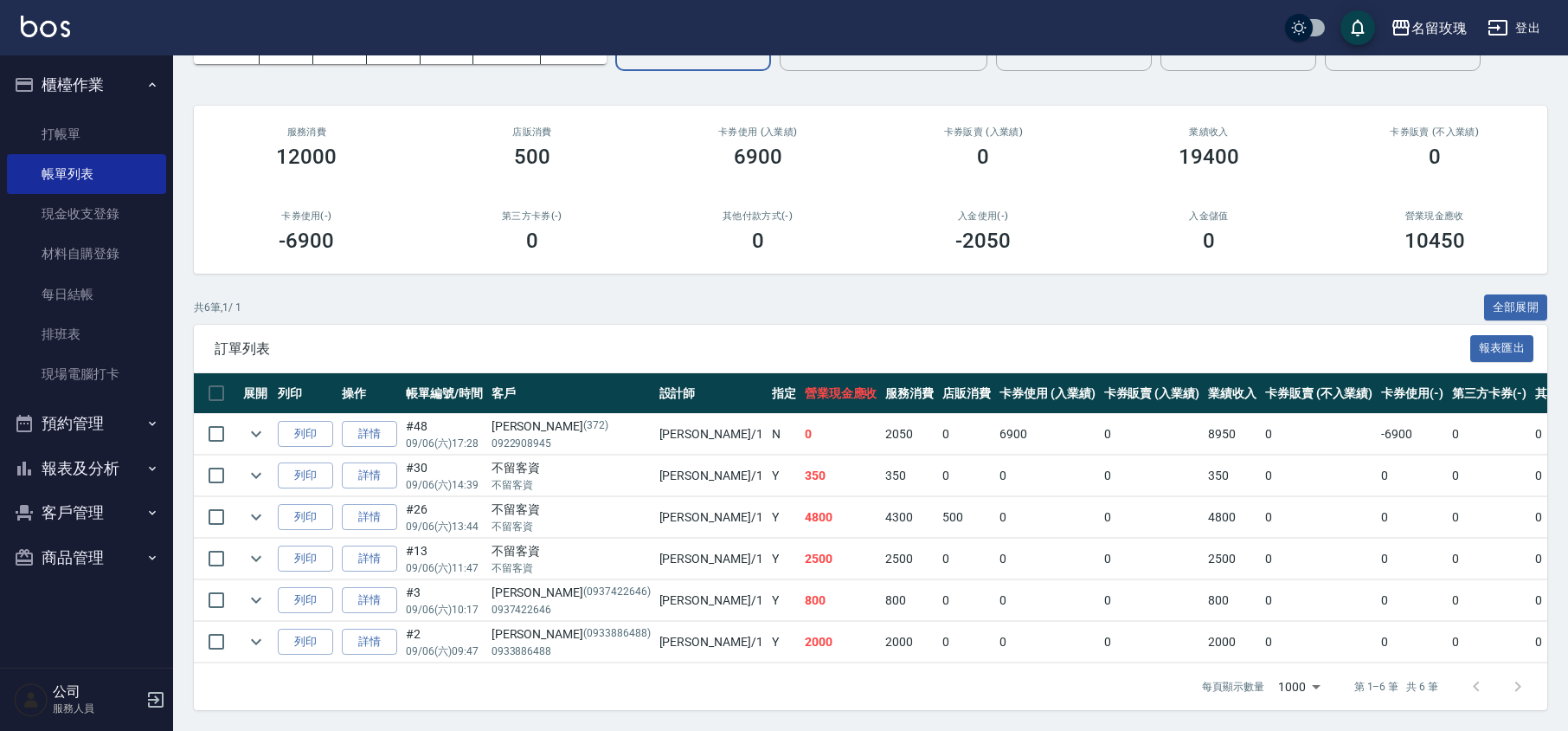
scroll to position [115, 0]
click at [255, 465] on icon "expand row" at bounding box center [256, 474] width 20 height 20
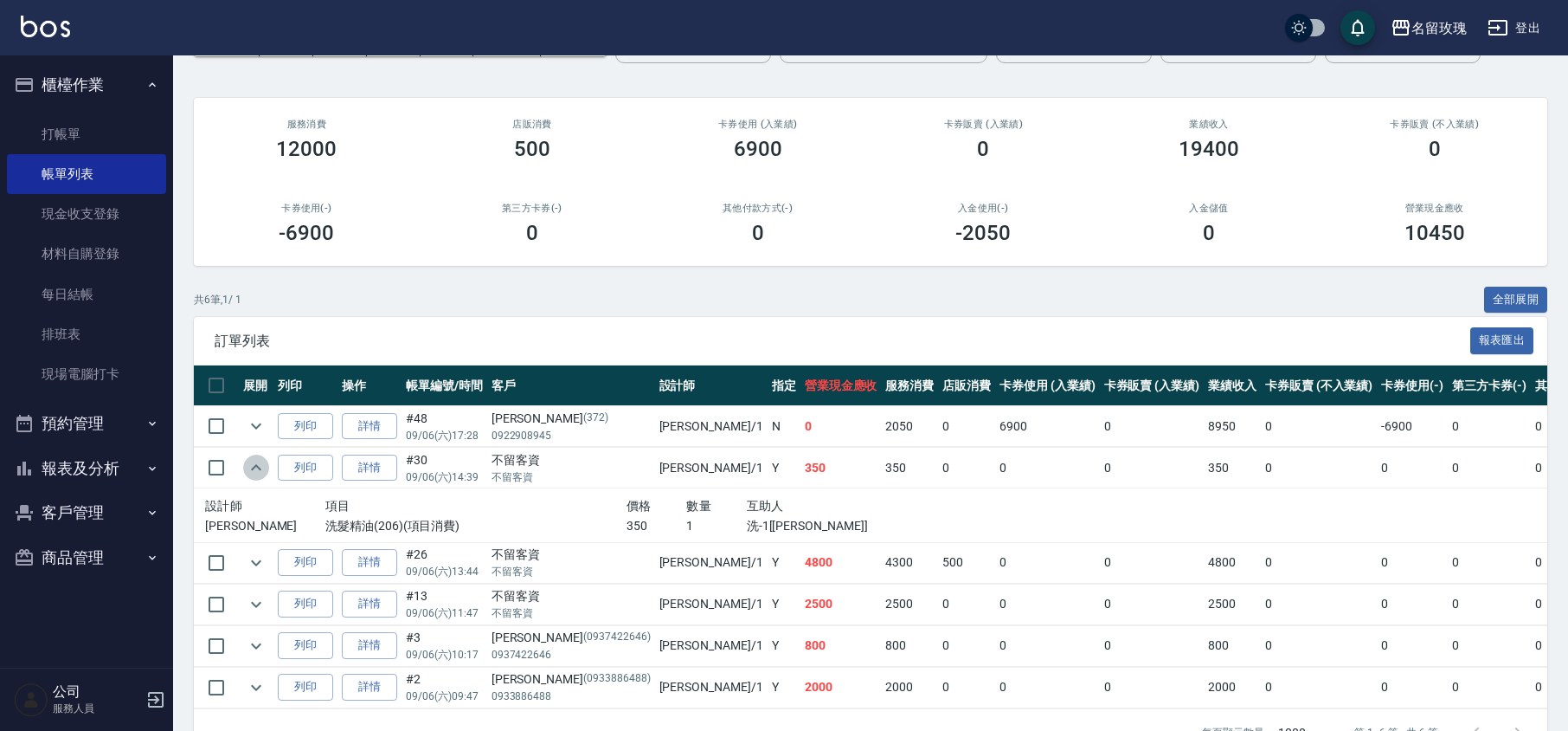
click at [257, 464] on icon "expand row" at bounding box center [256, 467] width 20 height 20
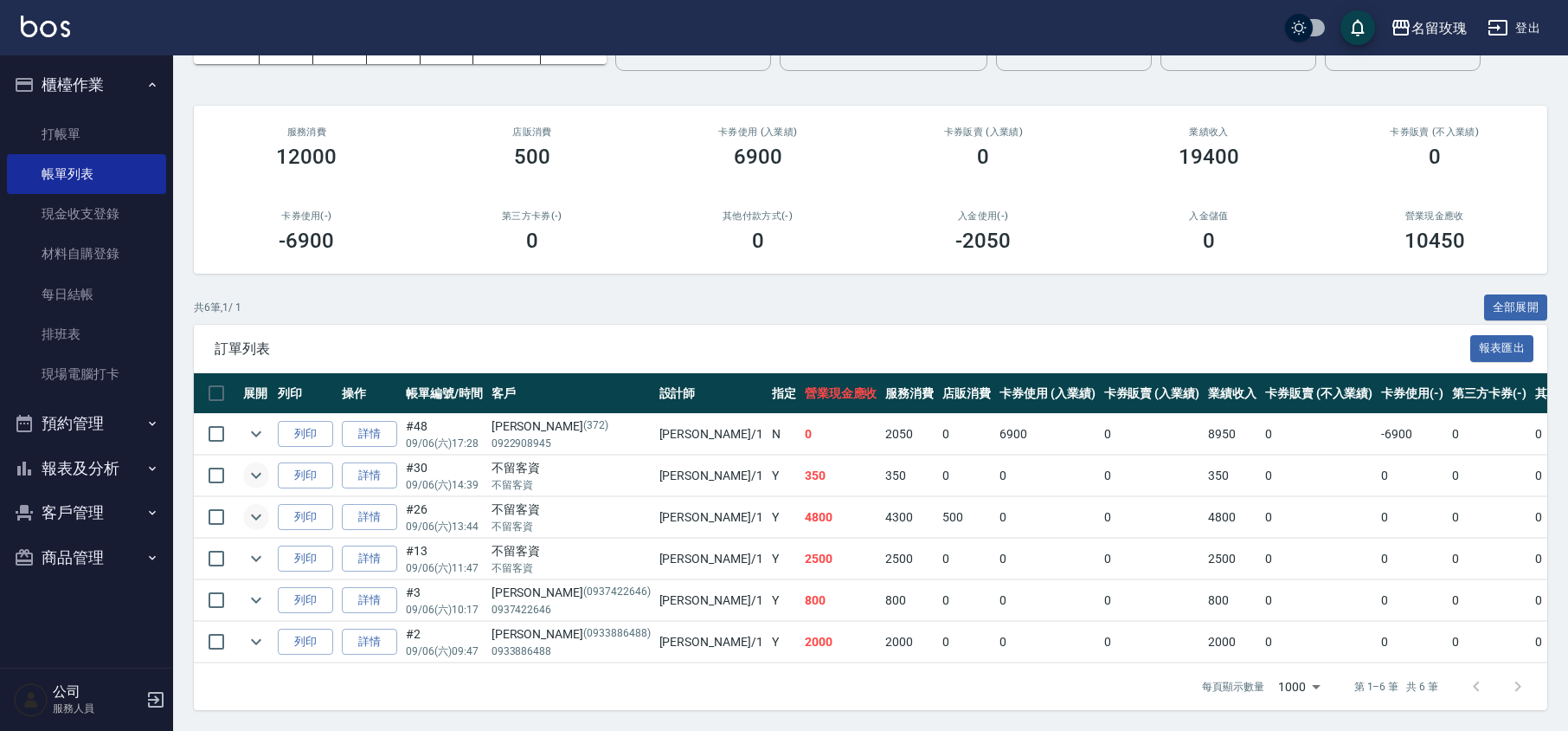
click at [257, 518] on icon "expand row" at bounding box center [256, 516] width 20 height 20
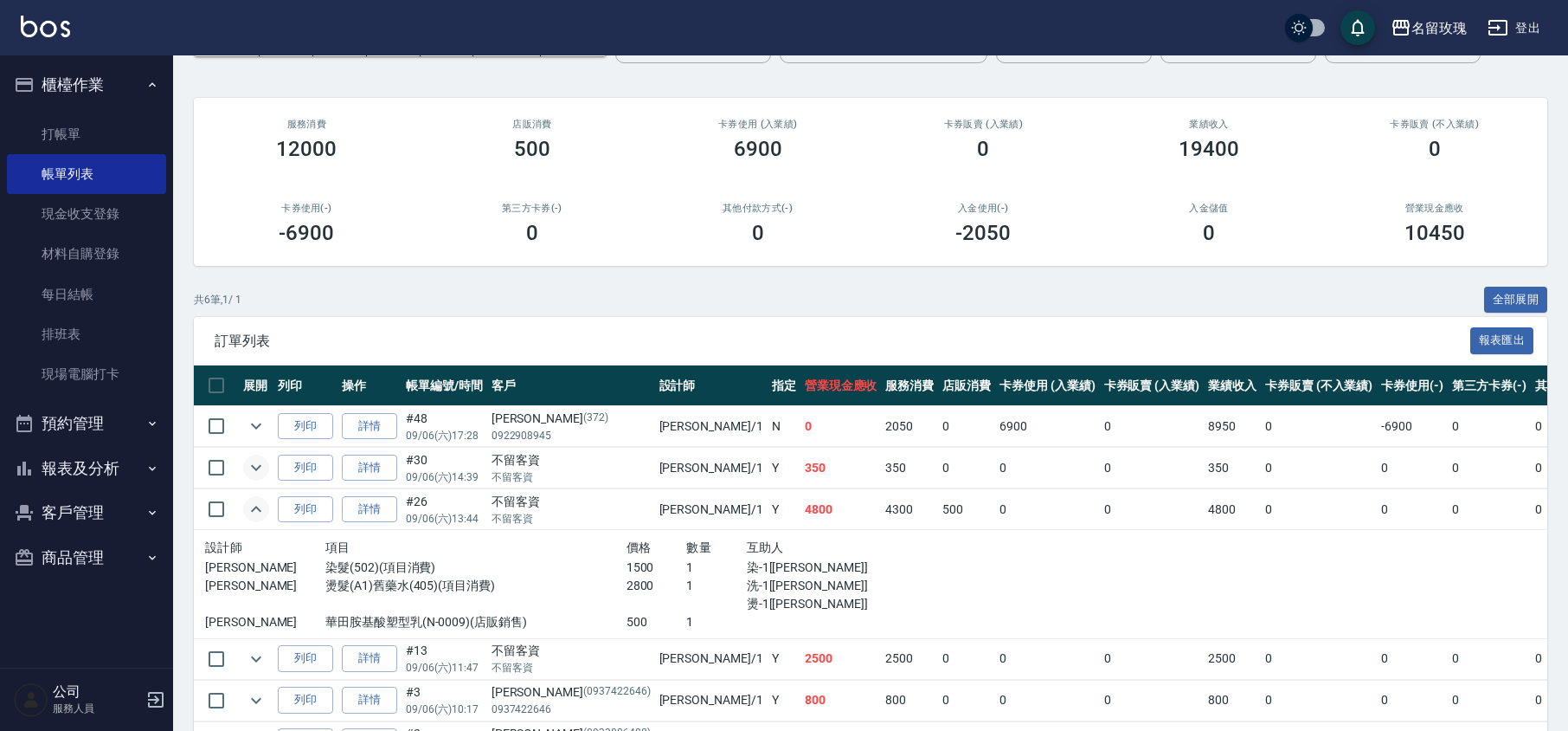
click at [257, 518] on icon "expand row" at bounding box center [256, 508] width 20 height 20
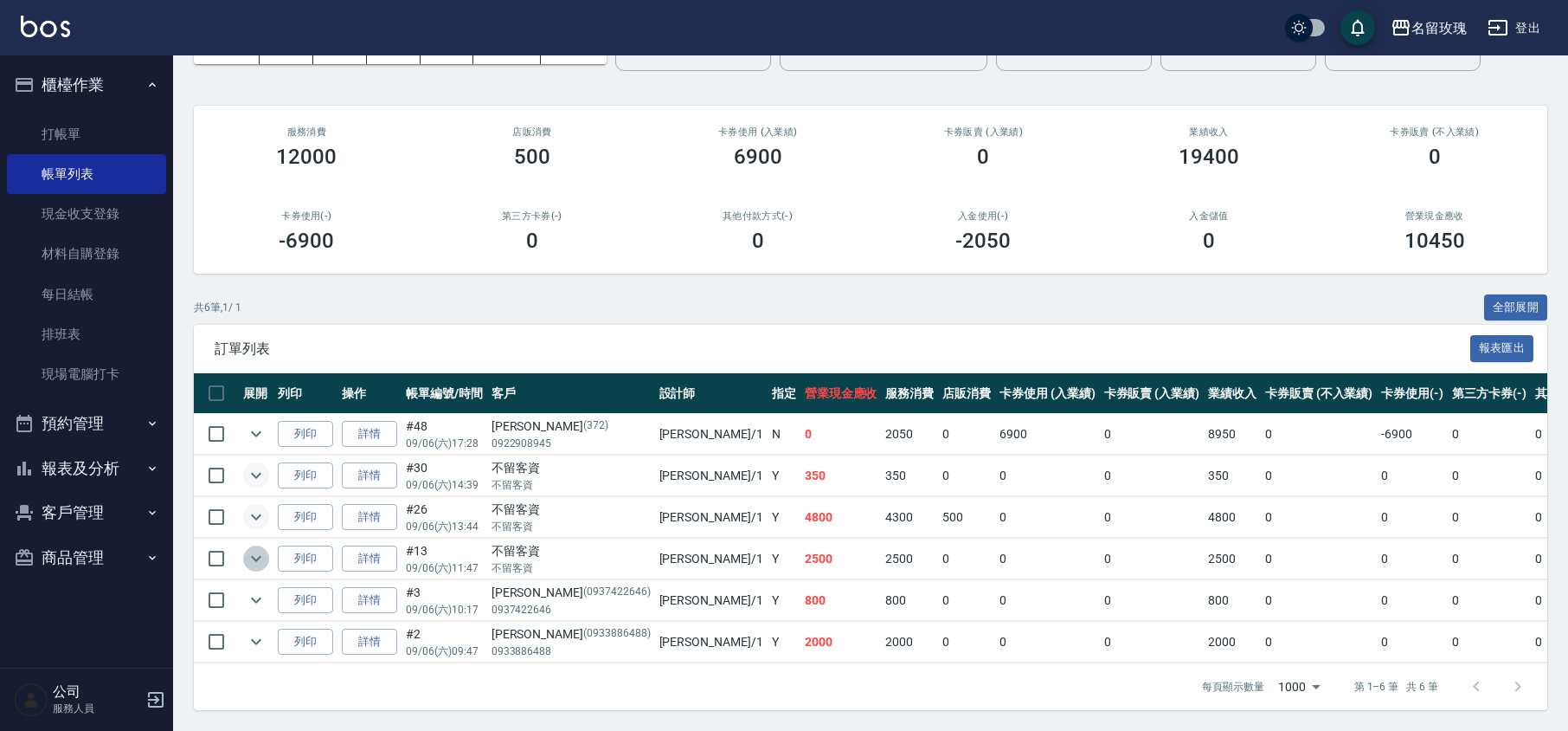
click at [257, 548] on icon "expand row" at bounding box center [256, 558] width 20 height 20
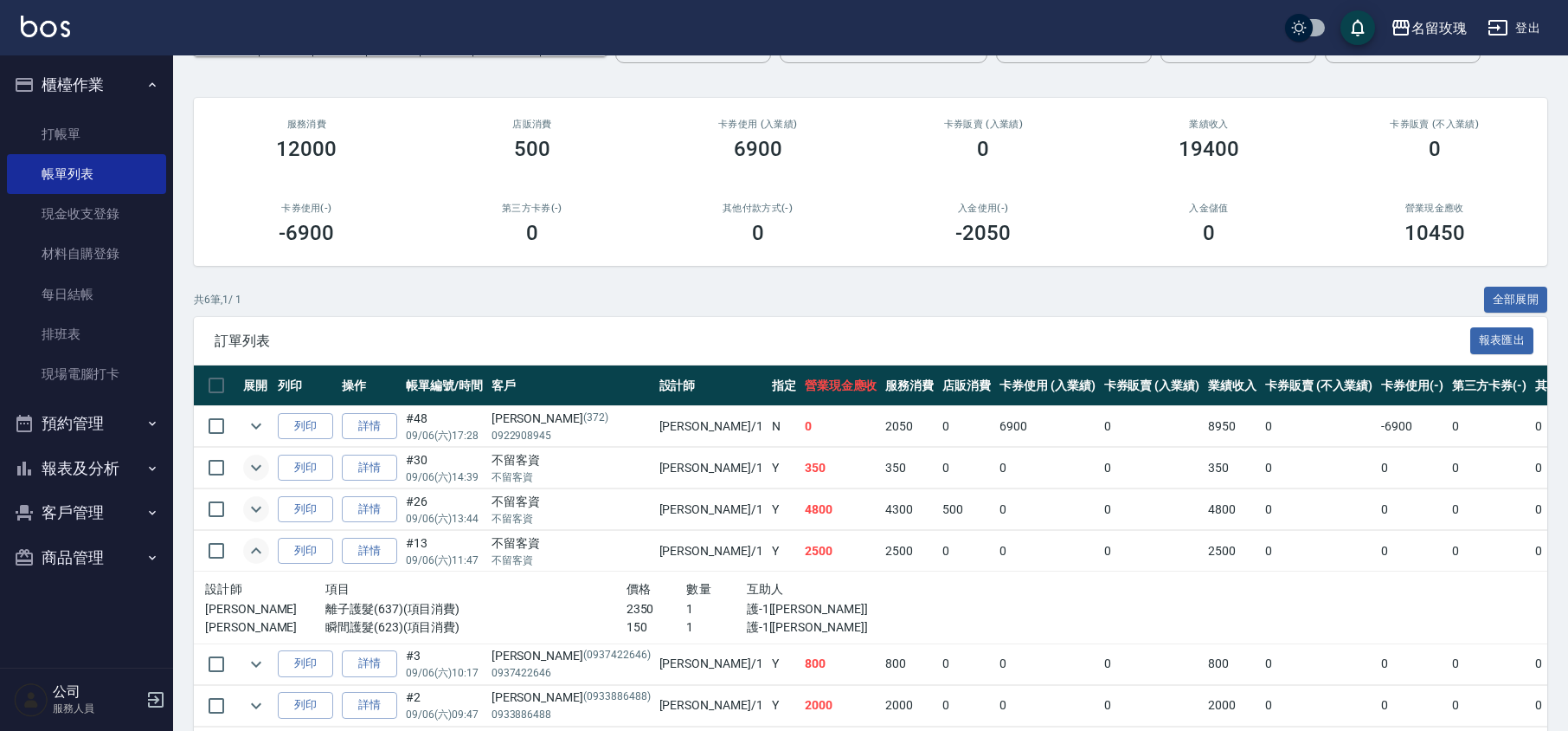
click at [257, 544] on icon "expand row" at bounding box center [256, 550] width 20 height 20
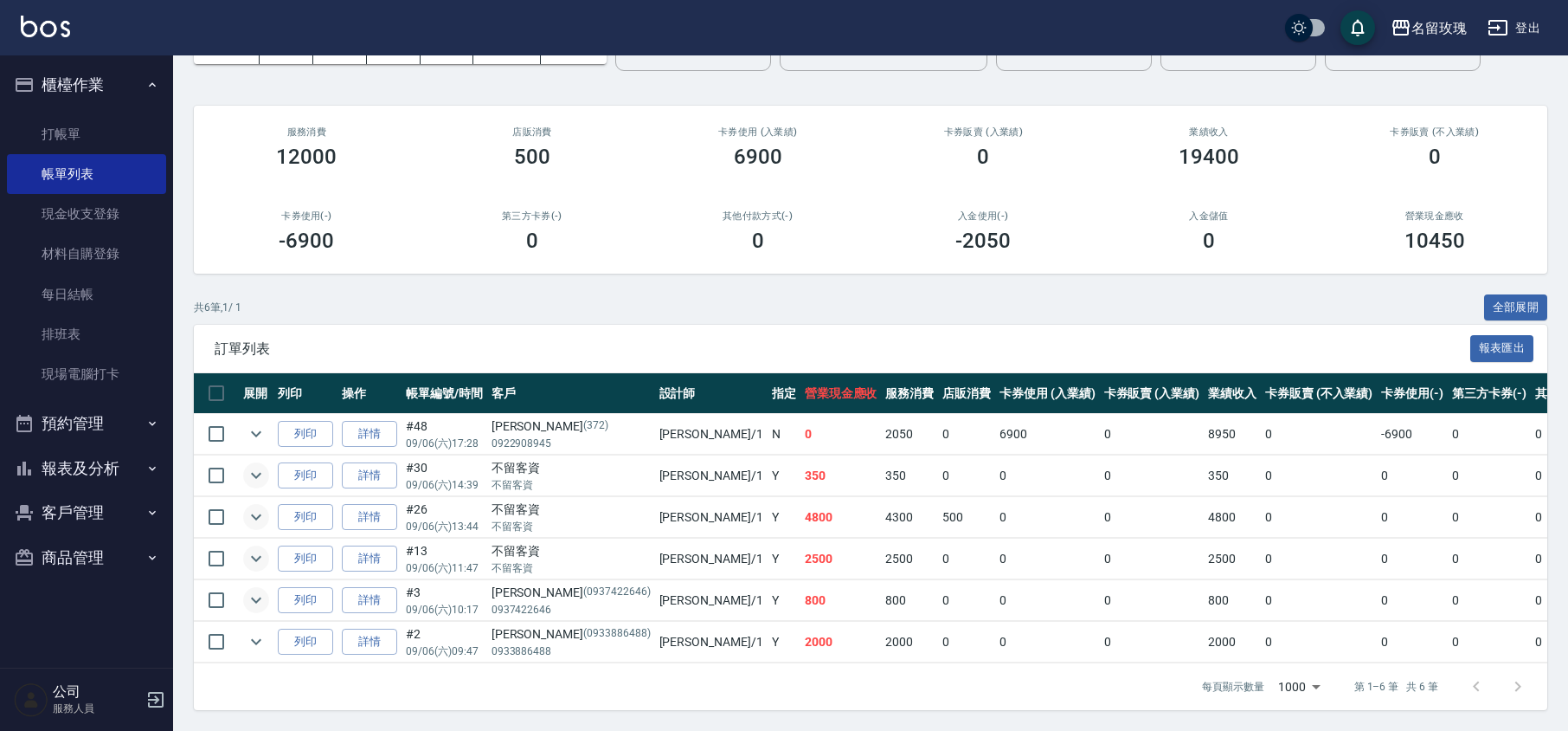
click at [253, 597] on icon "expand row" at bounding box center [256, 600] width 11 height 6
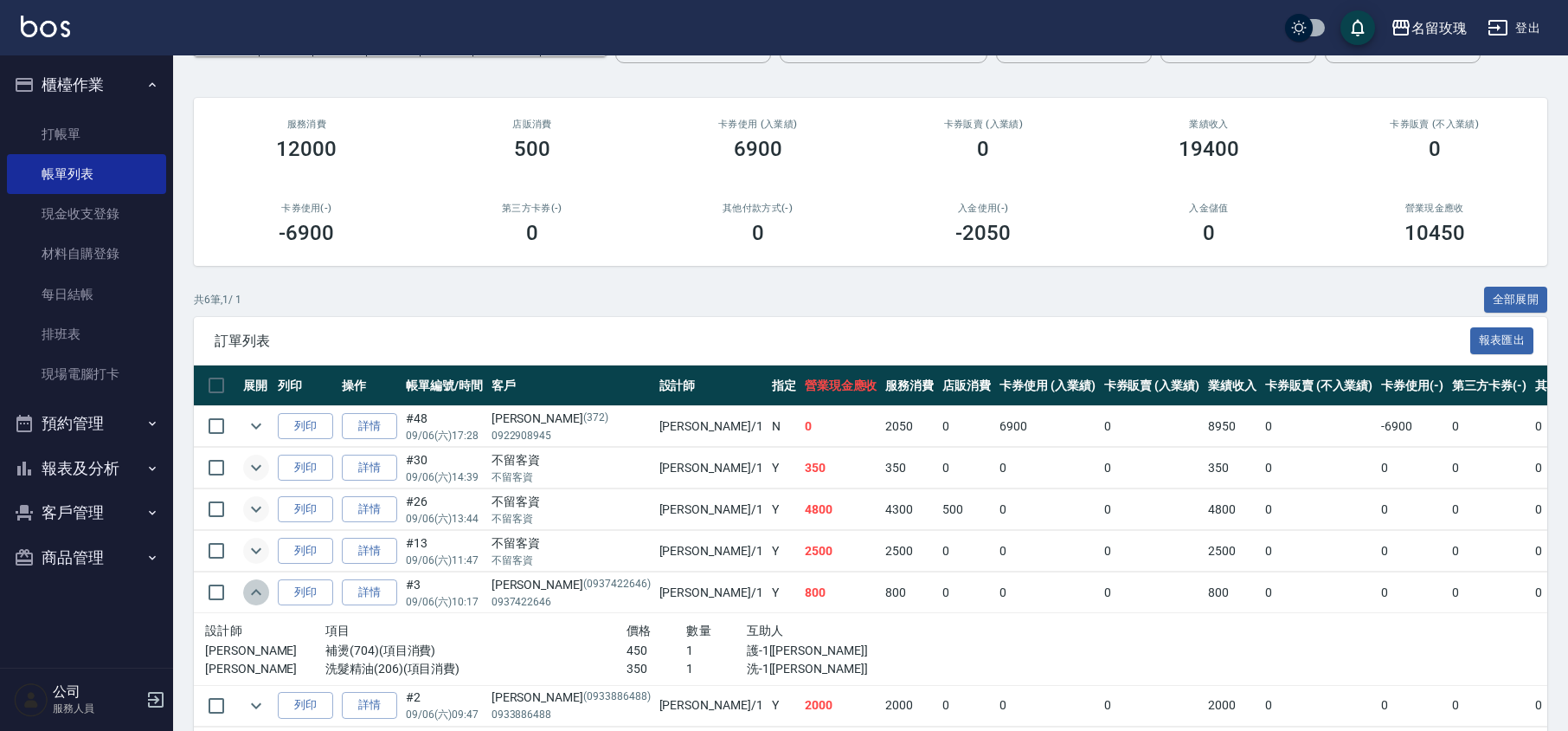
click at [253, 594] on icon "expand row" at bounding box center [256, 592] width 20 height 20
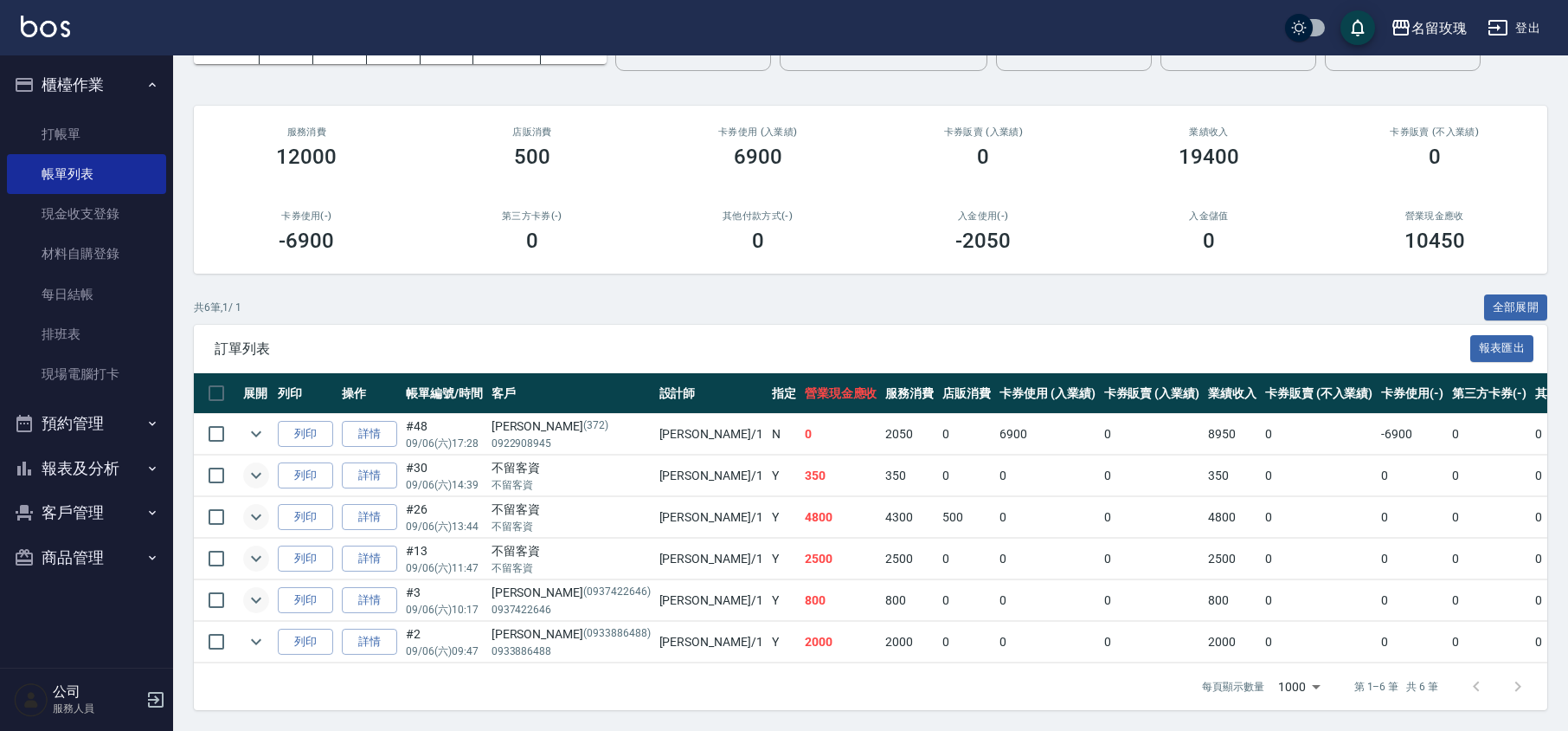
click at [263, 651] on td at bounding box center [256, 642] width 35 height 41
click at [247, 622] on td at bounding box center [256, 642] width 35 height 41
click at [251, 631] on icon "expand row" at bounding box center [256, 641] width 20 height 20
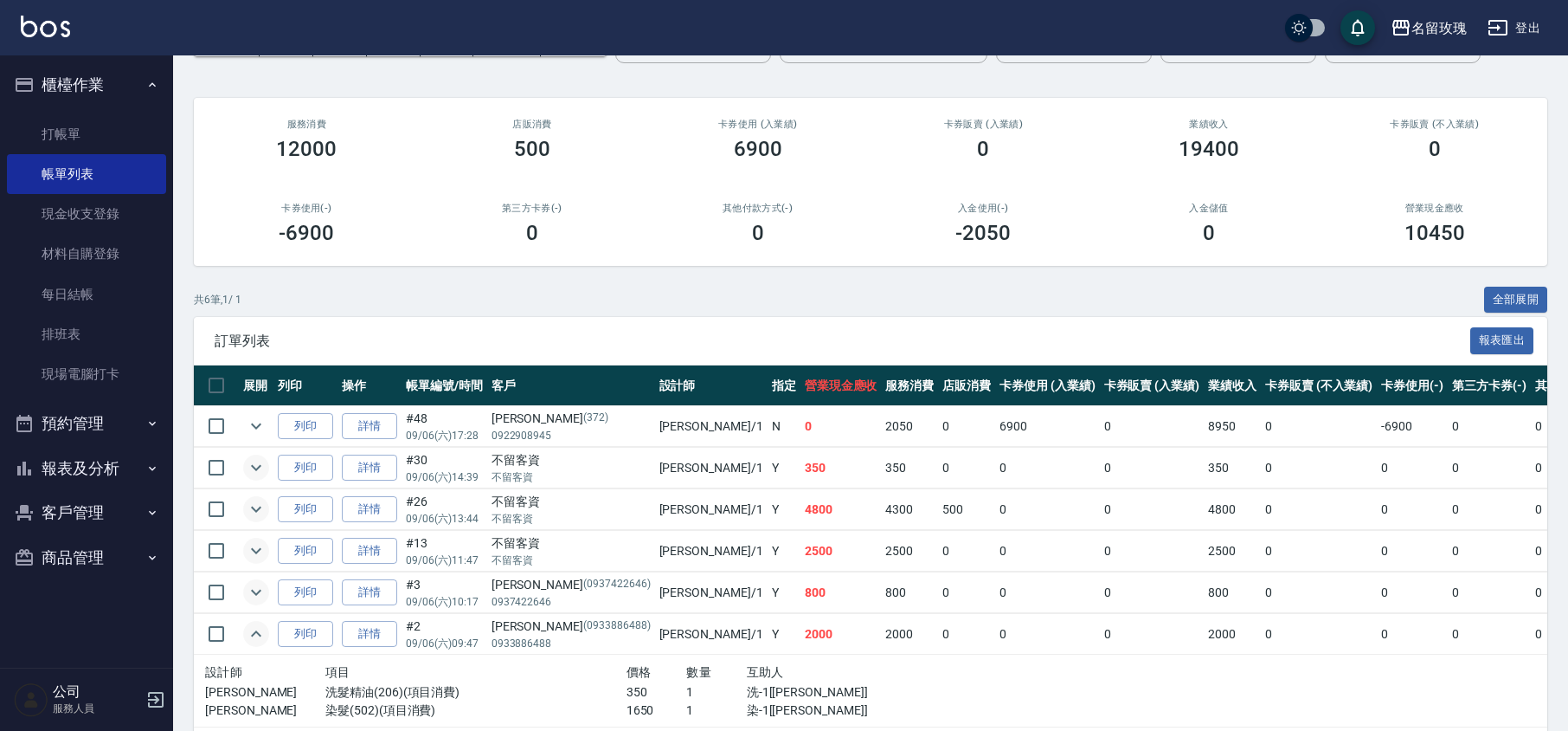
scroll to position [199, 0]
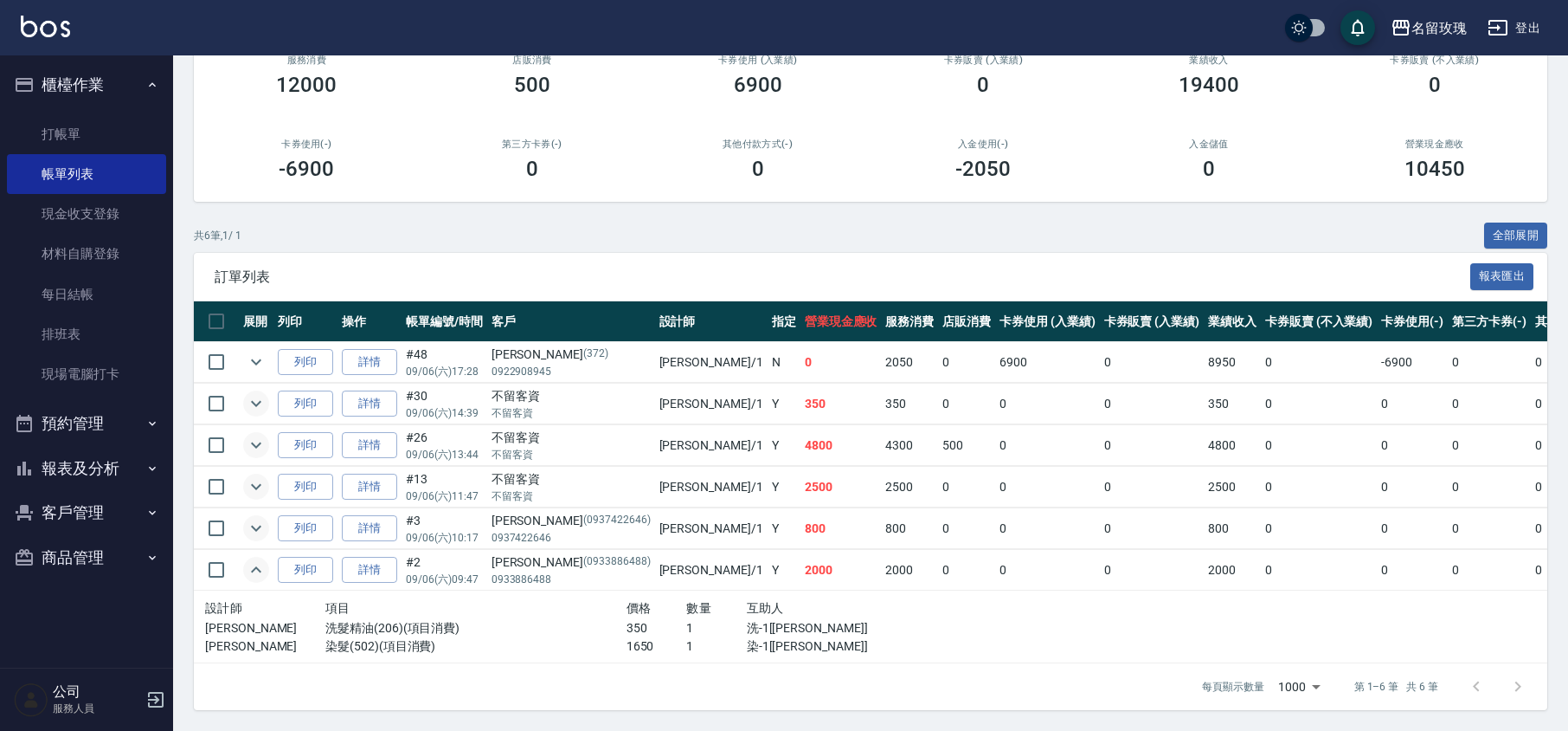
click at [256, 566] on icon "expand row" at bounding box center [256, 569] width 11 height 6
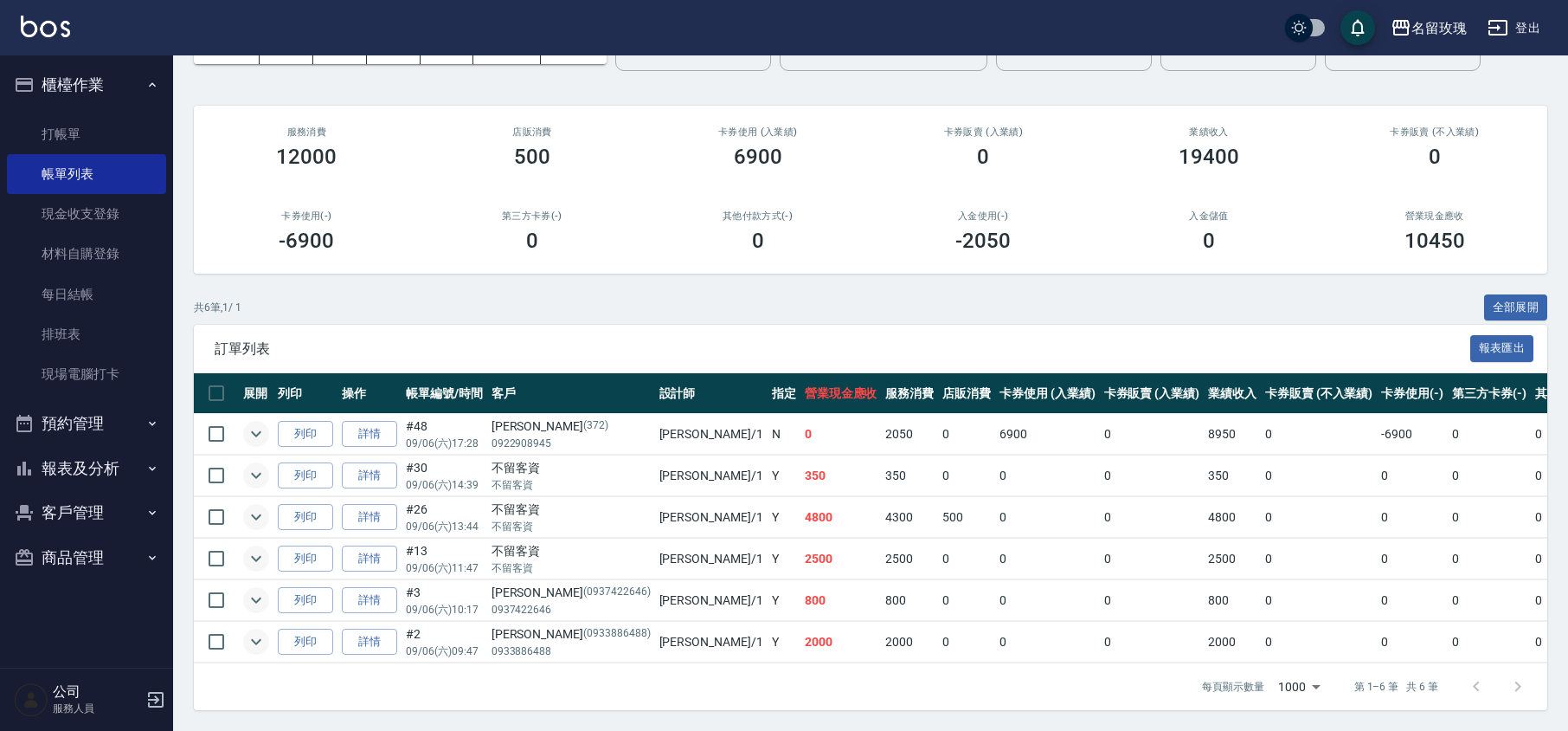
scroll to position [129, 0]
click at [253, 431] on icon "expand row" at bounding box center [256, 434] width 11 height 6
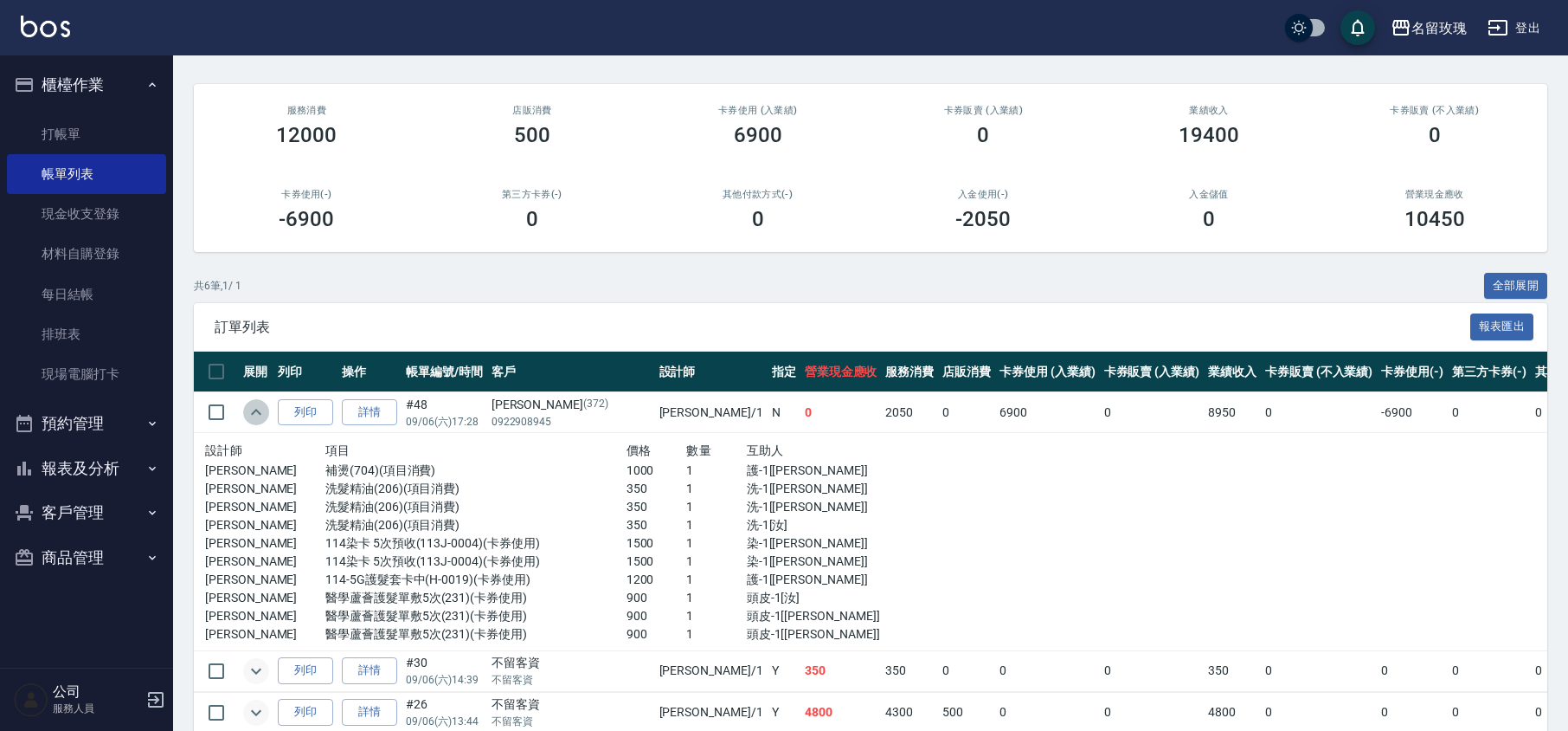
click at [257, 406] on icon "expand row" at bounding box center [256, 411] width 20 height 20
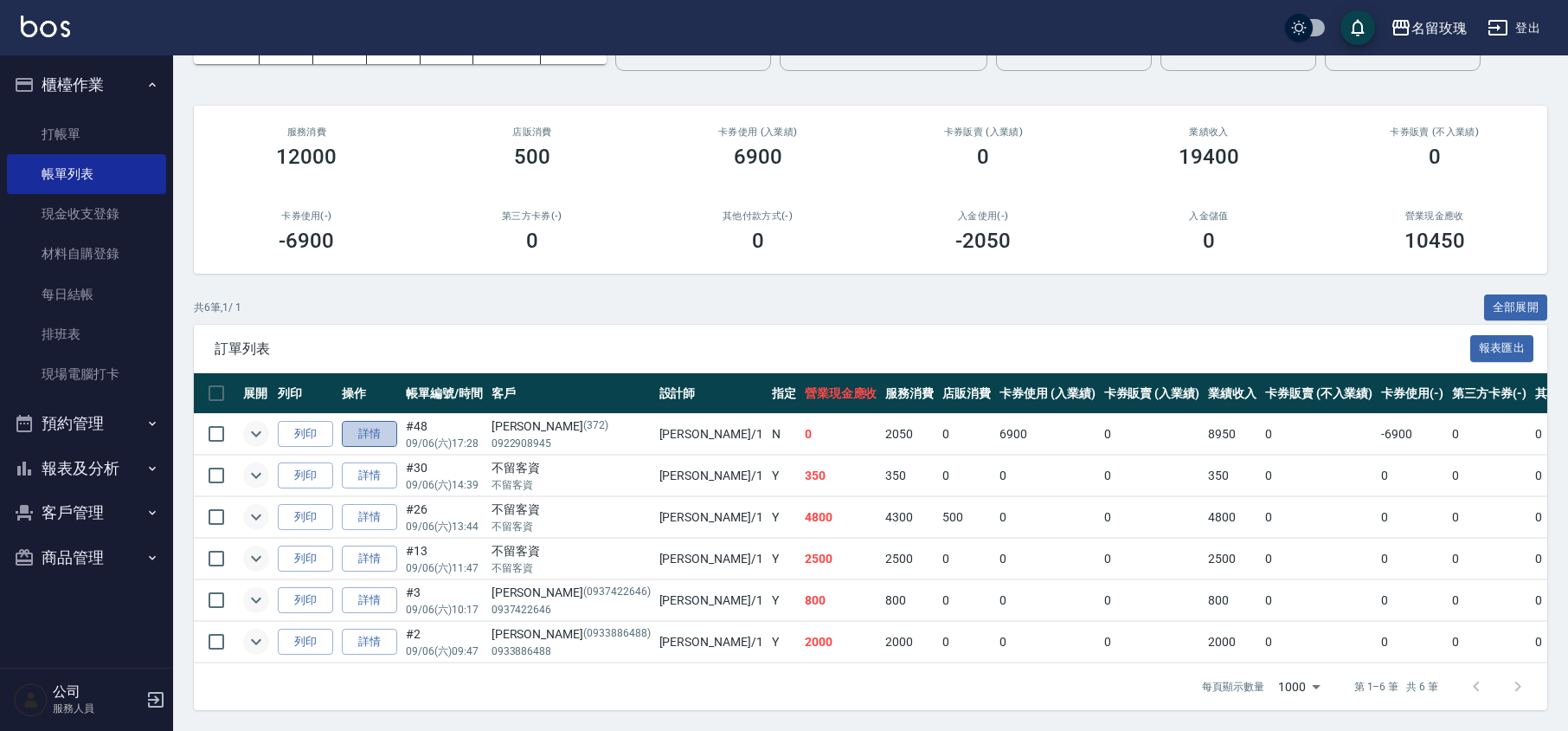
click at [373, 421] on link "詳情" at bounding box center [369, 435] width 55 height 27
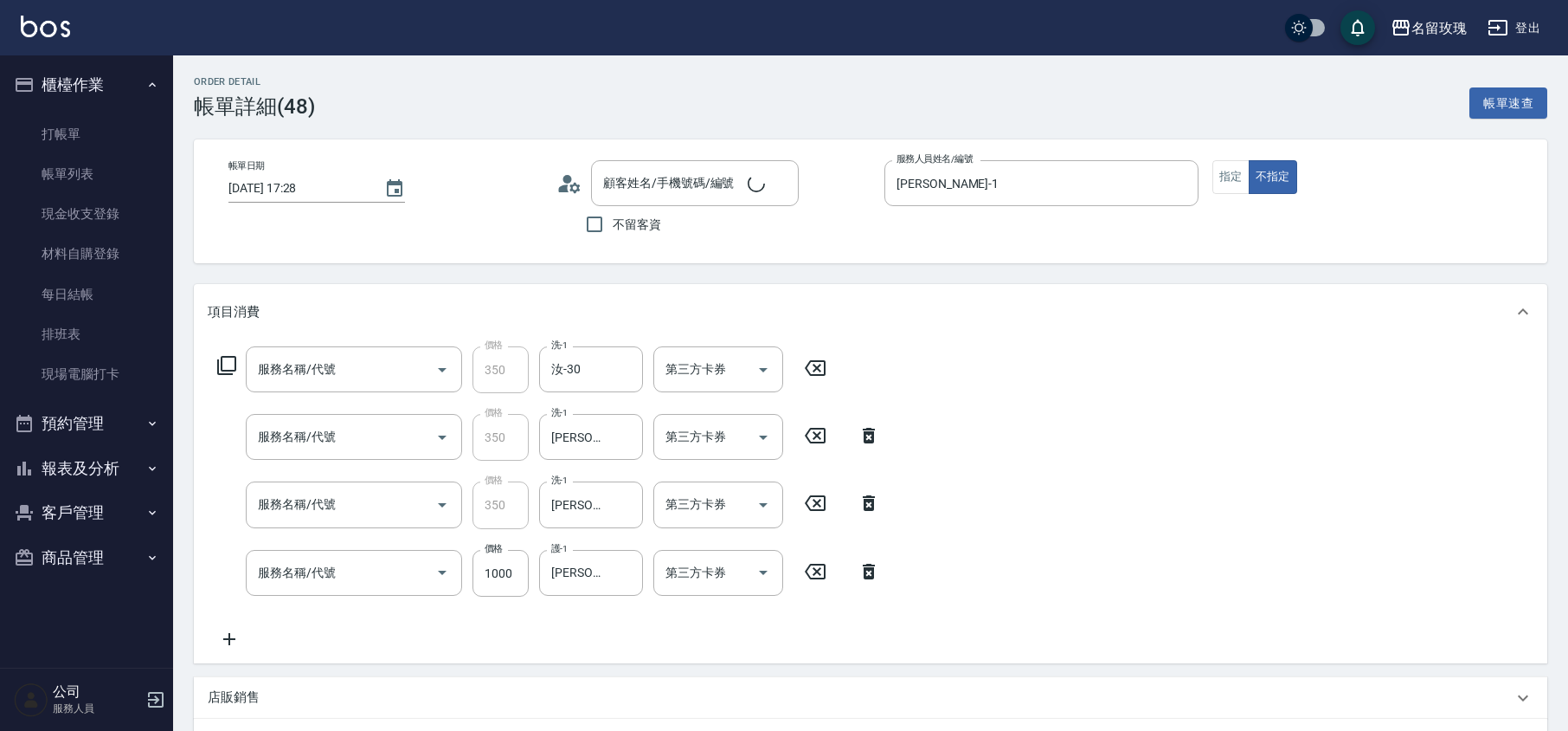
type input "[DATE] 17:28"
type input "[PERSON_NAME]-1"
type input "洗髮精油(206)"
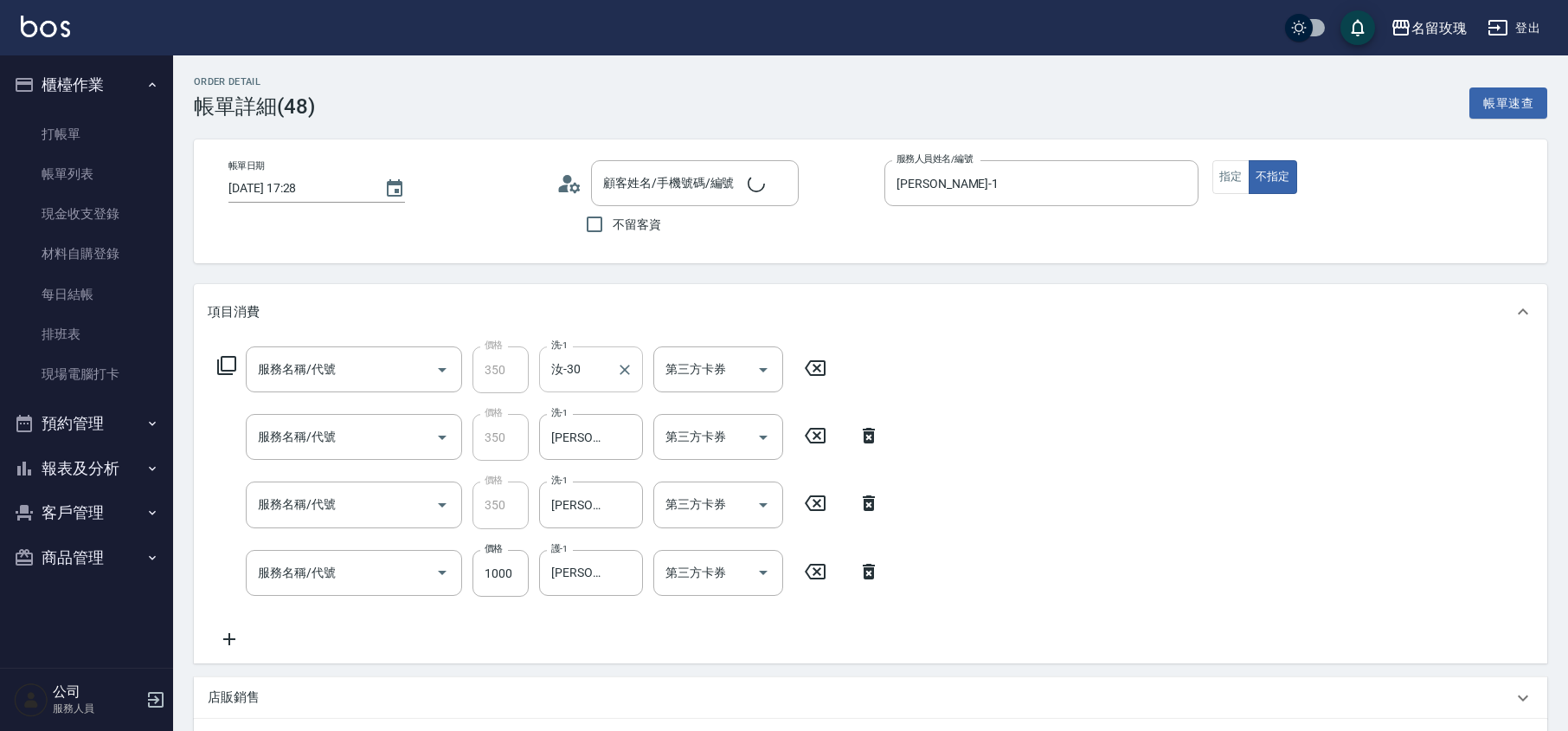
type input "補燙(704)"
type input "[PERSON_NAME]/0922908945/372"
type input "113染卡 5次預收(1/2) 113013"
type input "114-5G護髮套卡中(1/1) 11109041"
type input "醫學蘆薈護髮單敷5次(1/3) 11407203"
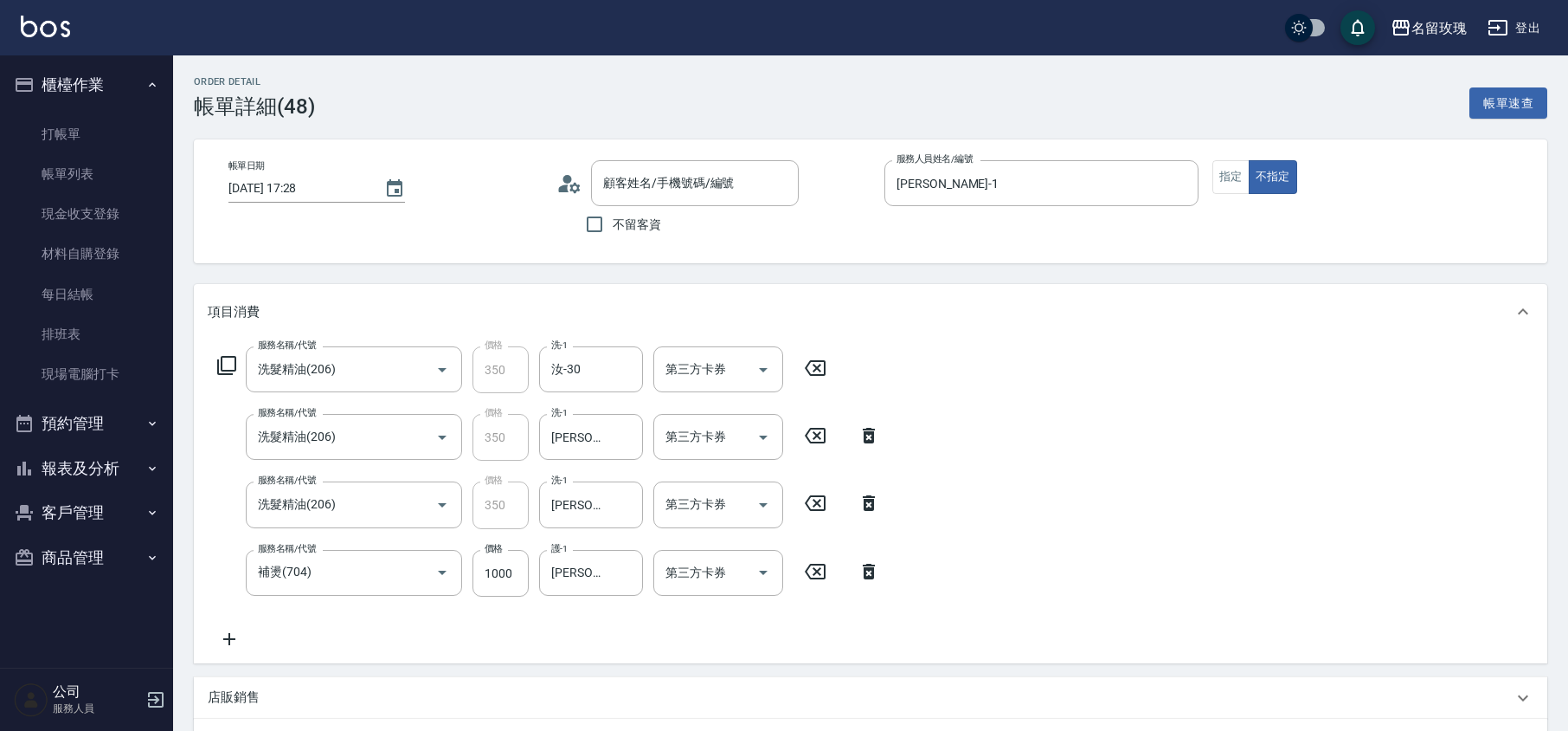
type input "醫學蘆薈護髮單敷5次(2/3) 11407203"
type input "113染卡 5次預收(2/2) 113013"
type input "醫學蘆薈護髮單敷5次(3/3) 11407203"
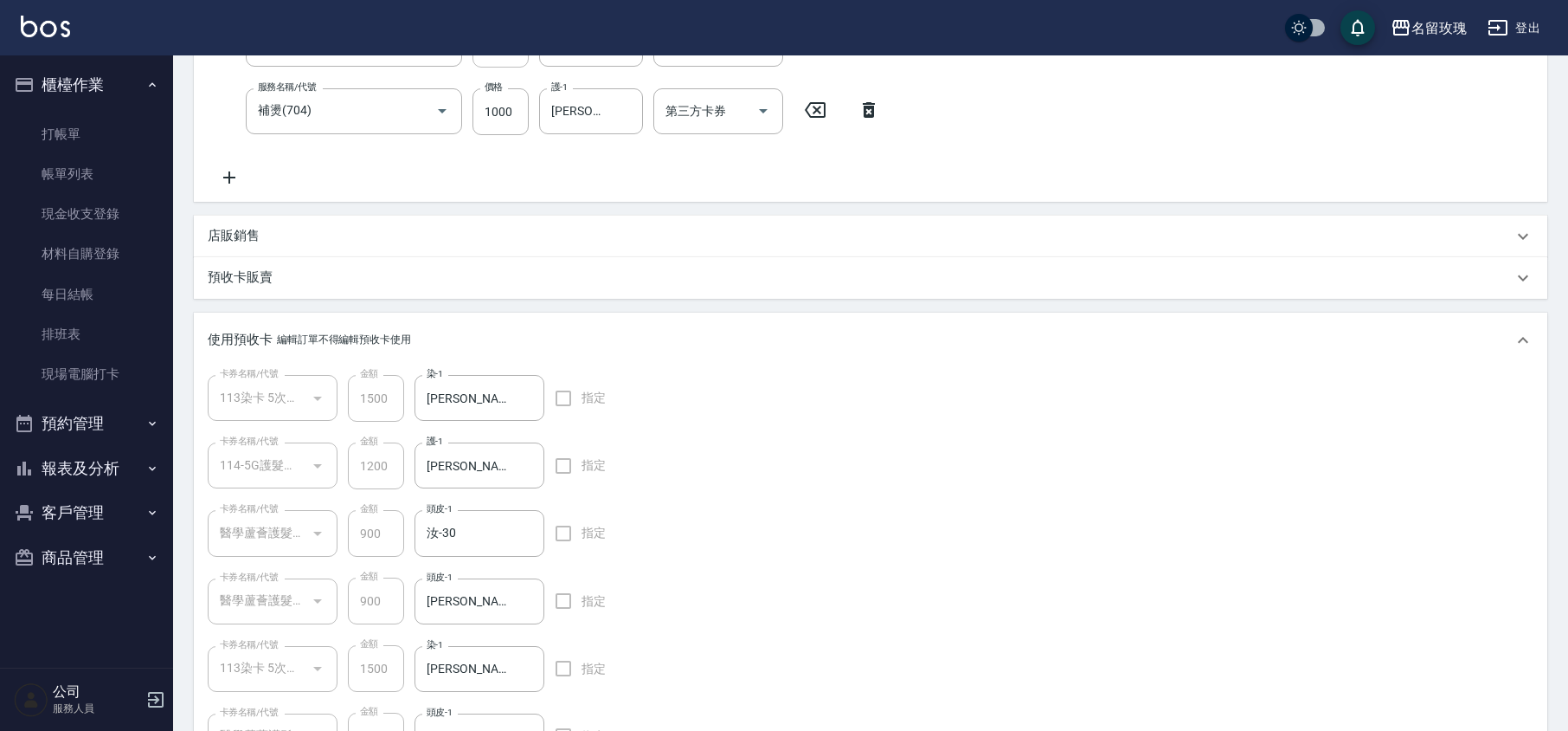
scroll to position [577, 0]
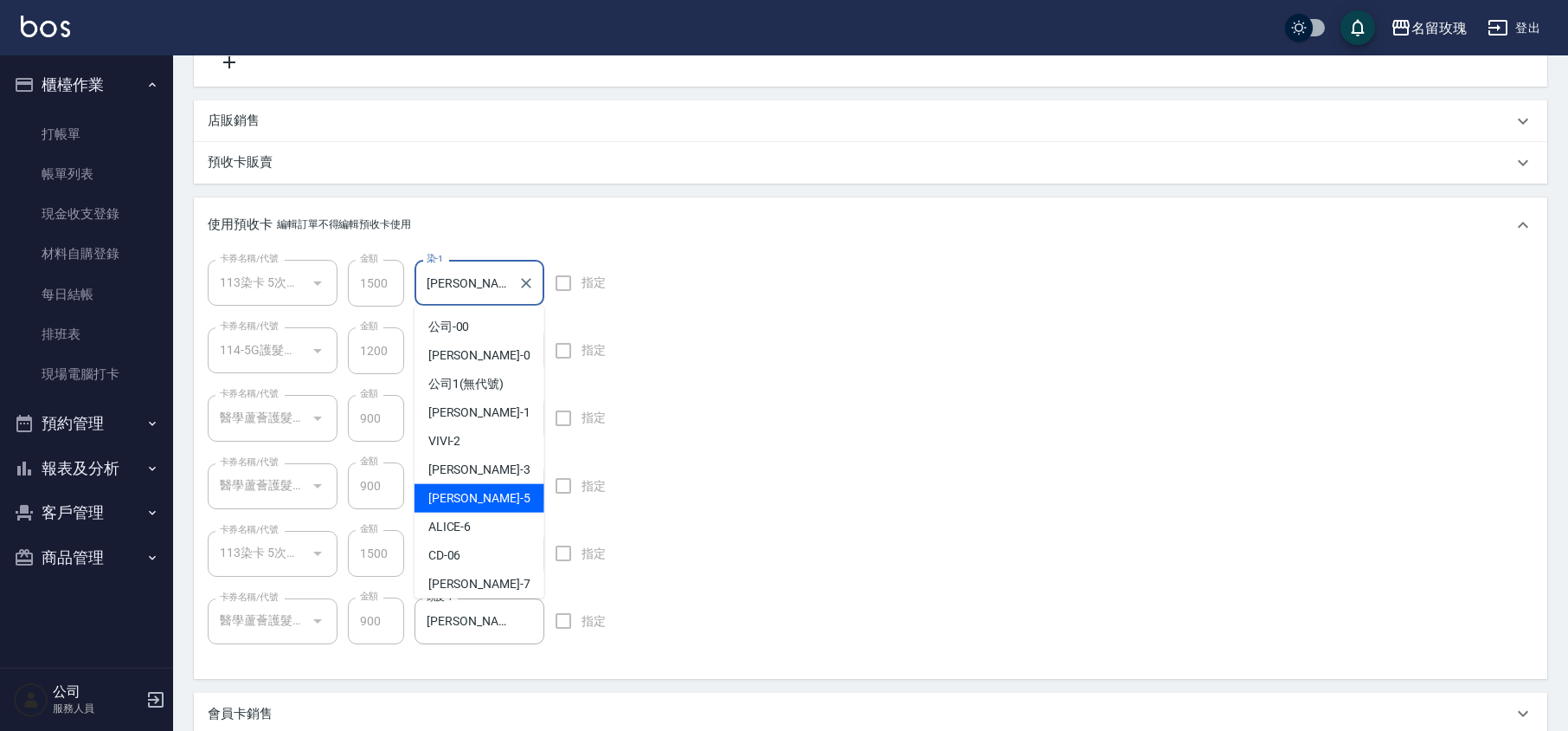
click at [476, 283] on input "[PERSON_NAME]-5" at bounding box center [466, 282] width 88 height 30
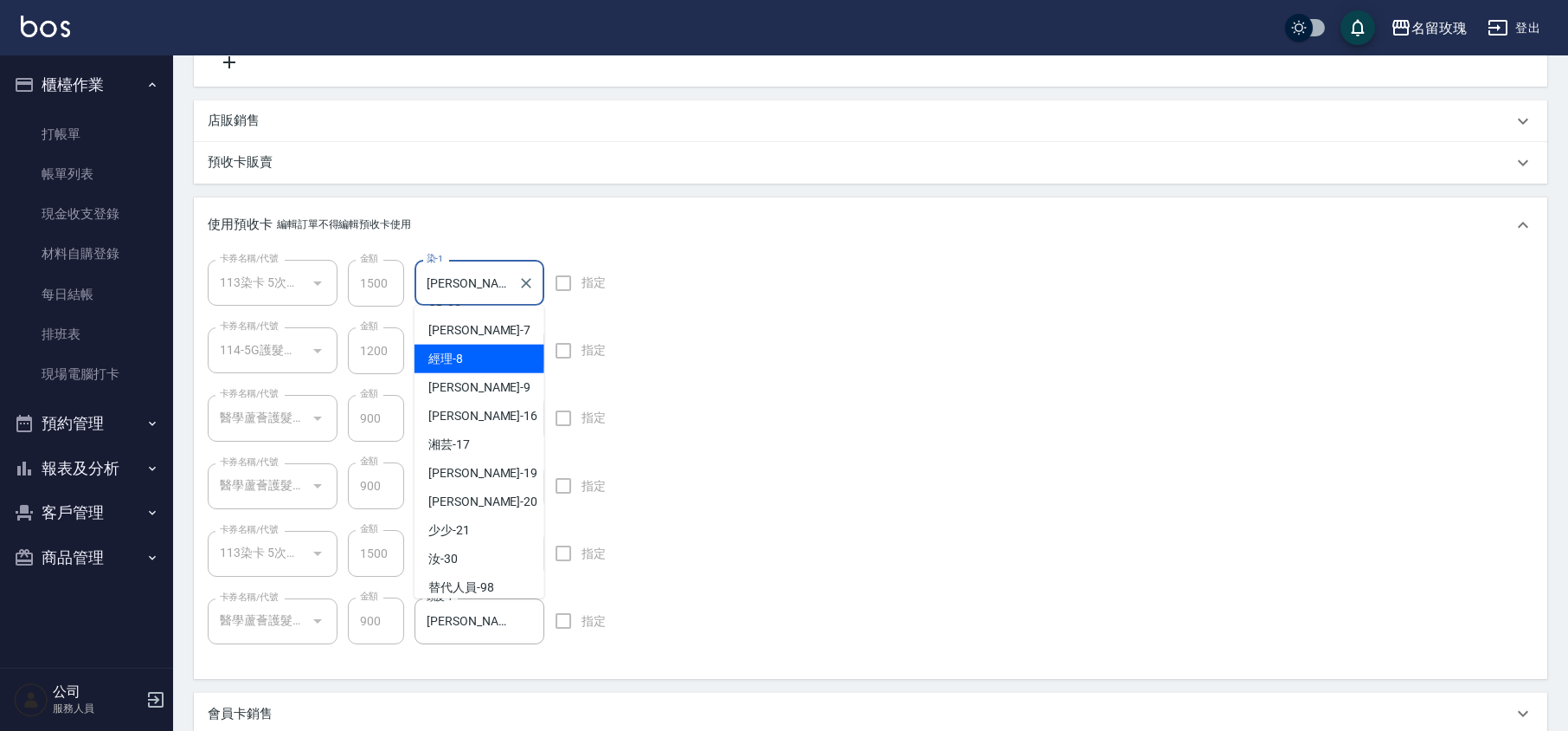
scroll to position [322, 0]
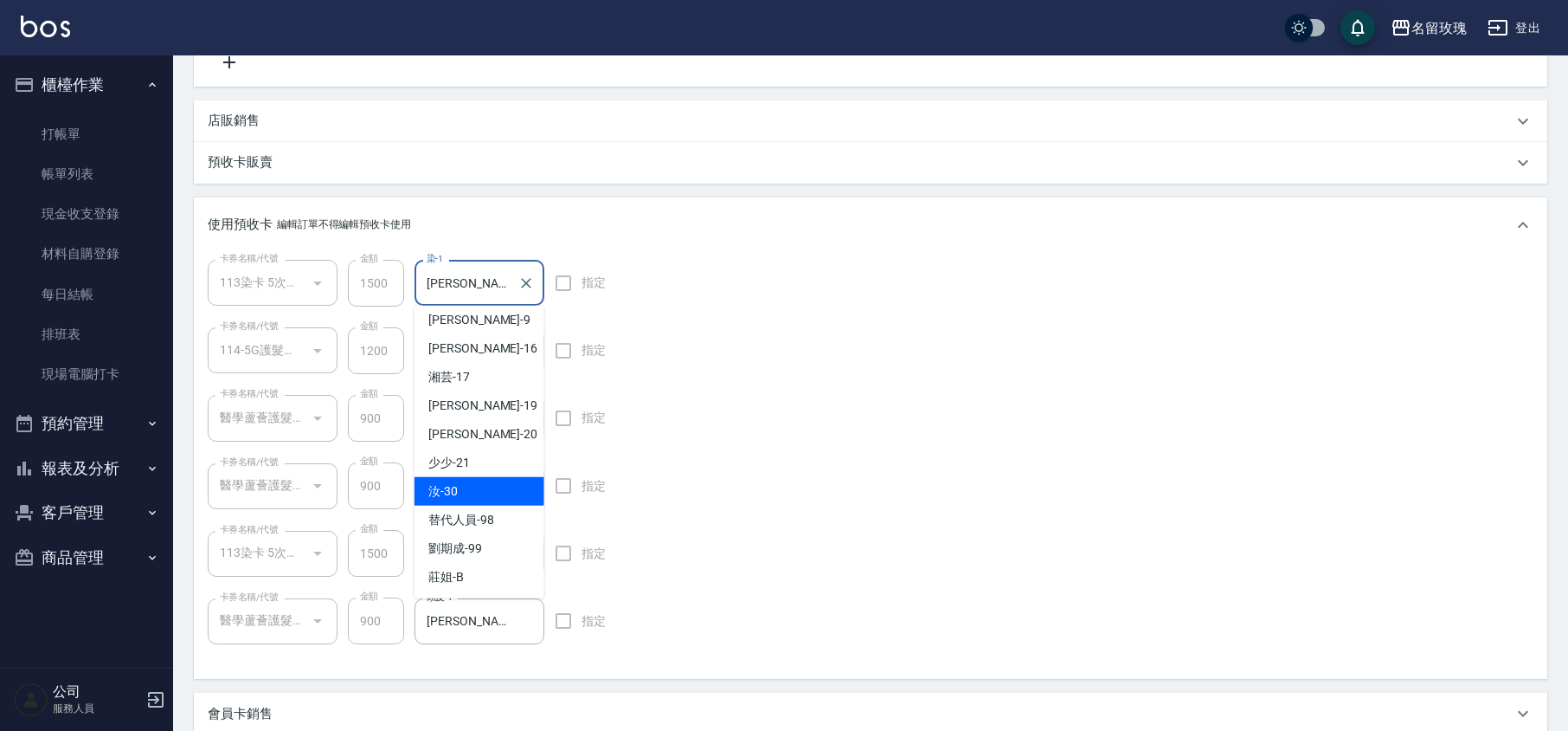
click at [479, 485] on div "汝 -30" at bounding box center [479, 492] width 130 height 29
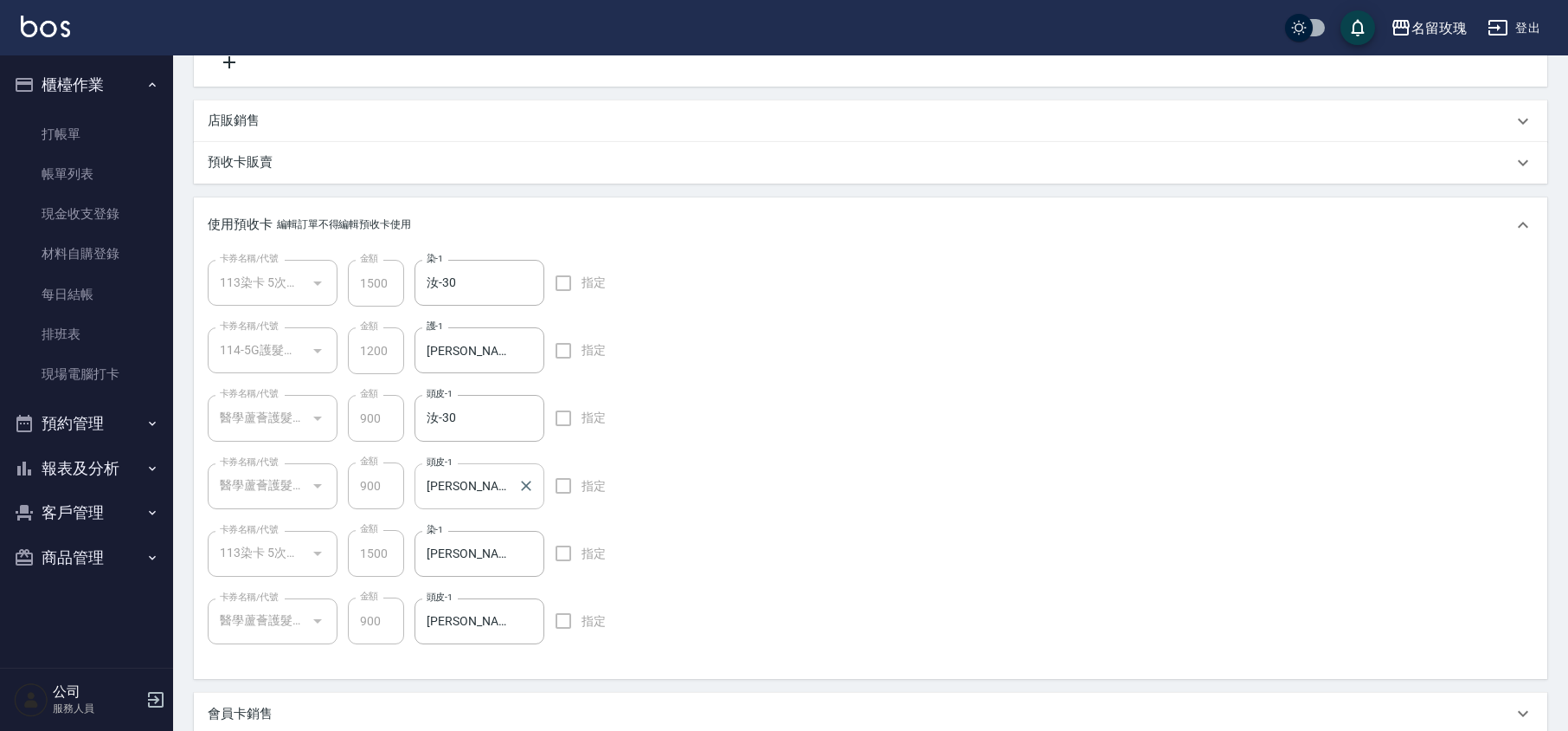
scroll to position [1022, 0]
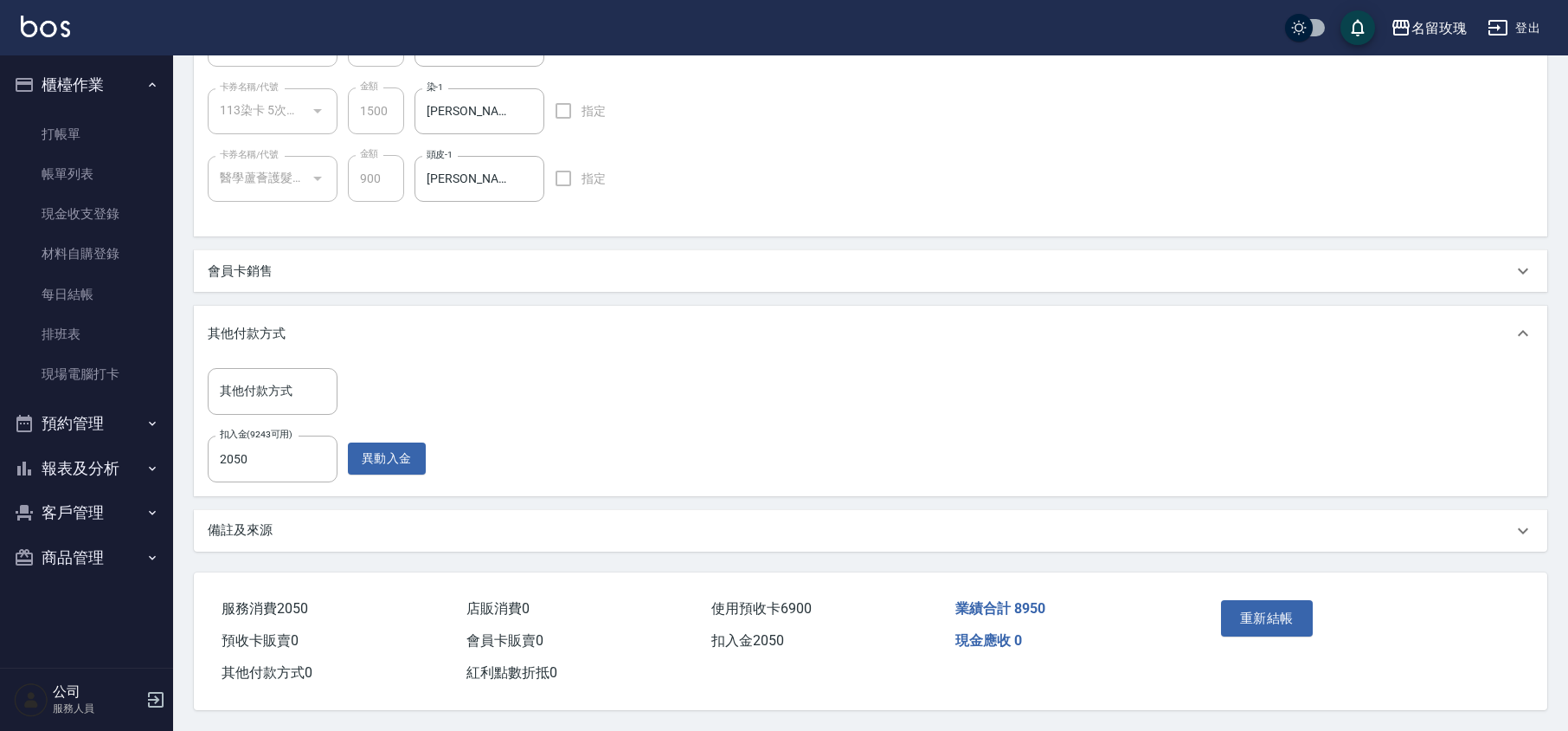
click at [626, 224] on div "卡券名稱/代號 113染卡 5次預收(1/2) 113013 卡券名稱/代號 金額 1500 金額 染-1 汝-30 染-1 指定 卡券名稱/代號 114-5…" at bounding box center [870, 23] width 1354 height 427
click at [1272, 608] on button "重新結帳" at bounding box center [1267, 619] width 92 height 37
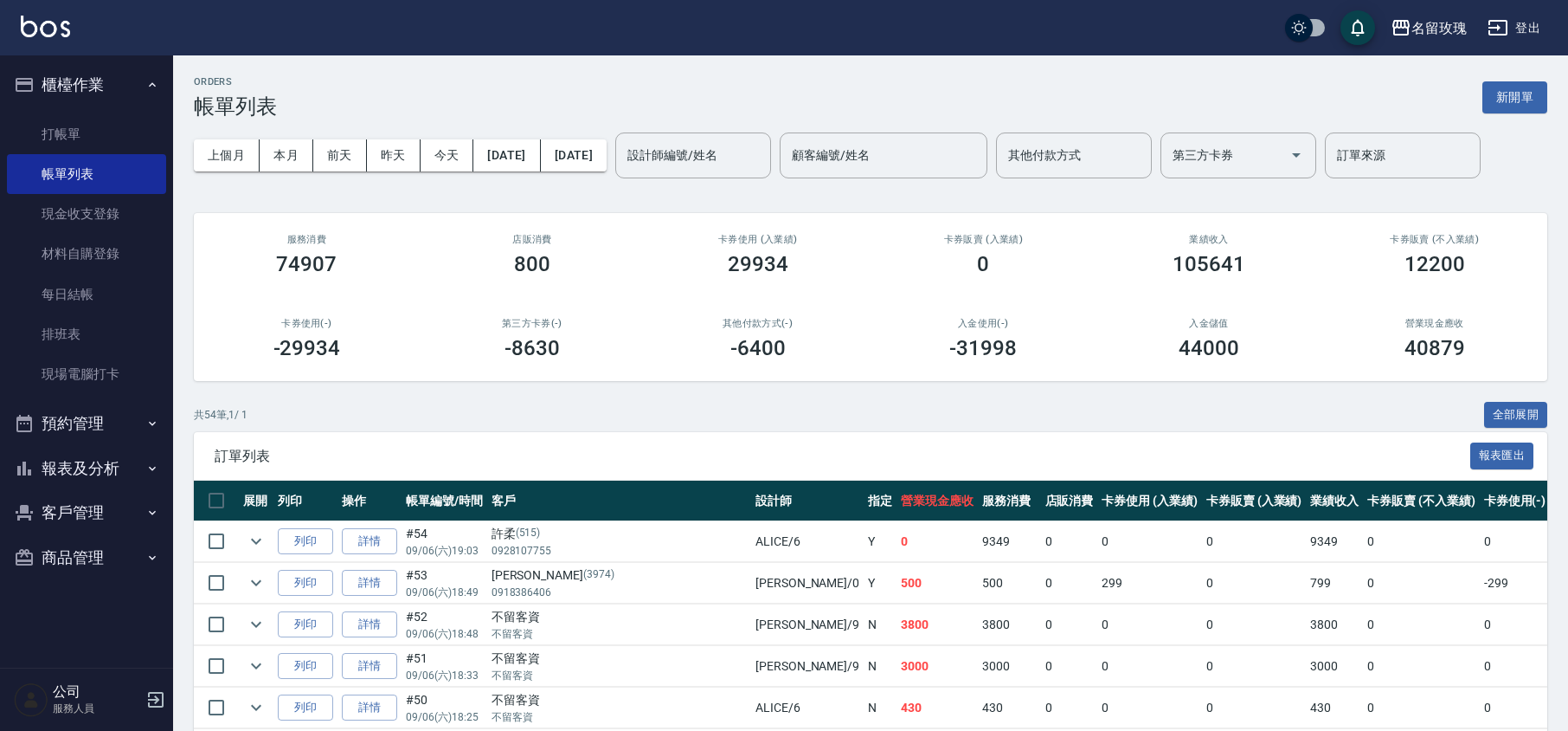
click at [87, 73] on button "櫃檯作業" at bounding box center [86, 84] width 160 height 45
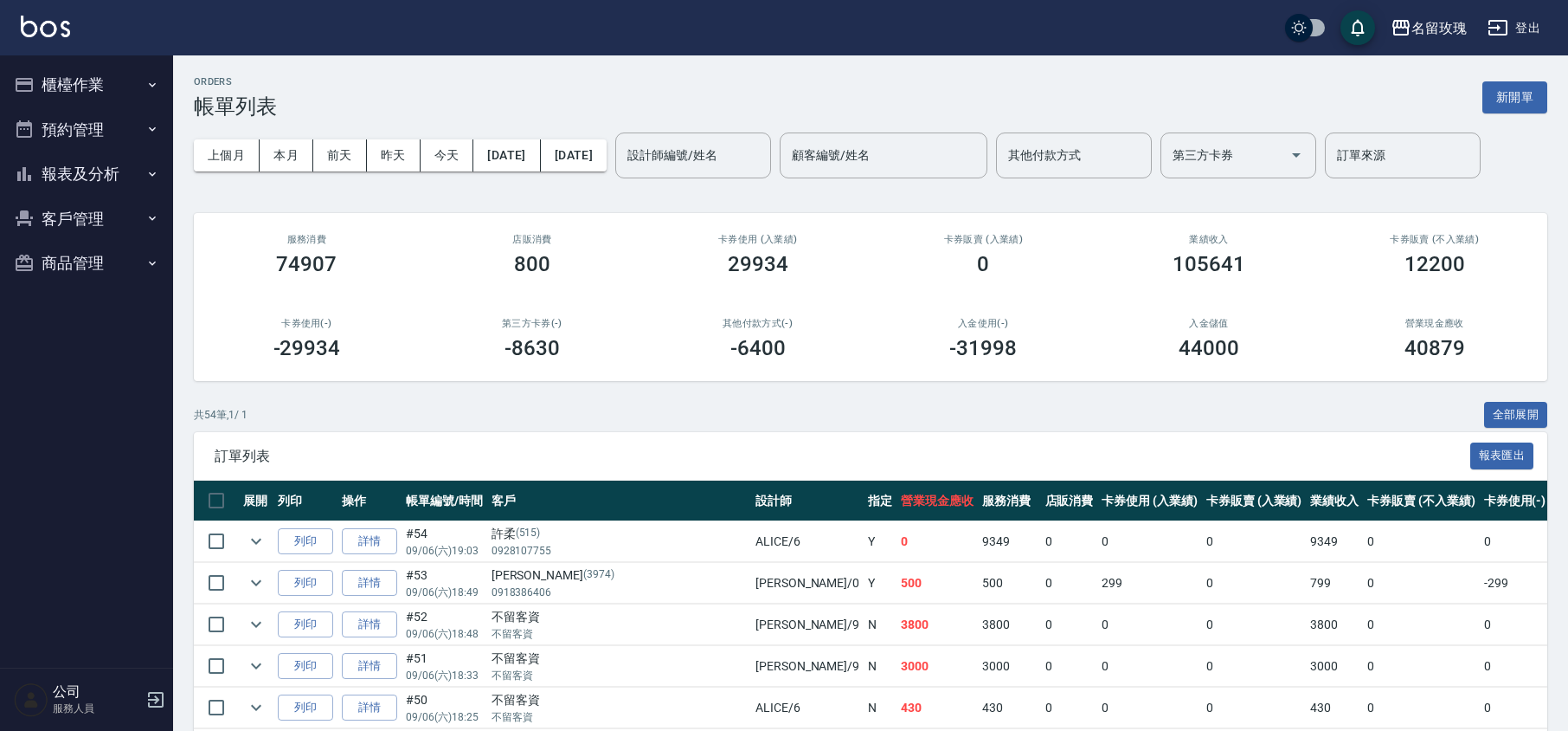
click at [85, 163] on button "報表及分析" at bounding box center [86, 173] width 160 height 45
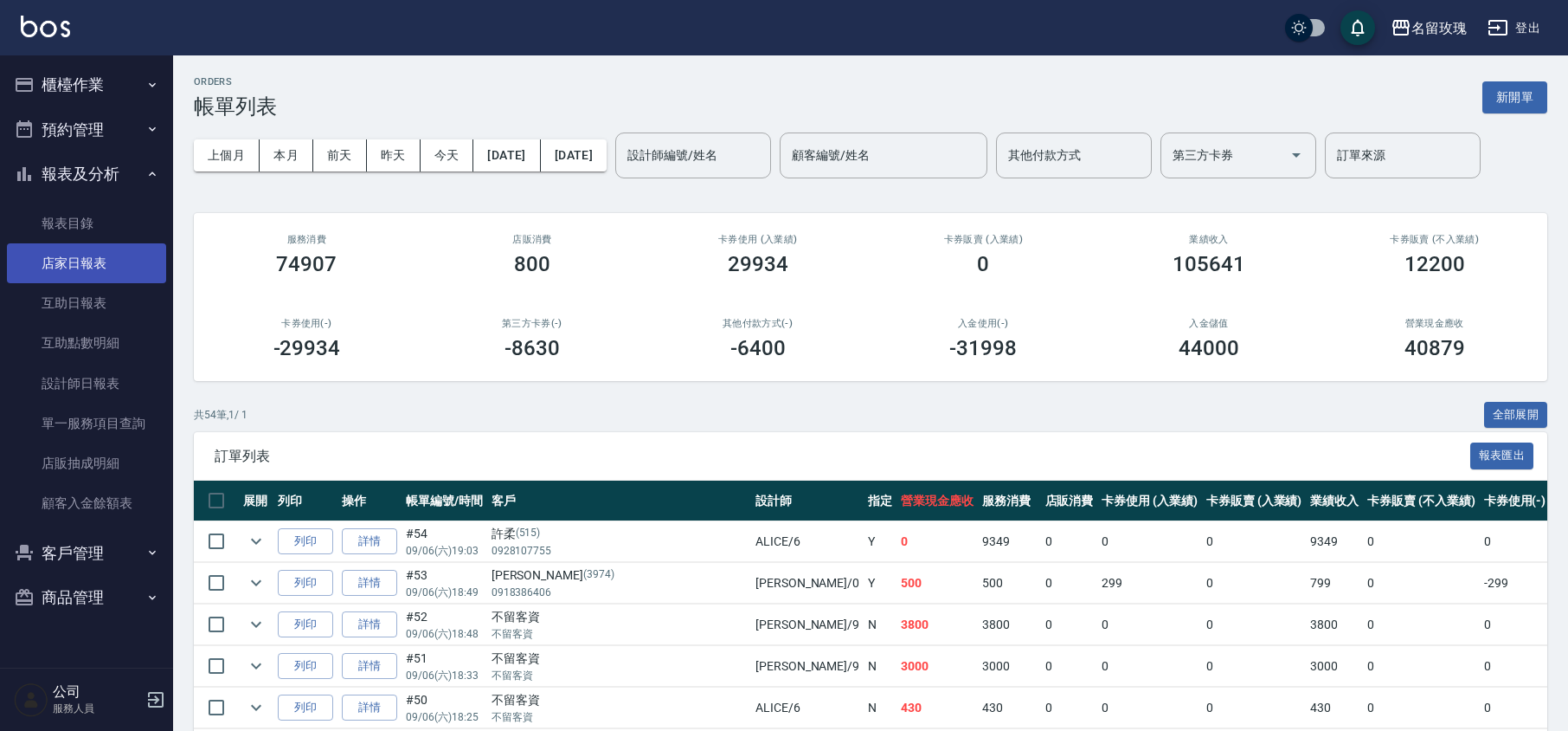
drag, startPoint x: 99, startPoint y: 308, endPoint x: 146, endPoint y: 267, distance: 62.4
click at [101, 309] on link "互助日報表" at bounding box center [86, 302] width 160 height 40
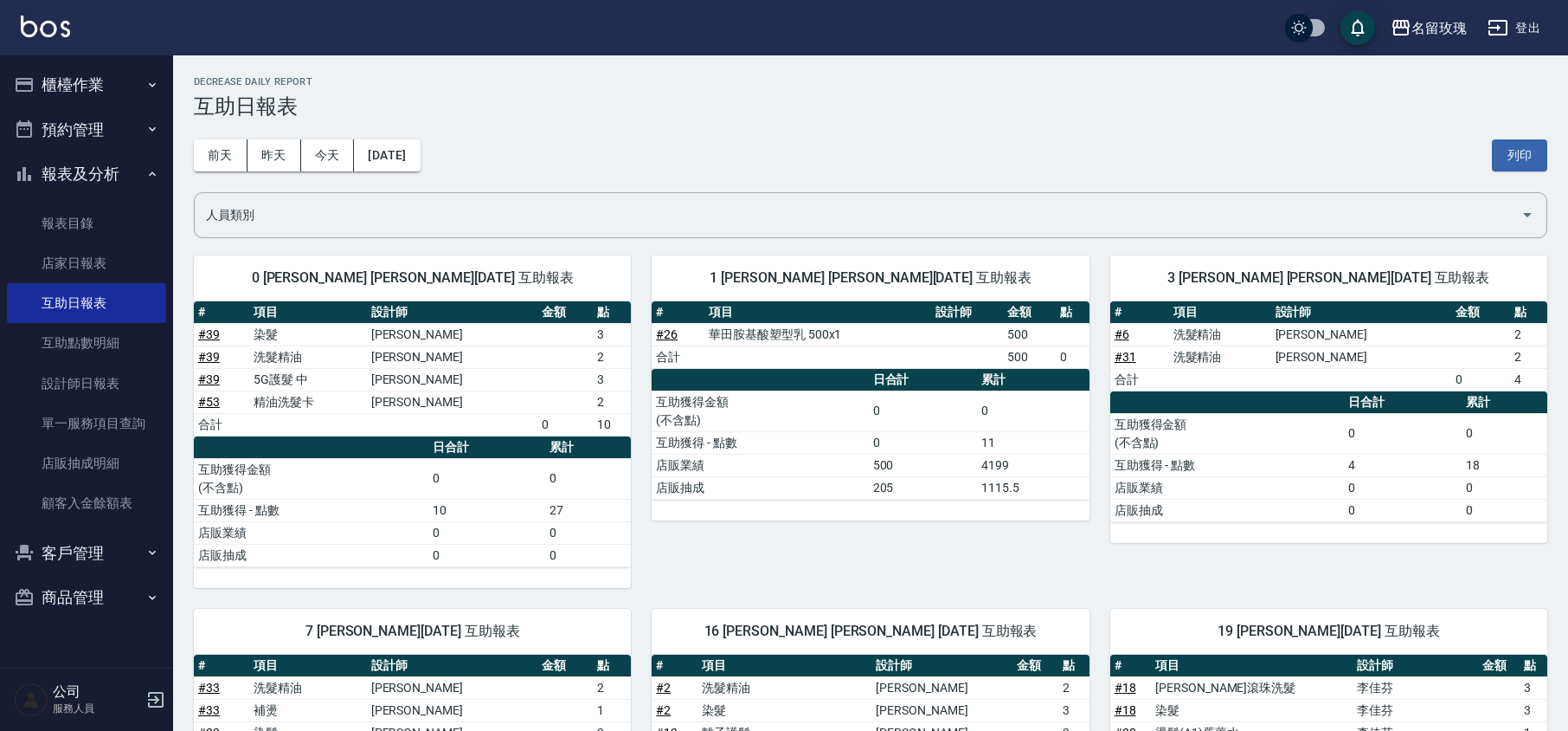
click at [696, 102] on h3 "互助日報表" at bounding box center [870, 106] width 1354 height 24
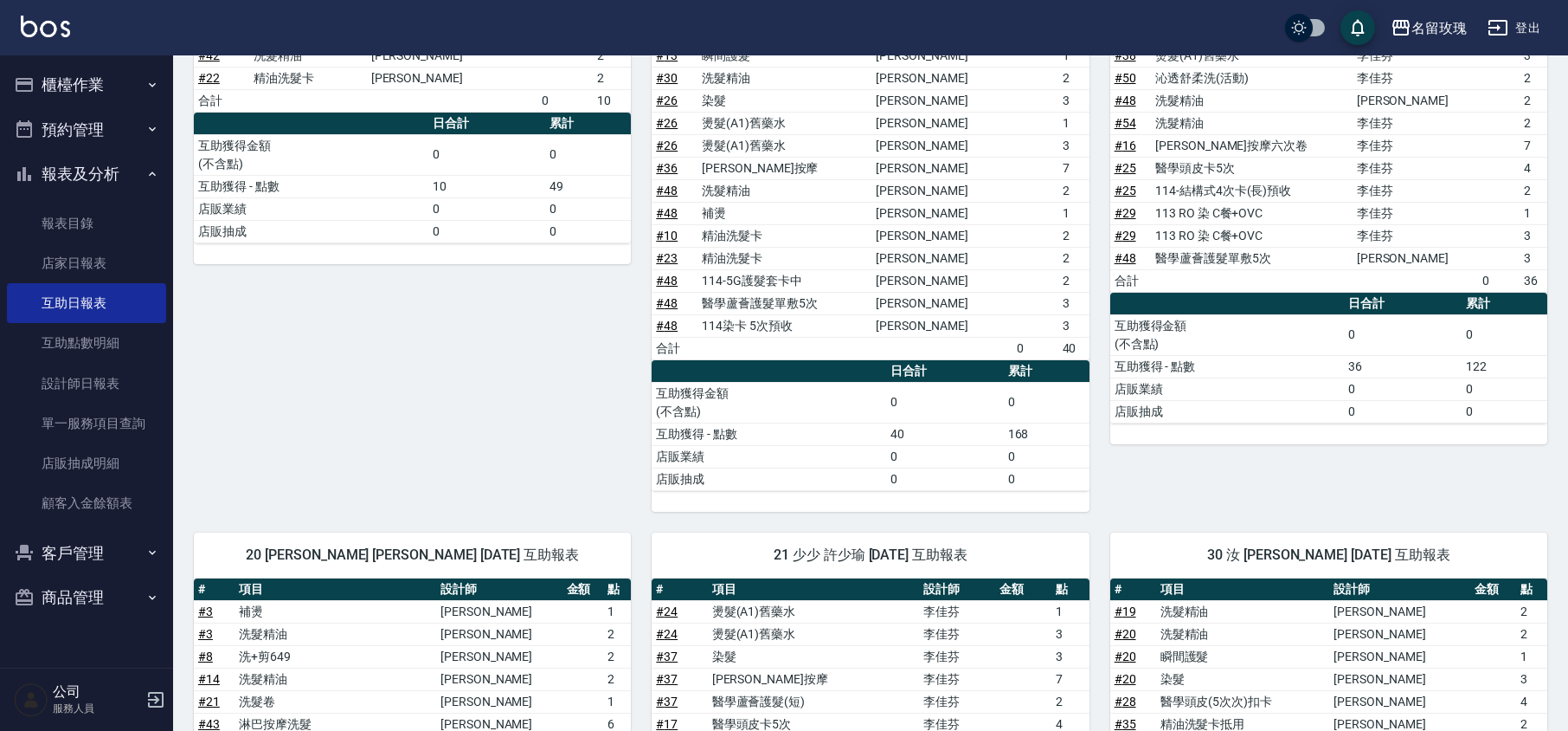
scroll to position [379, 0]
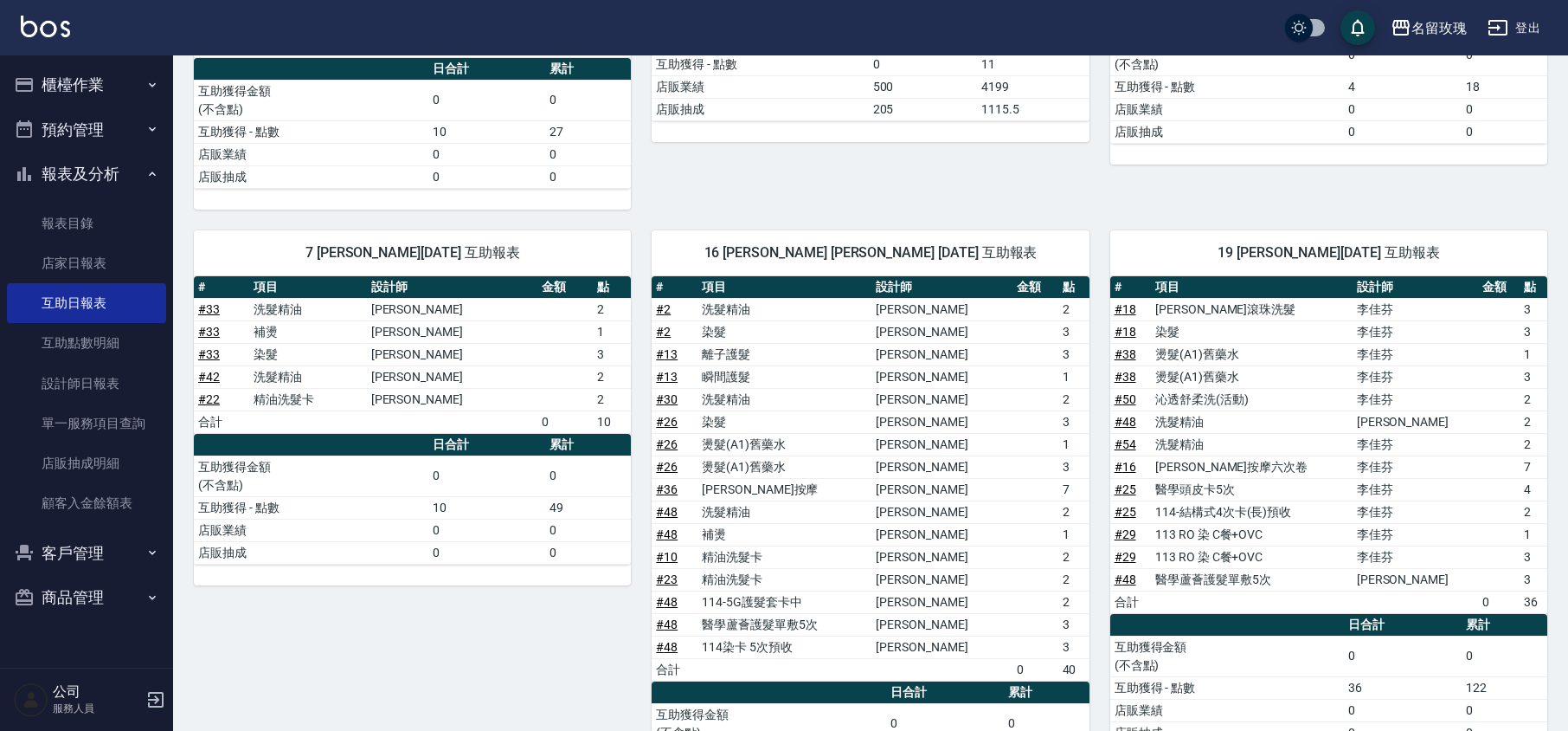
click at [92, 171] on button "報表及分析" at bounding box center [86, 173] width 160 height 45
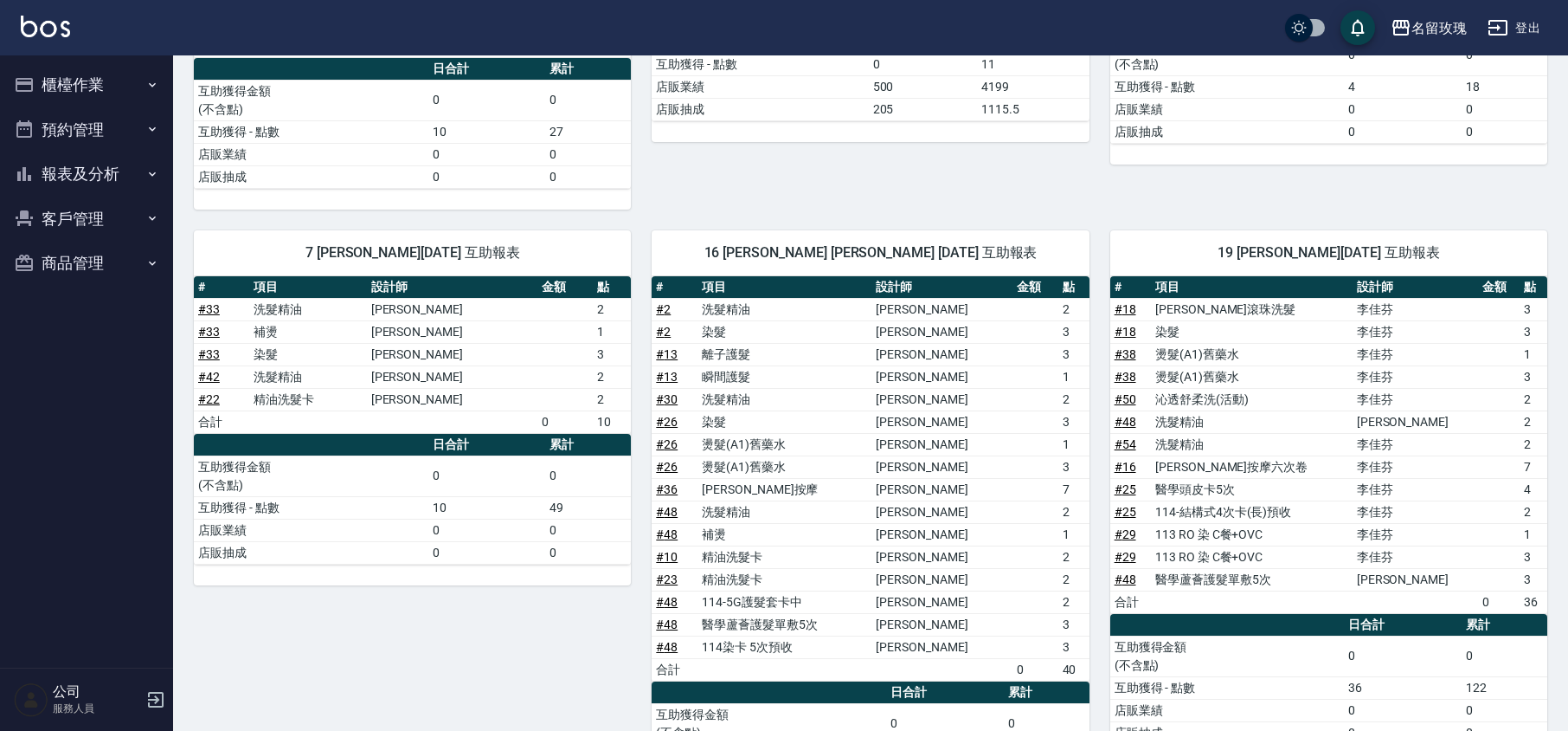
click at [112, 90] on button "櫃檯作業" at bounding box center [86, 84] width 160 height 45
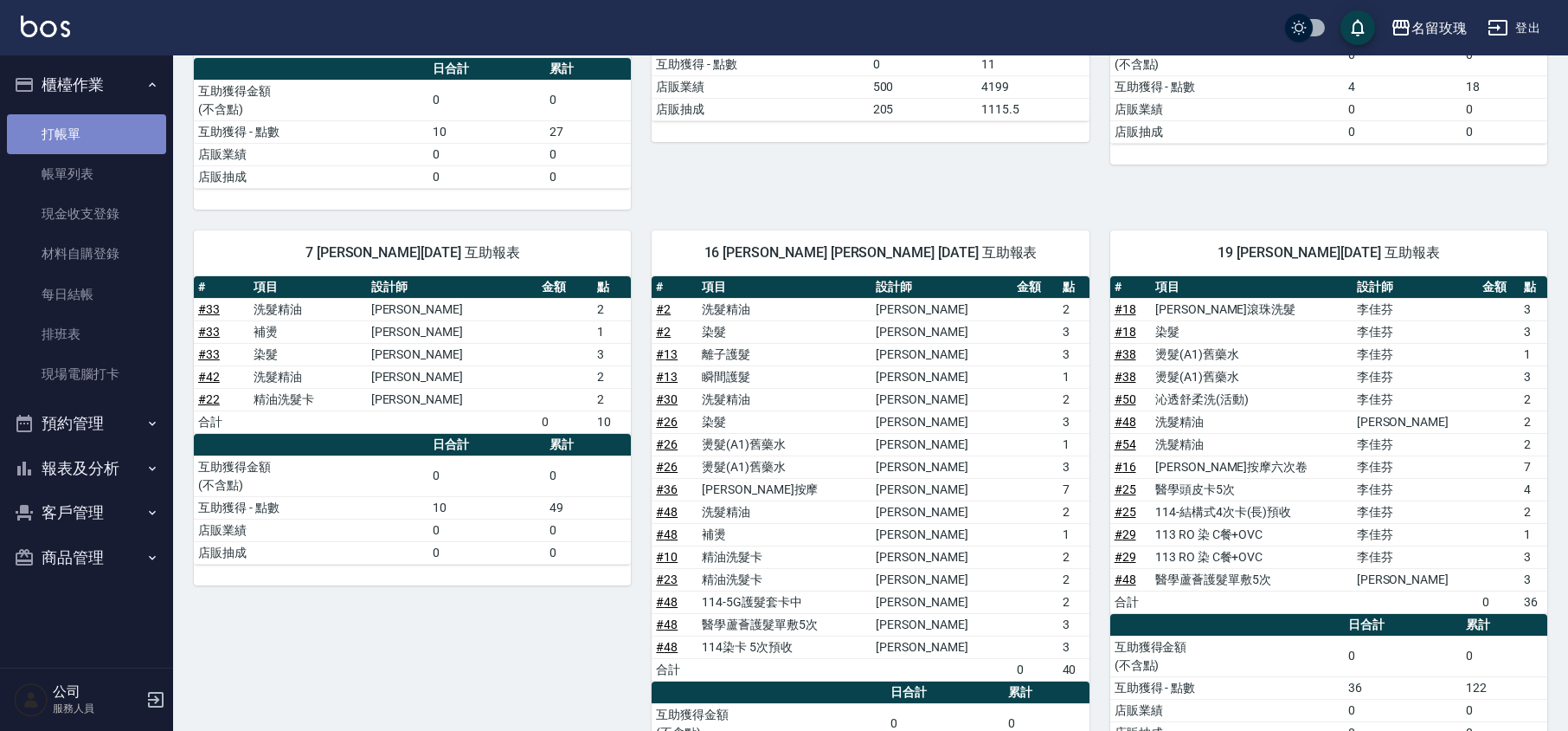
click at [115, 119] on link "打帳單" at bounding box center [86, 134] width 160 height 40
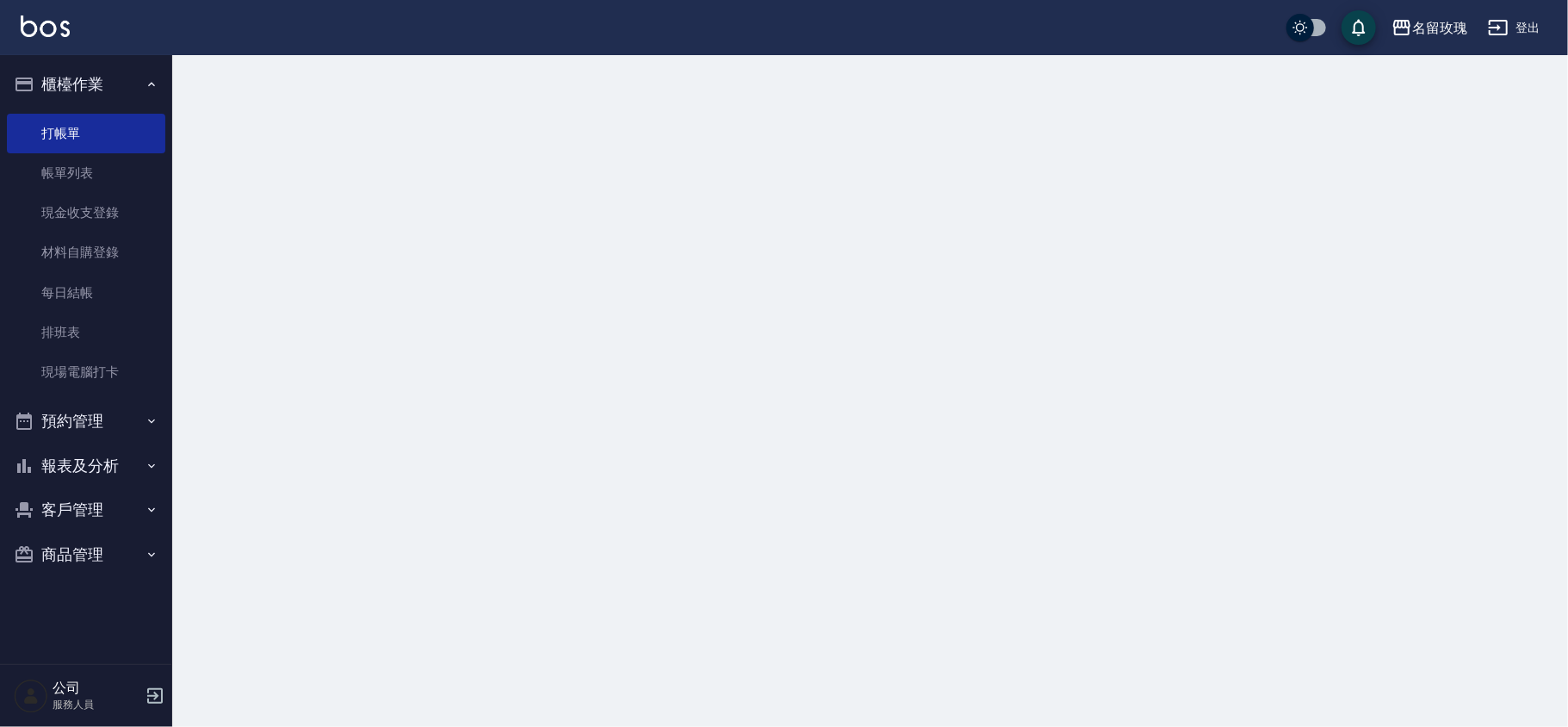
click at [115, 74] on button "櫃檯作業" at bounding box center [86, 84] width 159 height 44
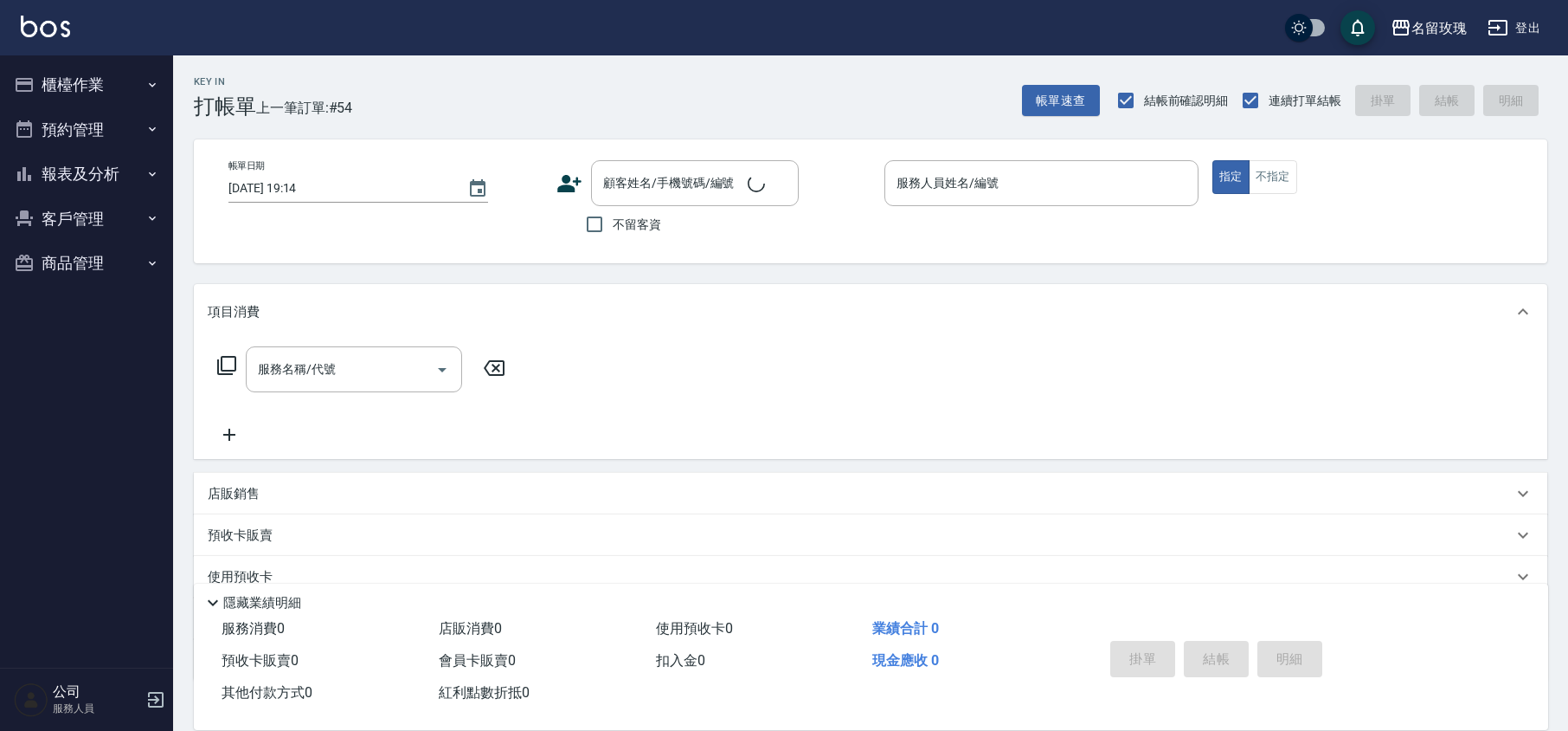
click at [679, 107] on div "Key In 打帳單 上一筆訂單:#54 帳單速查 結帳前確認明細 連續打單結帳 掛單 結帳 明細" at bounding box center [860, 86] width 1374 height 63
click at [94, 85] on button "櫃檯作業" at bounding box center [86, 84] width 160 height 45
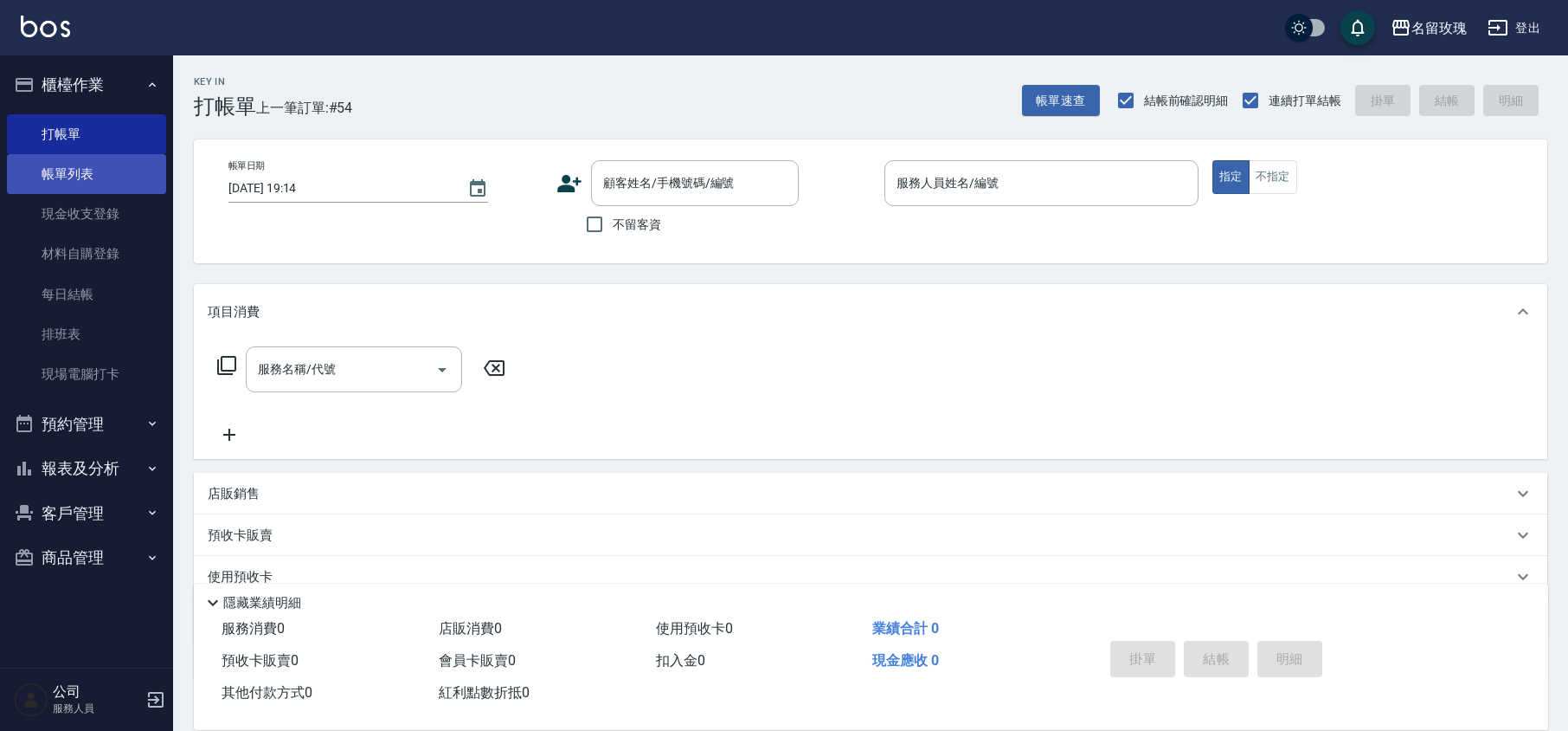
click at [118, 167] on link "帳單列表" at bounding box center [86, 173] width 160 height 40
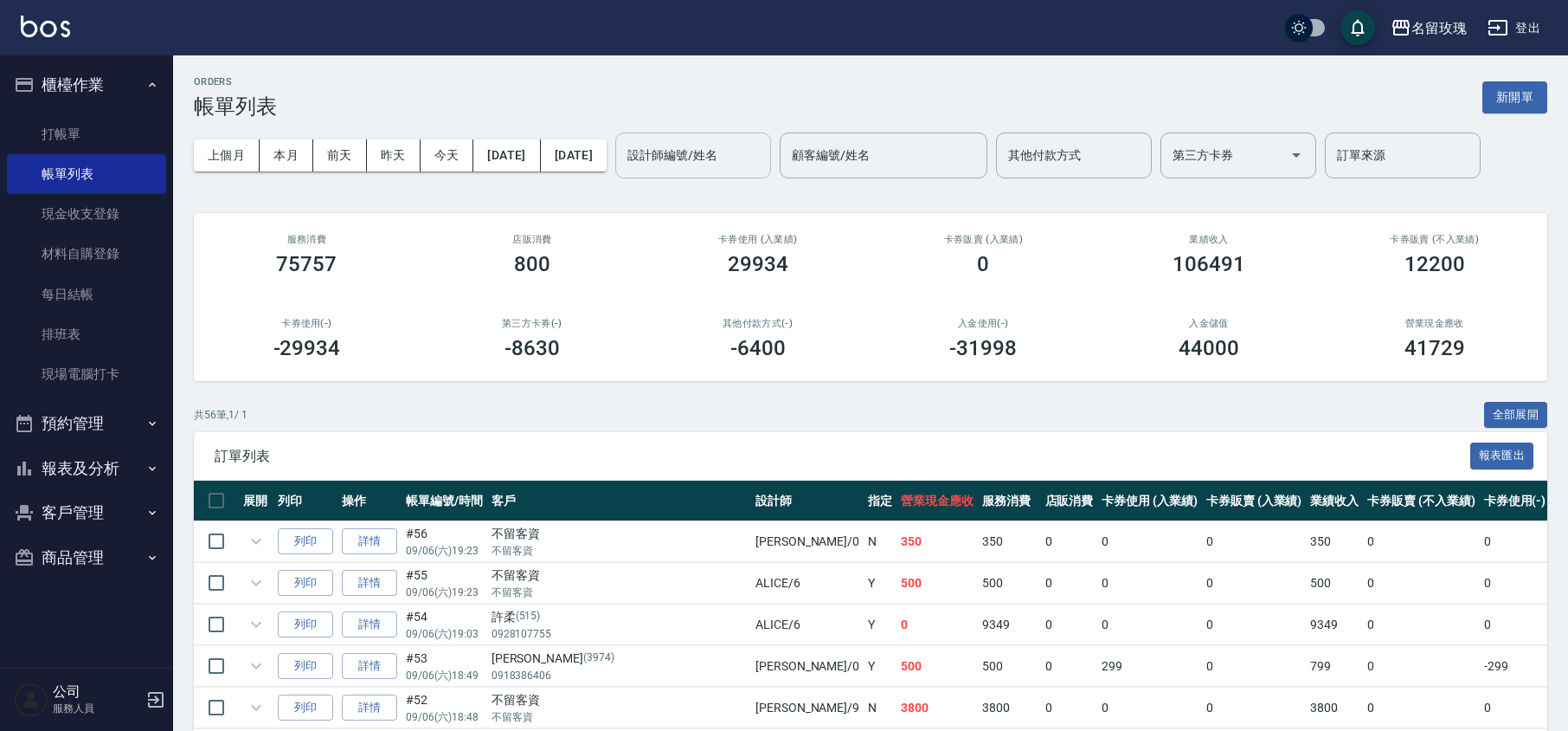
click at [683, 168] on input "設計師編號/姓名" at bounding box center [693, 155] width 140 height 30
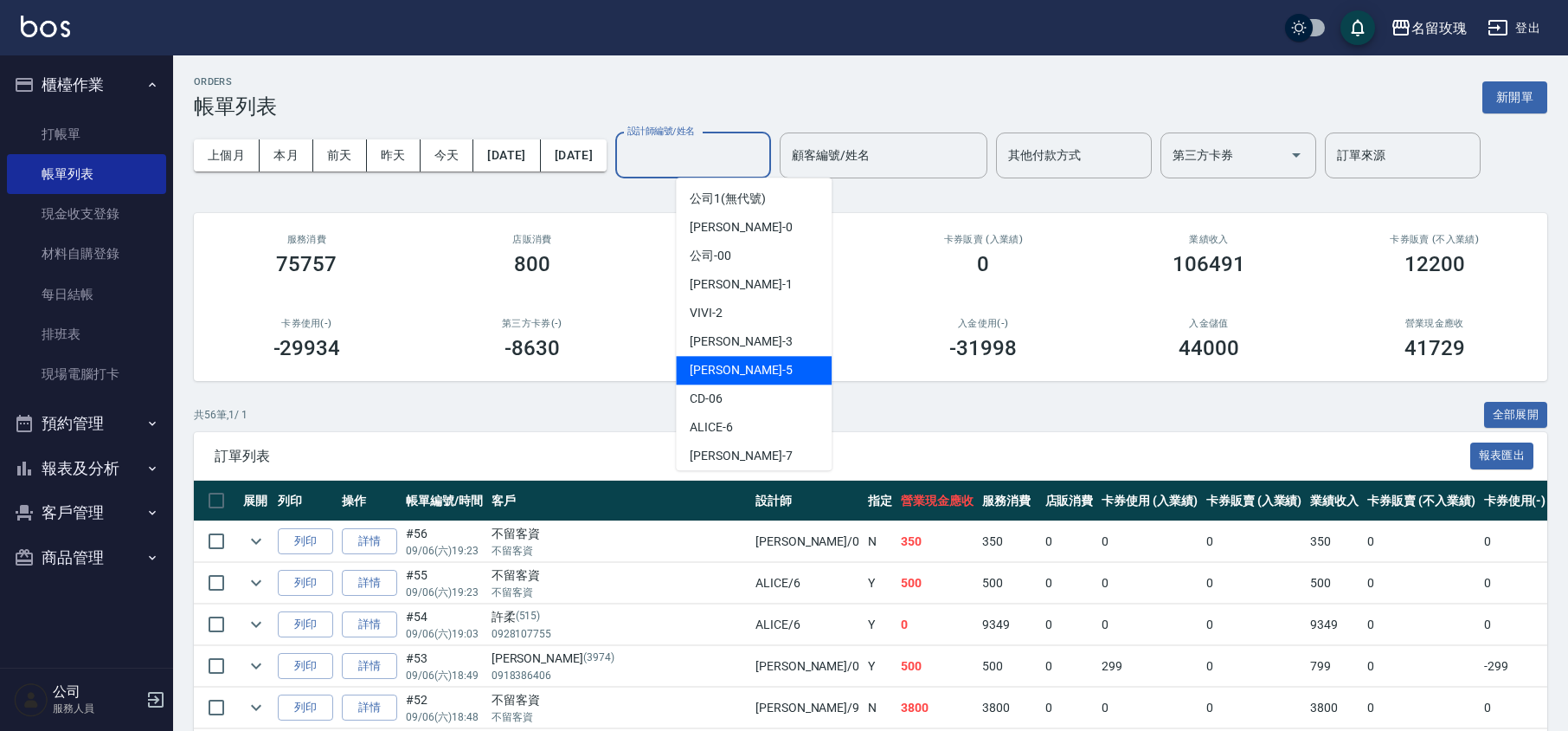
click at [734, 362] on div "[PERSON_NAME] -5" at bounding box center [753, 371] width 156 height 29
type input "[PERSON_NAME]-5"
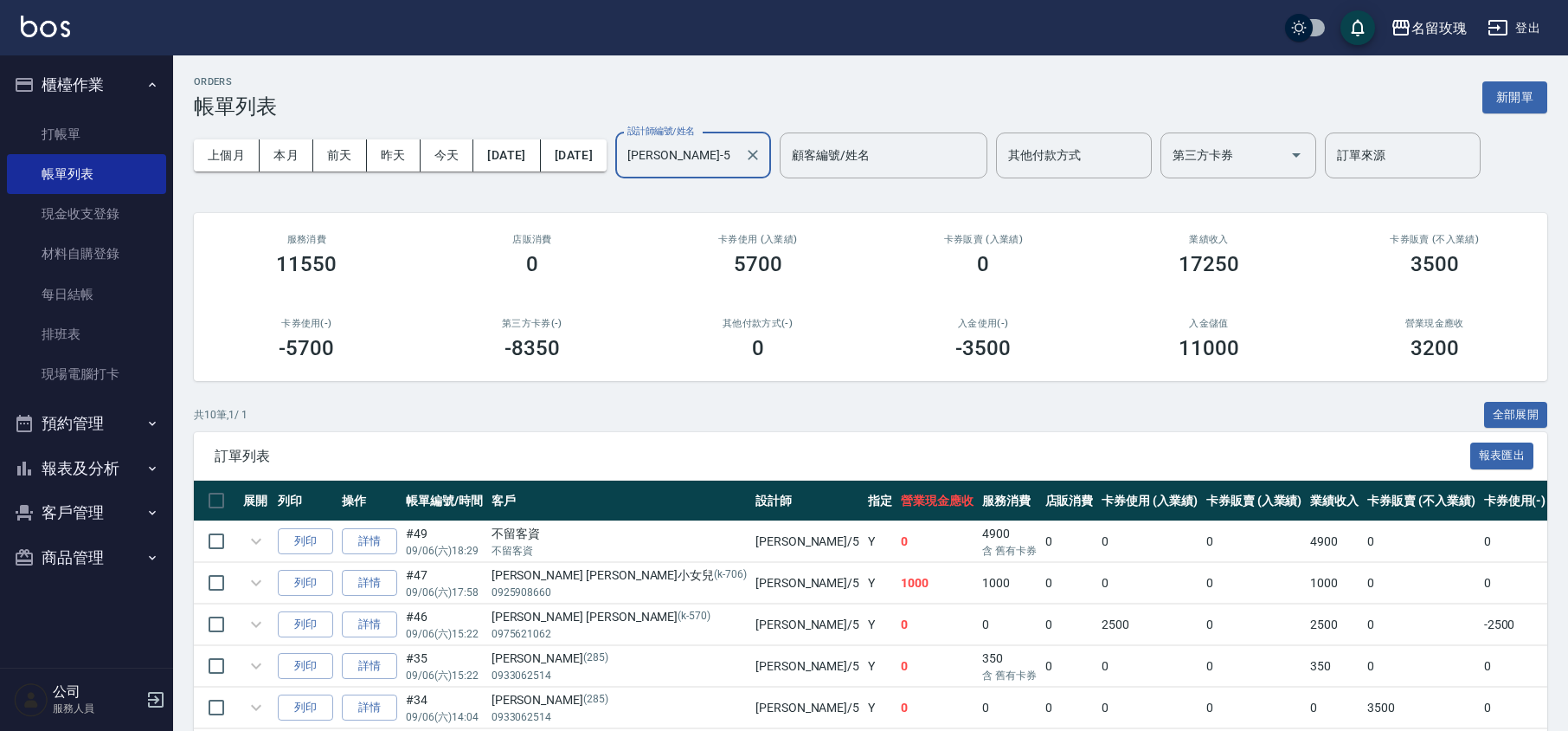
click at [669, 110] on div "ORDERS 帳單列表 新開單" at bounding box center [870, 98] width 1354 height 43
click at [77, 126] on link "打帳單" at bounding box center [86, 134] width 160 height 40
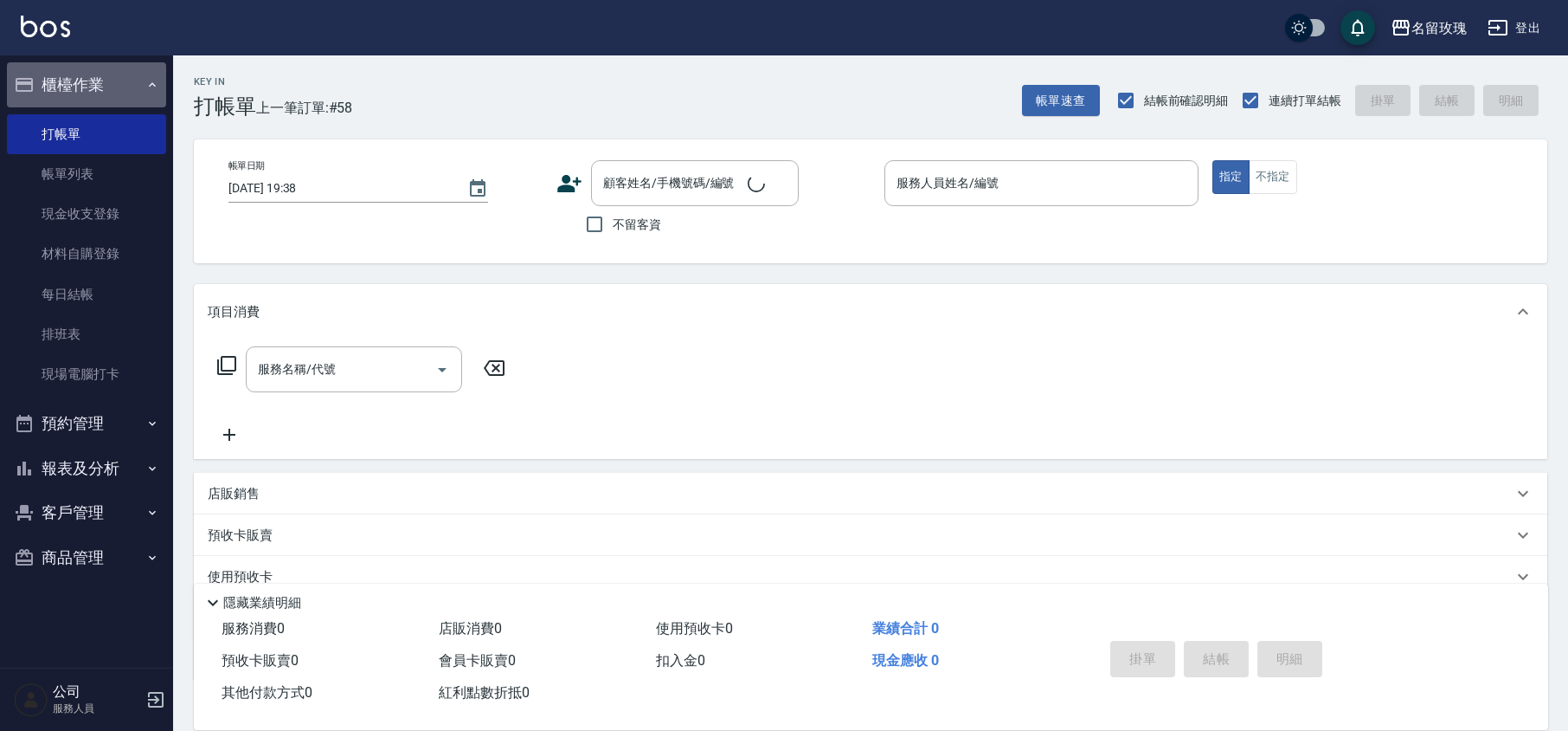
click at [114, 68] on button "櫃檯作業" at bounding box center [86, 84] width 160 height 45
